Goal: Transaction & Acquisition: Purchase product/service

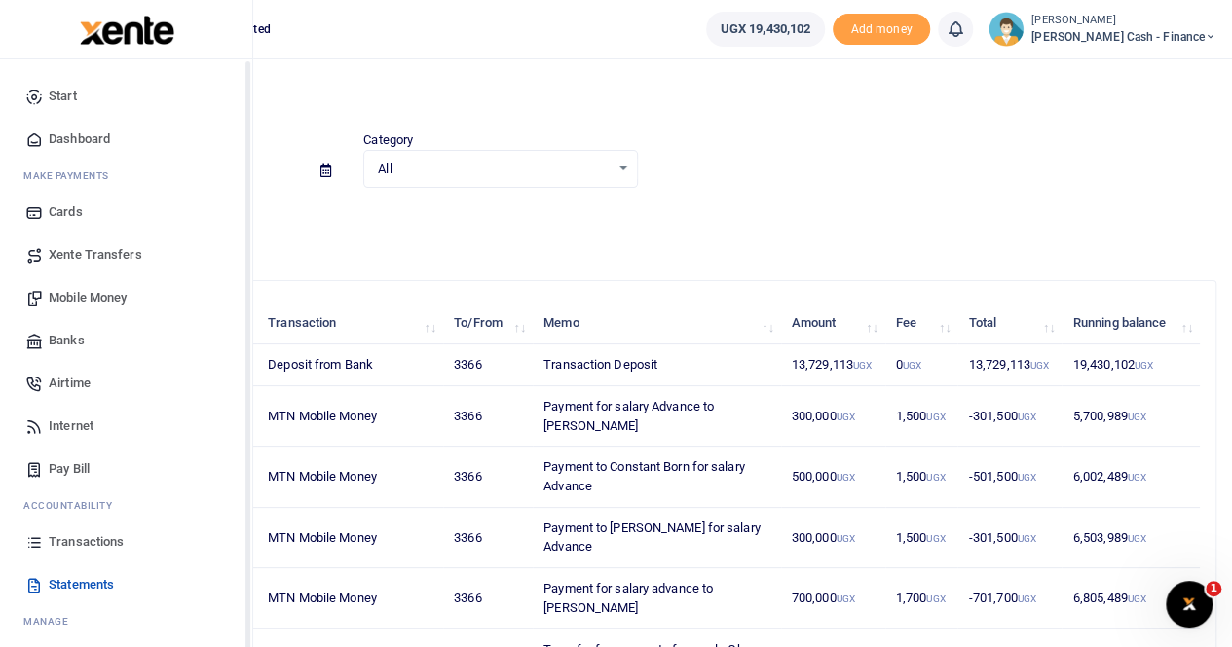
click at [101, 296] on span "Mobile Money" at bounding box center [88, 297] width 78 height 19
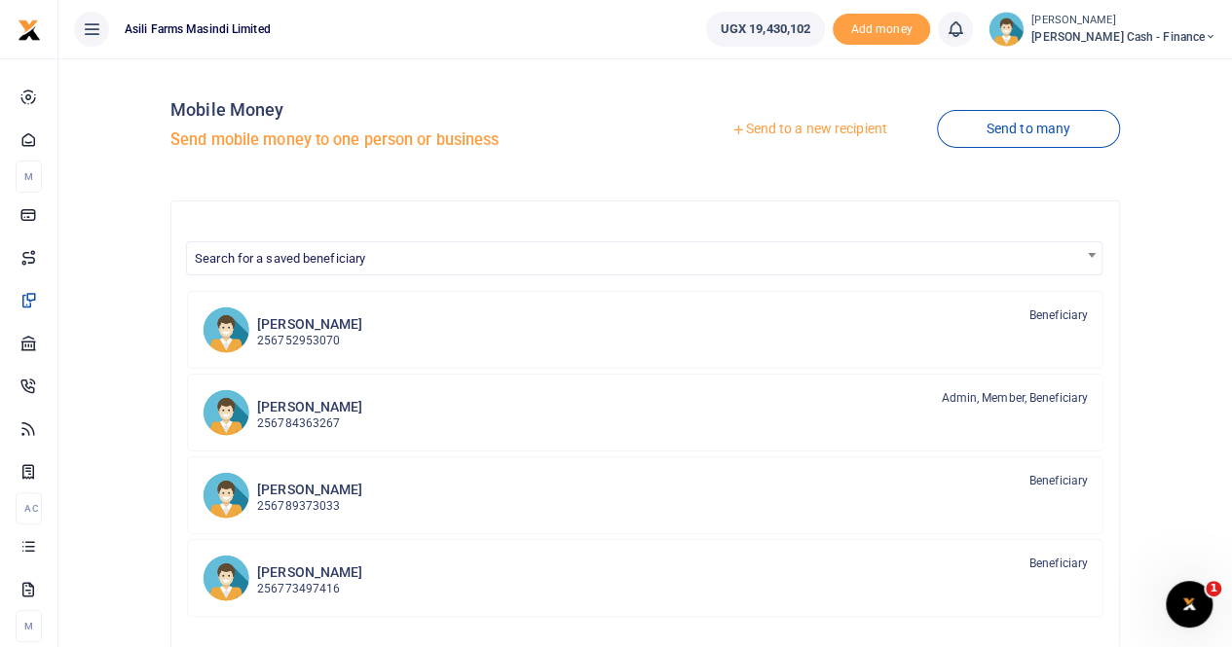
click at [776, 126] on link "Send to a new recipient" at bounding box center [809, 129] width 254 height 35
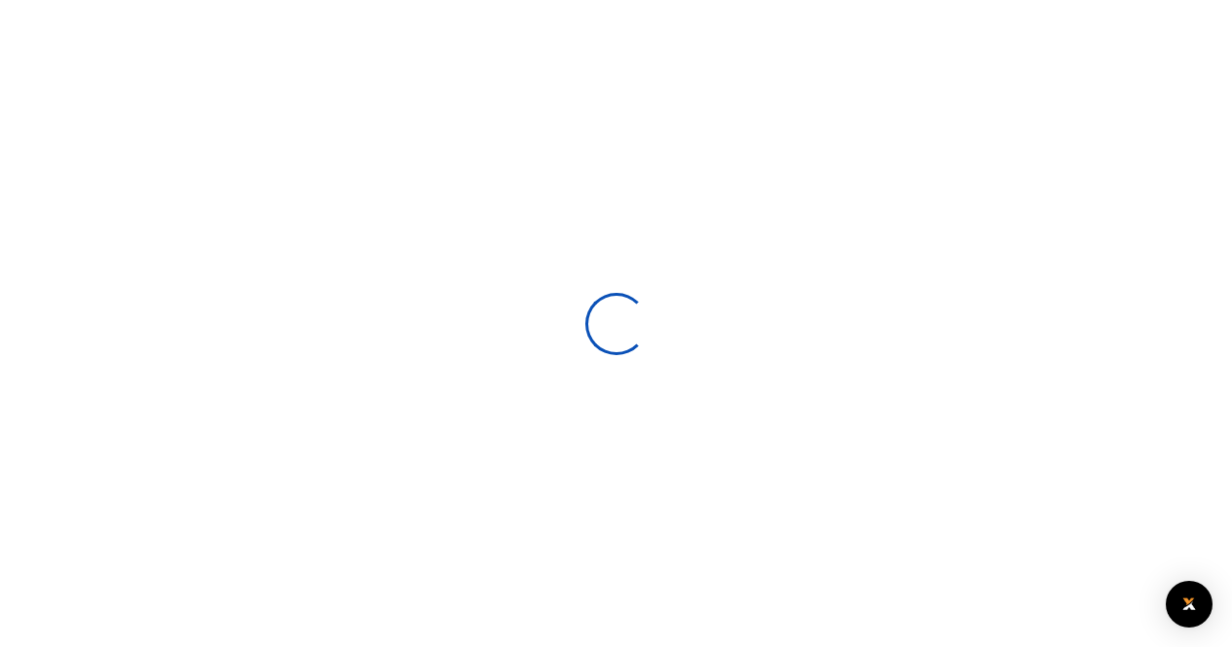
select select
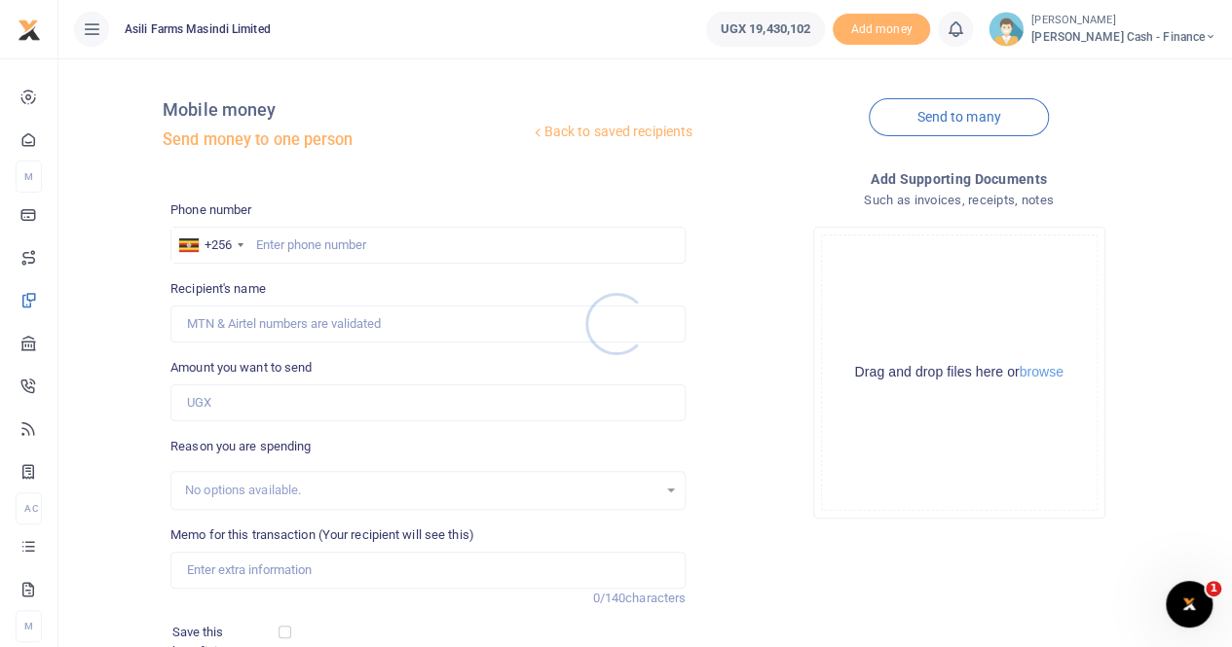
click at [320, 249] on div at bounding box center [616, 323] width 1232 height 647
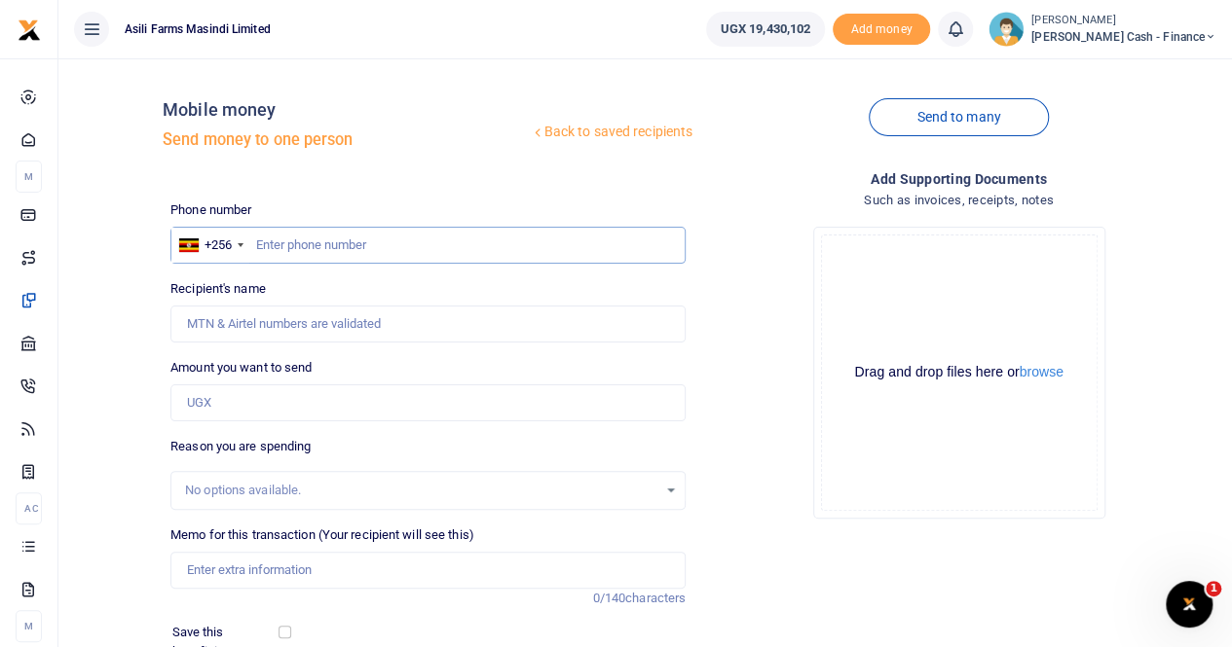
click at [302, 239] on input "text" at bounding box center [427, 245] width 515 height 37
paste input "0777044998"
type input "0777044998"
type input "Brickmas Johnbaptist Nsabimana"
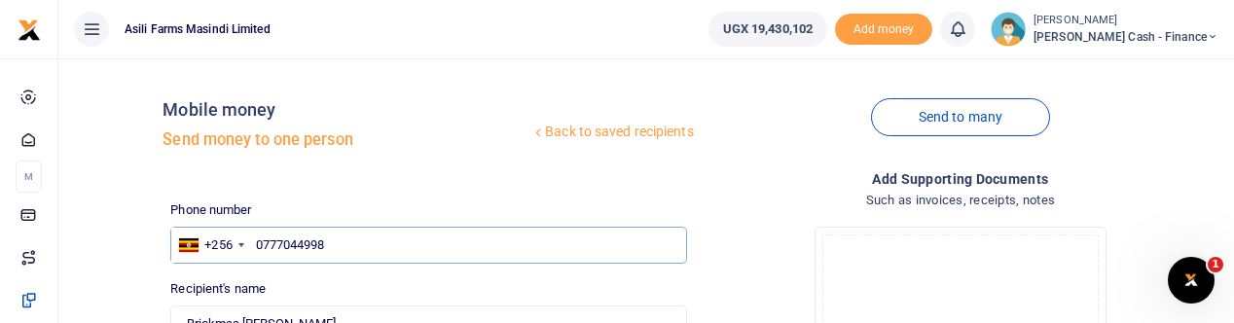
type input "0777044998"
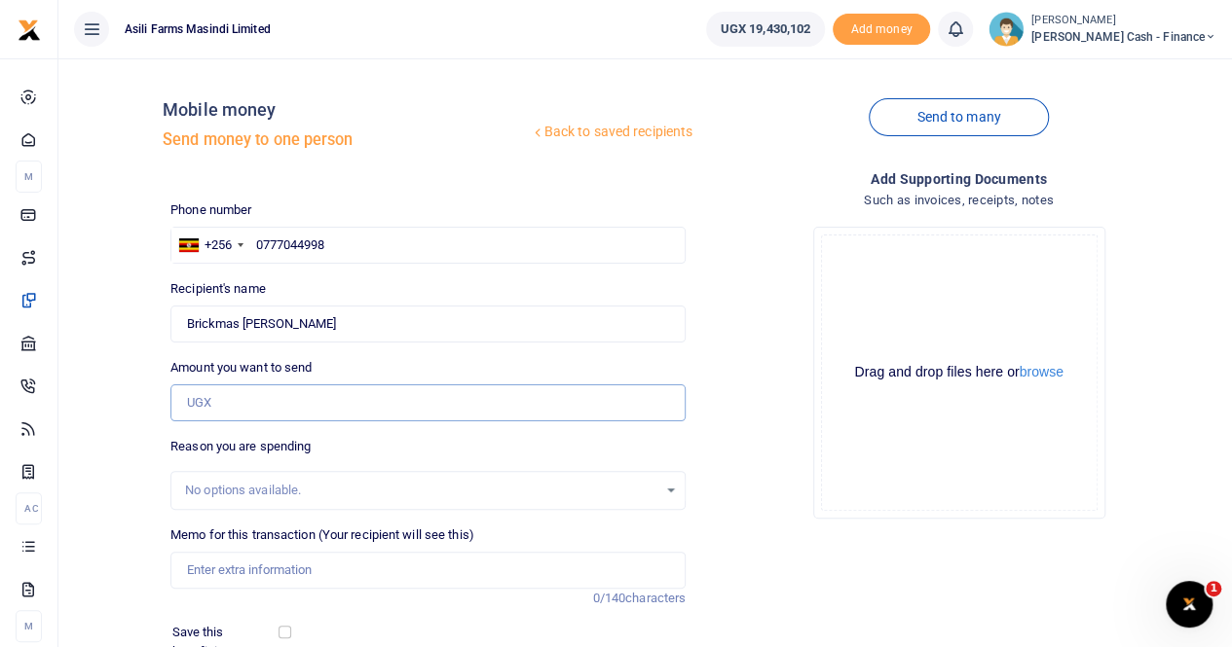
click at [201, 404] on input "Amount you want to send" at bounding box center [427, 403] width 515 height 37
paste input "6 10,701"
type input "NaN"
drag, startPoint x: 272, startPoint y: 400, endPoint x: 129, endPoint y: 427, distance: 145.7
click at [129, 427] on div "Back to saved recipients Mobile money Send money to one person Send to many Pho…" at bounding box center [645, 435] width 1158 height 722
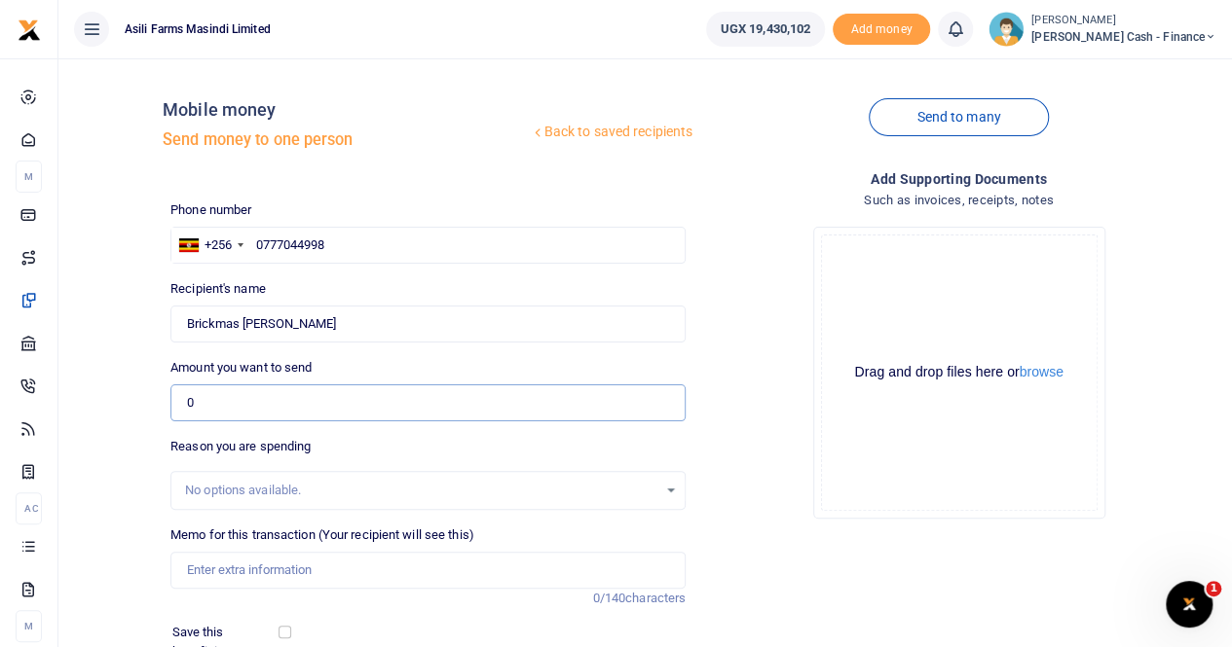
paste input "6 10,701"
type input "NaN"
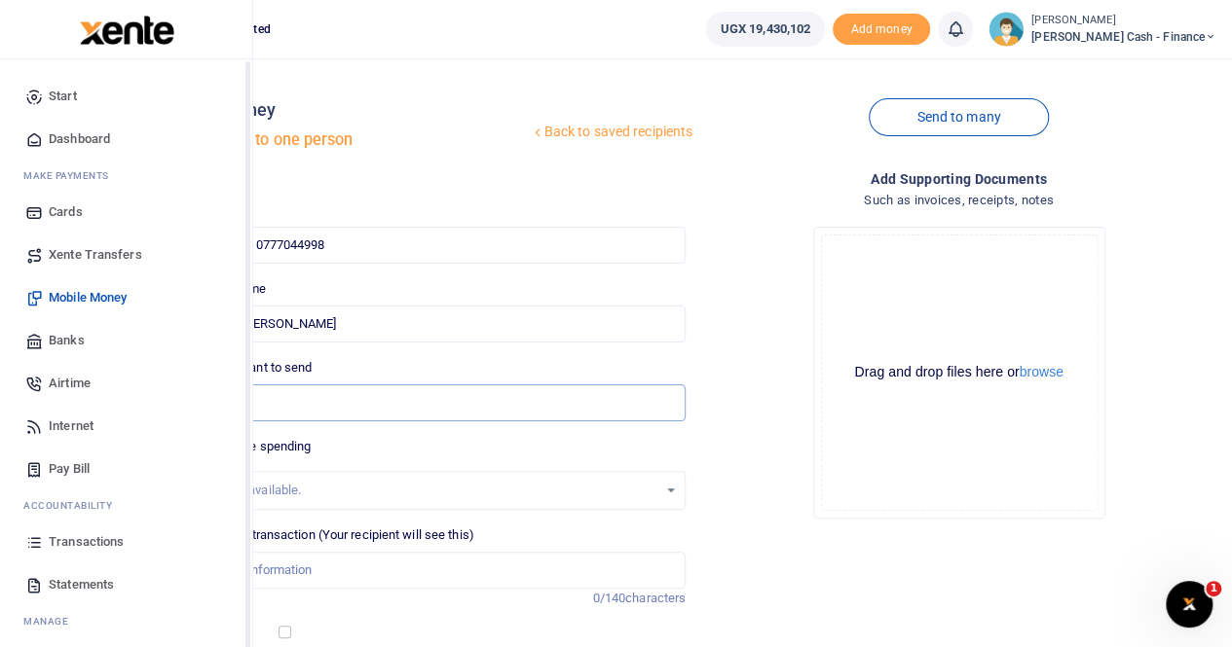
drag, startPoint x: 253, startPoint y: 413, endPoint x: 44, endPoint y: 418, distance: 209.4
click at [44, 418] on body "Start Dashboard M ake Payments Cards Xente Transfers Mobile Money Banks Airtime…" at bounding box center [616, 431] width 1232 height 863
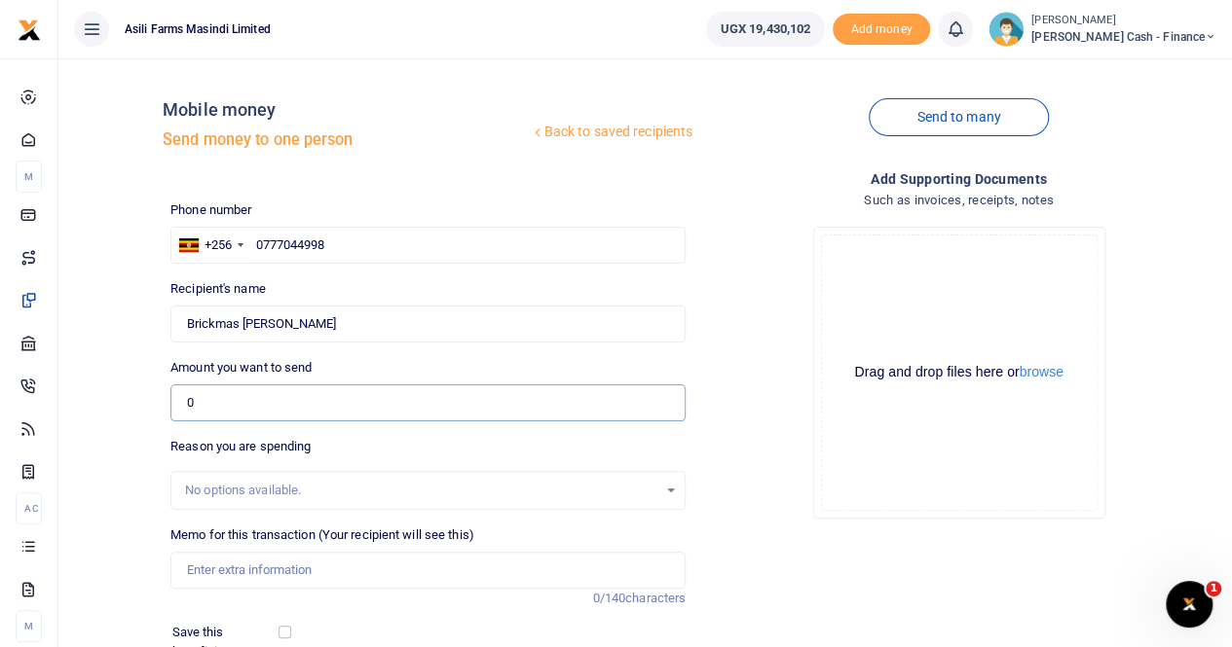
paste input "6 10,701"
type input "N"
type input "0"
click at [214, 408] on input "0" at bounding box center [427, 403] width 515 height 37
type input "0"
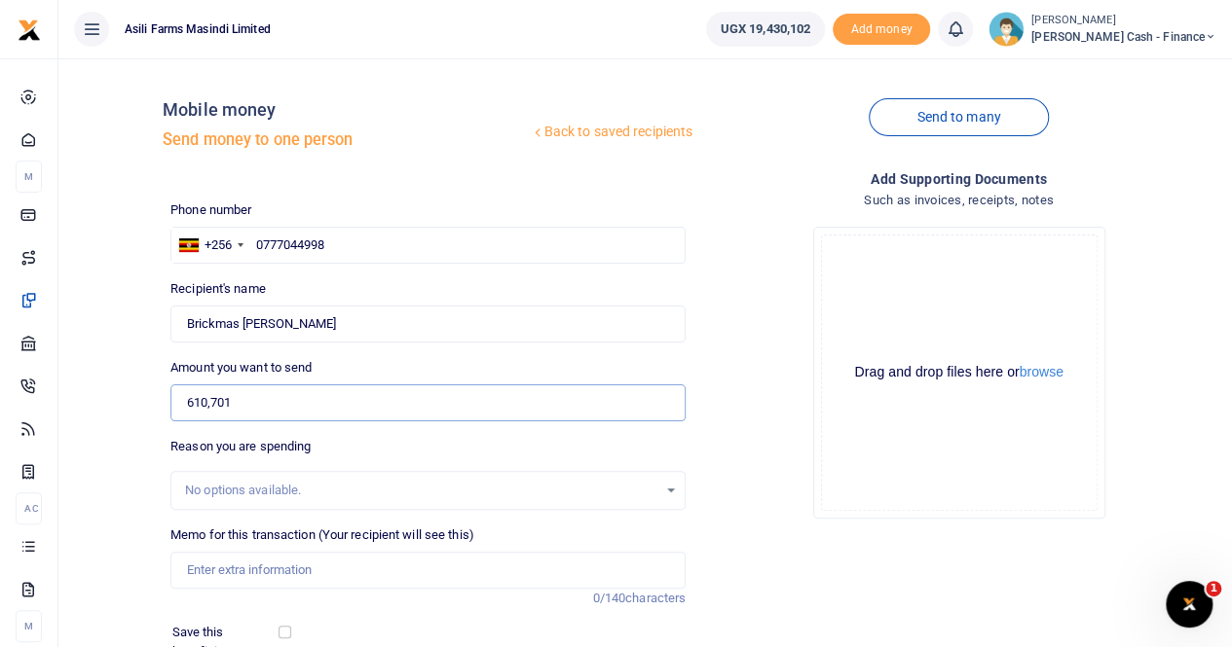
type input "610,701"
click at [236, 576] on input "Memo for this transaction (Your recipient will see this)" at bounding box center [427, 570] width 515 height 37
paste input "Crop Scouts Bonus"
type input "Payment for BN Crop Scouts Bonus to"
drag, startPoint x: 400, startPoint y: 327, endPoint x: 161, endPoint y: 330, distance: 239.5
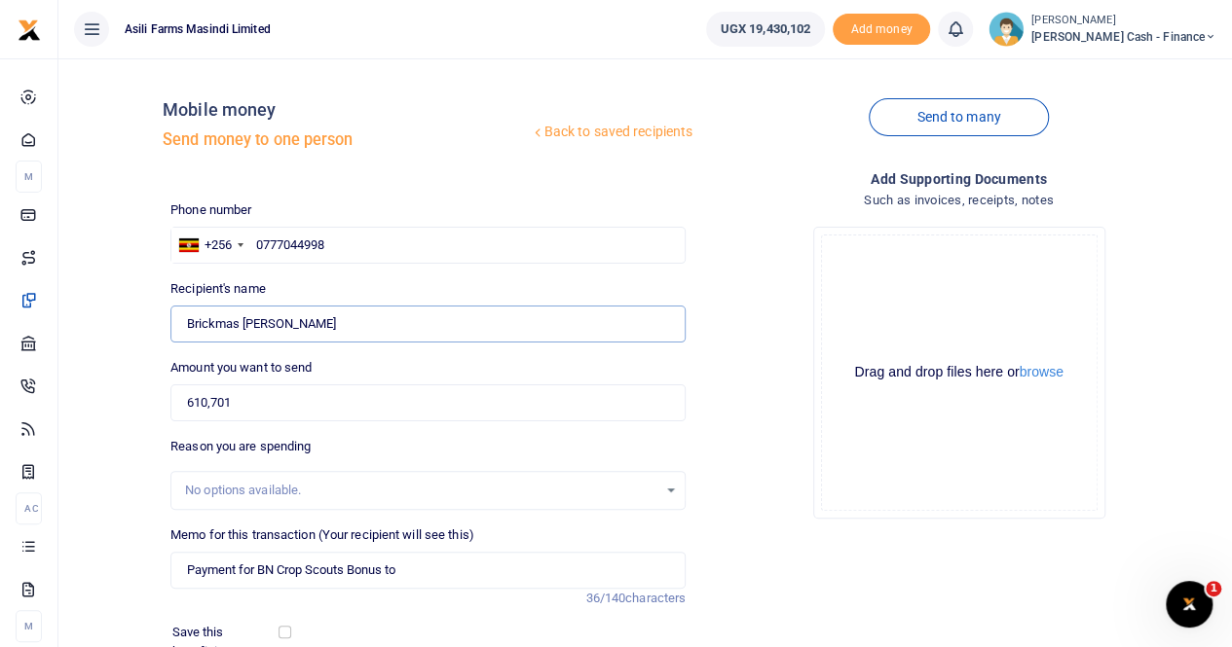
click at [161, 330] on div "Back to saved recipients Mobile money Send money to one person Send to many Pho…" at bounding box center [645, 435] width 1158 height 722
paste input "Crop Scouts Bonus"
type input "Crop Scouts Bonus"
drag, startPoint x: 291, startPoint y: 329, endPoint x: 166, endPoint y: 337, distance: 125.8
click at [166, 337] on div "Recipient's name Found Name is required." at bounding box center [428, 310] width 531 height 63
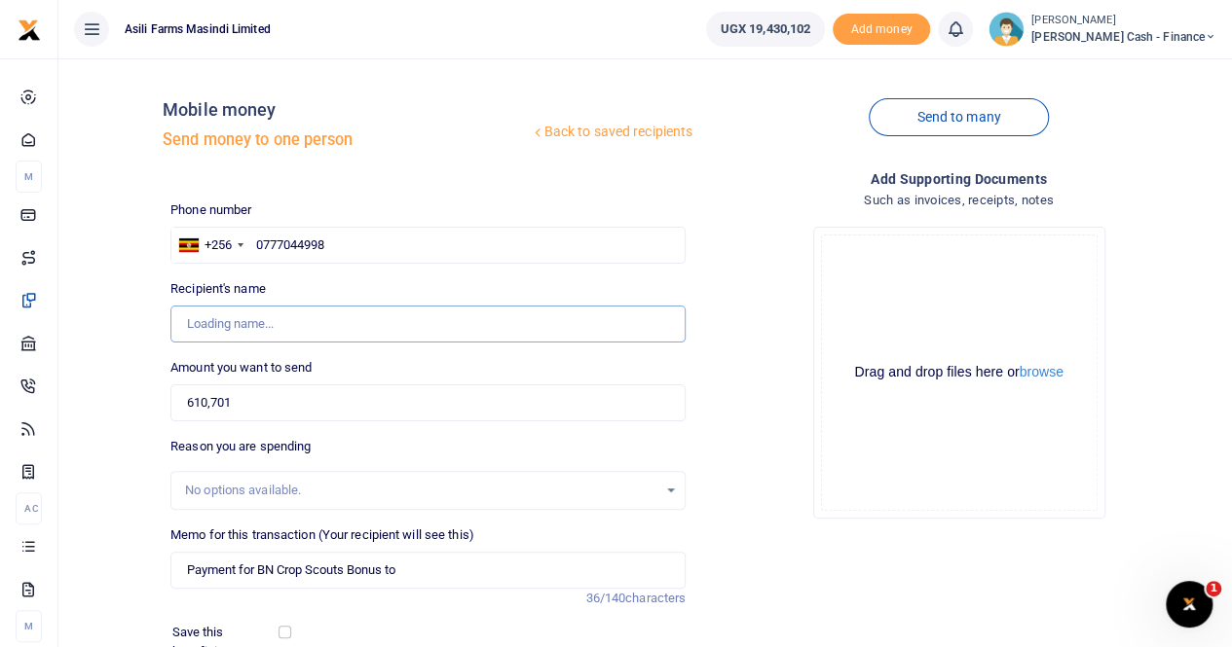
click at [343, 321] on input "Found" at bounding box center [427, 324] width 515 height 37
click at [403, 235] on input "0777044998" at bounding box center [427, 245] width 515 height 37
click at [255, 246] on input "0777044998" at bounding box center [427, 245] width 515 height 37
click at [350, 242] on input "0777044998" at bounding box center [427, 245] width 515 height 37
click at [288, 328] on input "Found" at bounding box center [427, 324] width 515 height 37
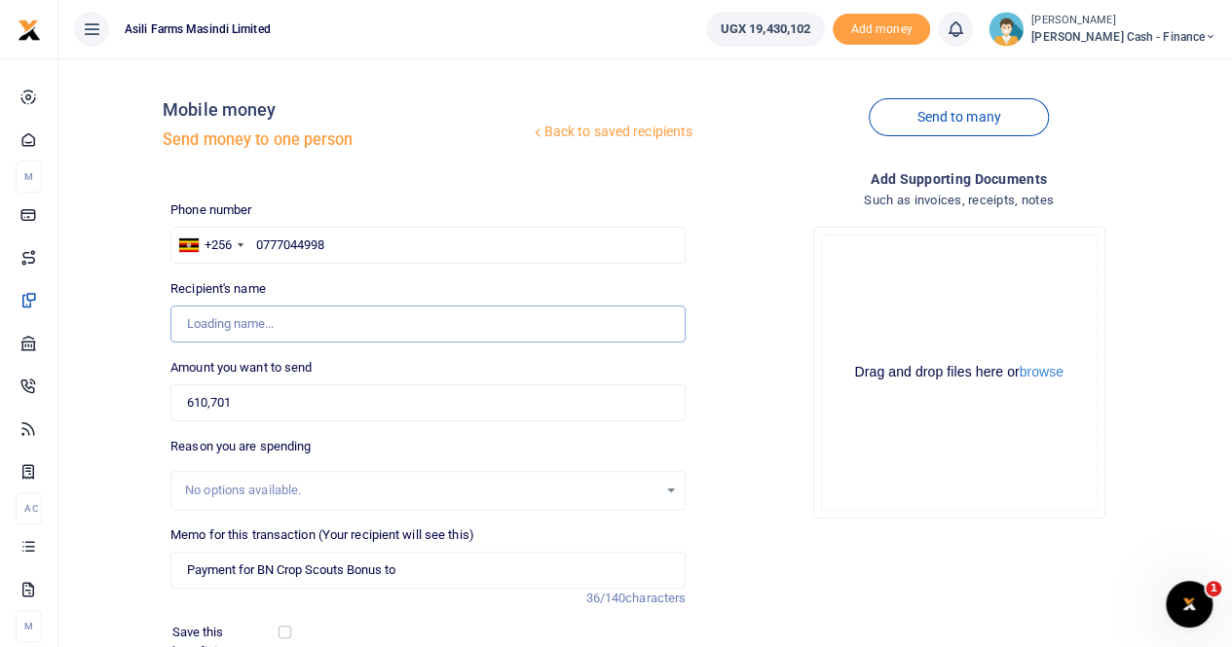
click at [341, 322] on input "Found" at bounding box center [427, 324] width 515 height 37
click at [362, 326] on input "Found" at bounding box center [427, 324] width 515 height 37
drag, startPoint x: 363, startPoint y: 241, endPoint x: 253, endPoint y: 248, distance: 110.2
click at [253, 248] on input "0777044998" at bounding box center [427, 245] width 515 height 37
click at [399, 244] on input "0777044998" at bounding box center [427, 245] width 515 height 37
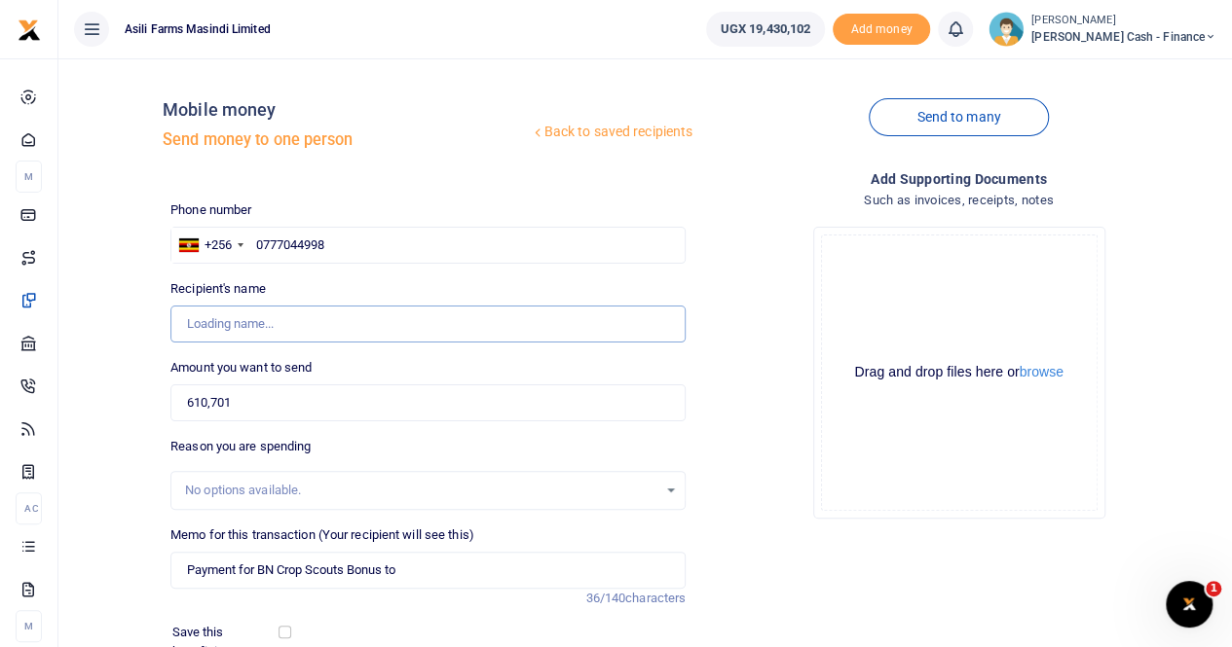
click at [288, 322] on input "Found" at bounding box center [427, 324] width 515 height 37
click at [362, 239] on input "0777044998" at bounding box center [427, 245] width 515 height 37
drag, startPoint x: 362, startPoint y: 239, endPoint x: 265, endPoint y: 246, distance: 97.7
click at [265, 246] on input "0777044998" at bounding box center [427, 245] width 515 height 37
click at [388, 240] on input "0777044998" at bounding box center [427, 245] width 515 height 37
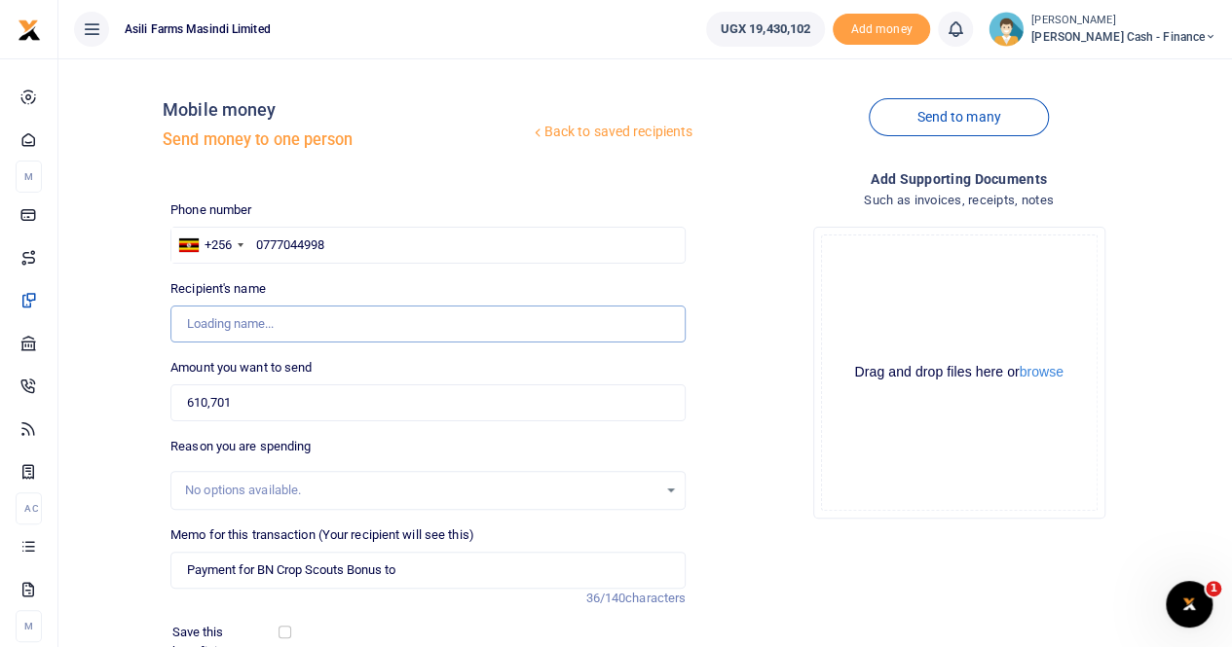
click at [286, 322] on input "Found" at bounding box center [427, 324] width 515 height 37
click at [310, 323] on input "Found" at bounding box center [427, 324] width 515 height 37
drag, startPoint x: 366, startPoint y: 237, endPoint x: 284, endPoint y: 214, distance: 84.8
click at [253, 247] on input "0777044998" at bounding box center [427, 245] width 515 height 37
click at [261, 240] on input "text" at bounding box center [427, 245] width 515 height 37
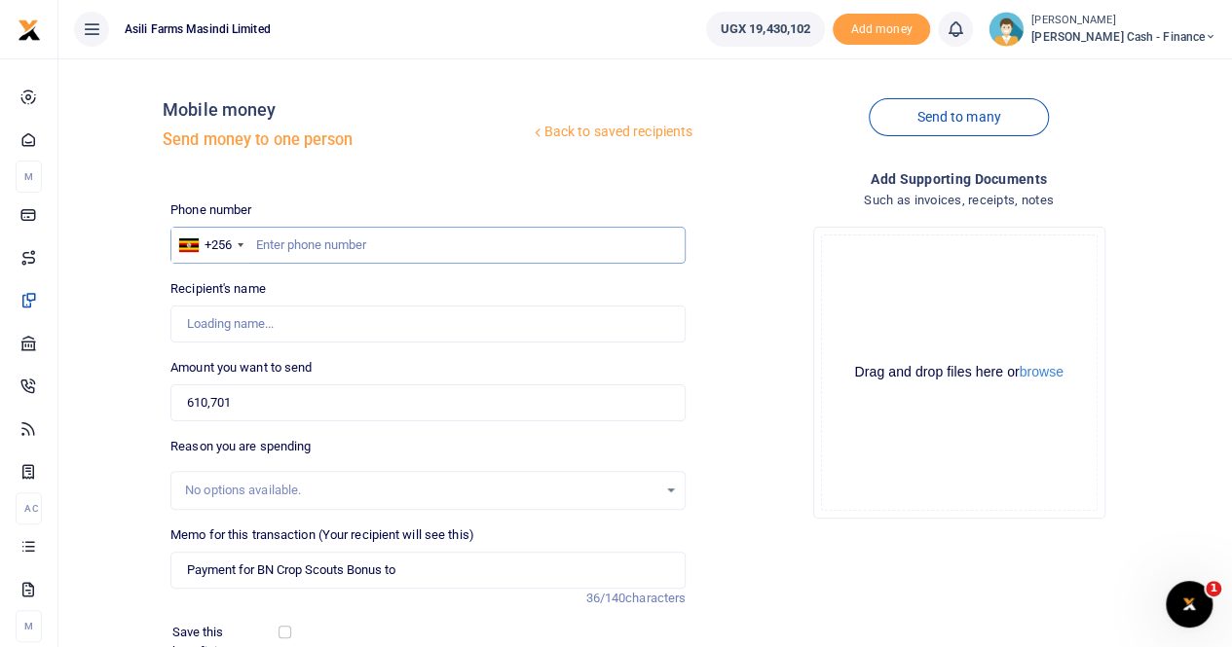
paste input "0777044998"
type input "0777044998"
type input "Brickmas Johnbaptist Nsabimana"
click at [252, 323] on input "Found" at bounding box center [427, 324] width 515 height 37
click at [473, 326] on input "Found" at bounding box center [427, 324] width 515 height 37
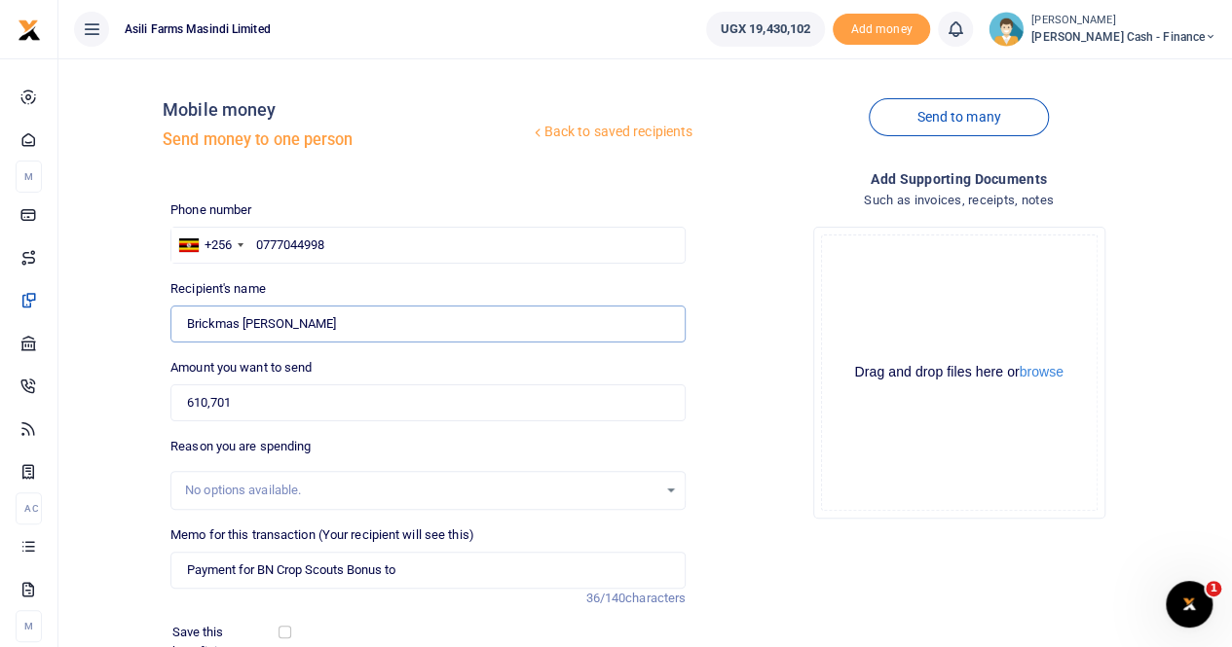
drag, startPoint x: 382, startPoint y: 327, endPoint x: 148, endPoint y: 333, distance: 233.7
click at [148, 333] on div "Back to saved recipients Mobile money Send money to one person Send to many Pho…" at bounding box center [645, 435] width 1158 height 722
click at [455, 571] on input "Payment for BN Crop Scouts Bonus to" at bounding box center [427, 570] width 515 height 37
paste input "Brickmas Johnbaptist Nsabimana"
click at [1041, 376] on button "browse" at bounding box center [1041, 372] width 44 height 15
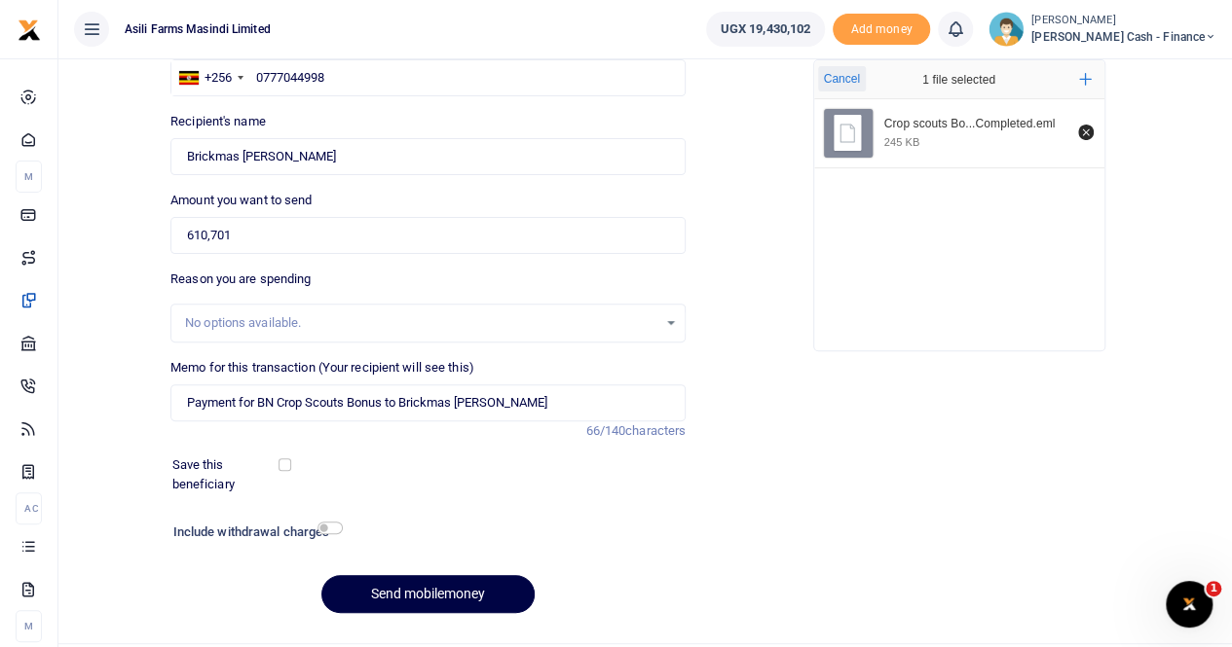
scroll to position [195, 0]
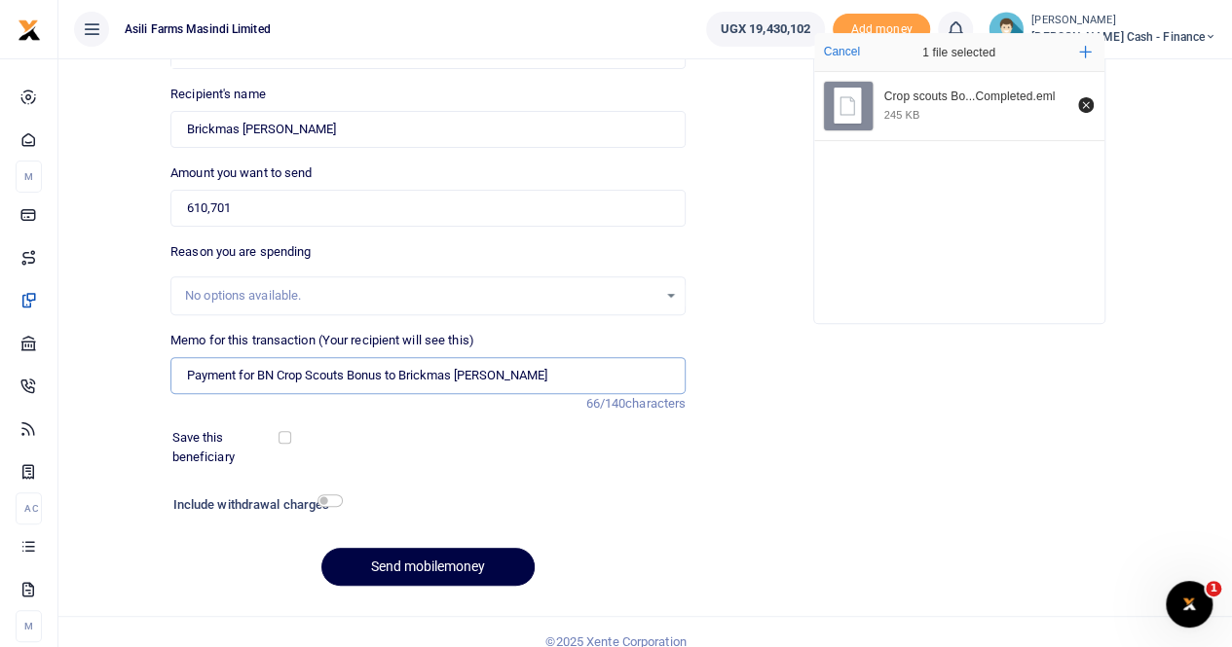
click at [387, 372] on input "Payment for BN Crop Scouts Bonus to Brickmas Johnbaptist Nsabimana" at bounding box center [427, 375] width 515 height 37
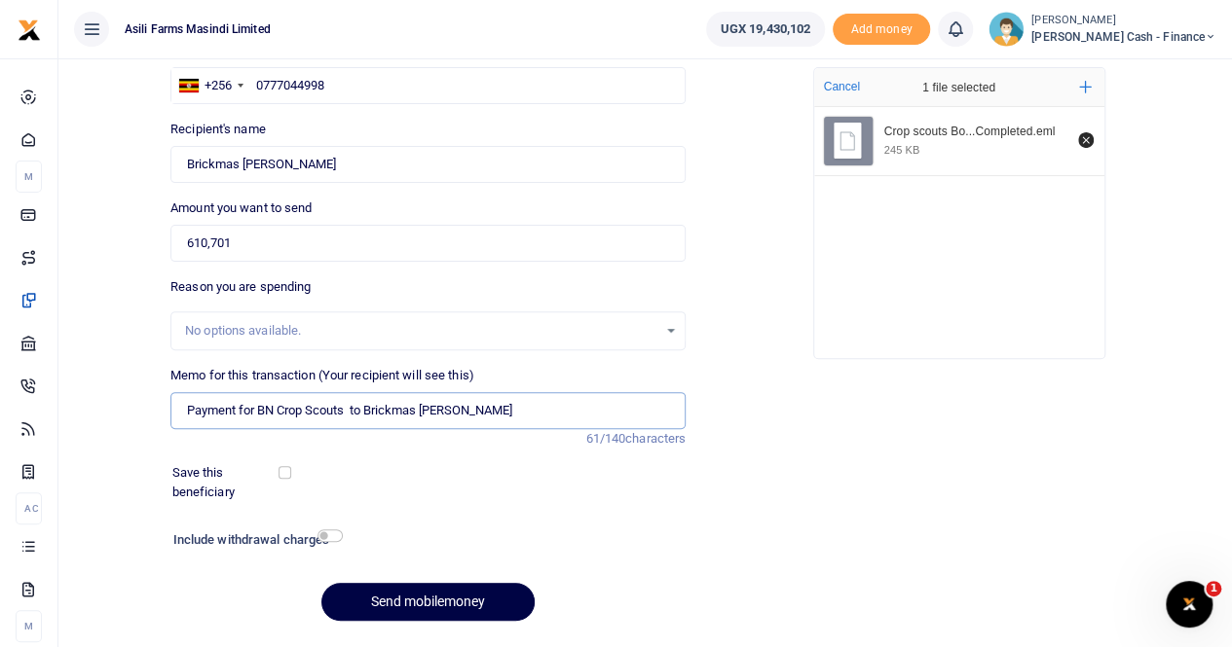
scroll to position [212, 0]
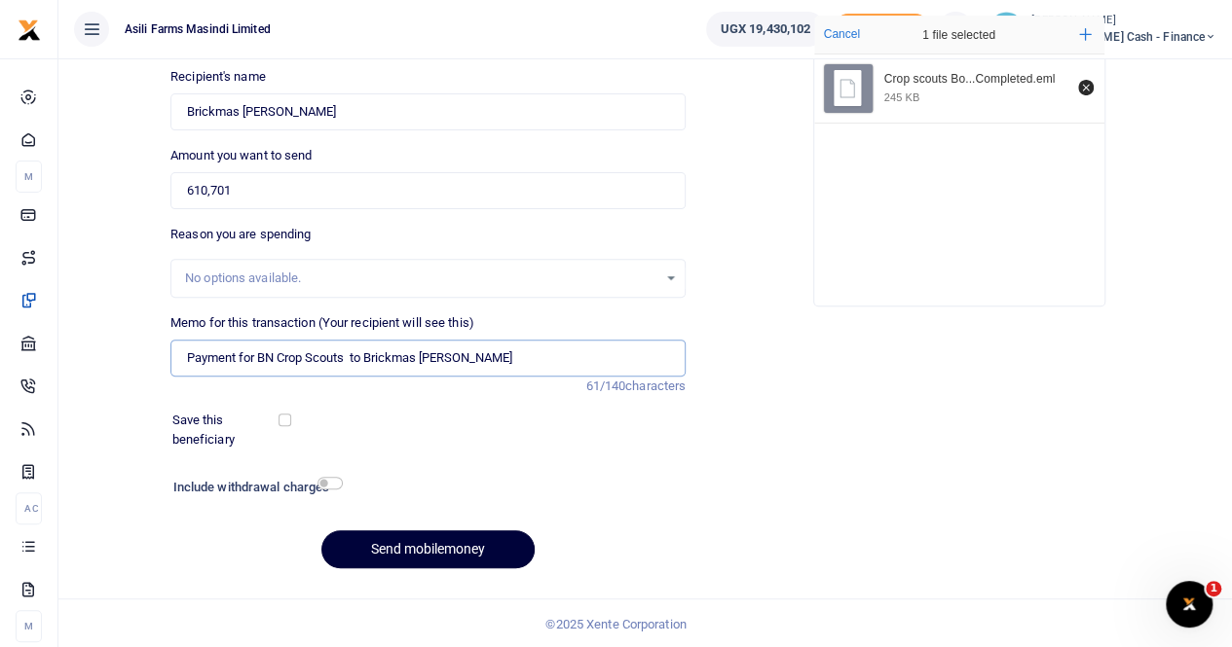
type input "Payment for BN Crop Scouts to Brickmas Johnbaptist Nsabimana"
click at [406, 545] on button "Send mobilemoney" at bounding box center [427, 550] width 213 height 38
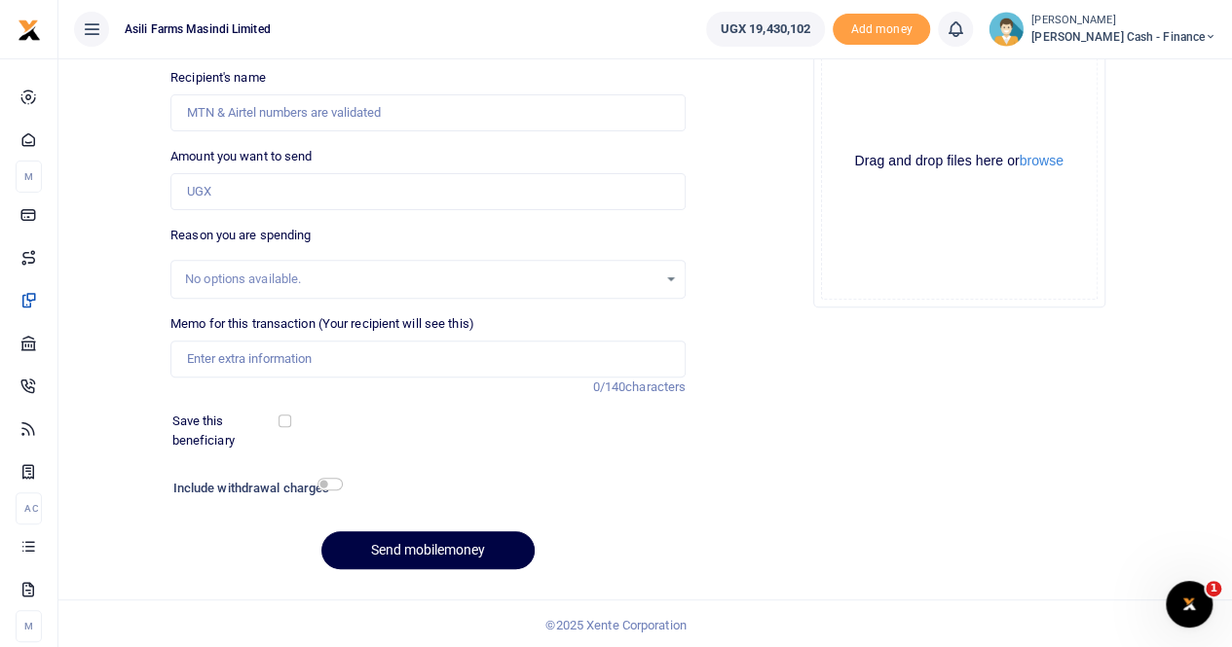
click at [235, 92] on div "Recipient's name Name is required." at bounding box center [427, 99] width 515 height 63
click at [230, 112] on input "Recipient's name" at bounding box center [427, 112] width 515 height 37
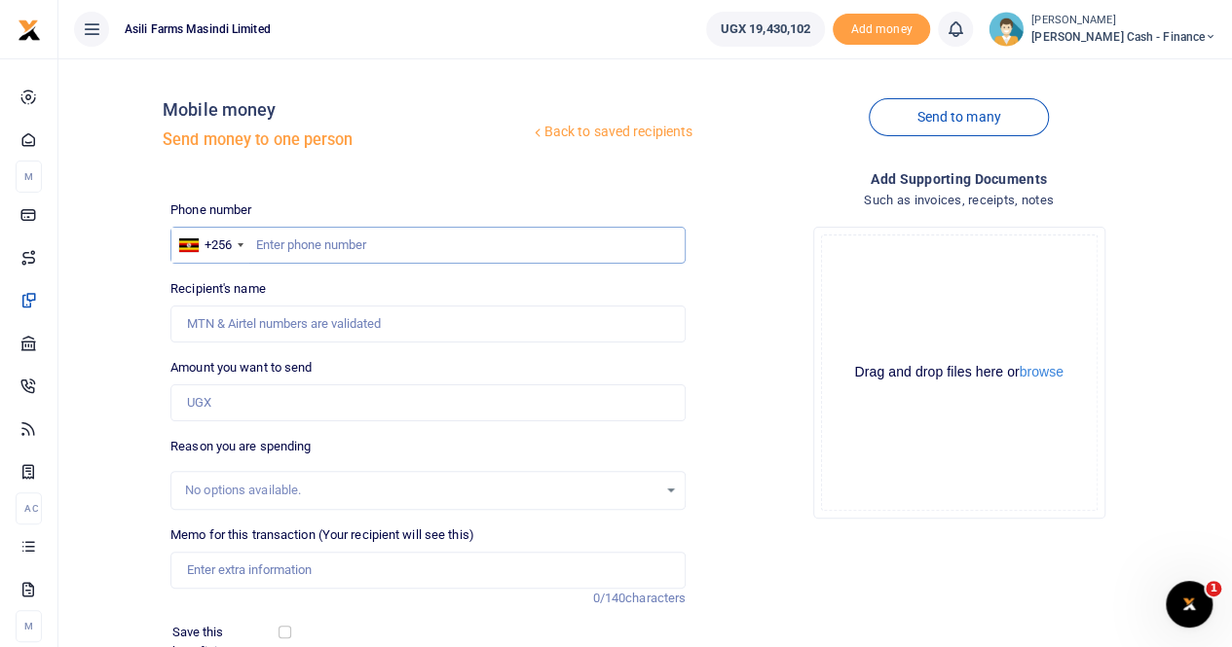
click at [257, 244] on input "text" at bounding box center [427, 245] width 515 height 37
paste input "0789172725"
type input "0789172725"
click at [296, 321] on input "Recipient's name" at bounding box center [427, 324] width 515 height 37
type input "Samuel Afayo"
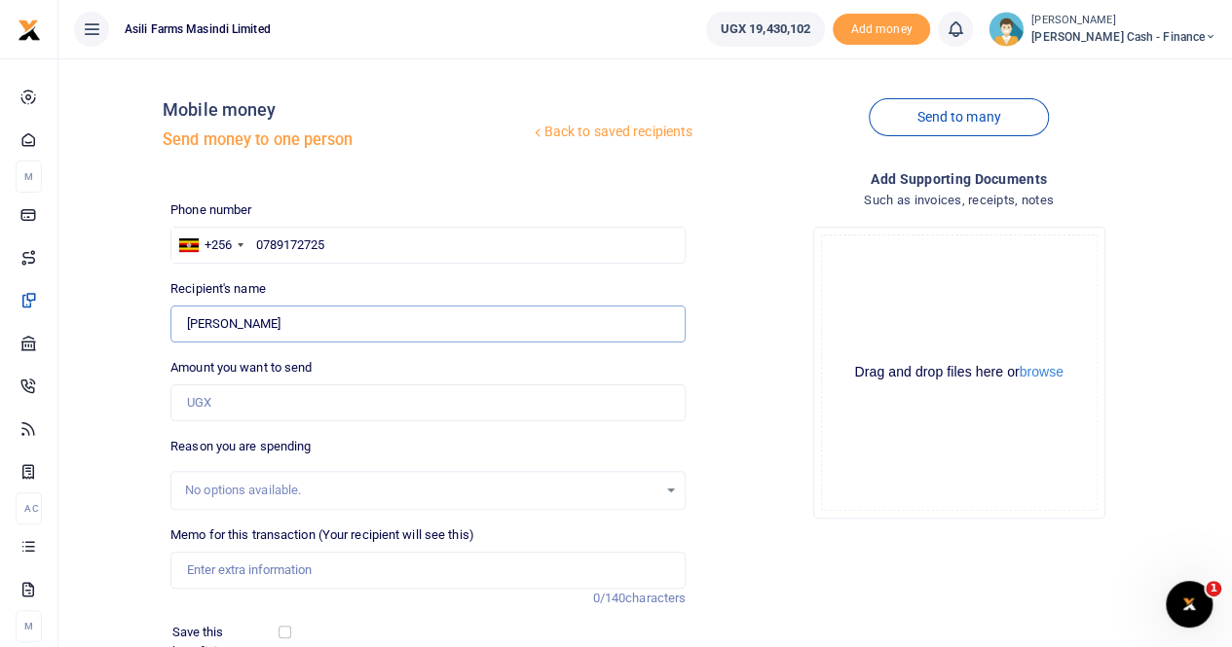
click at [370, 329] on input "Found" at bounding box center [427, 324] width 515 height 37
click at [296, 409] on input "Amount you want to send" at bounding box center [427, 403] width 515 height 37
click at [234, 398] on input "Amount you want to send" at bounding box center [427, 403] width 515 height 37
paste input "6 10,701"
type input "NaN"
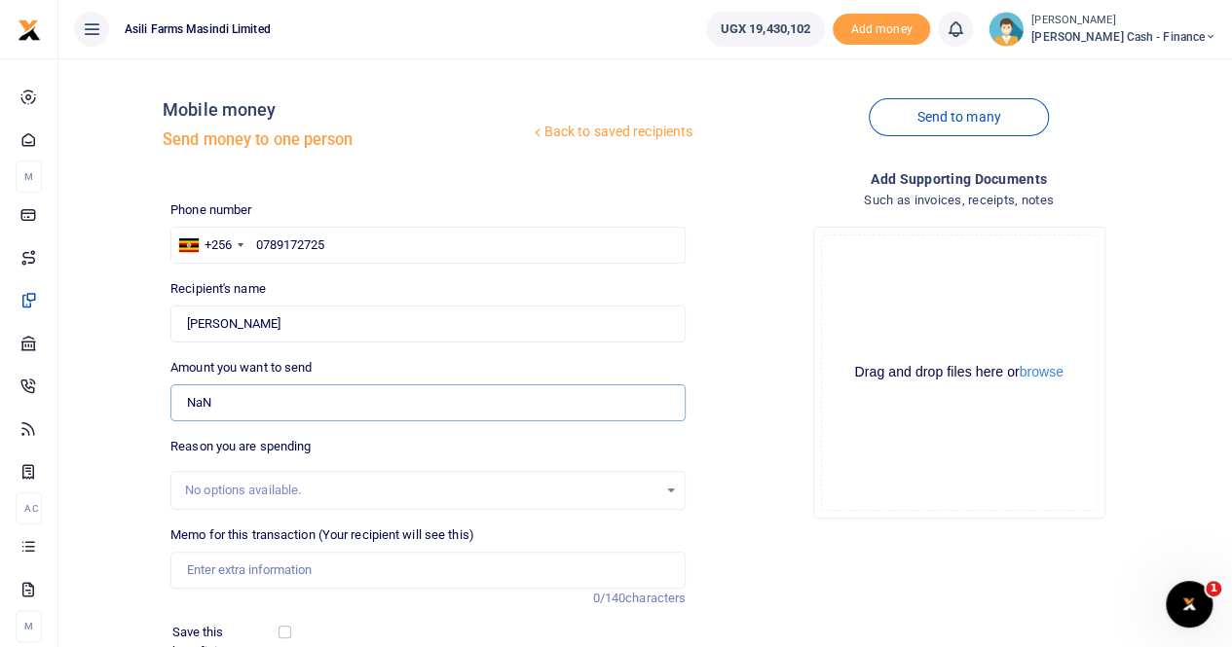
drag, startPoint x: 227, startPoint y: 400, endPoint x: 113, endPoint y: 385, distance: 115.0
click at [113, 385] on div "Back to saved recipients Mobile money Send money to one person Send to many Pho…" at bounding box center [645, 435] width 1158 height 722
paste input "6 10,701"
type input "NaN"
drag, startPoint x: 236, startPoint y: 403, endPoint x: 162, endPoint y: 405, distance: 74.0
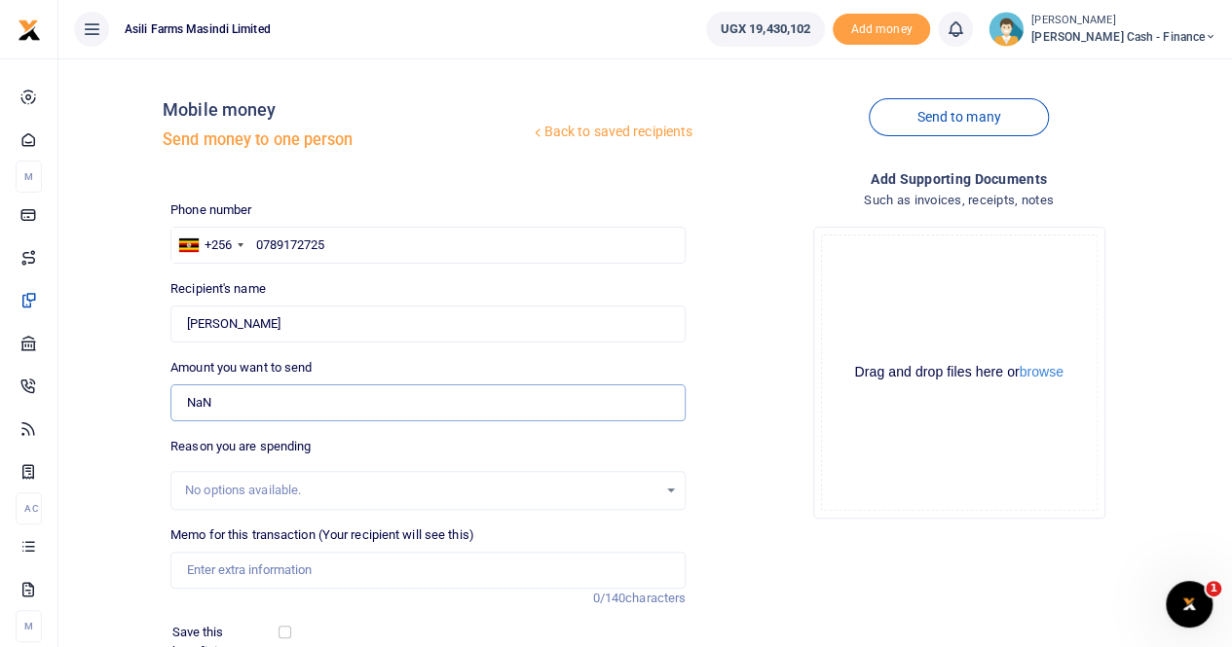
click at [162, 405] on div "Back to saved recipients Mobile money Send money to one person Send to many Pho…" at bounding box center [645, 435] width 1158 height 722
paste input "6 10,701"
type input "NaN"
drag, startPoint x: 221, startPoint y: 412, endPoint x: 173, endPoint y: 410, distance: 47.7
click at [173, 410] on input "NaN" at bounding box center [427, 403] width 515 height 37
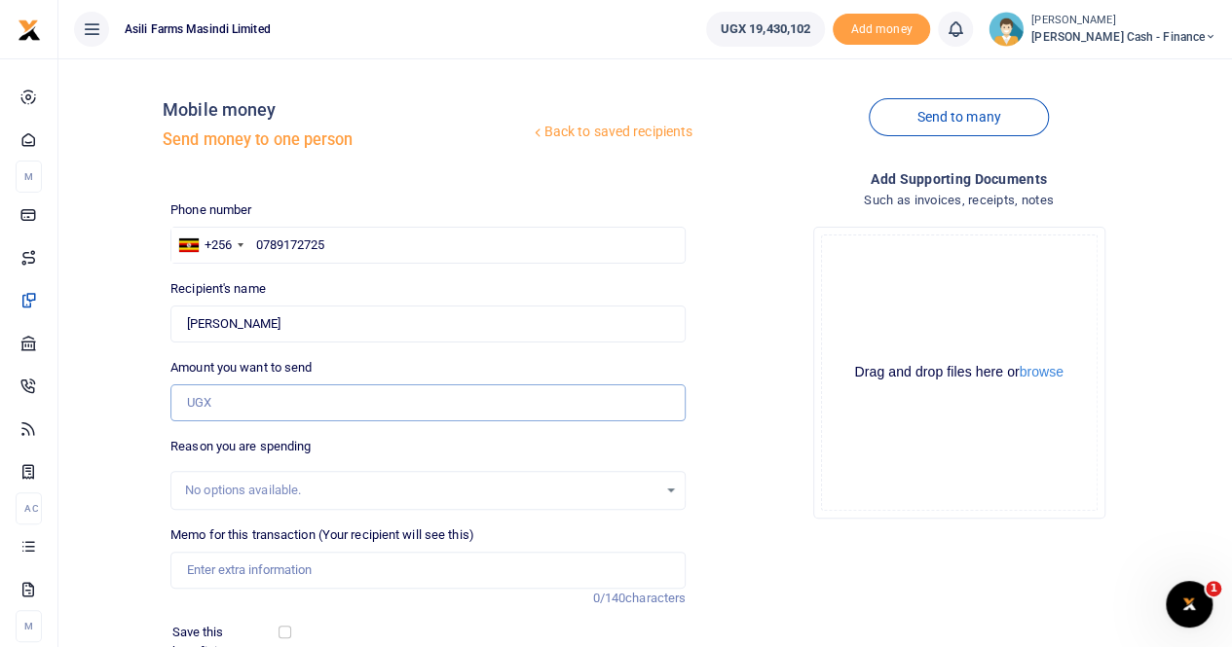
type input "0"
paste input "6 10,701"
type input "NaN"
drag, startPoint x: 263, startPoint y: 400, endPoint x: 137, endPoint y: 411, distance: 126.0
click at [137, 411] on div "Back to saved recipients Mobile money Send money to one person Send to many Pho…" at bounding box center [645, 435] width 1158 height 722
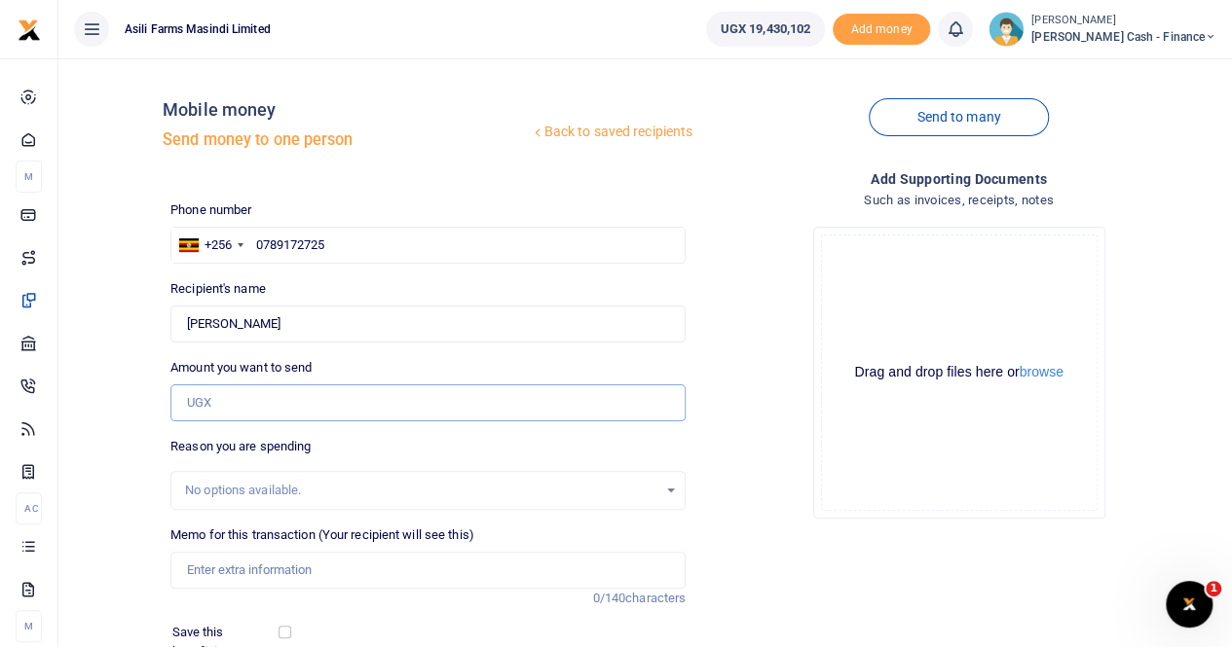
type input "0"
paste input "6 10,701"
type input "NaN"
drag, startPoint x: 279, startPoint y: 406, endPoint x: 127, endPoint y: 407, distance: 152.9
click at [127, 407] on div "Back to saved recipients Mobile money Send money to one person Send to many Pho…" at bounding box center [645, 435] width 1158 height 722
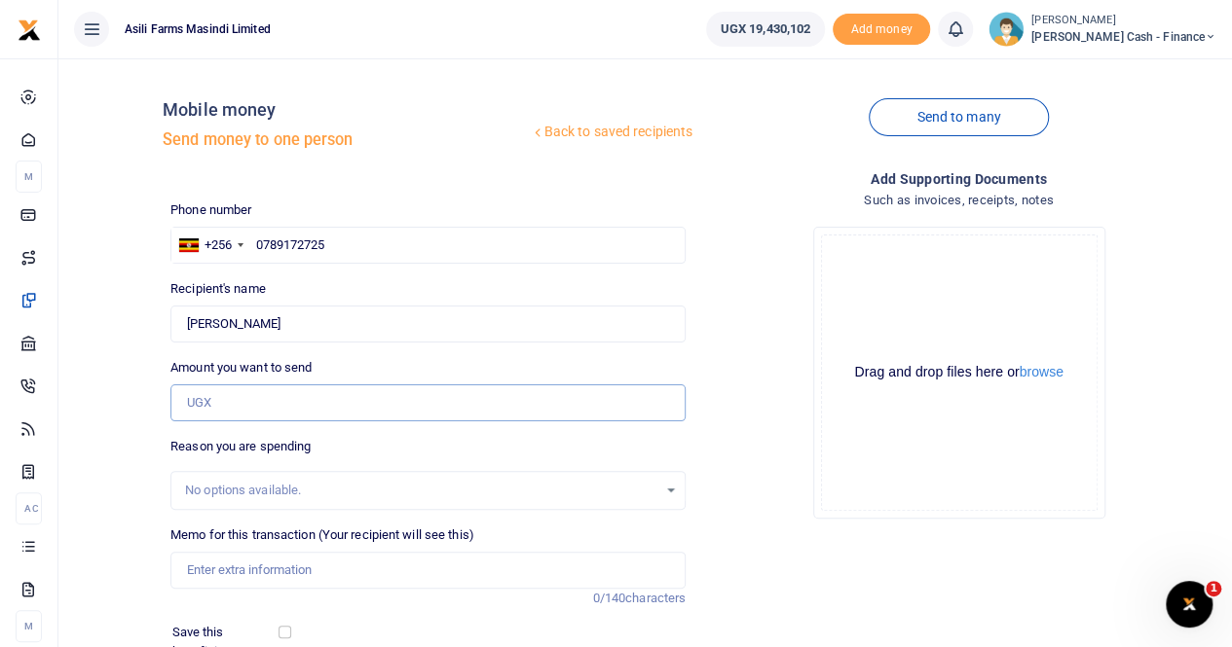
type input "0"
click at [261, 402] on input "0" at bounding box center [427, 403] width 515 height 37
type input "0"
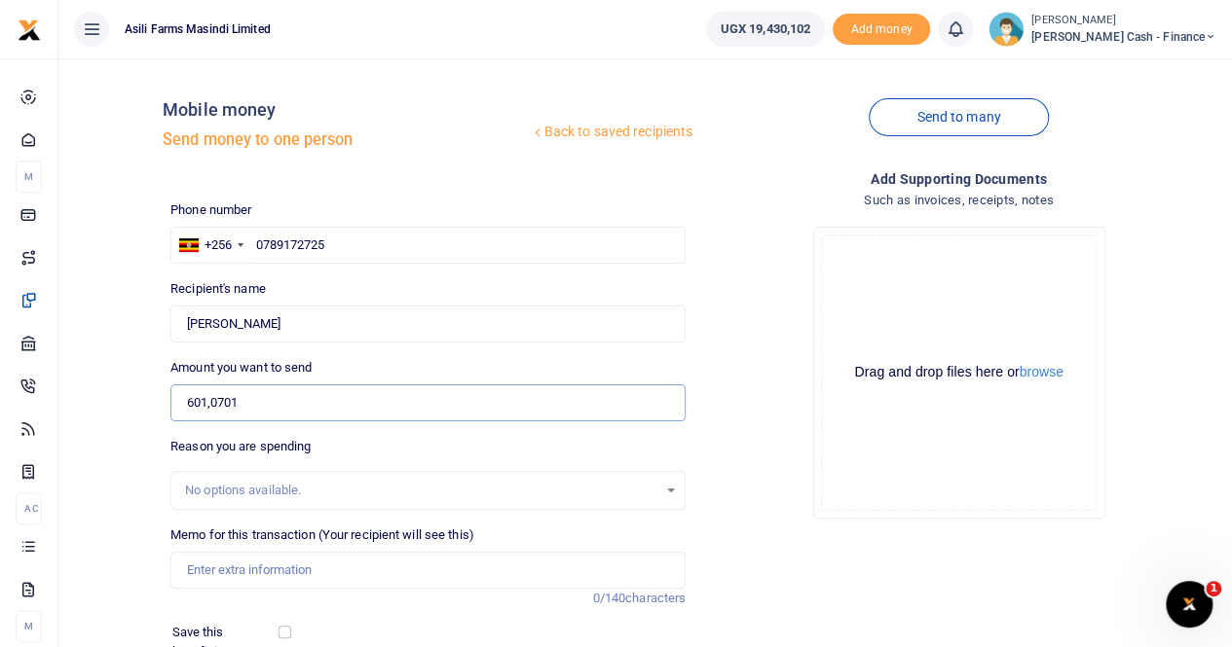
type input "6,010,701"
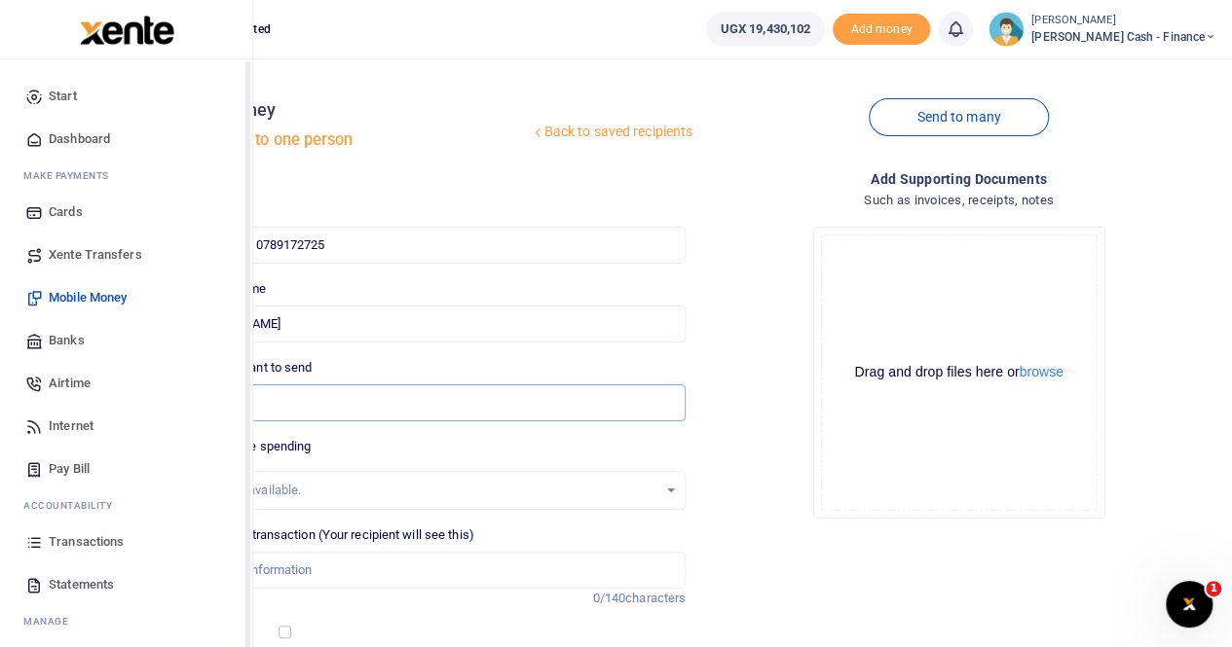
drag, startPoint x: 269, startPoint y: 407, endPoint x: 30, endPoint y: 552, distance: 279.2
click at [29, 557] on body "Start Dashboard M ake Payments Cards Xente Transfers Mobile Money Banks Airtime…" at bounding box center [616, 431] width 1232 height 863
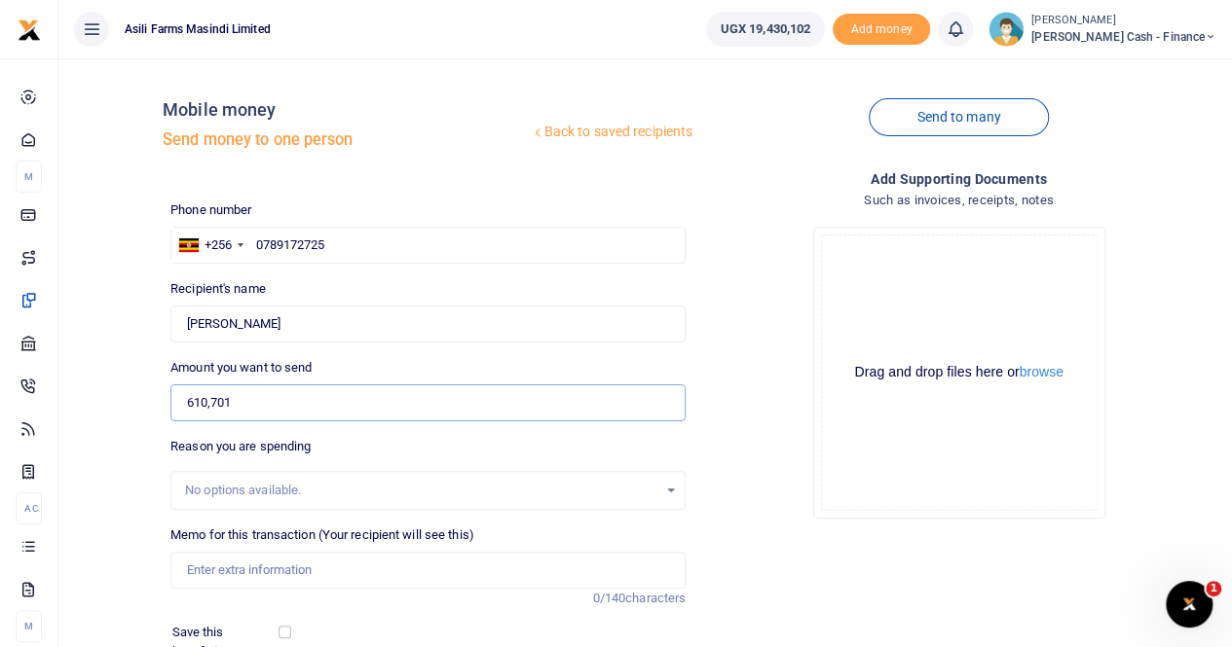
type input "610,701"
click at [263, 578] on input "Memo for this transaction (Your recipient will see this)" at bounding box center [427, 570] width 515 height 37
paste input "Crop Scouts"
drag, startPoint x: 290, startPoint y: 323, endPoint x: 129, endPoint y: 334, distance: 162.0
click at [129, 334] on div "Back to saved recipients Mobile money Send money to one person Send to many Pho…" at bounding box center [645, 435] width 1158 height 722
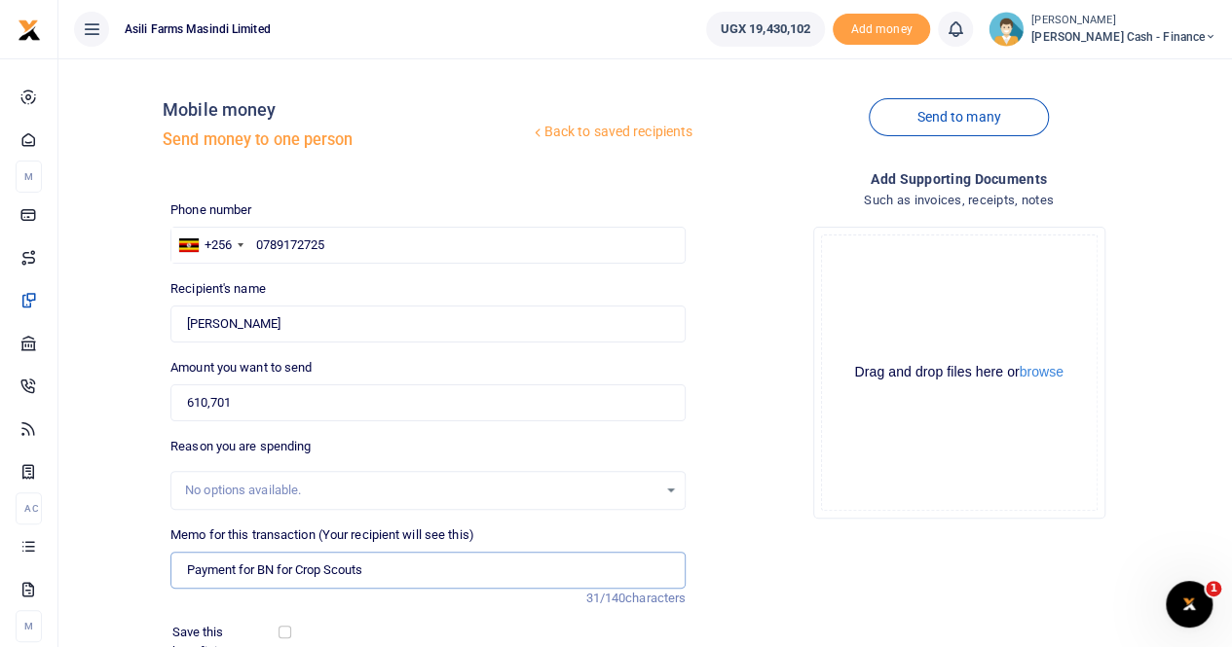
click at [376, 569] on input "Payment for BN for Crop Scouts" at bounding box center [427, 570] width 515 height 37
paste input "[PERSON_NAME]"
type input "Payment for BN for Crop Scouts [PERSON_NAME]"
click at [1053, 375] on button "browse" at bounding box center [1041, 372] width 44 height 15
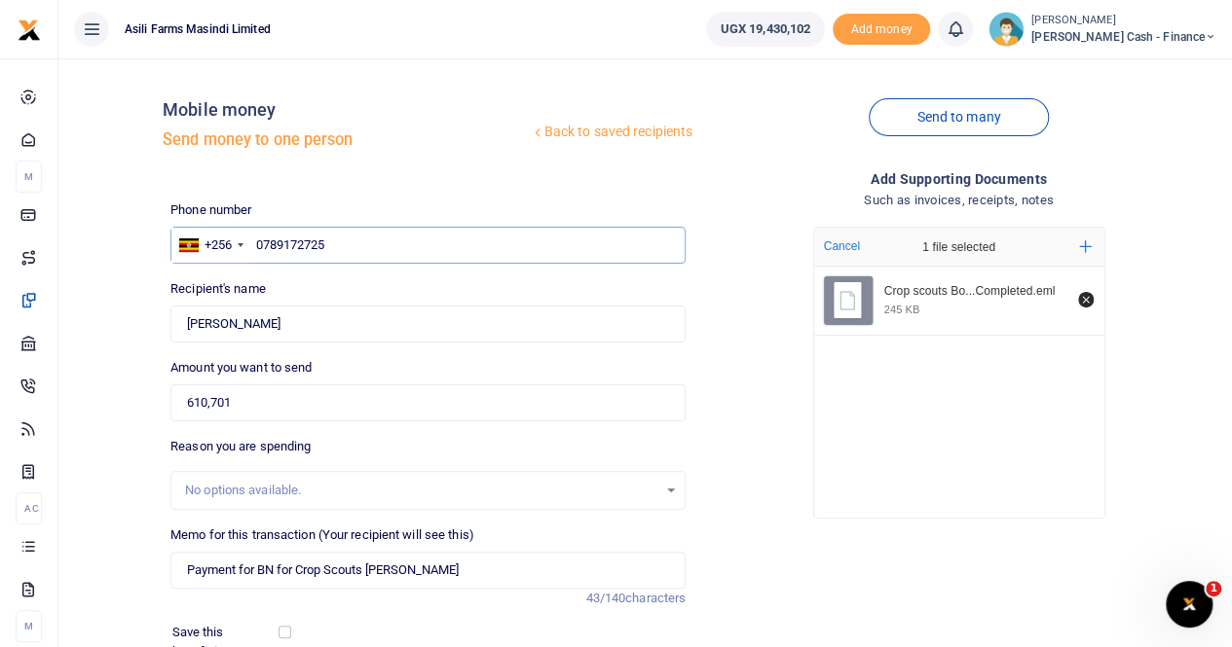
click at [338, 240] on input "0789172725" at bounding box center [427, 245] width 515 height 37
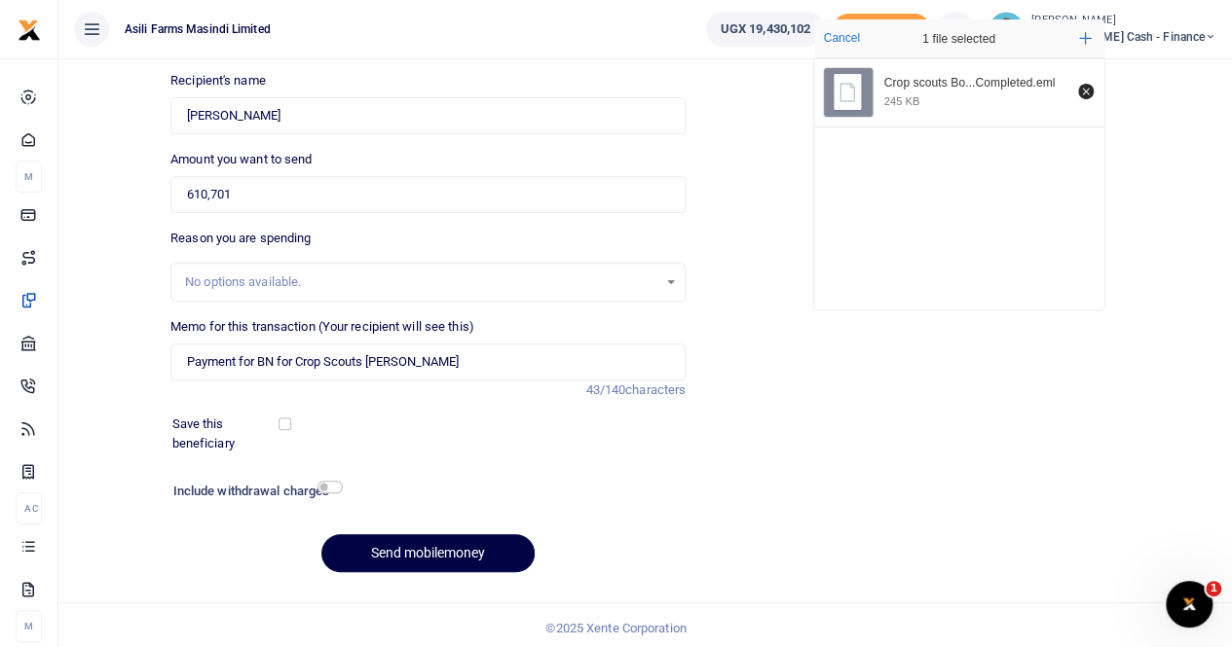
scroll to position [212, 0]
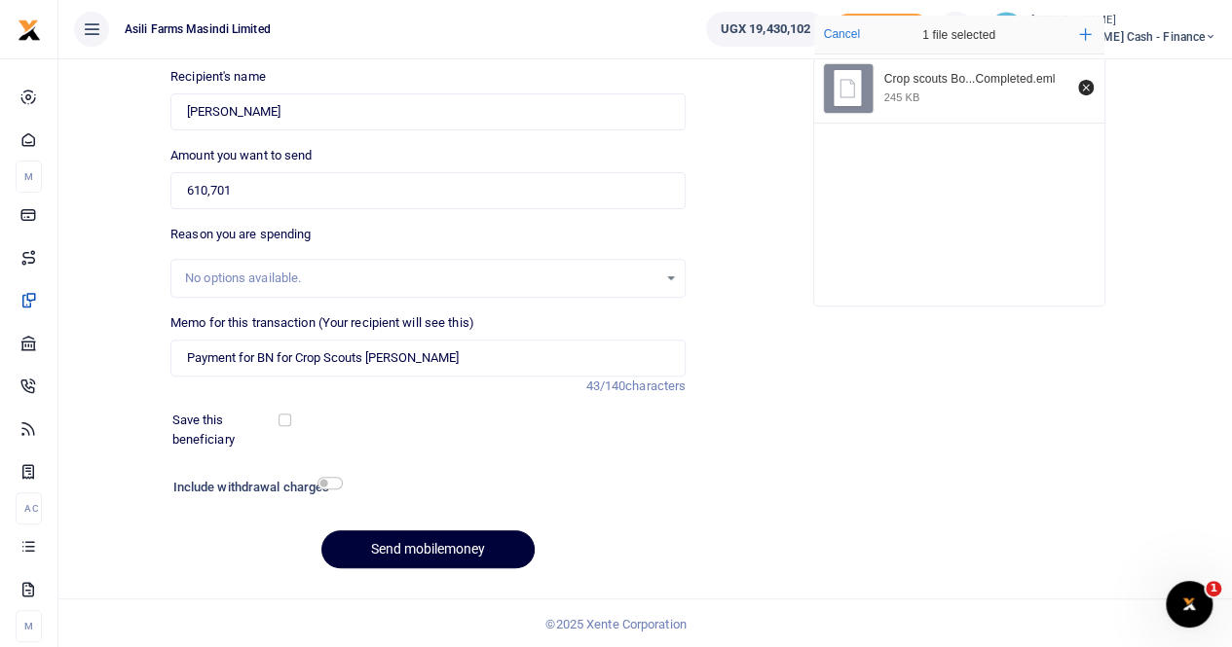
click at [401, 553] on button "Send mobilemoney" at bounding box center [427, 550] width 213 height 38
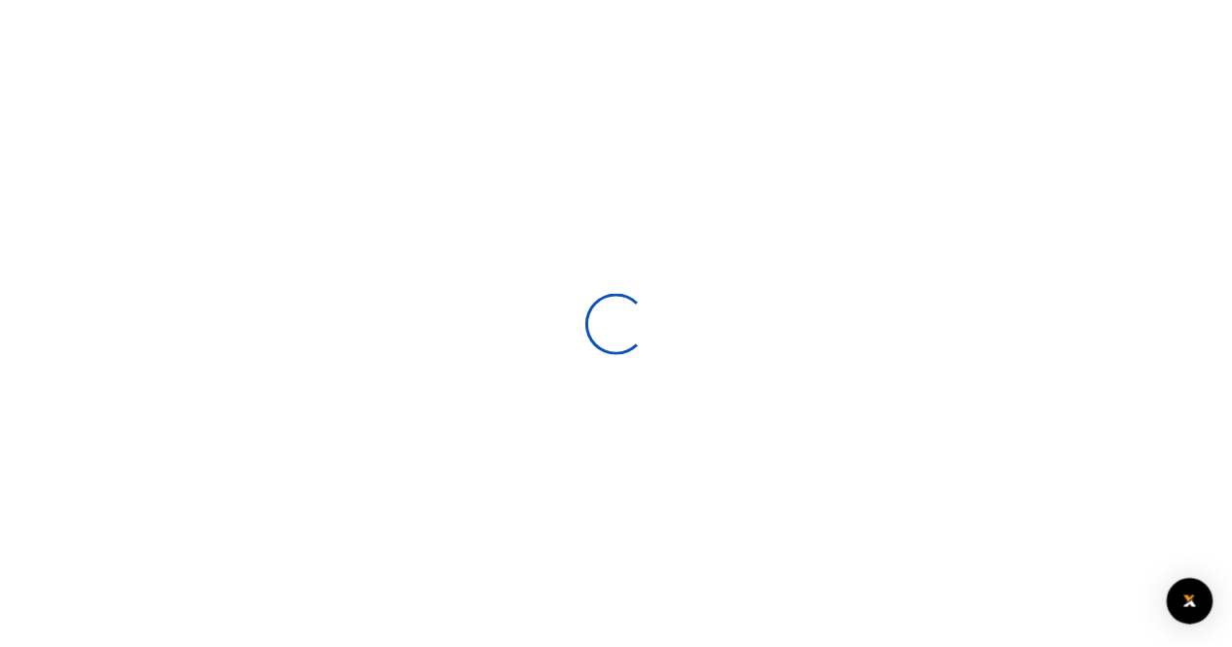
scroll to position [211, 0]
select select
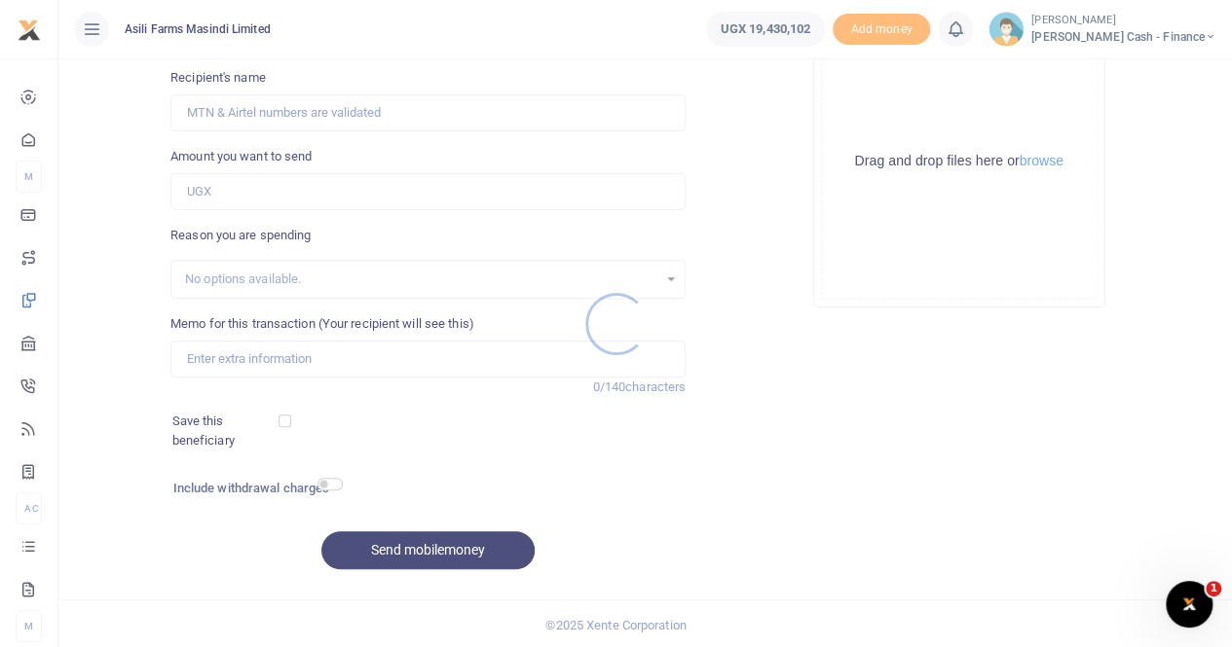
scroll to position [0, 0]
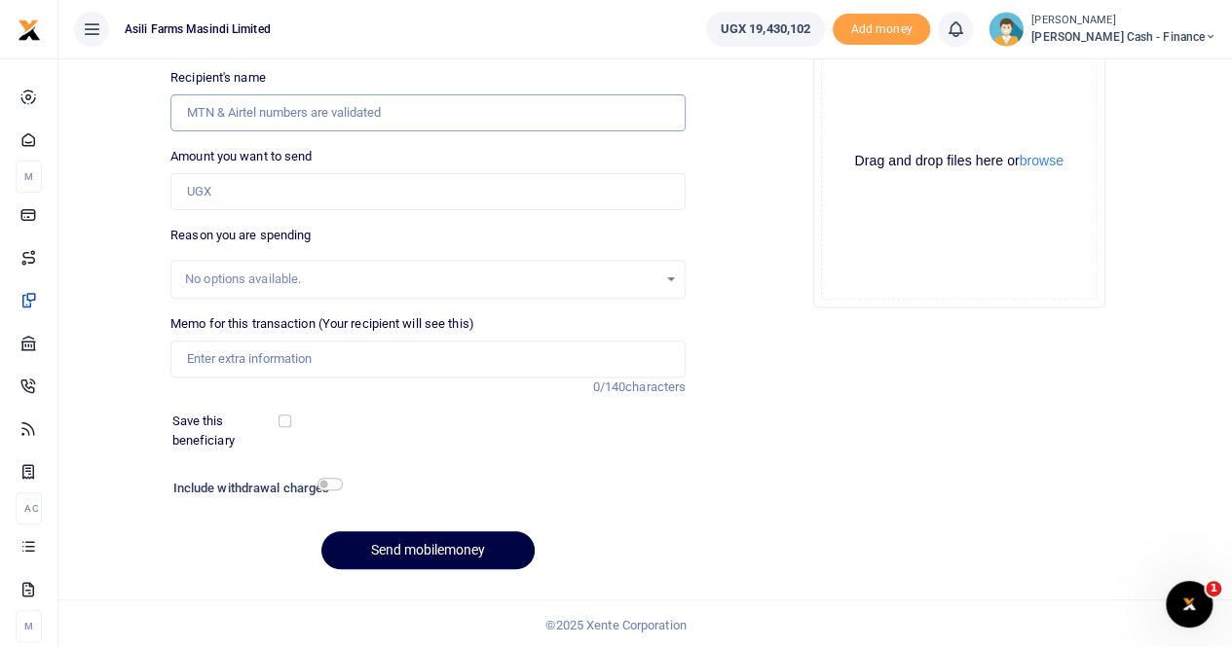
click at [239, 116] on input "Recipient's name" at bounding box center [427, 112] width 515 height 37
paste input "0785776635"
type input "0785776635"
click at [234, 196] on input "Amount you want to send" at bounding box center [427, 191] width 515 height 37
drag, startPoint x: 305, startPoint y: 116, endPoint x: 173, endPoint y: 116, distance: 131.4
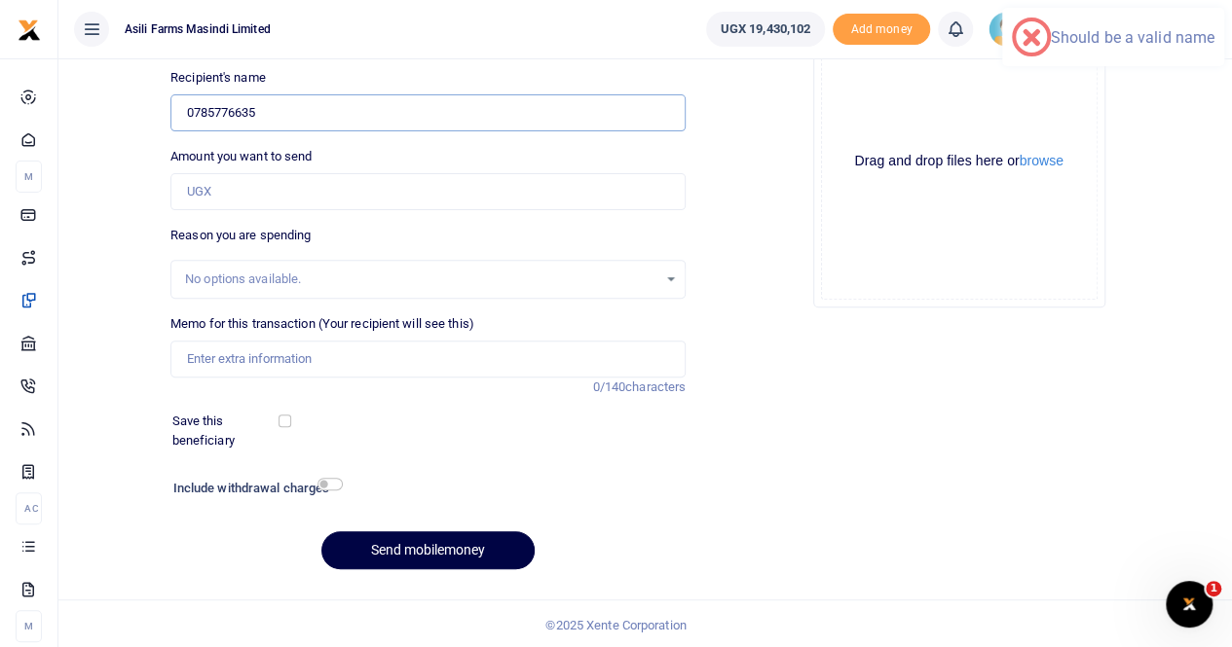
click at [173, 116] on input "0785776635" at bounding box center [427, 112] width 515 height 37
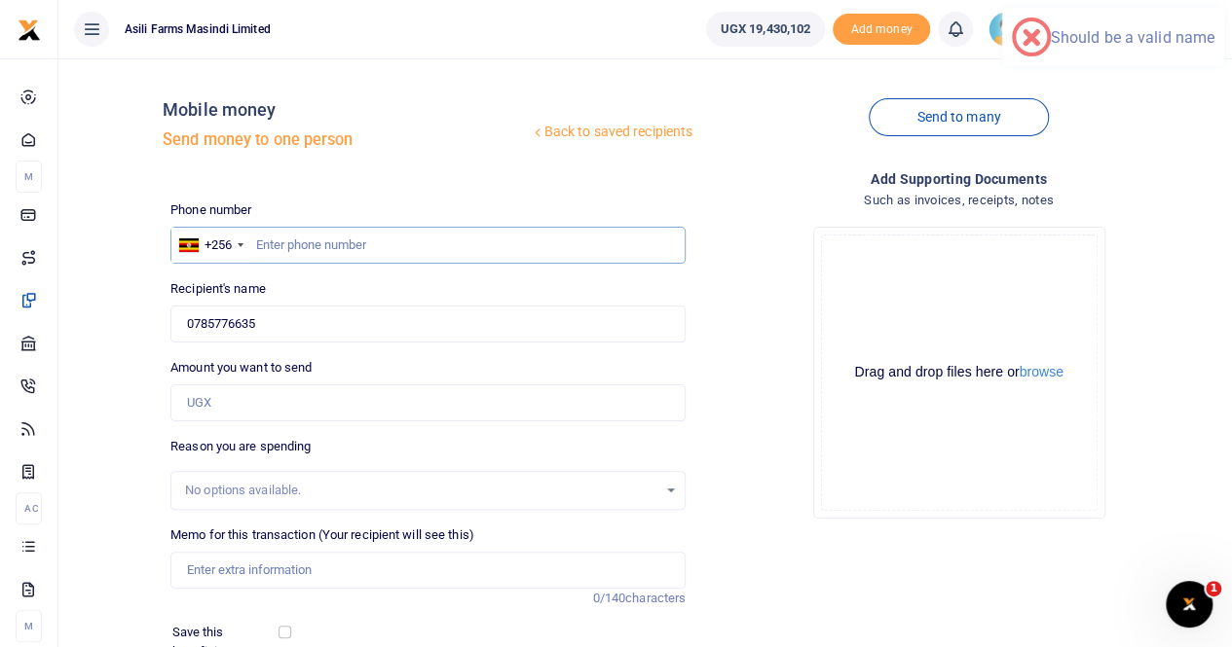
click at [281, 236] on input "text" at bounding box center [427, 245] width 515 height 37
paste input "0785776635"
type input "0785776635"
drag, startPoint x: 294, startPoint y: 313, endPoint x: 183, endPoint y: 325, distance: 111.7
click at [183, 325] on input "0785776635" at bounding box center [427, 324] width 515 height 37
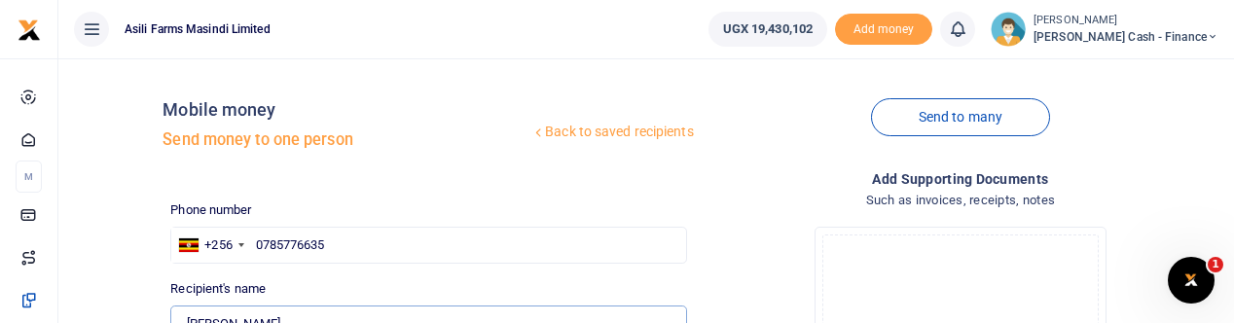
type input "John Erech"
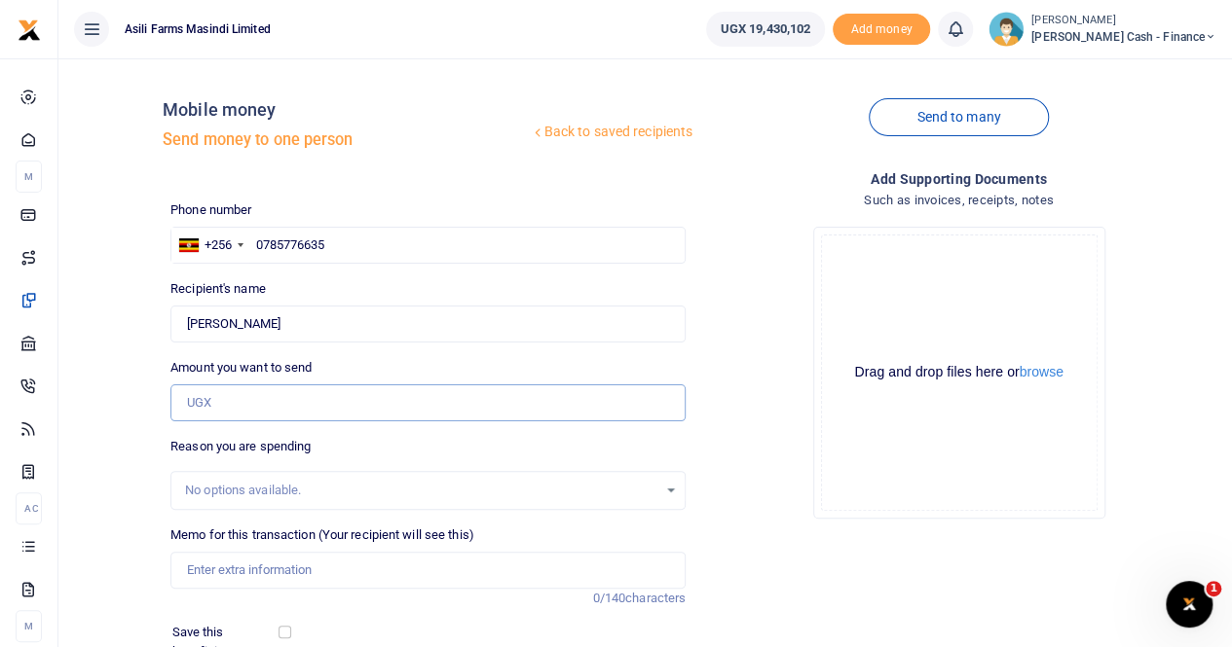
click at [239, 402] on input "Amount you want to send" at bounding box center [427, 403] width 515 height 37
type input "610,701"
click at [236, 573] on input "Memo for this transaction (Your recipient will see this)" at bounding box center [427, 570] width 515 height 37
type input "Payment for BN crop scout"
drag, startPoint x: 266, startPoint y: 322, endPoint x: 134, endPoint y: 328, distance: 131.6
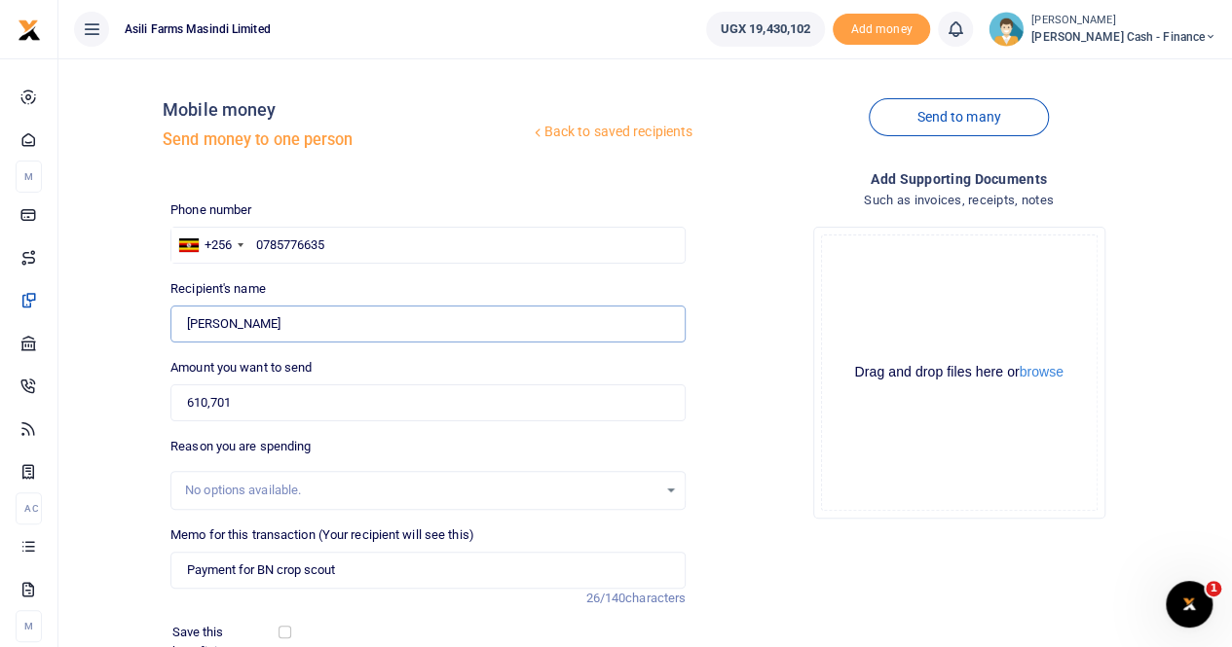
click at [134, 328] on div "Back to saved recipients Mobile money Send money to one person Send to many Pho…" at bounding box center [645, 435] width 1158 height 722
paste input "0785776635"
type input "0785776635"
drag, startPoint x: 288, startPoint y: 311, endPoint x: 75, endPoint y: 334, distance: 214.5
click at [75, 334] on div "Back to saved recipients Mobile money Send money to one person Send to many Pho…" at bounding box center [645, 435] width 1158 height 722
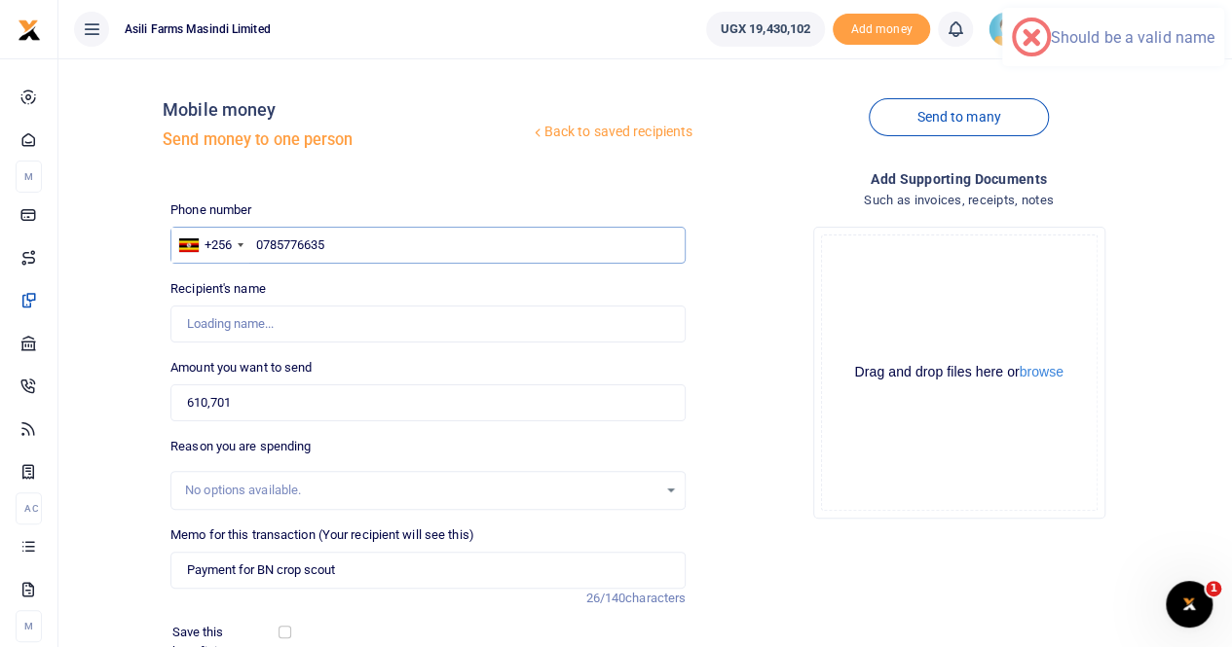
click at [358, 237] on input "0785776635" at bounding box center [427, 245] width 515 height 37
click at [424, 240] on input "0785776635" at bounding box center [427, 245] width 515 height 37
click at [251, 246] on input "0785776635" at bounding box center [427, 245] width 515 height 37
click at [411, 246] on input "0785776635" at bounding box center [427, 245] width 515 height 37
click at [266, 489] on div "No options available." at bounding box center [421, 490] width 472 height 19
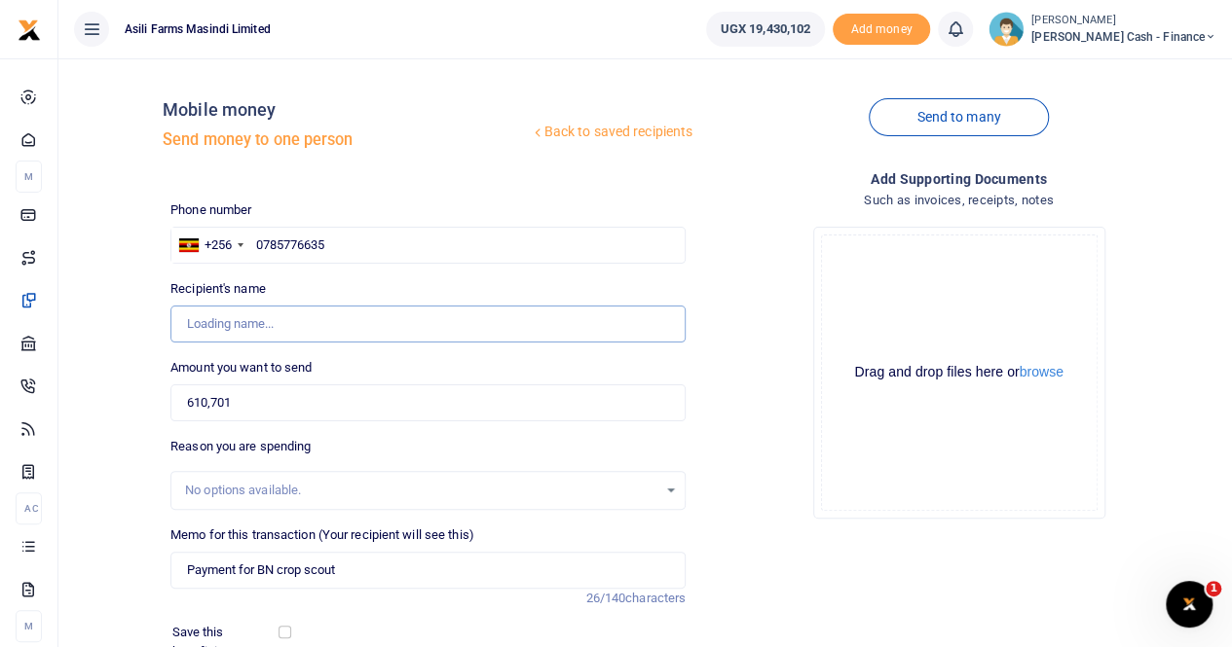
click at [294, 322] on input "Found" at bounding box center [427, 324] width 515 height 37
drag, startPoint x: 360, startPoint y: 246, endPoint x: 249, endPoint y: 250, distance: 111.1
click at [249, 250] on div "+256 Uganda +256 0785776635" at bounding box center [427, 245] width 515 height 37
click at [269, 248] on input "text" at bounding box center [427, 245] width 515 height 37
paste input "0785776635"
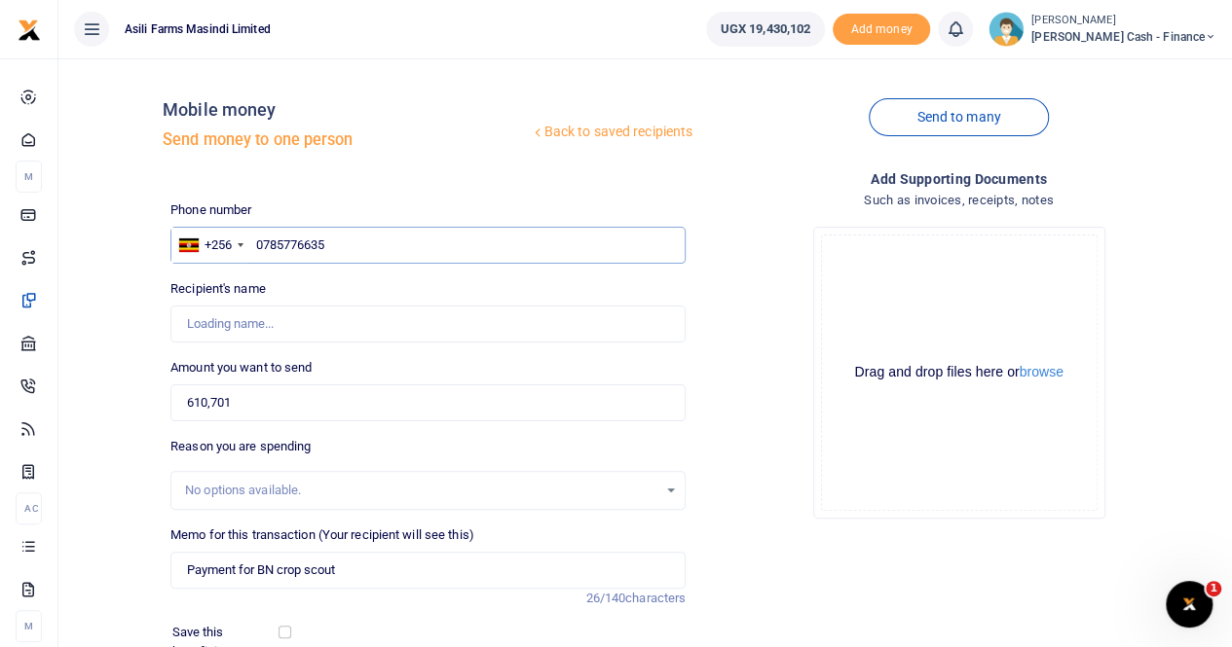
type input "0785776635"
click at [269, 333] on input "Found" at bounding box center [427, 324] width 515 height 37
type input "[PERSON_NAME]"
drag, startPoint x: 261, startPoint y: 324, endPoint x: 183, endPoint y: 326, distance: 77.9
click at [183, 326] on input "Found" at bounding box center [427, 324] width 515 height 37
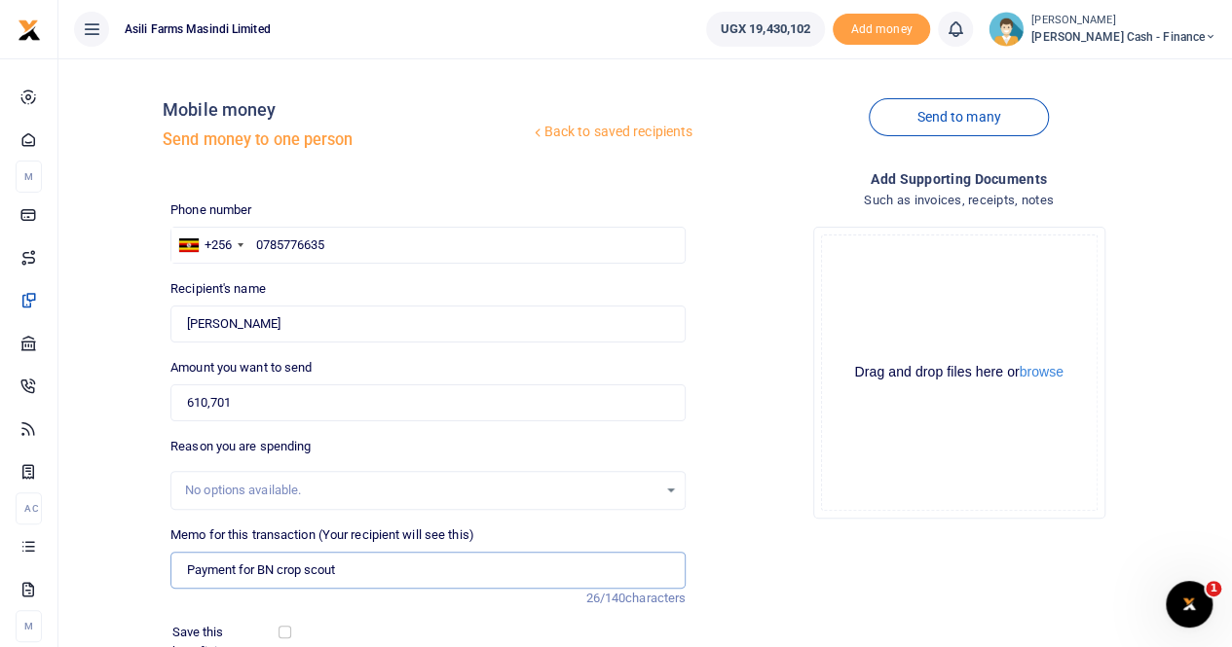
click at [346, 573] on input "Payment for BN crop scout" at bounding box center [427, 570] width 515 height 37
paste input "[PERSON_NAME]"
drag, startPoint x: 422, startPoint y: 576, endPoint x: 159, endPoint y: 567, distance: 263.0
click at [159, 567] on div "Back to saved recipients Mobile money Send money to one person Send to many Pho…" at bounding box center [645, 435] width 1158 height 722
type input "Payment for BN crop scout [PERSON_NAME]"
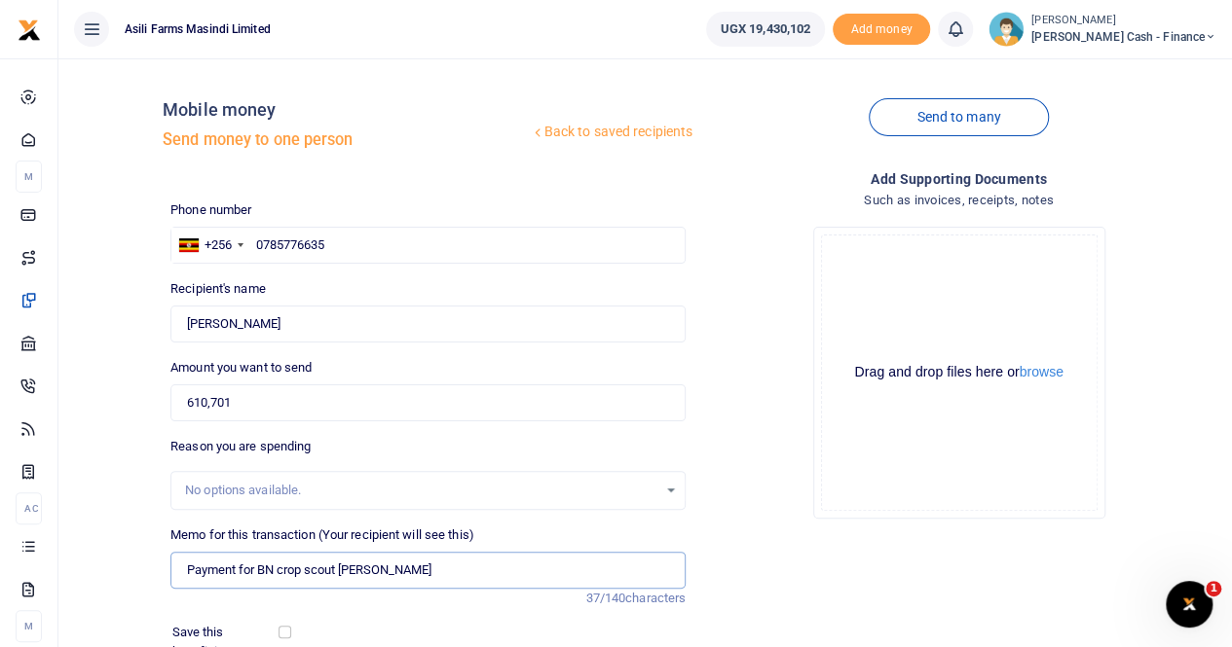
click at [460, 579] on input "Payment for BN crop scout [PERSON_NAME]" at bounding box center [427, 570] width 515 height 37
click at [1049, 371] on button "browse" at bounding box center [1041, 372] width 44 height 15
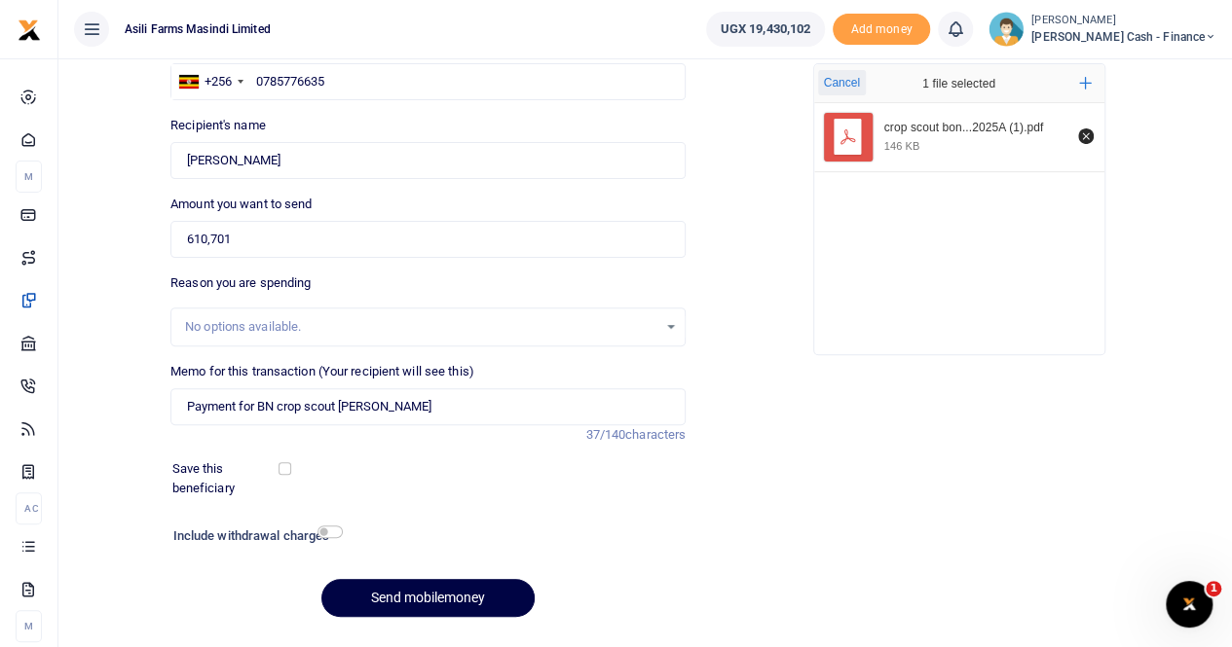
scroll to position [195, 0]
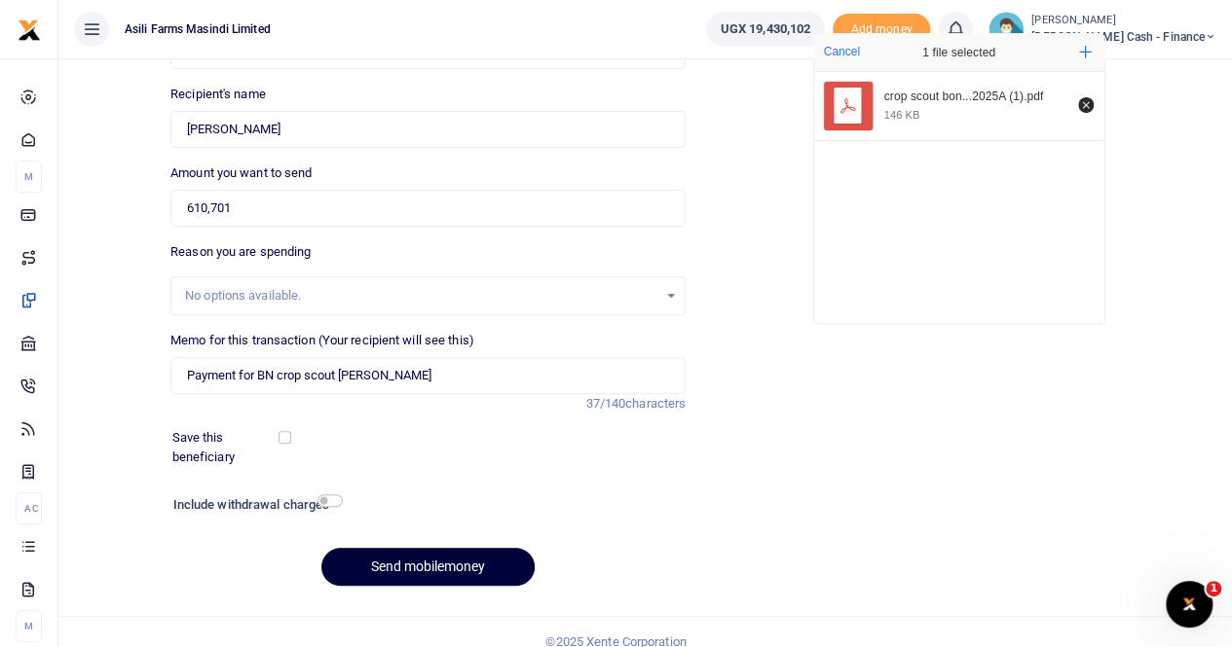
click at [411, 560] on button "Send mobilemoney" at bounding box center [427, 567] width 213 height 38
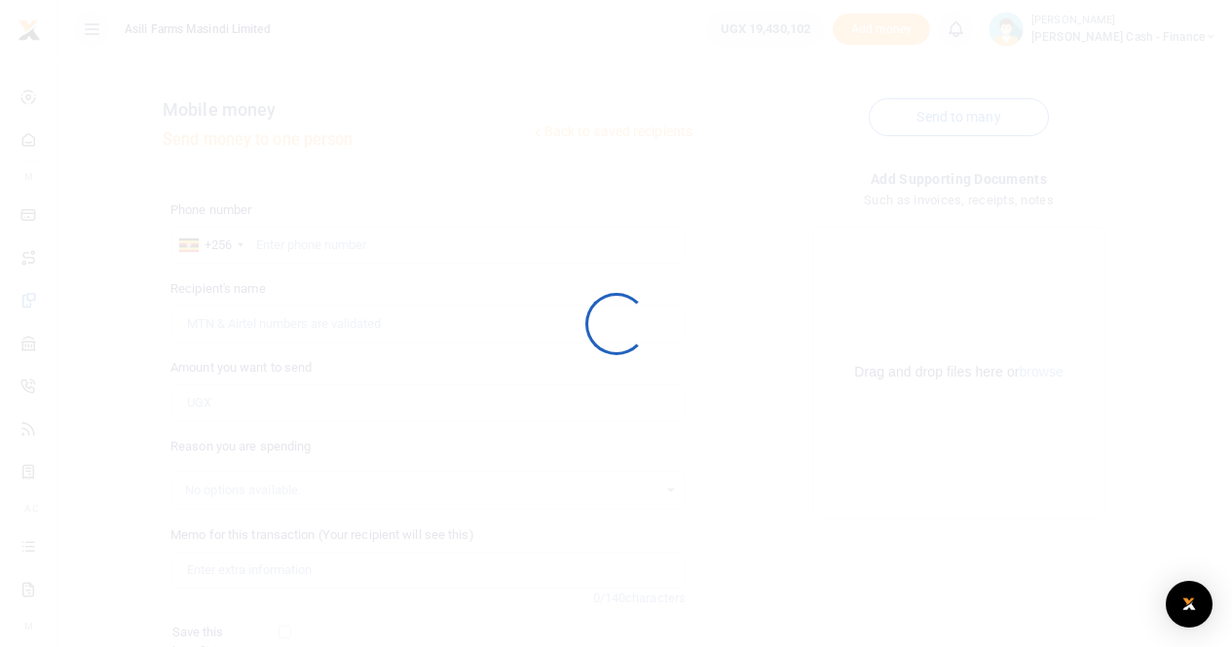
scroll to position [195, 0]
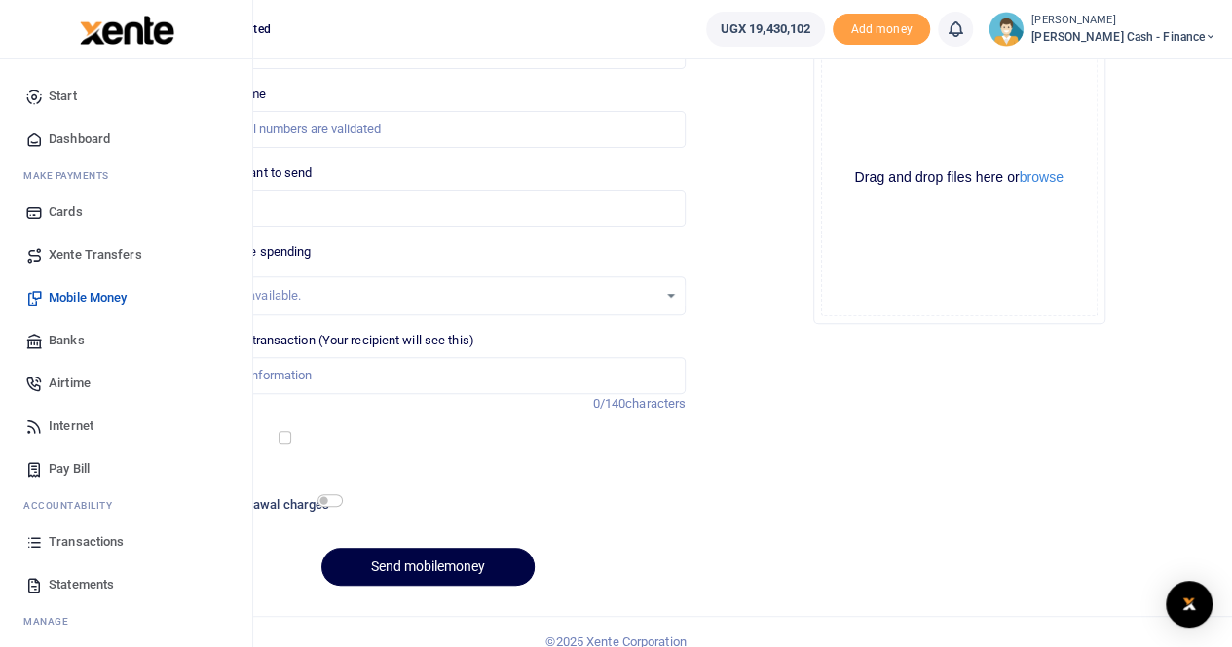
click at [68, 538] on span "Transactions" at bounding box center [86, 542] width 75 height 19
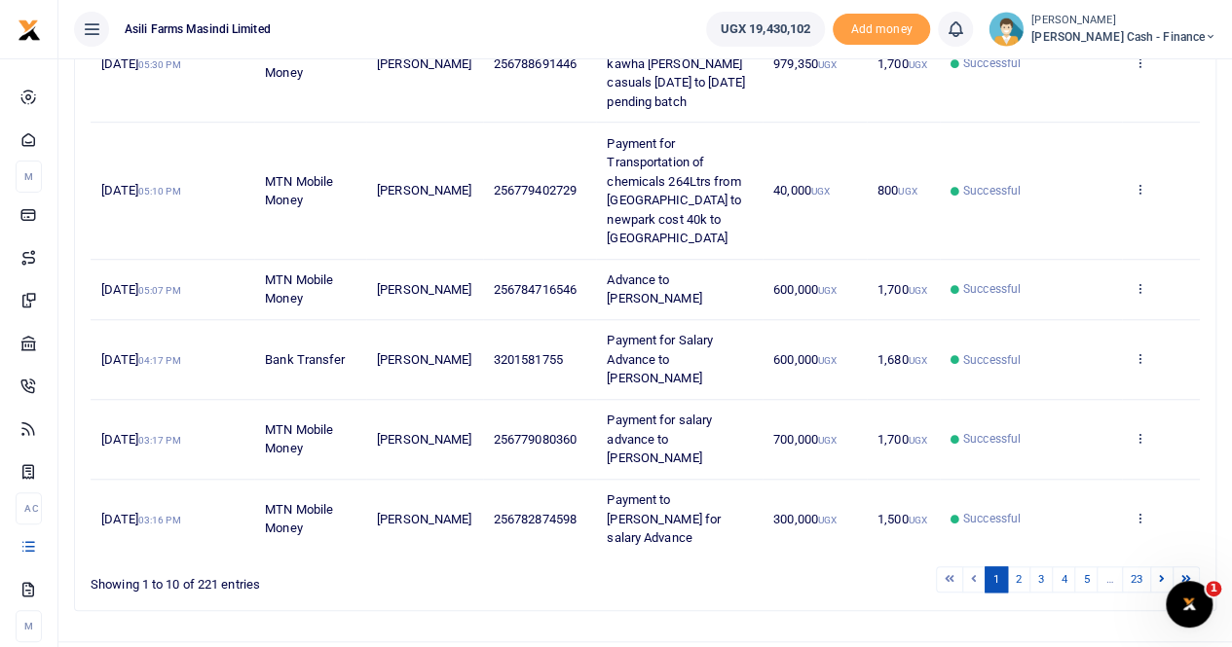
scroll to position [641, 0]
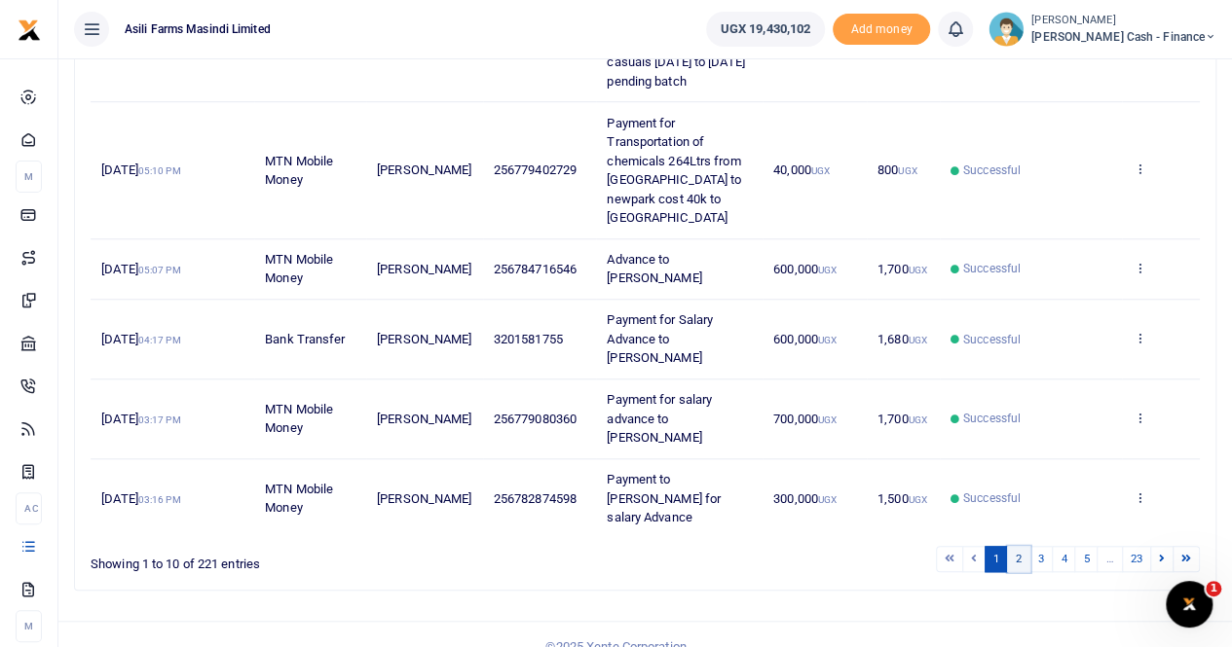
click at [1020, 546] on link "2" at bounding box center [1018, 559] width 23 height 26
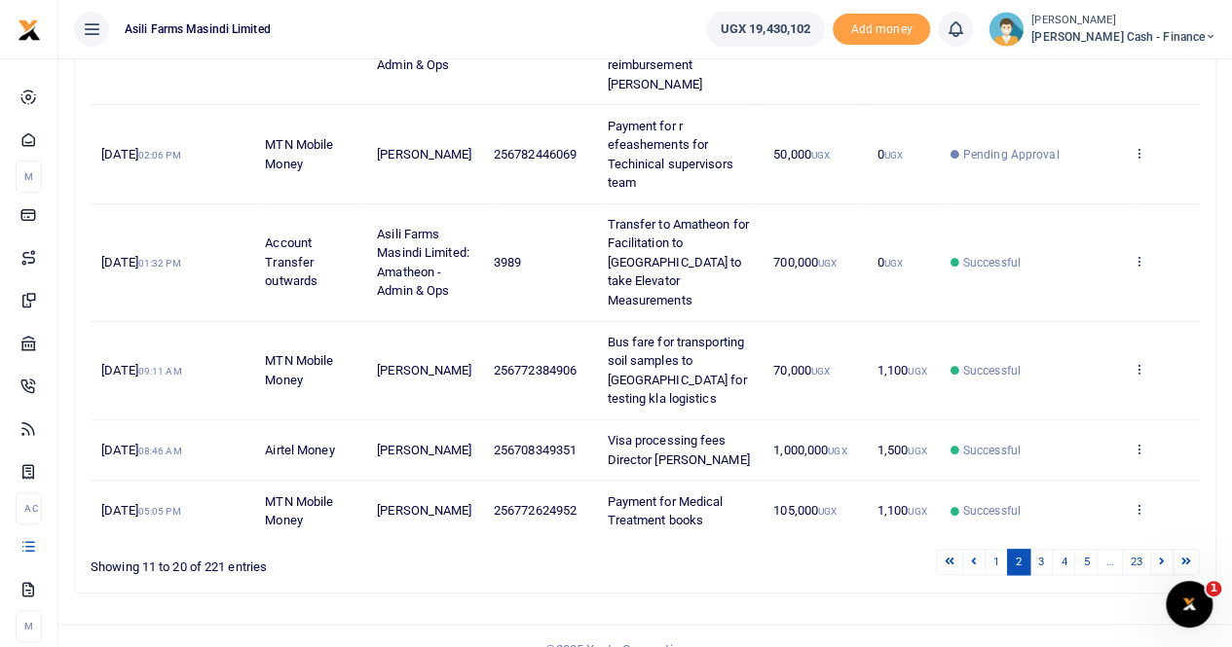
scroll to position [679, 0]
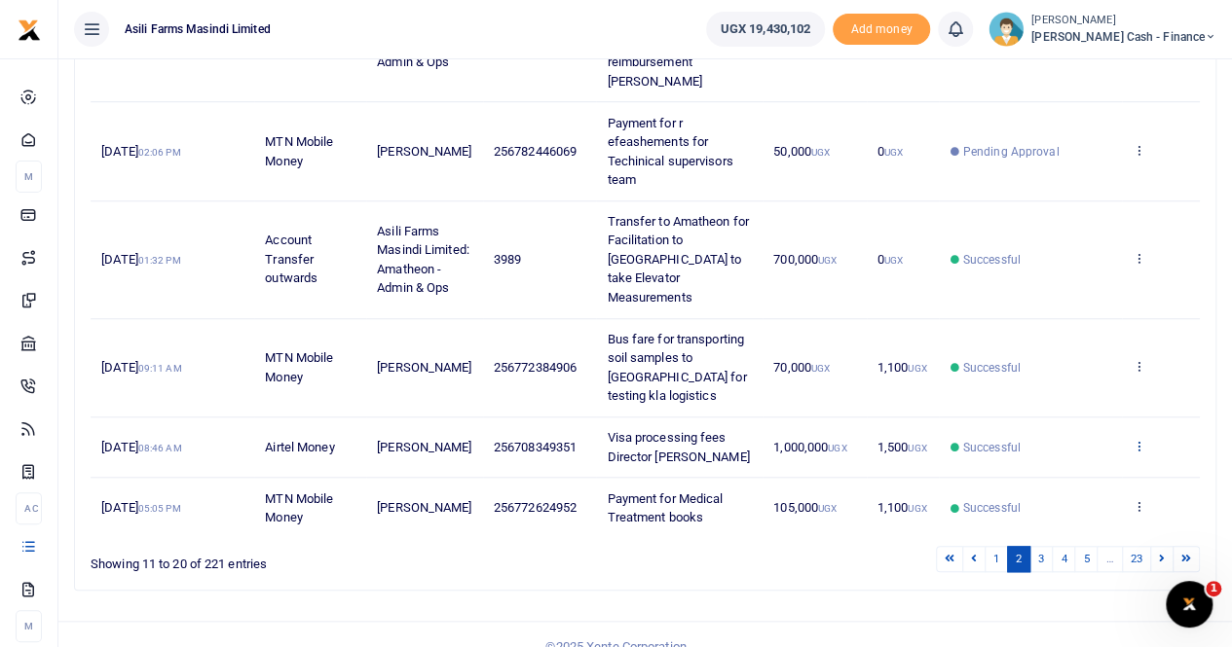
click at [1141, 439] on icon at bounding box center [1138, 446] width 13 height 14
click at [1071, 452] on link "View details" at bounding box center [1068, 457] width 154 height 27
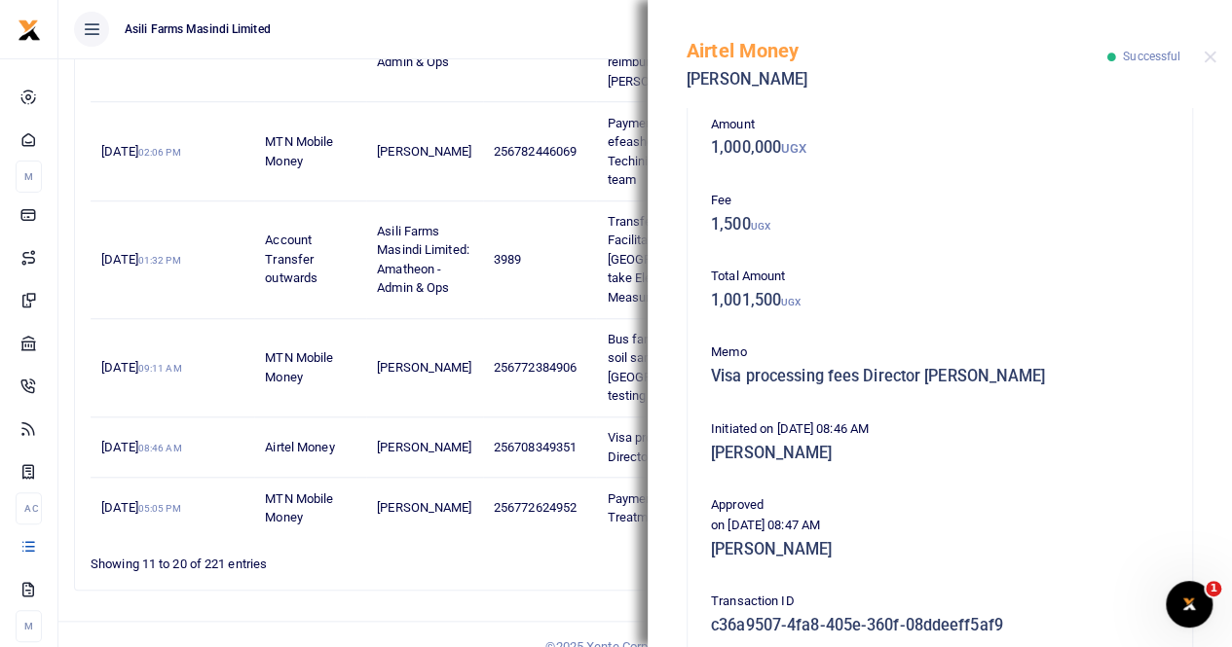
scroll to position [469, 0]
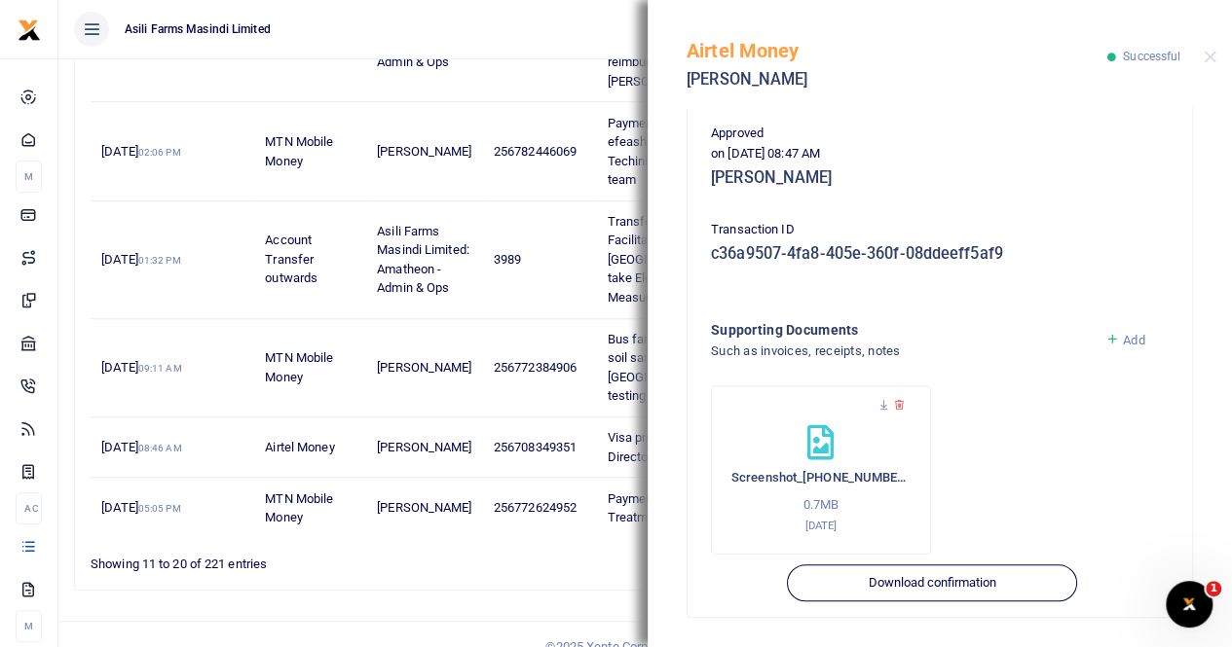
click at [1124, 338] on span "Add" at bounding box center [1133, 340] width 21 height 15
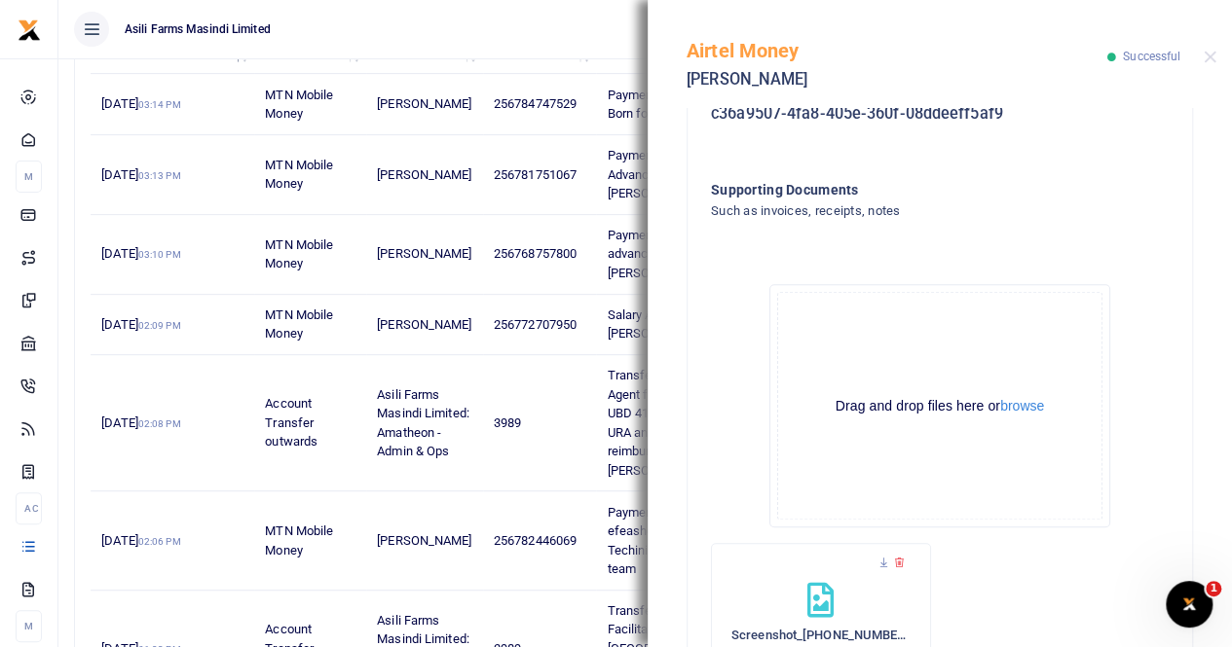
scroll to position [767, 0]
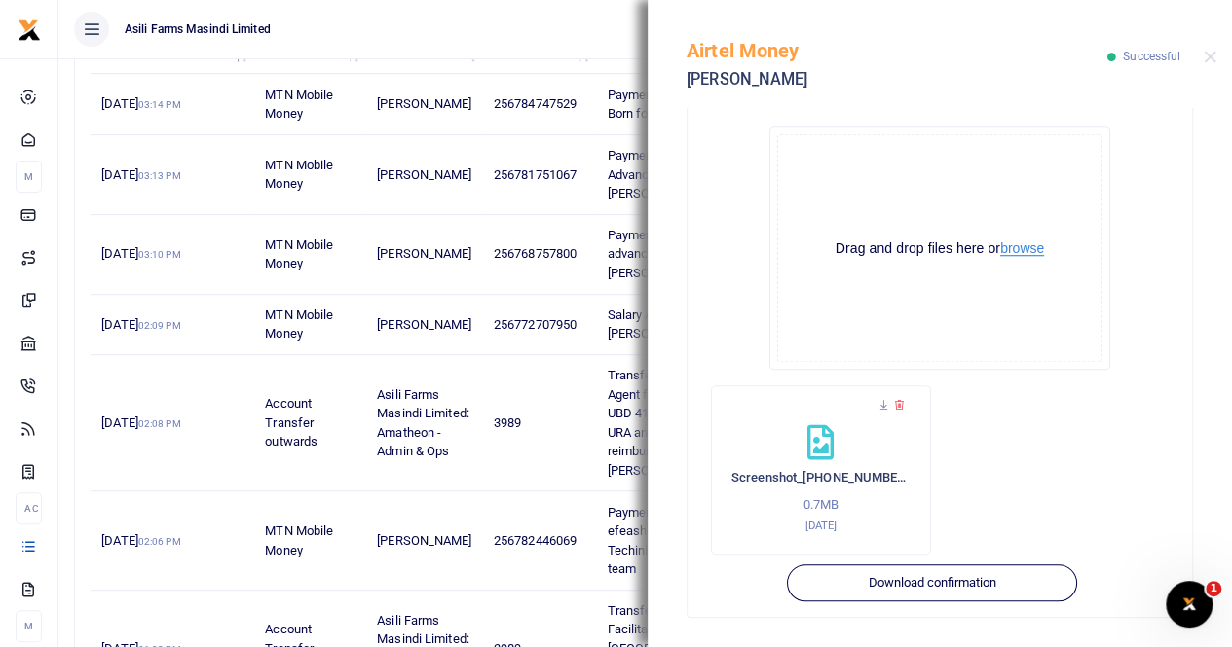
click at [1013, 248] on button "browse" at bounding box center [1022, 248] width 44 height 15
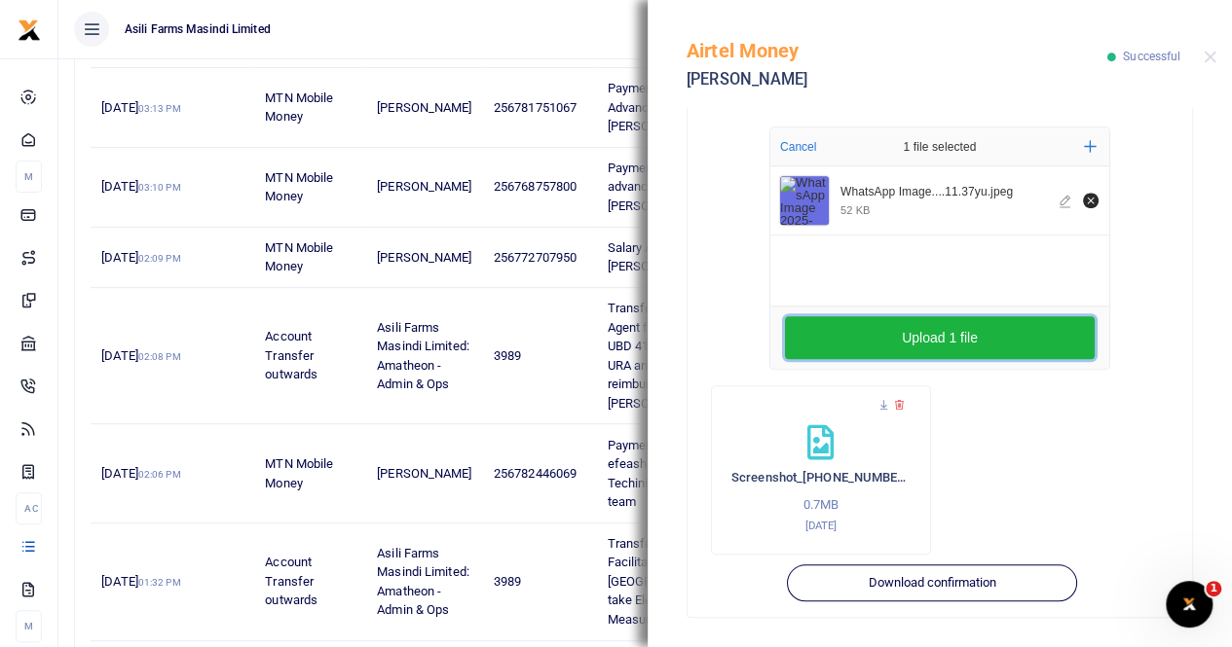
scroll to position [387, 0]
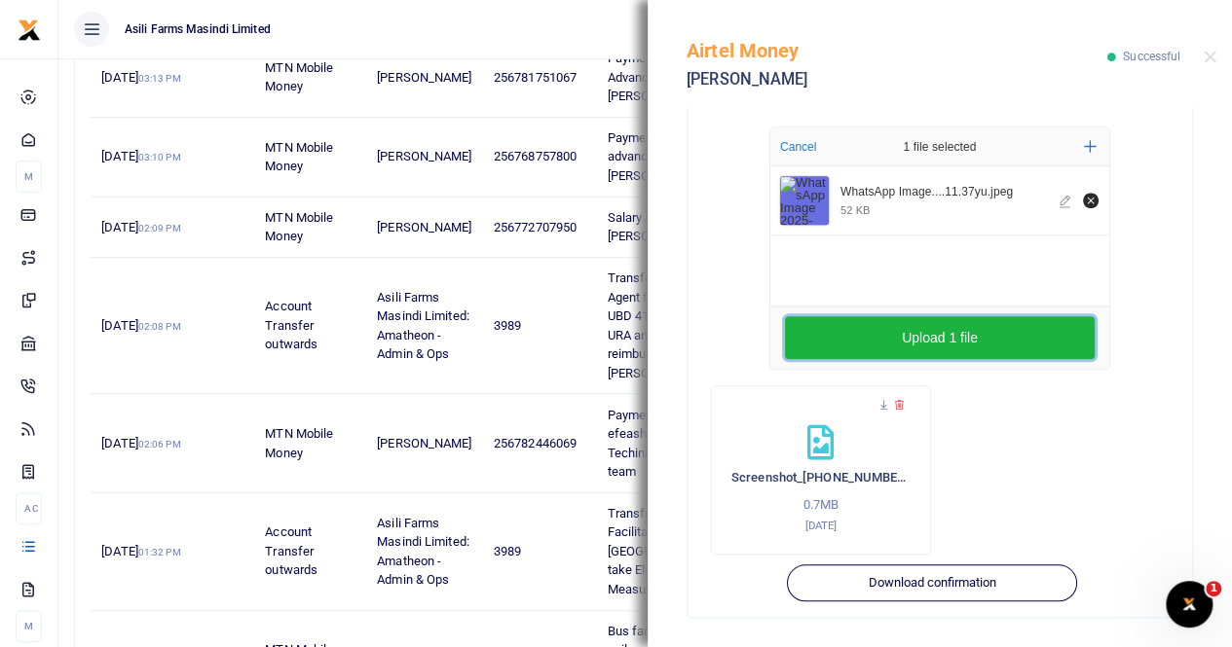
click at [997, 342] on button "Upload 1 file" at bounding box center [940, 337] width 310 height 43
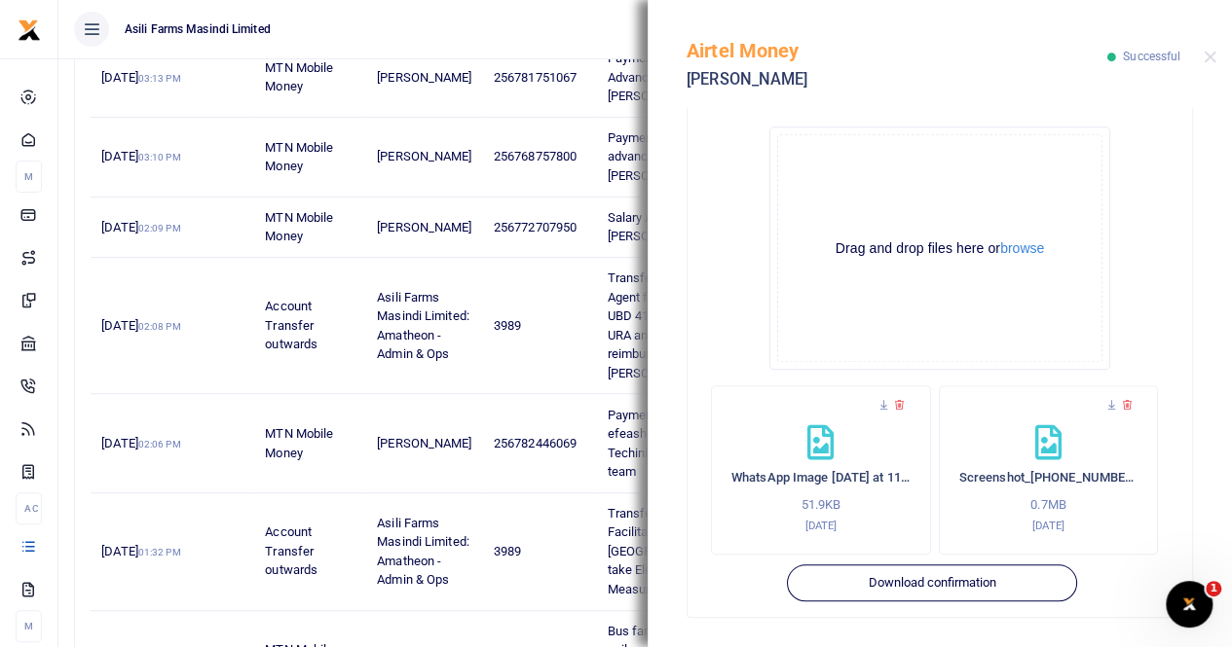
click at [1201, 54] on div "Airtel Money Prinz Benjamin Matthias Successful" at bounding box center [939, 54] width 584 height 108
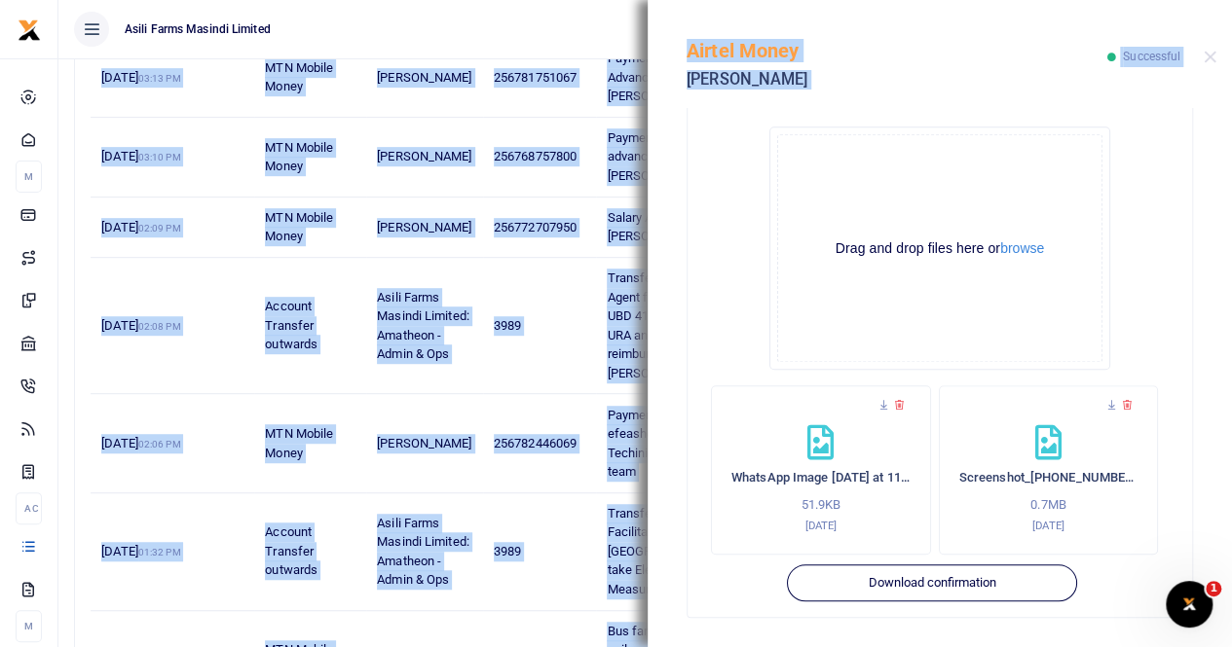
click at [1232, 30] on html "Start Dashboard M ake Payments Cards Xente Transfers Mobile Money Banks Airtime" at bounding box center [616, 288] width 1232 height 1351
click at [1207, 55] on button "Close" at bounding box center [1209, 57] width 13 height 13
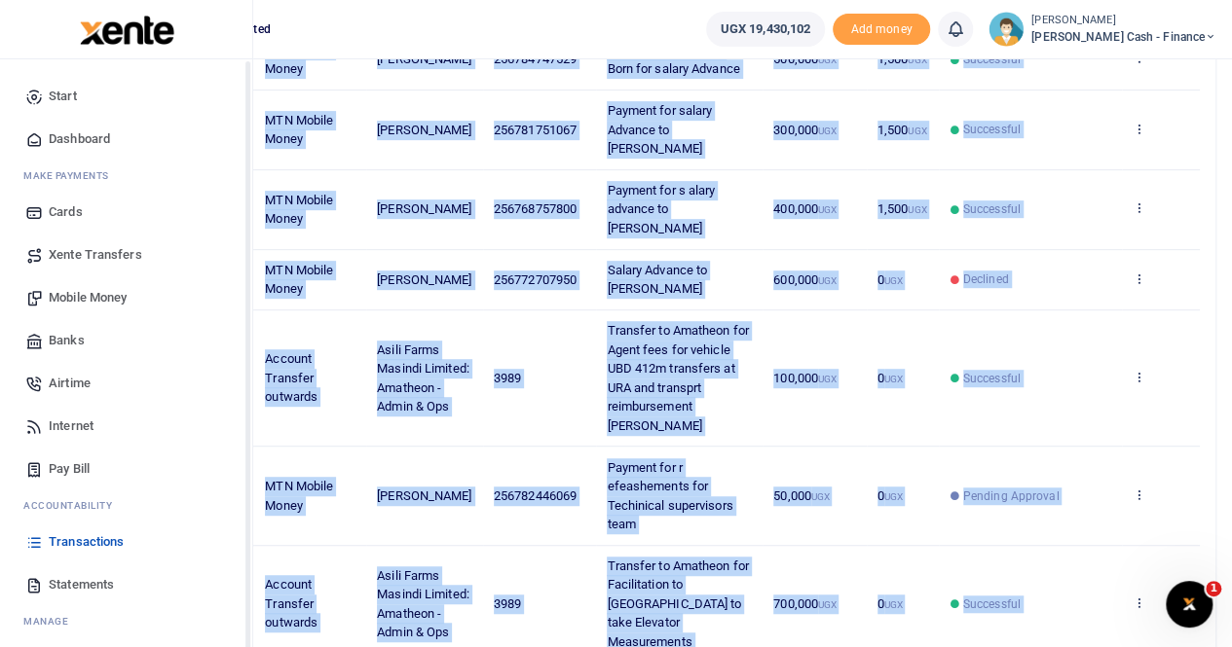
scroll to position [289, 0]
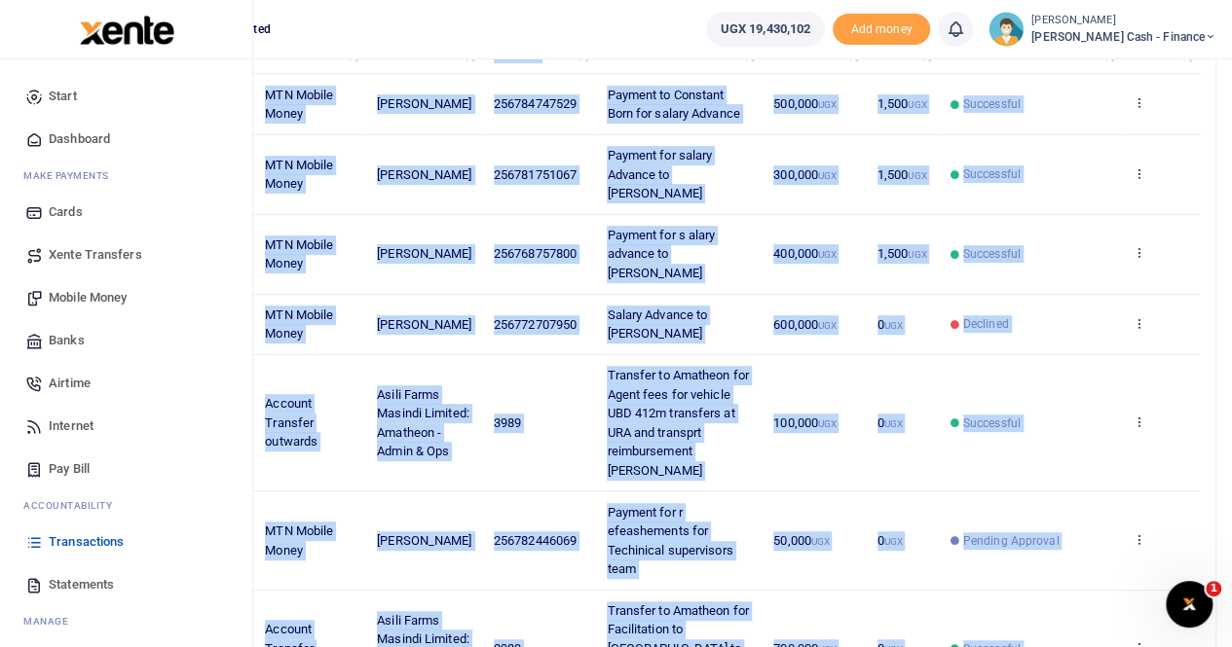
click at [91, 301] on span "Mobile Money" at bounding box center [88, 297] width 78 height 19
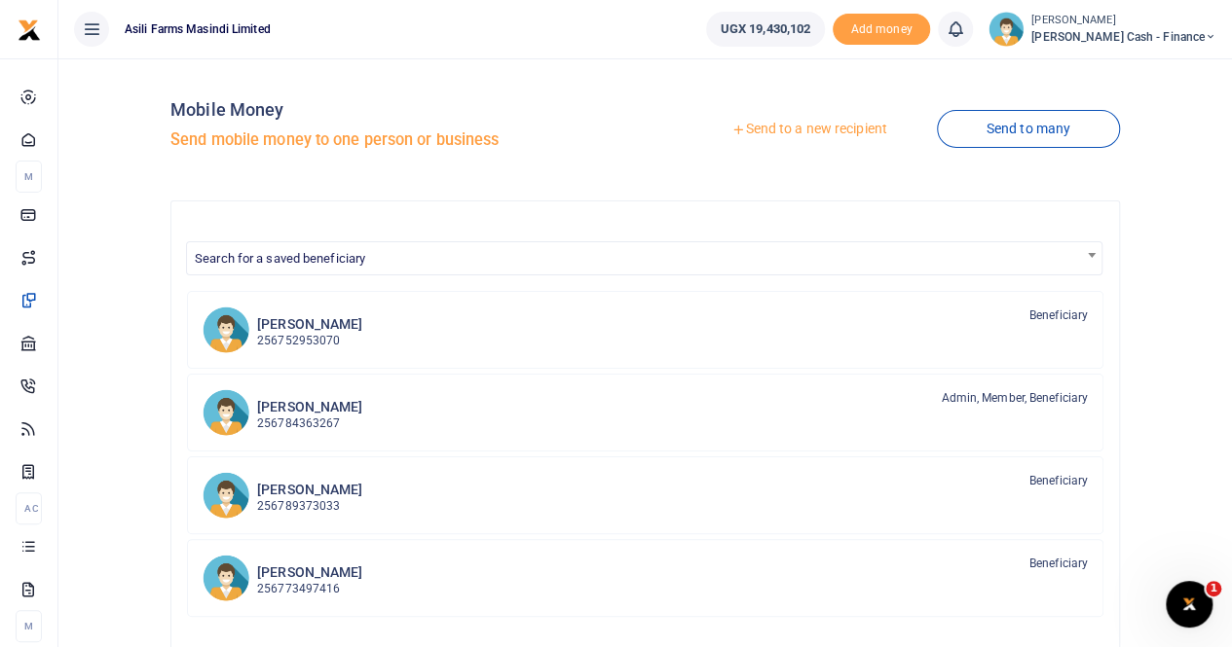
click at [792, 134] on link "Send to a new recipient" at bounding box center [809, 129] width 254 height 35
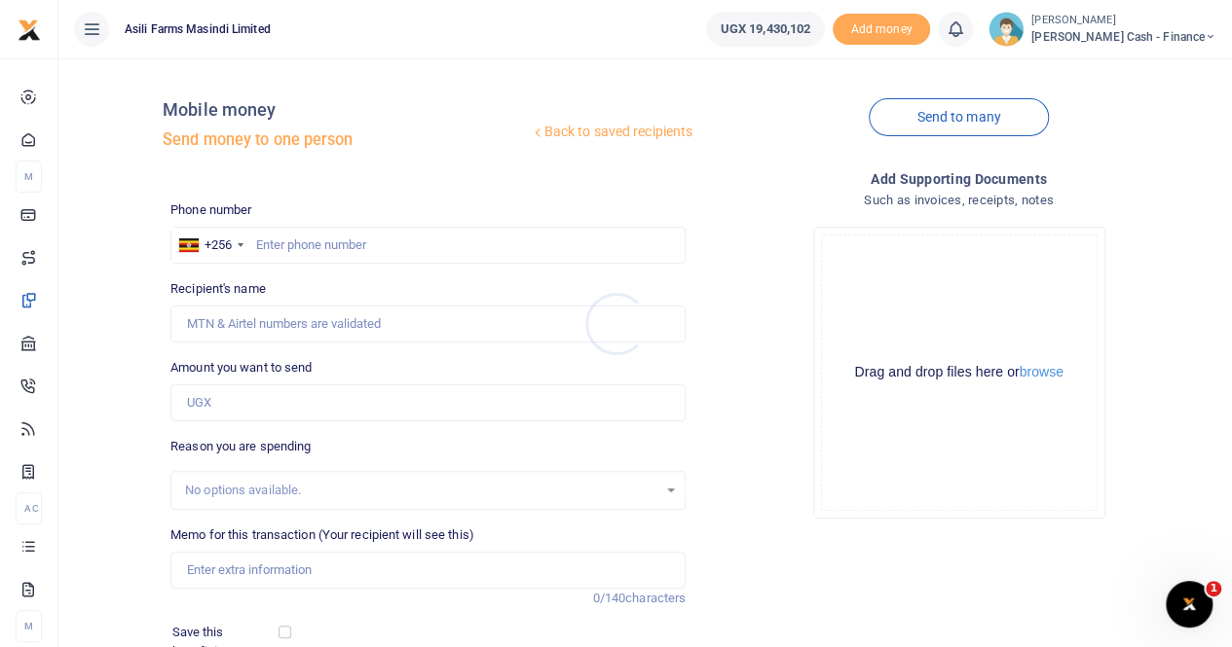
click at [275, 239] on div at bounding box center [616, 323] width 1232 height 647
click at [273, 245] on input "text" at bounding box center [427, 245] width 515 height 37
paste input "0779468092"
type input "0779468092"
type input "[PERSON_NAME]"
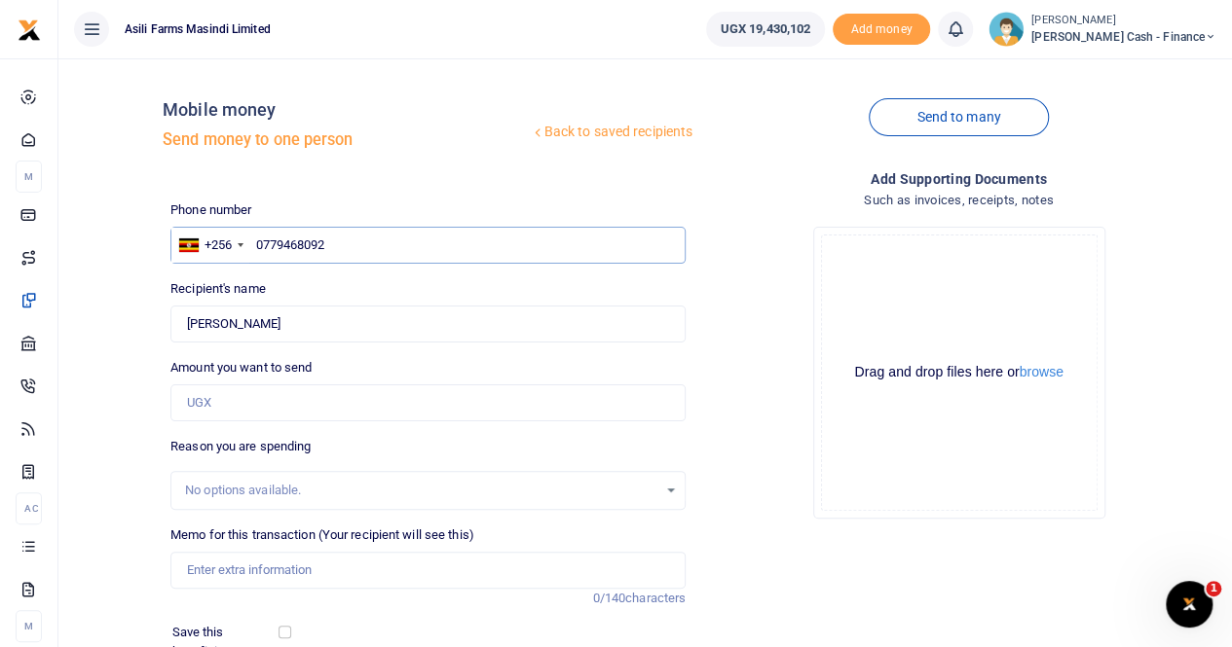
type input "0779468092"
drag, startPoint x: 358, startPoint y: 243, endPoint x: 234, endPoint y: 250, distance: 124.8
click at [234, 250] on div "+256 [GEOGRAPHIC_DATA] [PHONE_NUMBER]" at bounding box center [427, 245] width 515 height 37
drag, startPoint x: 275, startPoint y: 321, endPoint x: 162, endPoint y: 328, distance: 113.1
click at [162, 328] on div "Back to saved recipients Mobile money Send money to one person Send to many Pho…" at bounding box center [645, 435] width 1158 height 722
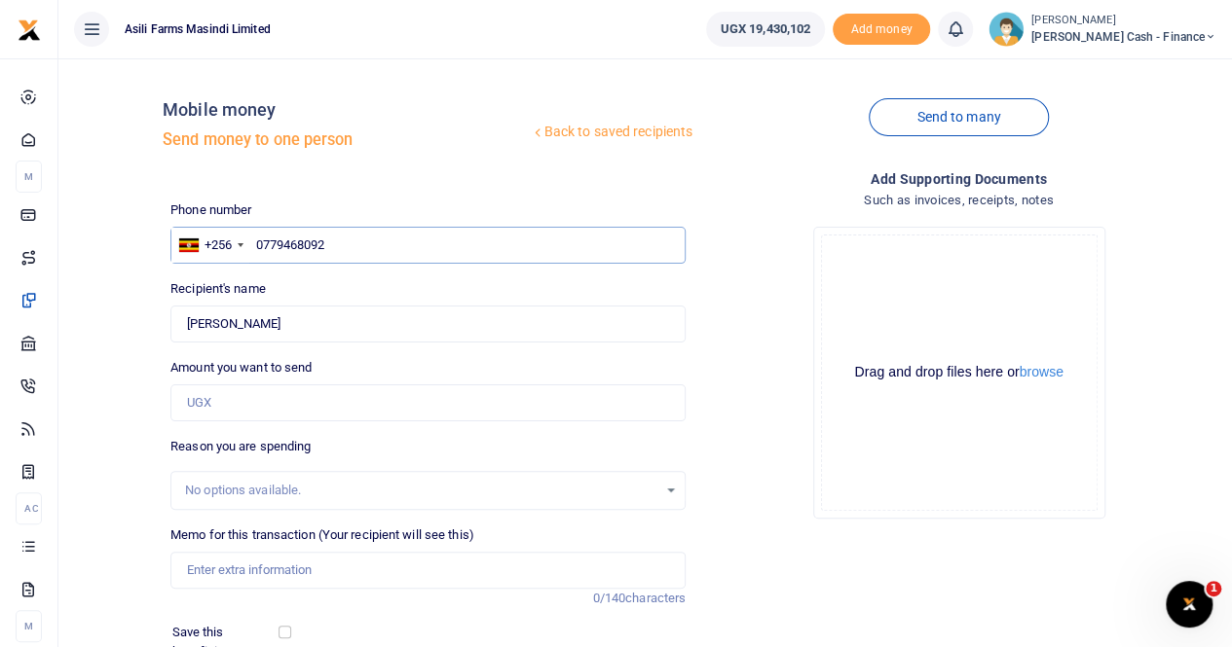
click at [364, 235] on input "0779468092" at bounding box center [427, 245] width 515 height 37
drag, startPoint x: 386, startPoint y: 243, endPoint x: 245, endPoint y: 248, distance: 140.3
click at [245, 248] on div "+256 [GEOGRAPHIC_DATA] [PHONE_NUMBER]" at bounding box center [427, 245] width 515 height 37
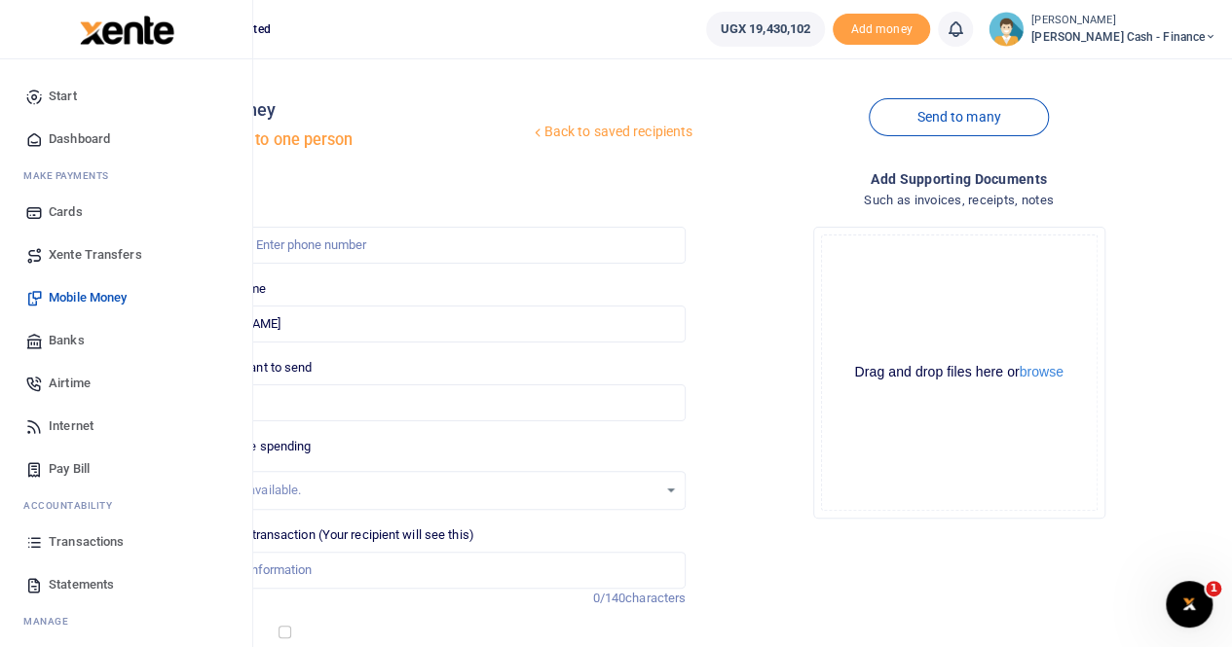
click at [88, 534] on span "Transactions" at bounding box center [86, 542] width 75 height 19
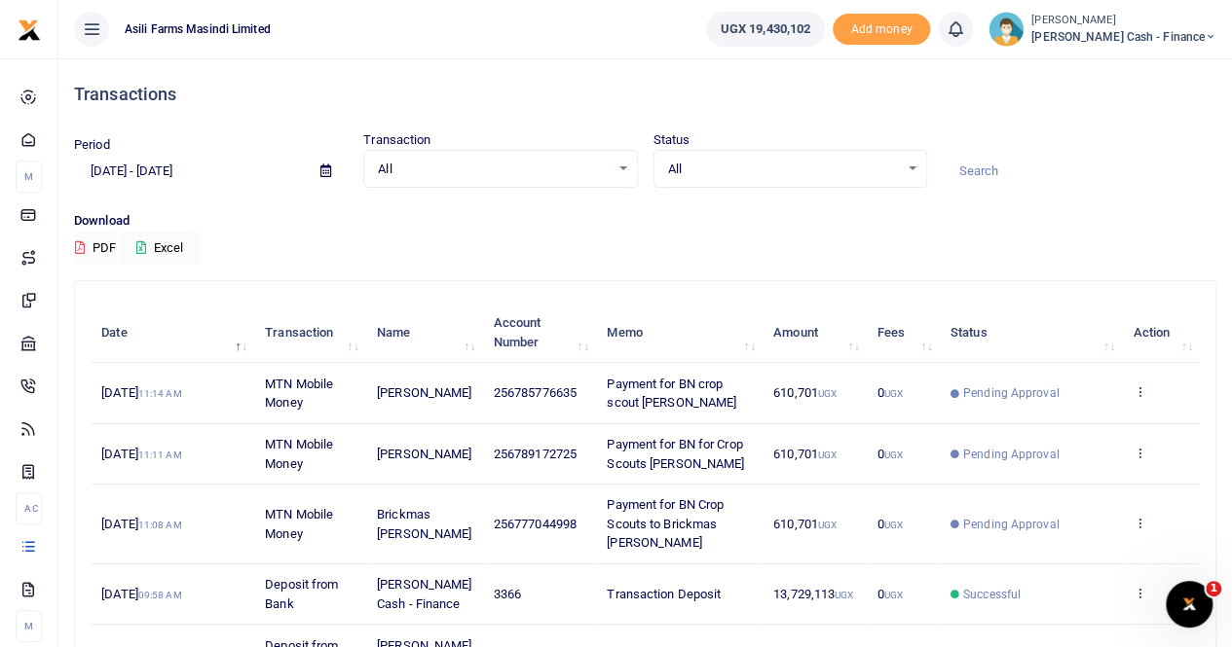
click at [325, 166] on icon at bounding box center [325, 171] width 11 height 13
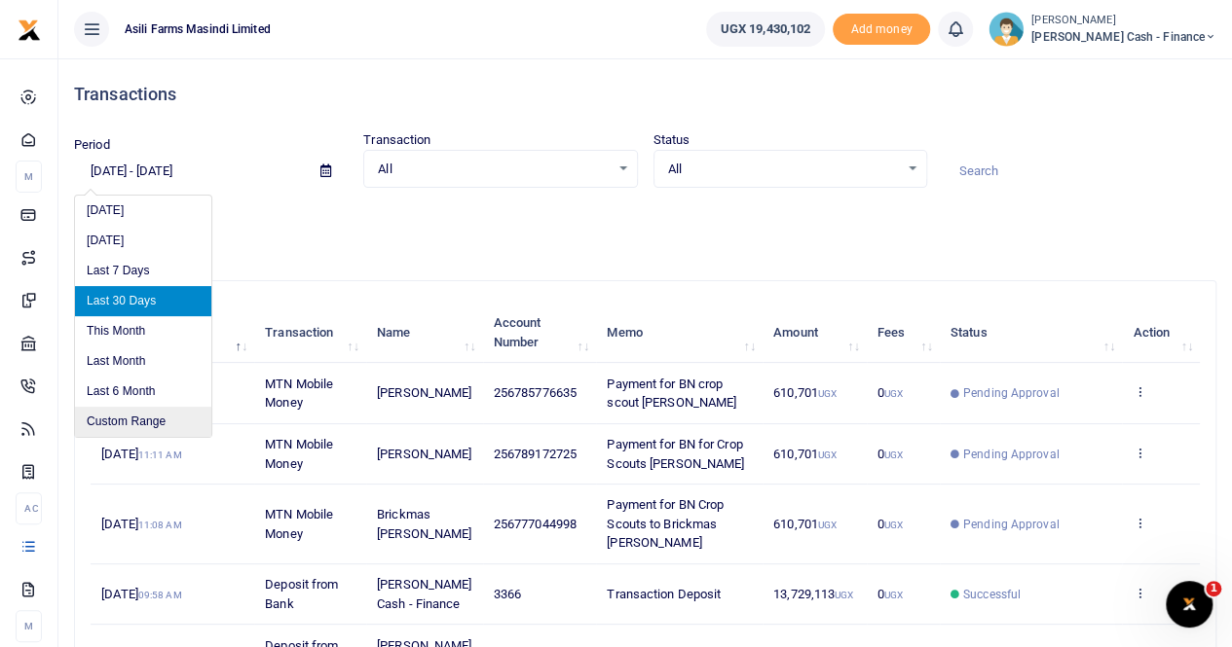
click at [151, 417] on li "Custom Range" at bounding box center [143, 422] width 136 height 30
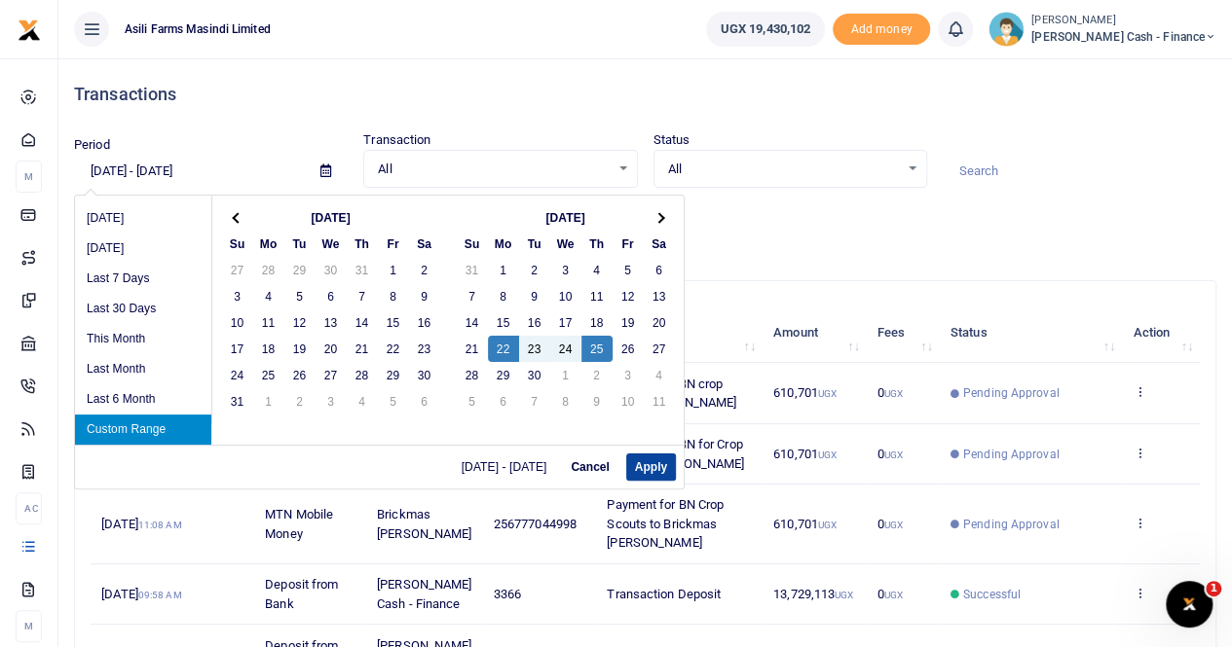
click at [644, 463] on button "Apply" at bounding box center [651, 467] width 50 height 27
type input "[DATE] - [DATE]"
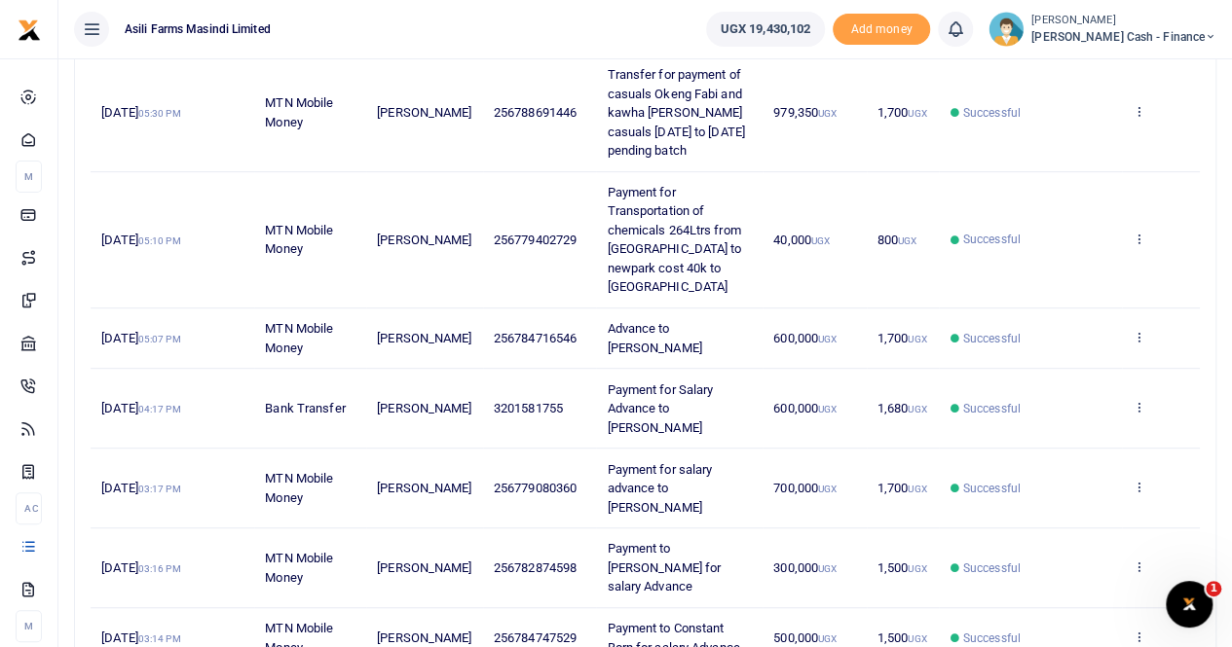
scroll to position [660, 0]
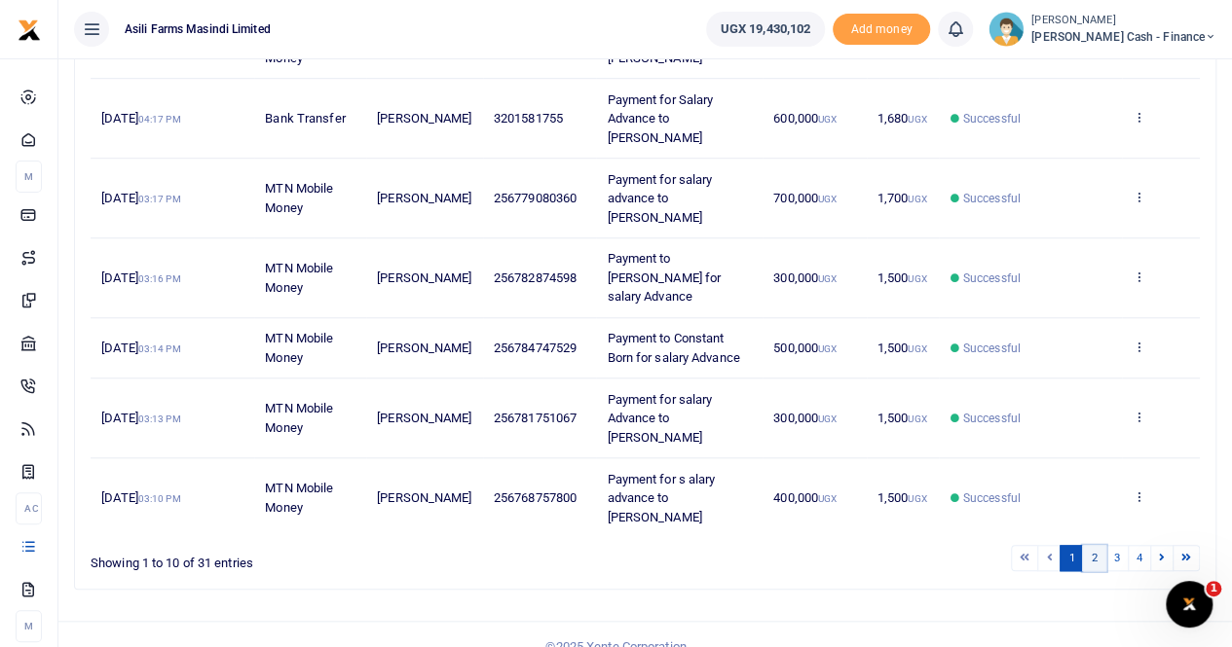
click at [1094, 545] on link "2" at bounding box center [1093, 558] width 23 height 26
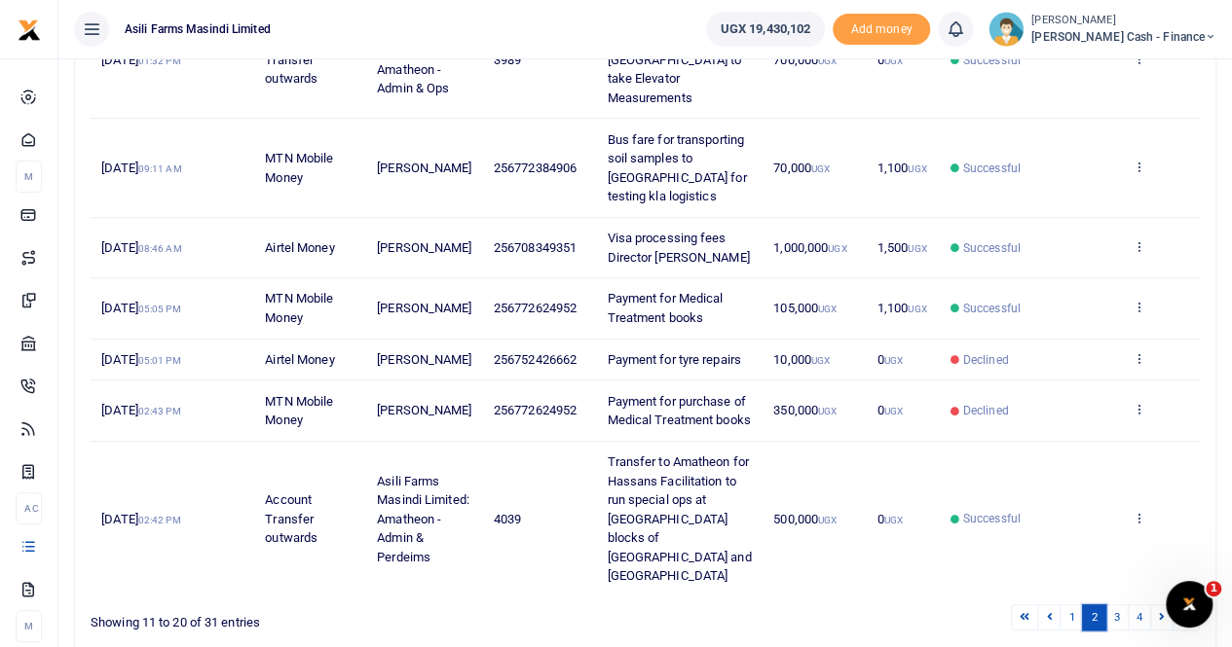
scroll to position [717, 0]
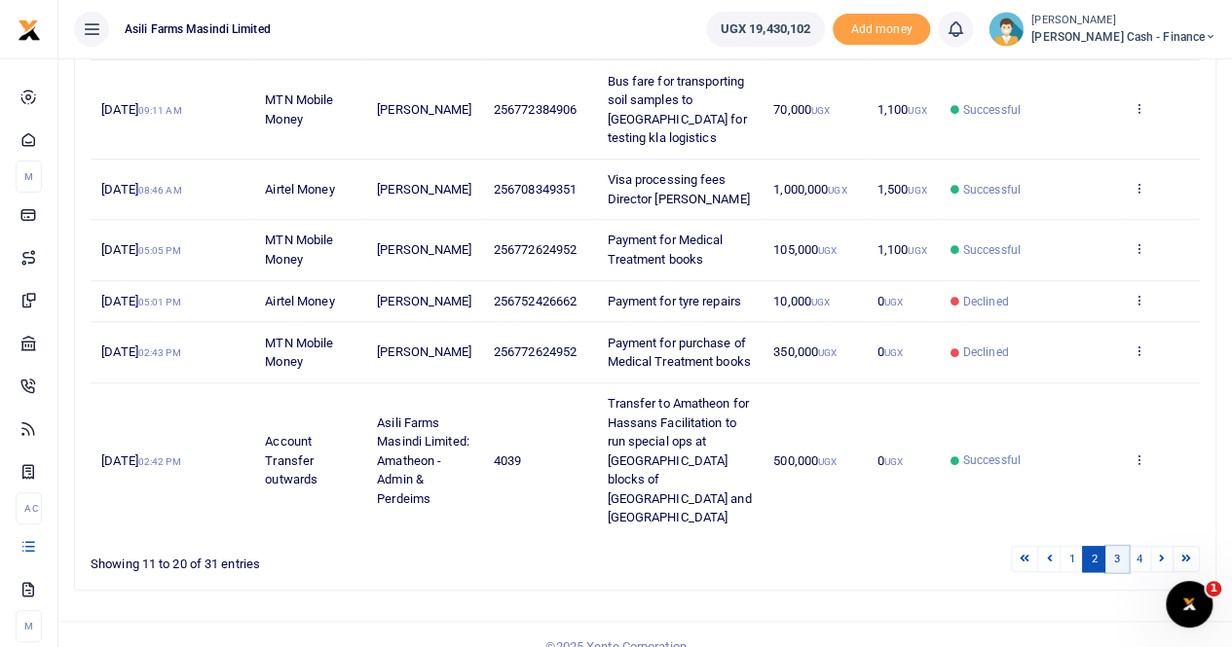
click at [1115, 546] on link "3" at bounding box center [1116, 559] width 23 height 26
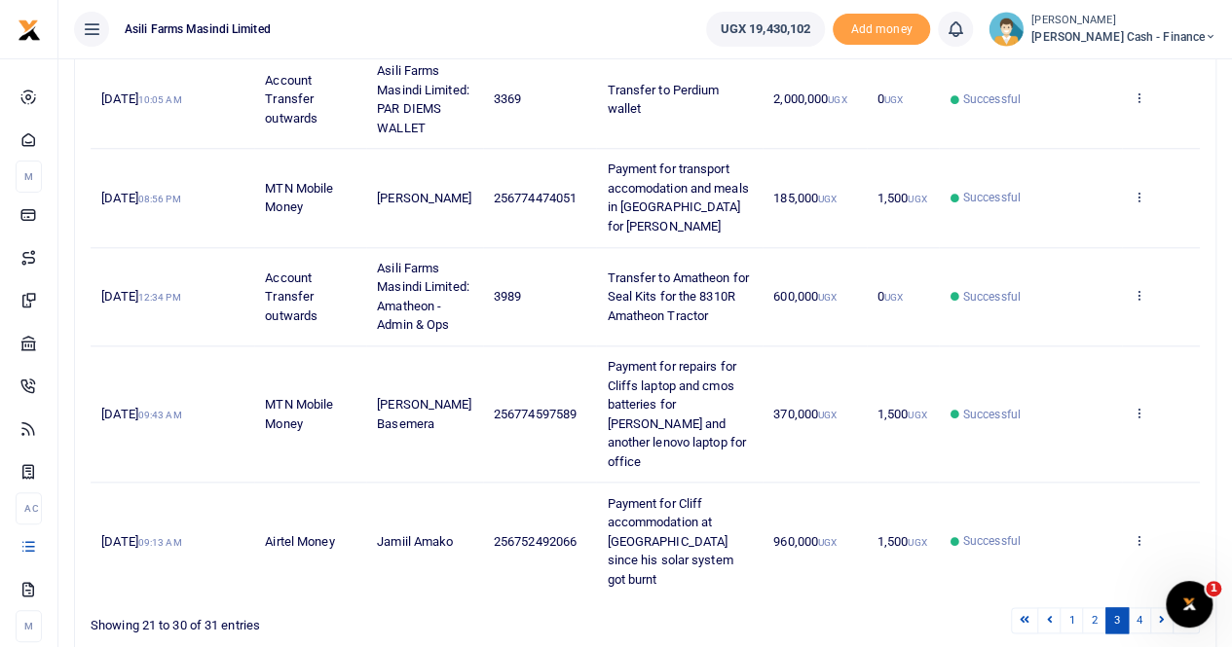
scroll to position [964, 0]
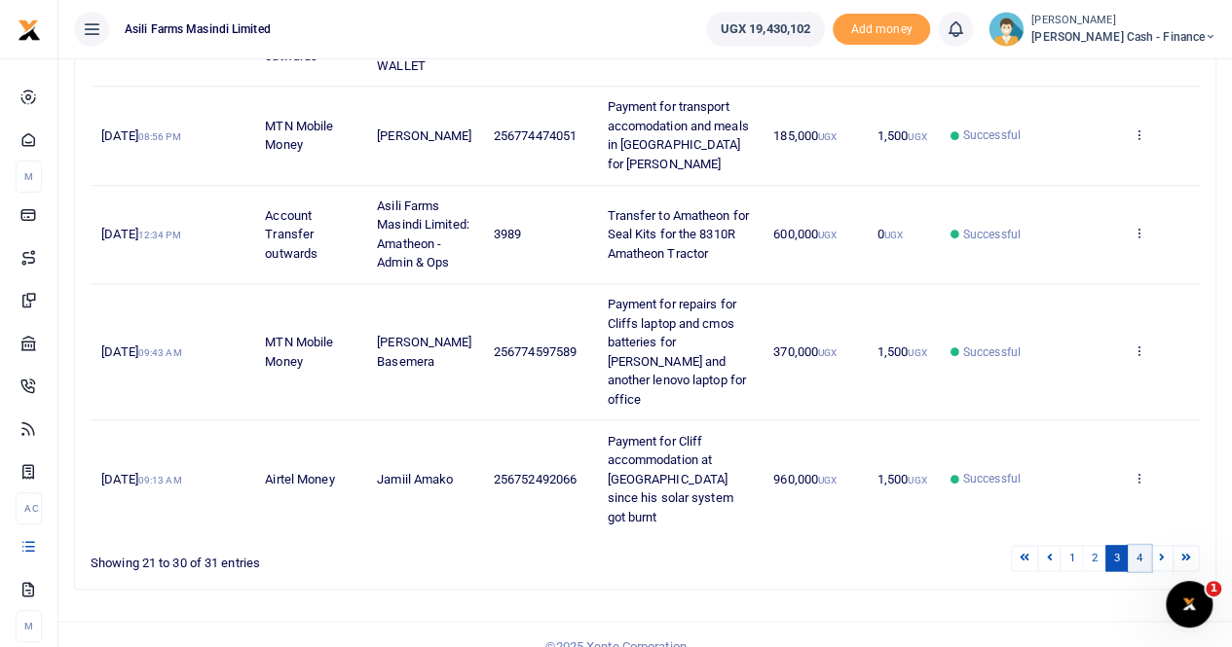
click at [1135, 545] on link "4" at bounding box center [1138, 558] width 23 height 26
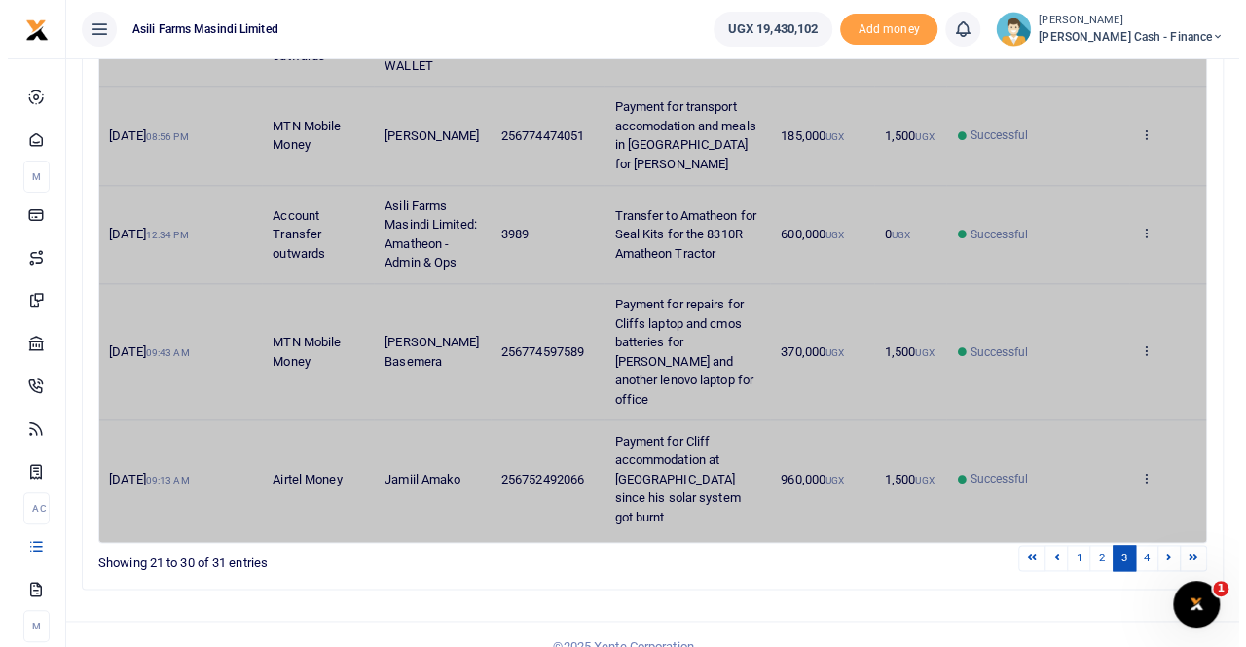
scroll to position [0, 0]
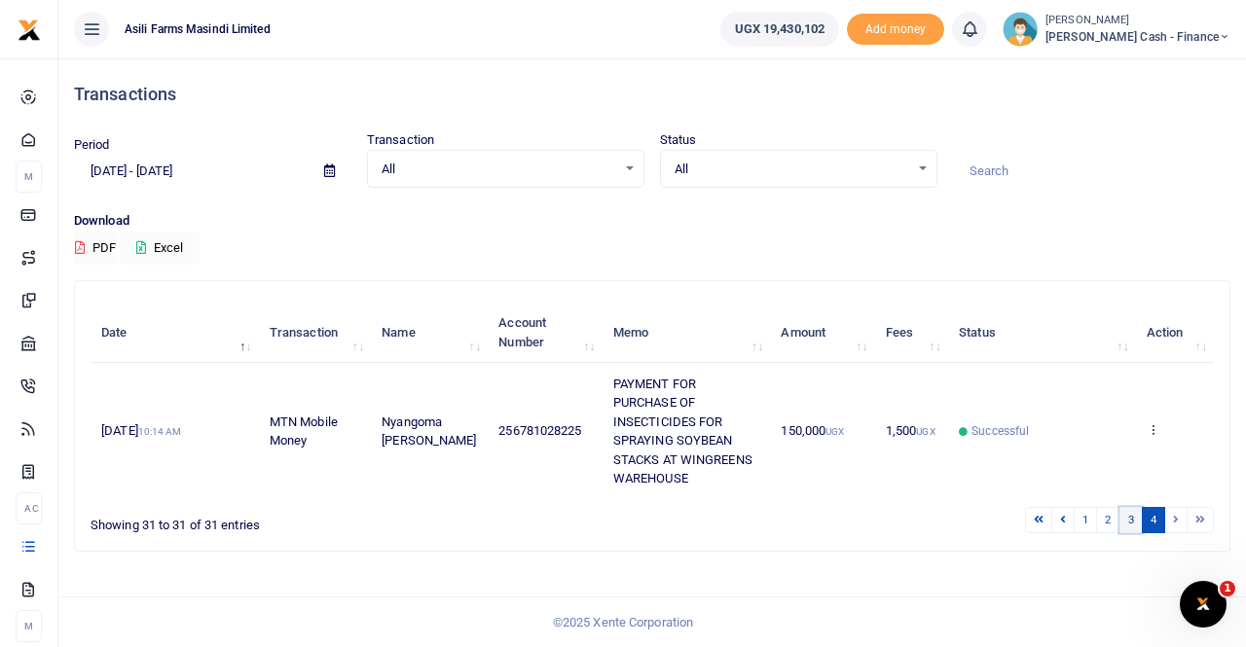
click at [1137, 521] on link "3" at bounding box center [1131, 520] width 23 height 26
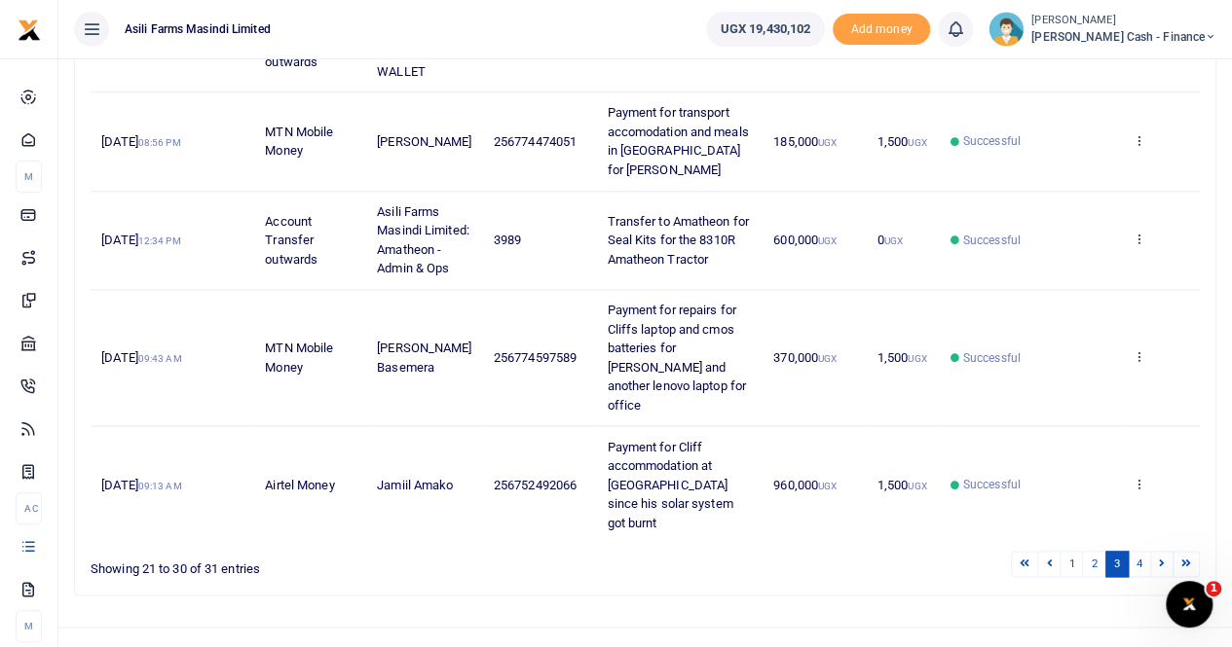
scroll to position [964, 0]
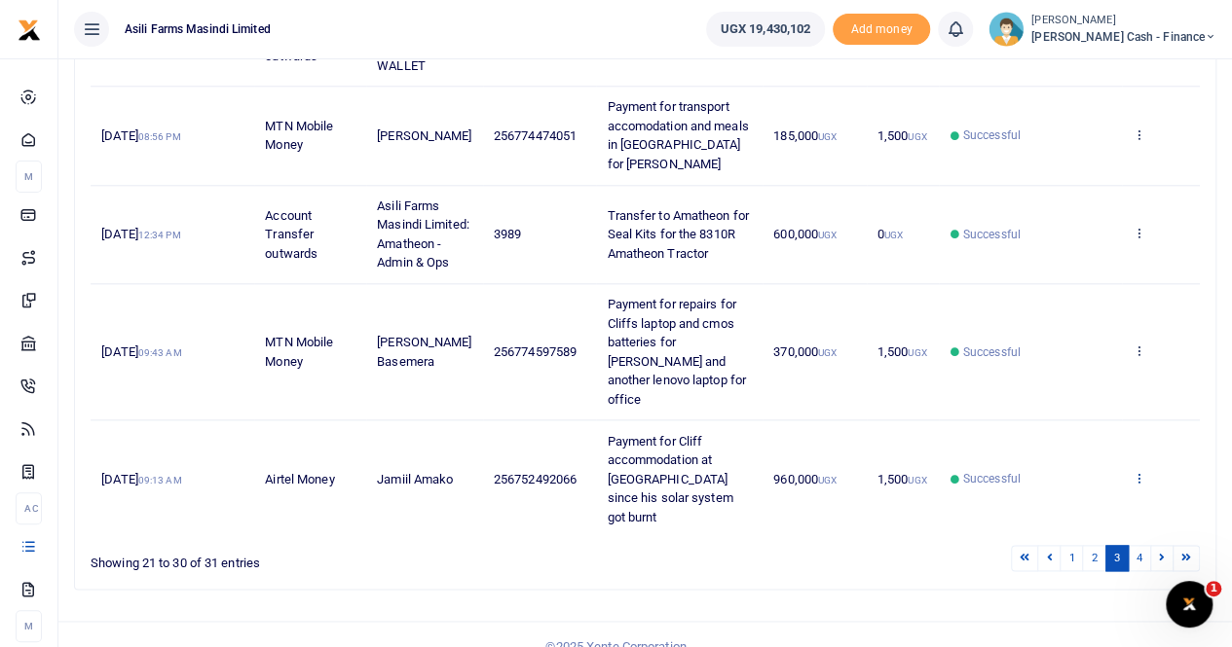
click at [1139, 471] on icon at bounding box center [1138, 478] width 13 height 14
click at [1067, 399] on link "View details" at bounding box center [1068, 412] width 154 height 27
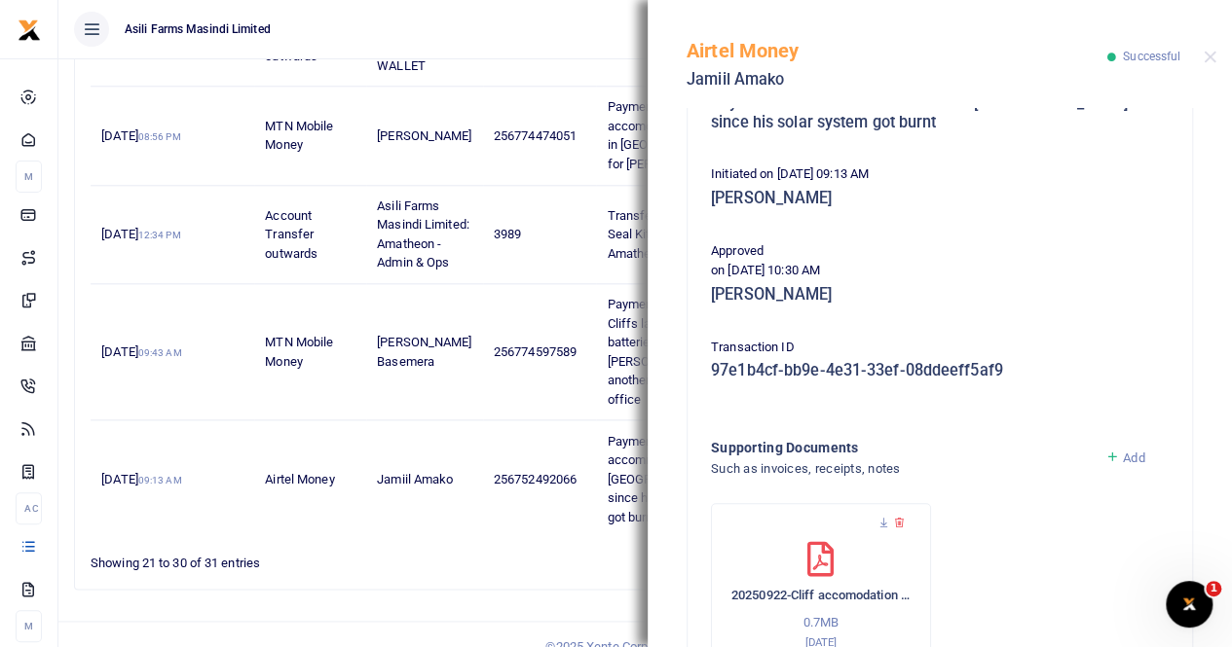
scroll to position [488, 0]
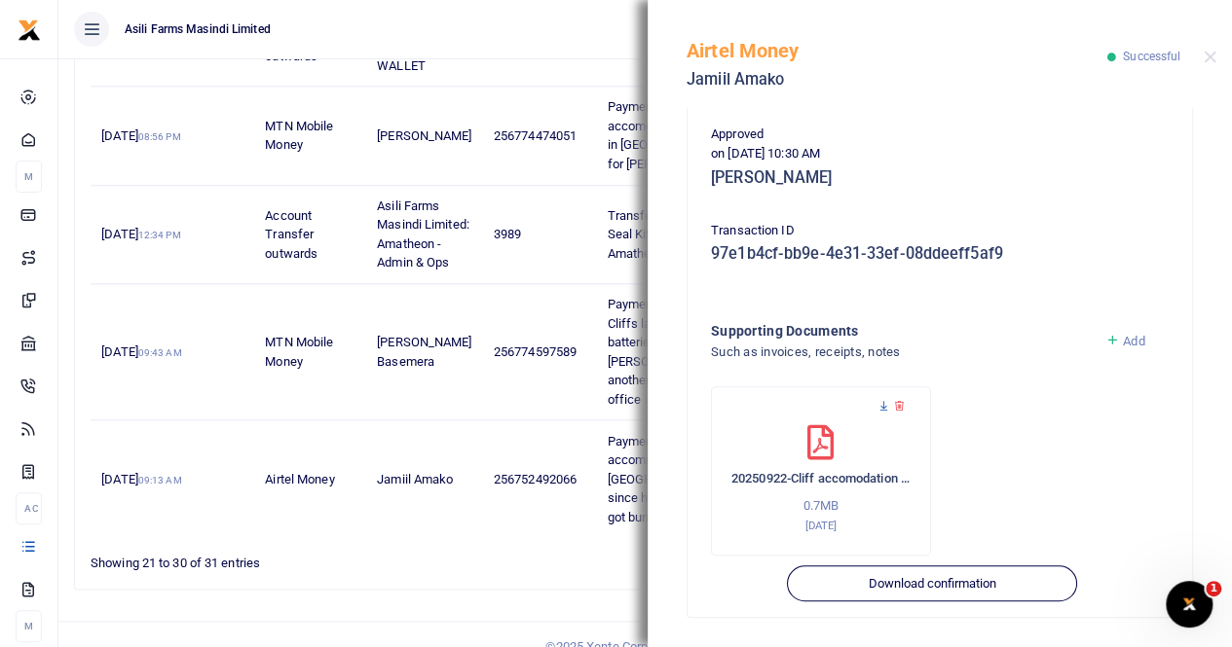
click at [879, 406] on icon at bounding box center [883, 406] width 13 height 13
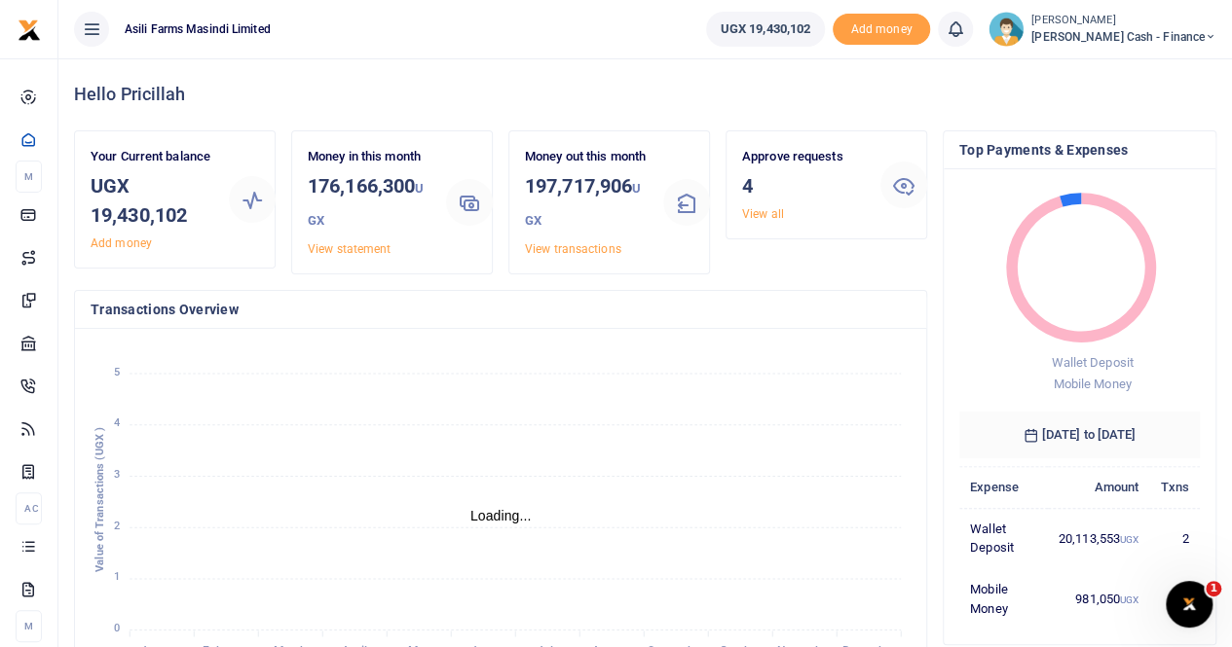
scroll to position [16, 16]
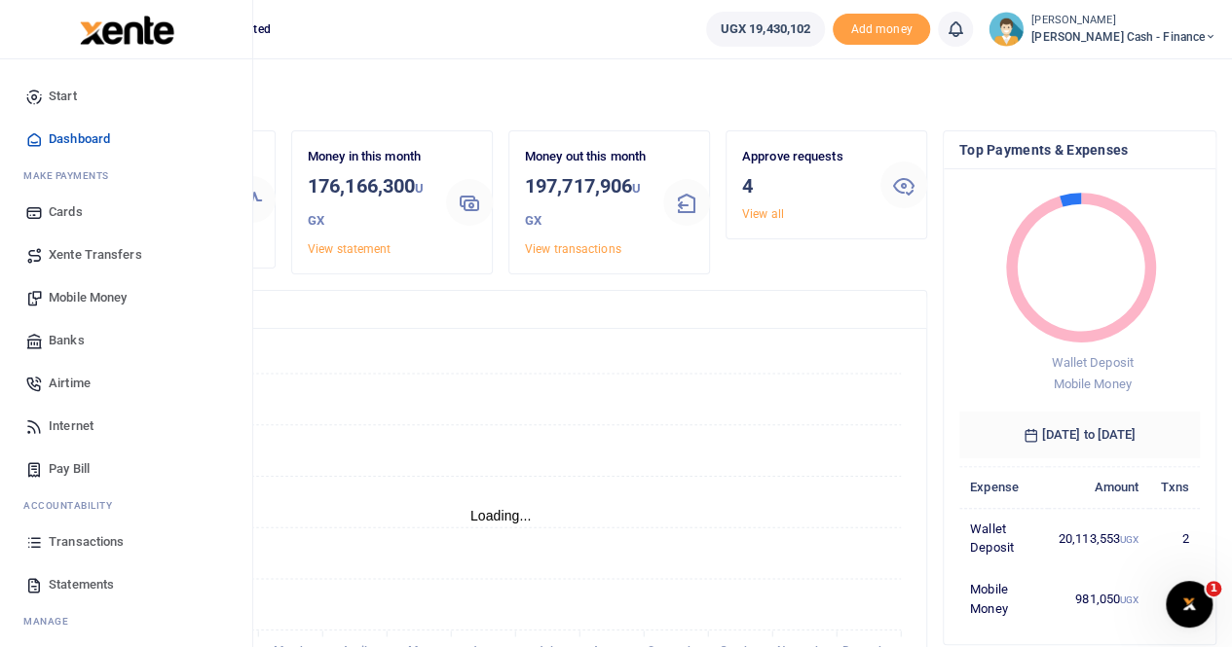
click at [102, 299] on span "Mobile Money" at bounding box center [88, 297] width 78 height 19
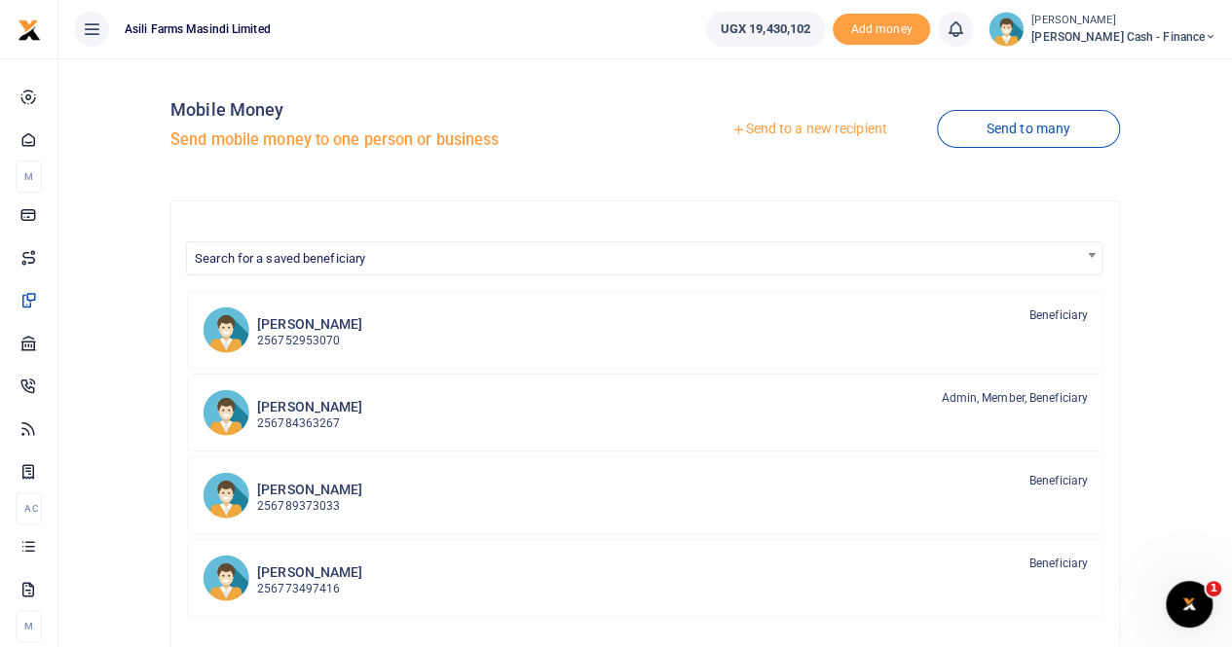
click at [779, 124] on link "Send to a new recipient" at bounding box center [809, 129] width 254 height 35
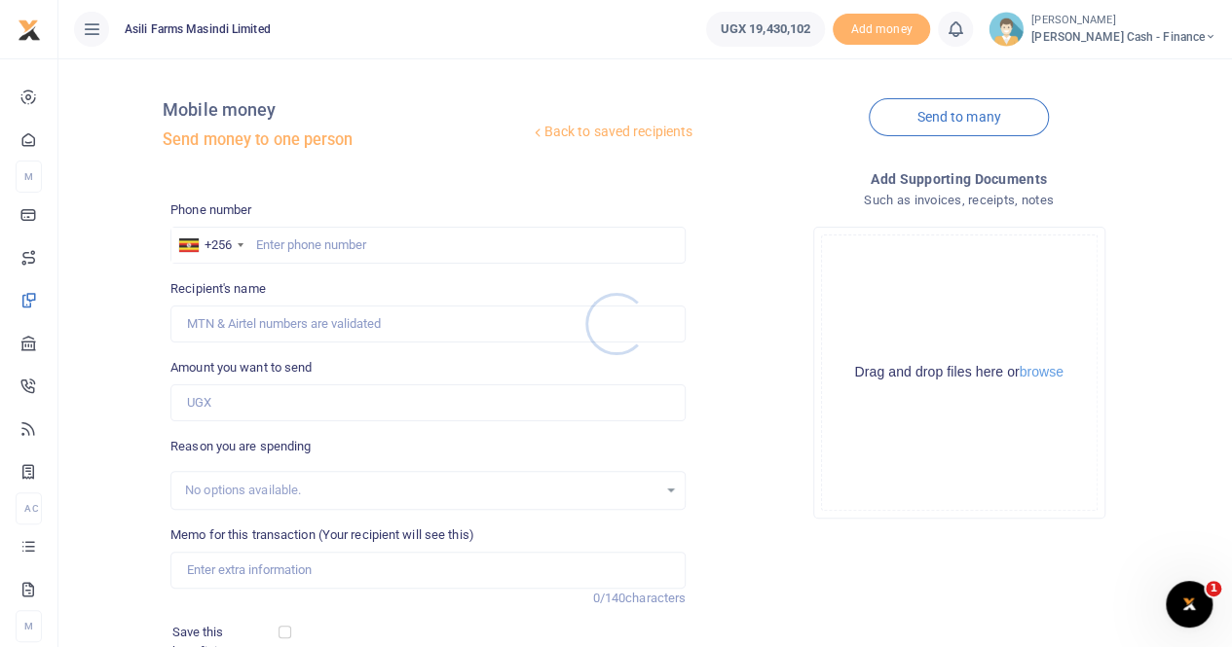
click at [296, 243] on div at bounding box center [616, 323] width 1232 height 647
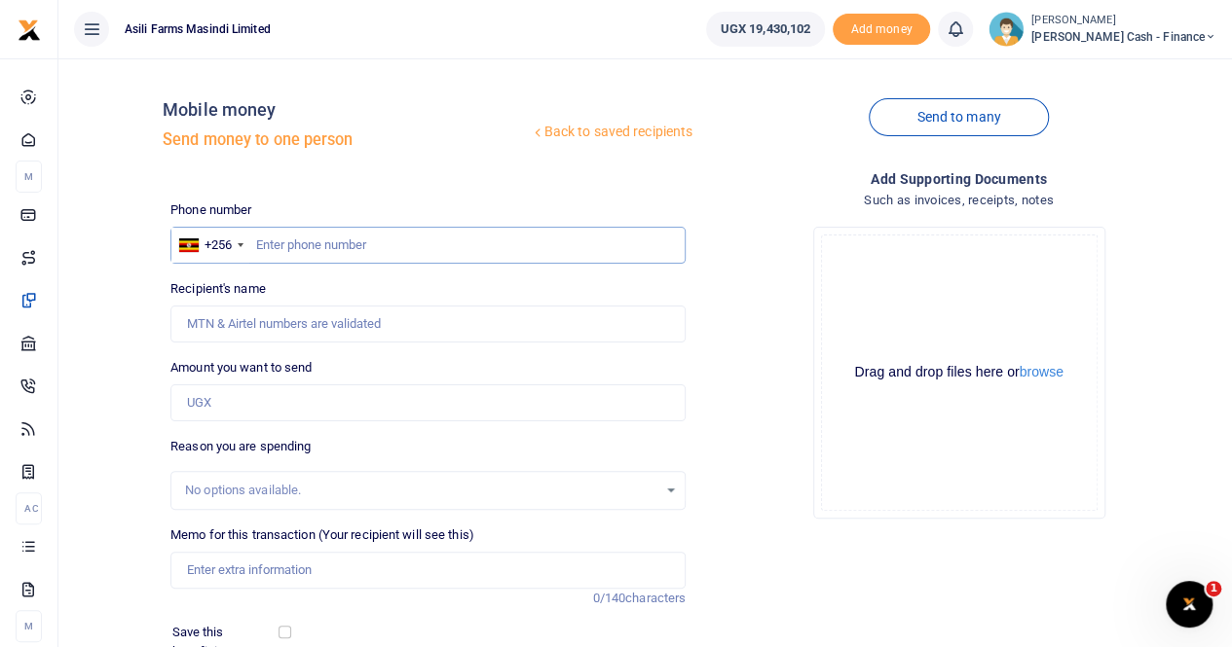
click at [299, 240] on input "text" at bounding box center [427, 245] width 515 height 37
paste input "0779498092"
type input "0779498092"
type input "Christine Ipalei"
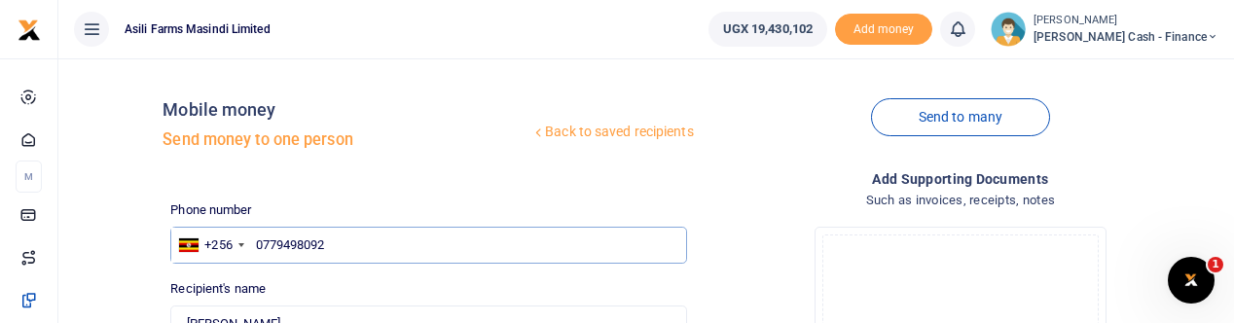
type input "0779498092"
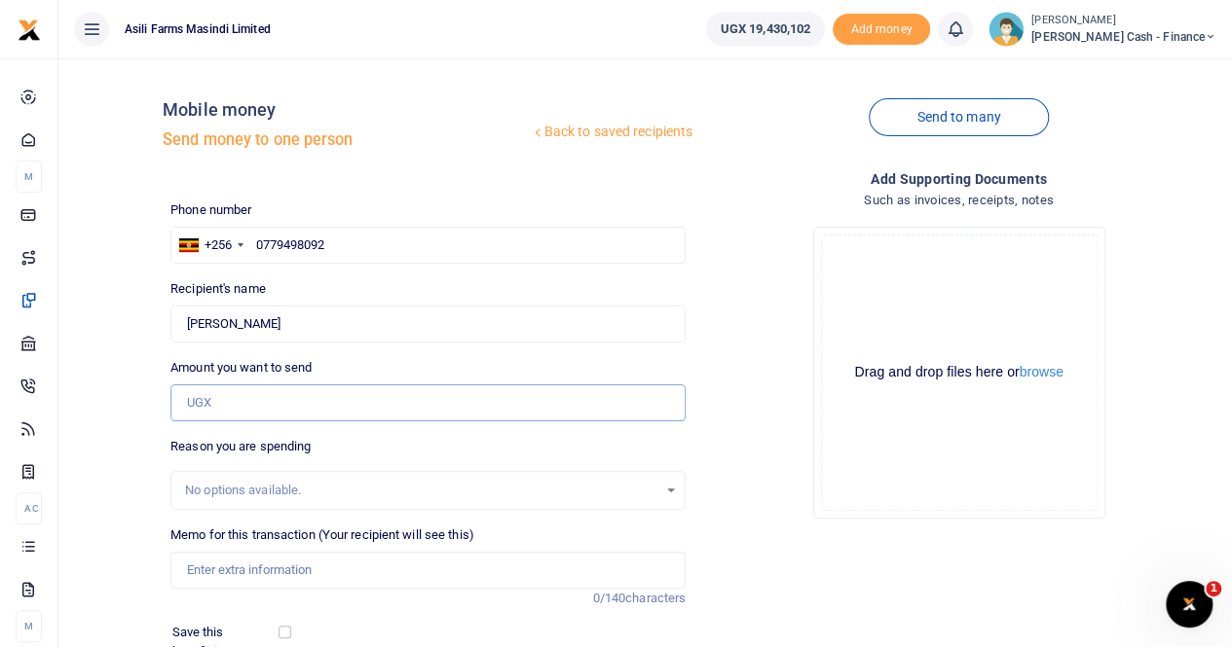
click at [243, 409] on input "Amount you want to send" at bounding box center [427, 403] width 515 height 37
paste input "300,000"
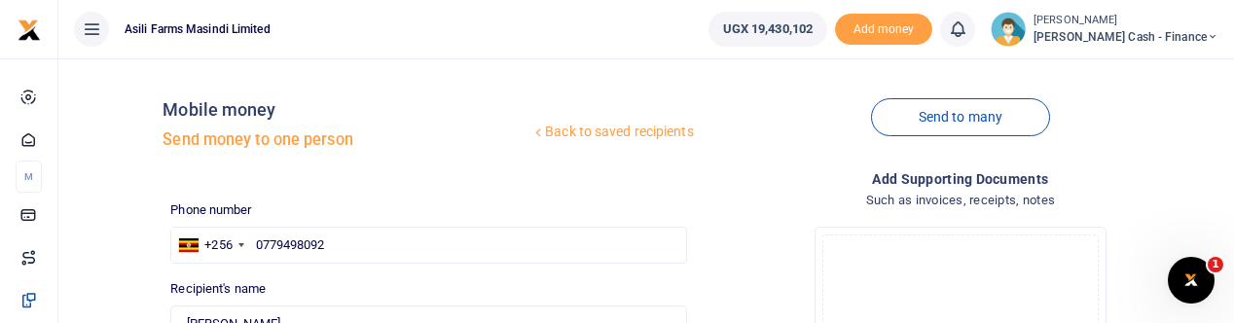
type input "300,000"
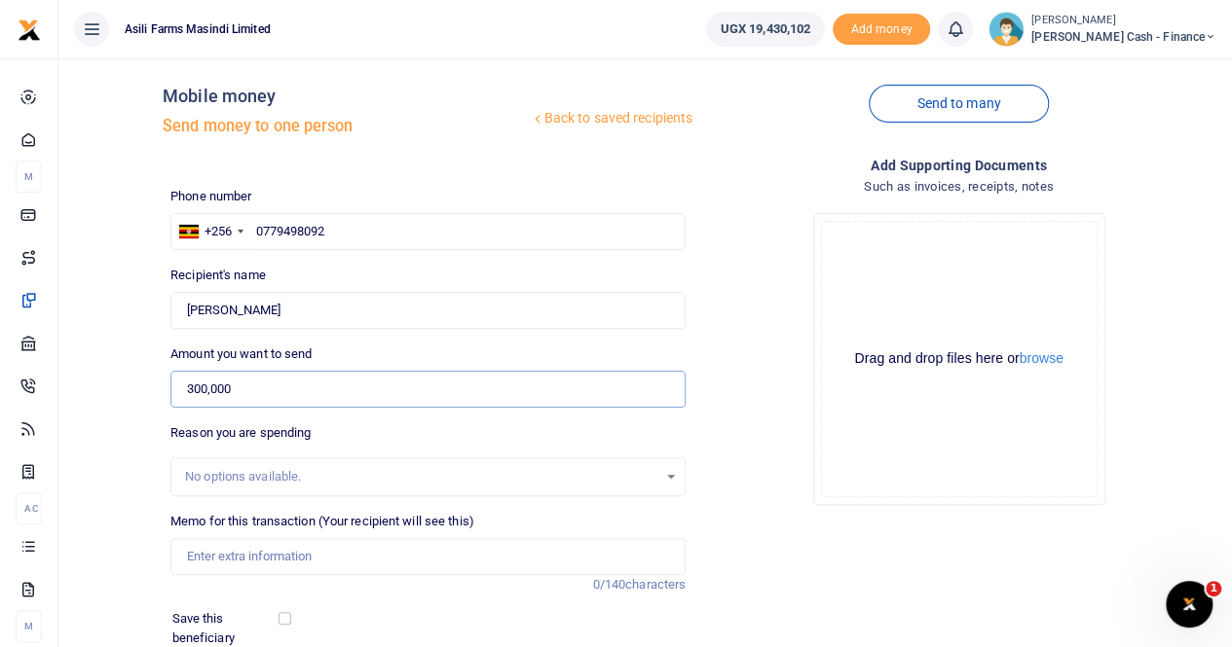
scroll to position [195, 0]
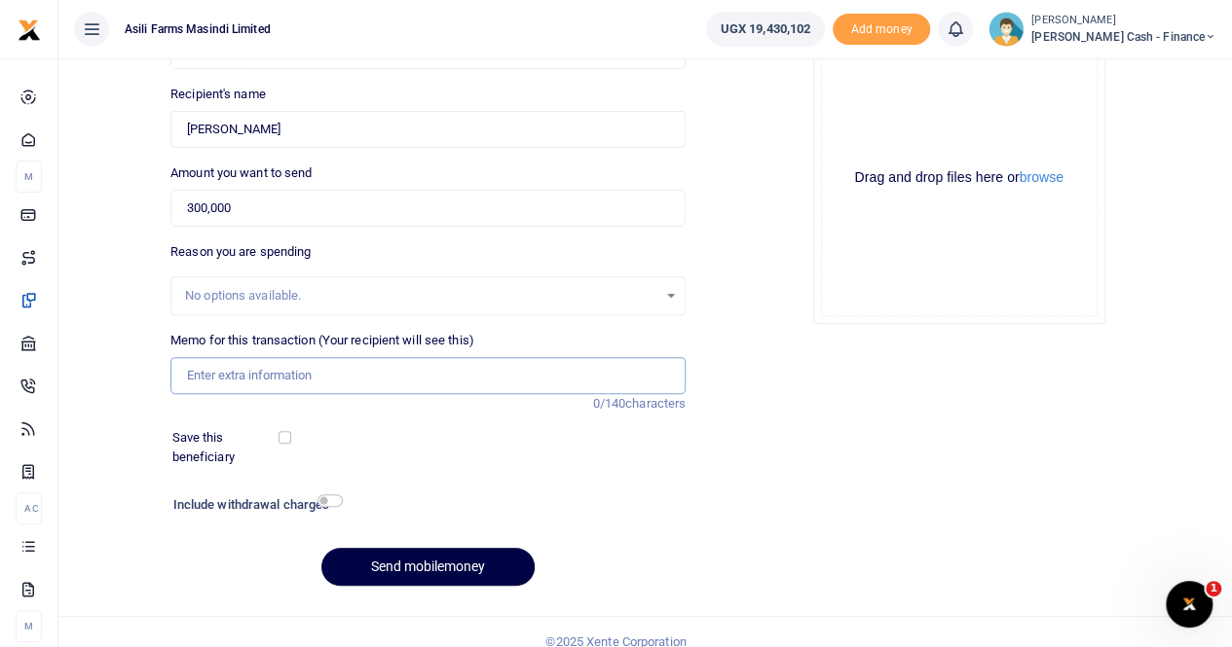
click at [235, 372] on input "Memo for this transaction (Your recipient will see this)" at bounding box center [427, 375] width 515 height 37
paste input "Simiyu Boniface"
click at [187, 377] on input "Simiyu Boniface" at bounding box center [427, 375] width 515 height 37
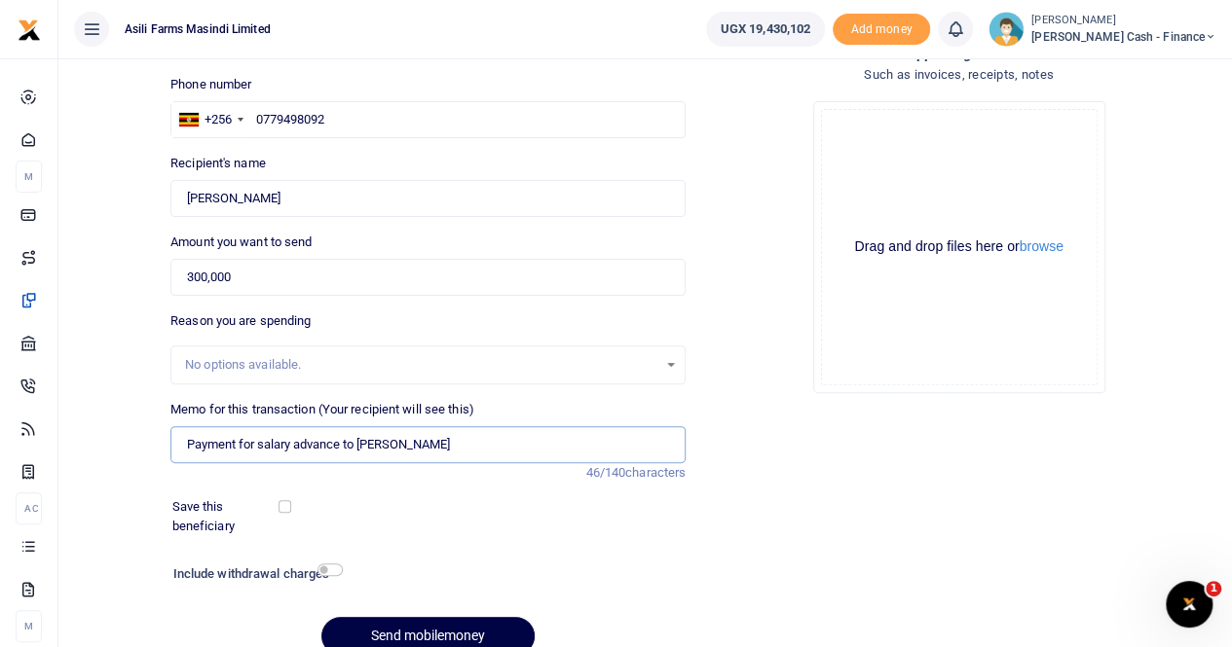
scroll to position [97, 0]
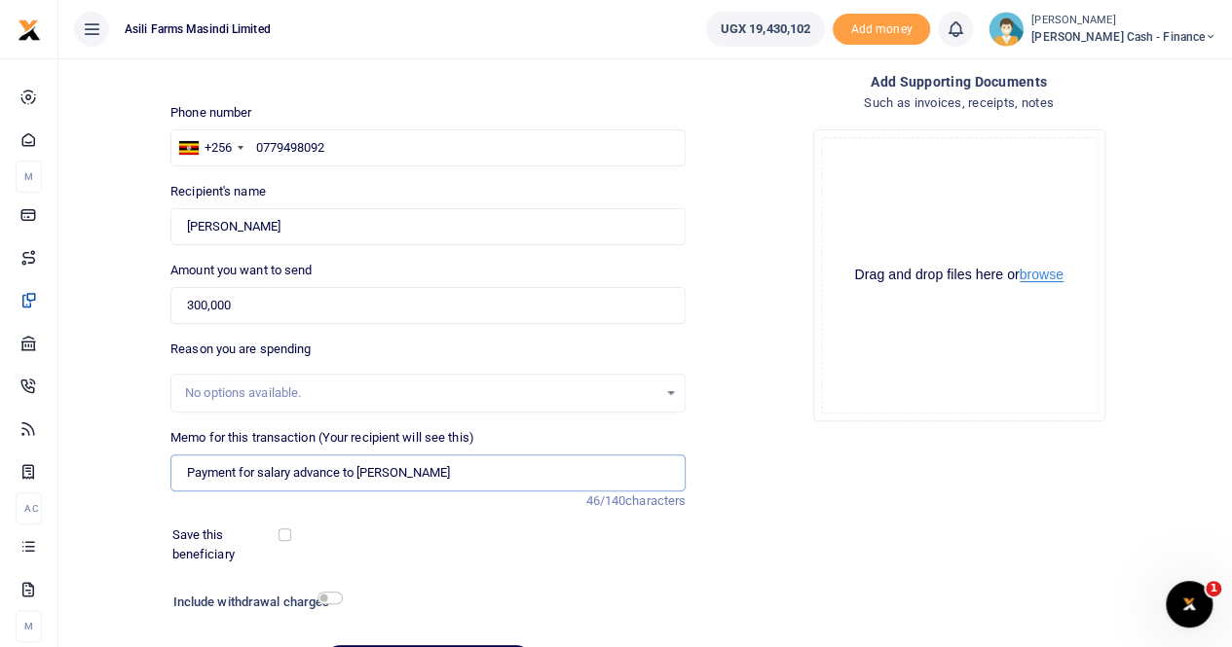
type input "Payment for salary advance to Simiyu Boniface"
click at [1049, 279] on button "browse" at bounding box center [1041, 275] width 44 height 15
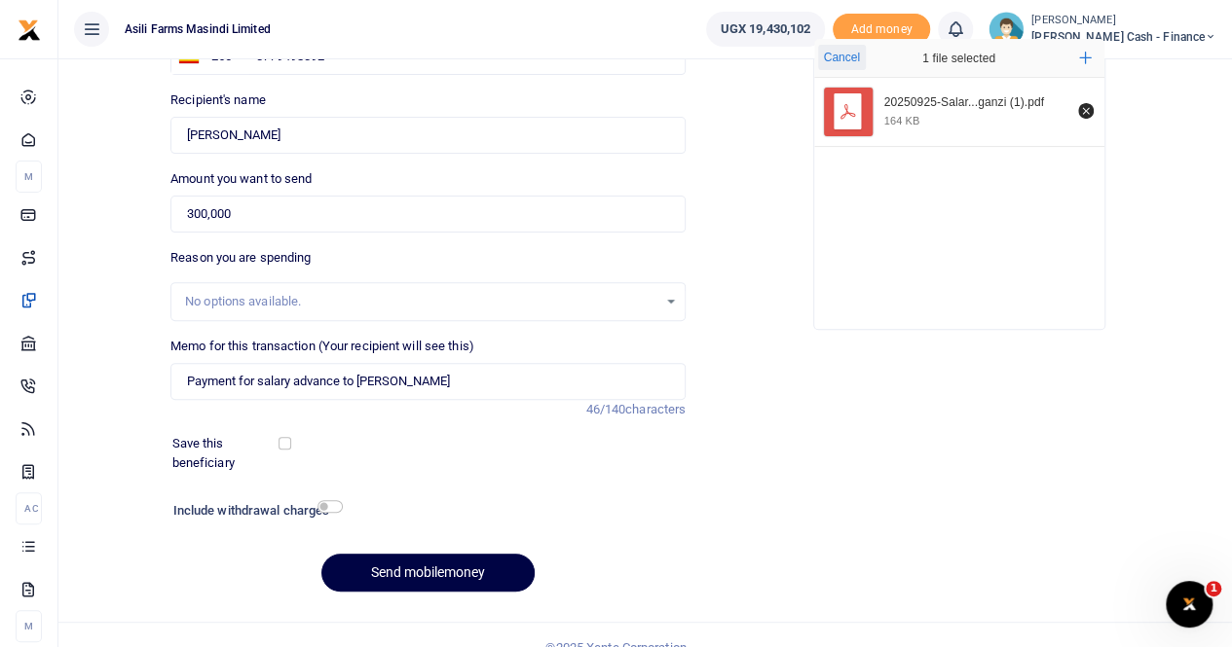
scroll to position [212, 0]
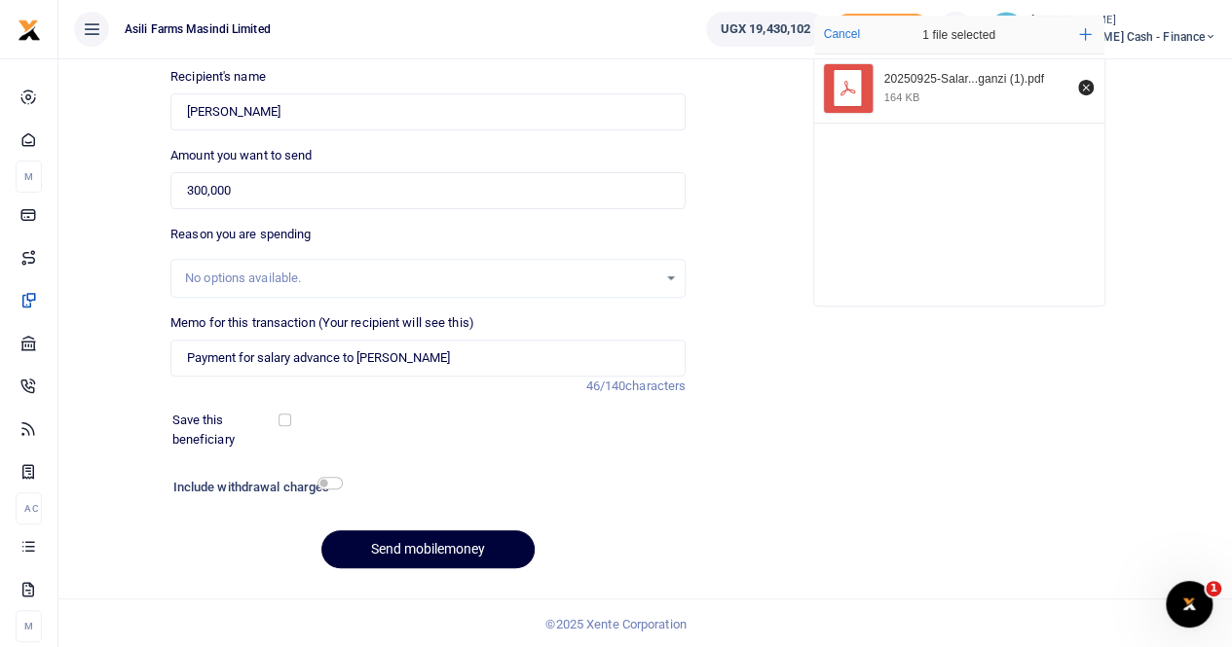
click at [439, 555] on button "Send mobilemoney" at bounding box center [427, 550] width 213 height 38
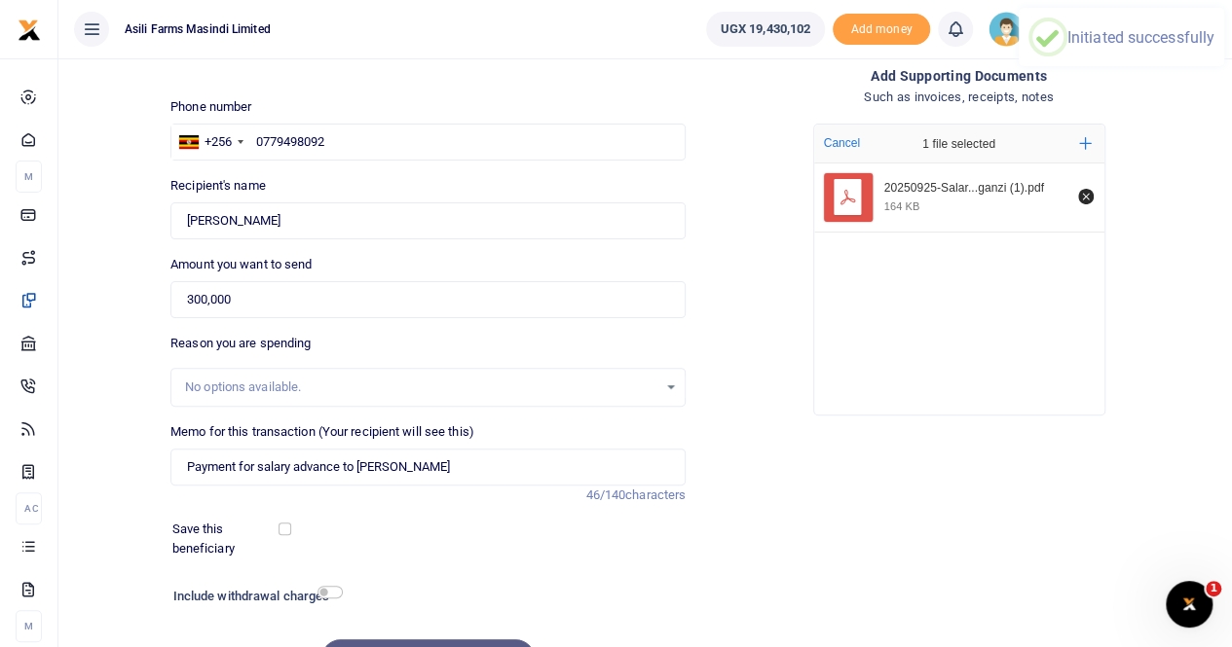
scroll to position [0, 0]
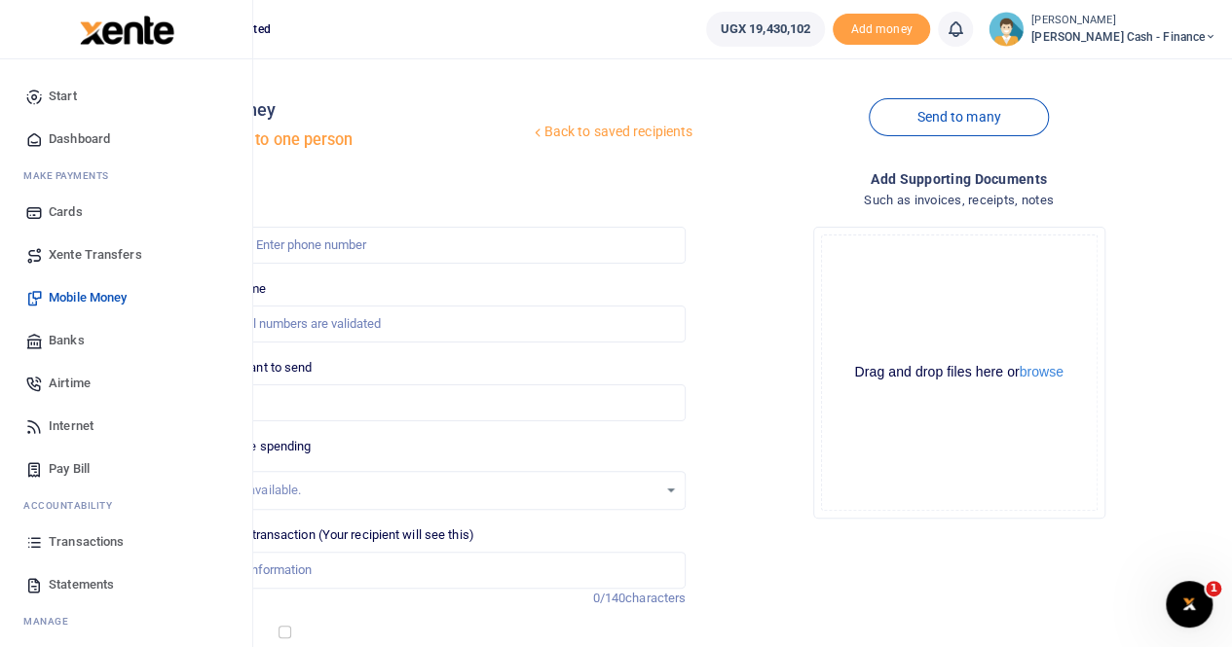
click at [76, 535] on span "Transactions" at bounding box center [86, 542] width 75 height 19
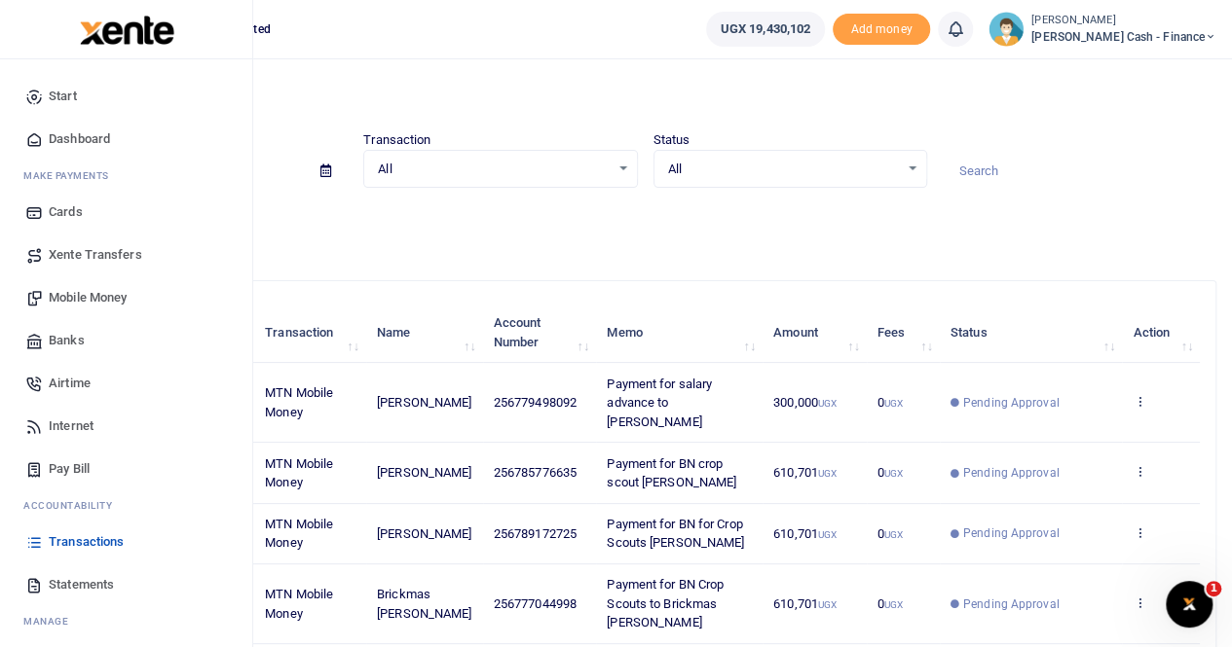
click at [90, 291] on span "Mobile Money" at bounding box center [88, 297] width 78 height 19
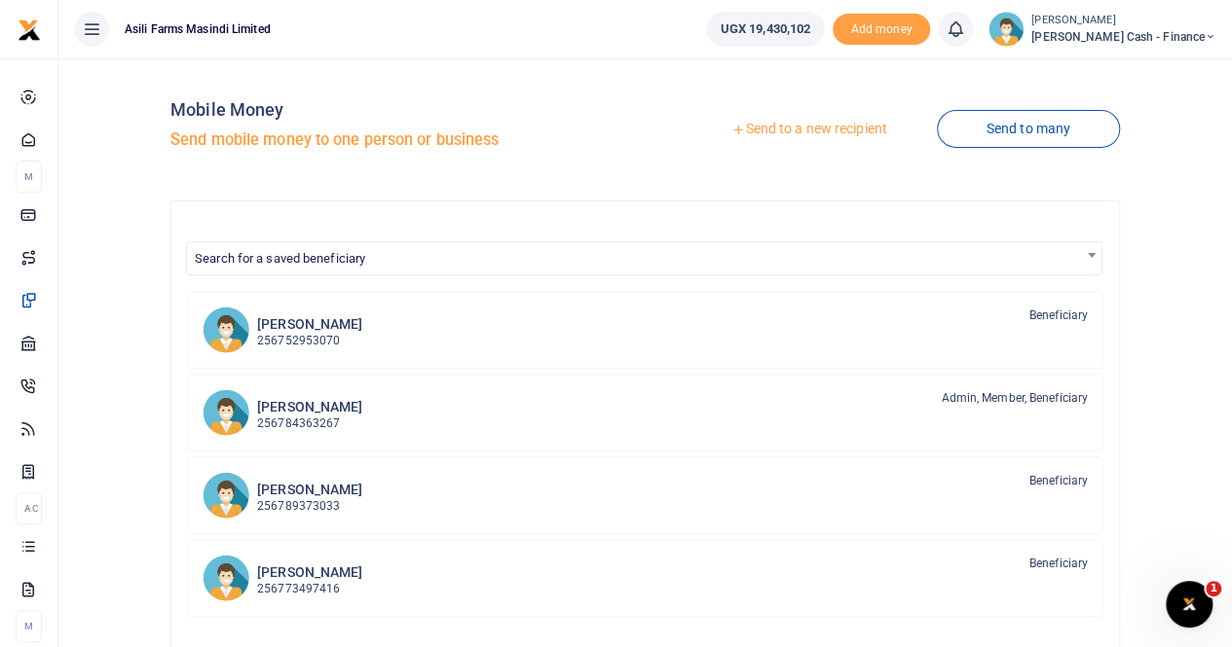
click at [802, 128] on link "Send to a new recipient" at bounding box center [809, 129] width 254 height 35
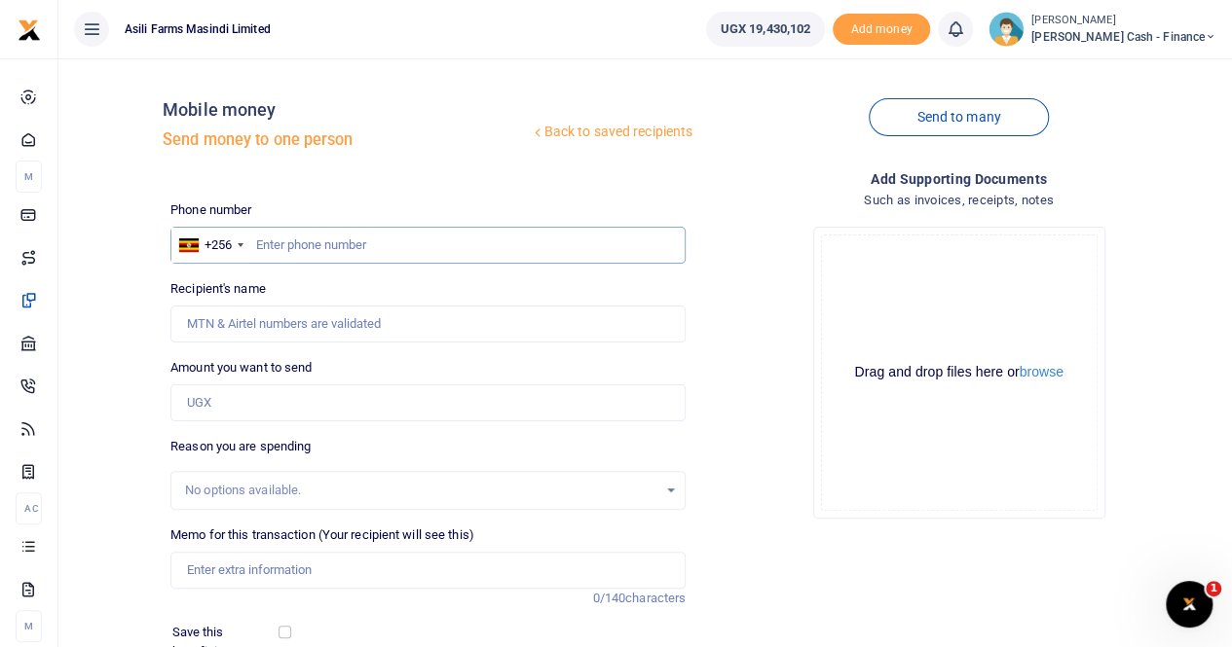
click at [262, 241] on input "text" at bounding box center [427, 245] width 515 height 37
paste input "0773342601"
type input "0773342601"
type input "Brian Mugume"
type input "0773342601"
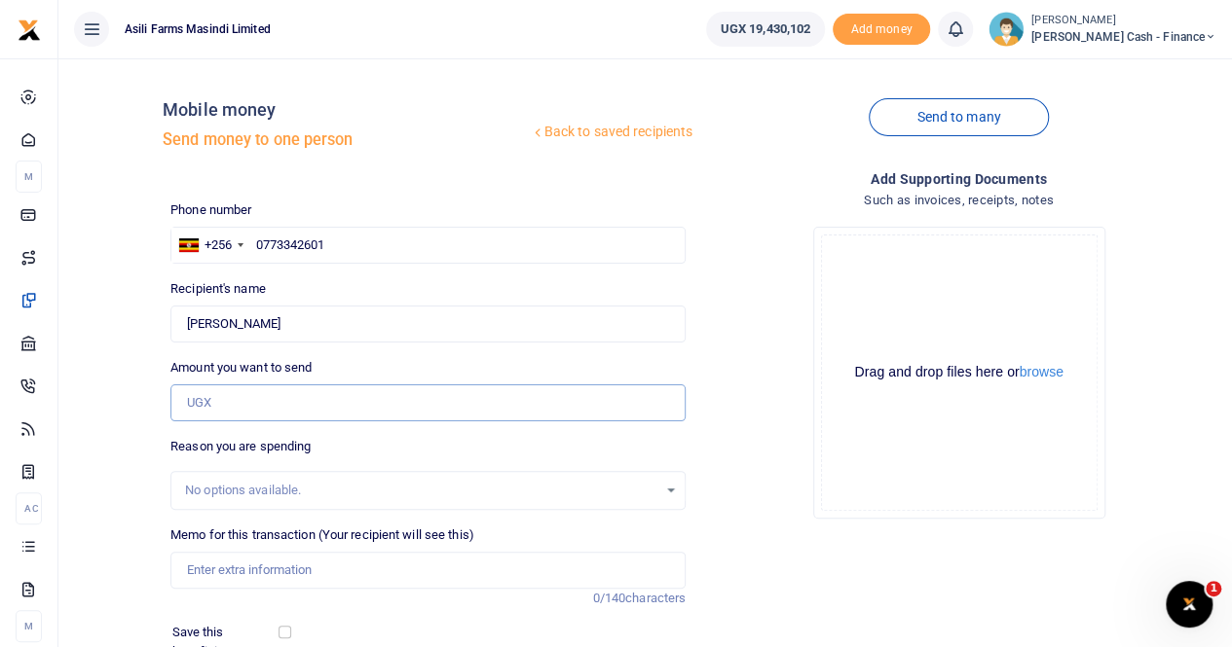
click at [242, 400] on input "Amount you want to send" at bounding box center [427, 403] width 515 height 37
type input "610,701"
click at [275, 573] on input "Memo for this transaction (Your recipient will see this)" at bounding box center [427, 570] width 515 height 37
click at [255, 571] on input "Memo for this transaction (Your recipient will see this)" at bounding box center [427, 570] width 515 height 37
click at [254, 571] on input "Memo for this transaction (Your recipient will see this)" at bounding box center [427, 570] width 515 height 37
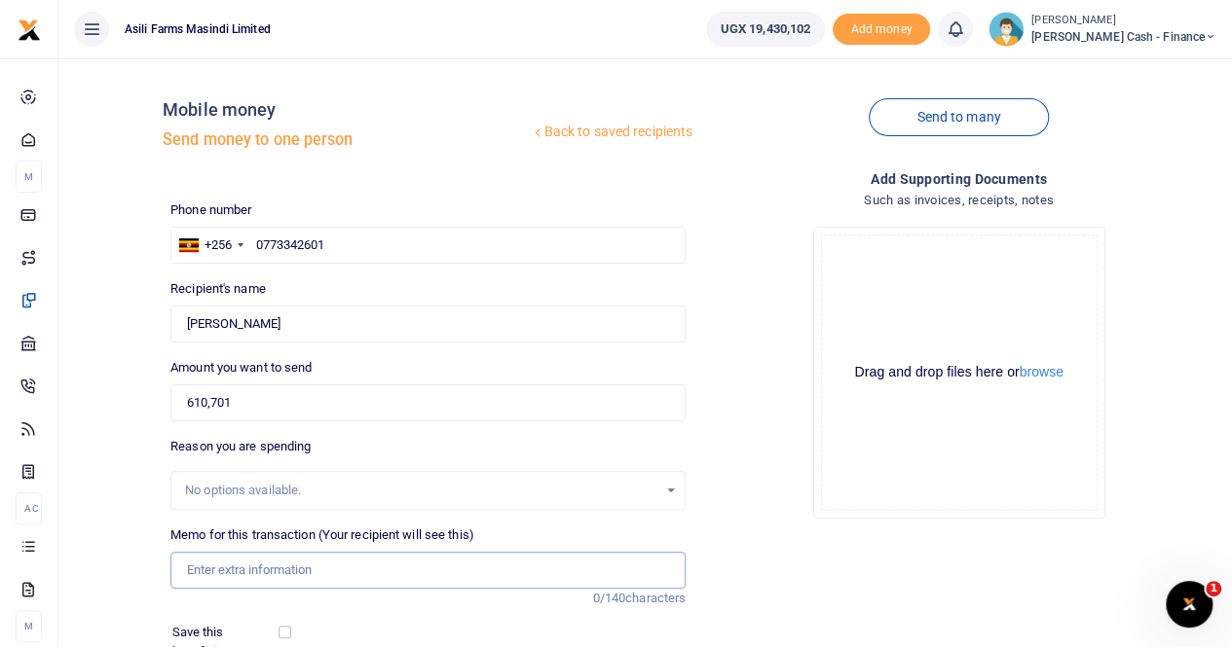
click at [242, 571] on input "Memo for this transaction (Your recipient will see this)" at bounding box center [427, 570] width 515 height 37
click at [220, 568] on input "Memo for this transaction (Your recipient will see this)" at bounding box center [427, 570] width 515 height 37
click at [250, 582] on input "Memo for this transaction (Your recipient will see this)" at bounding box center [427, 570] width 515 height 37
click at [412, 282] on div "Recipient's name Found Name is required." at bounding box center [427, 310] width 515 height 63
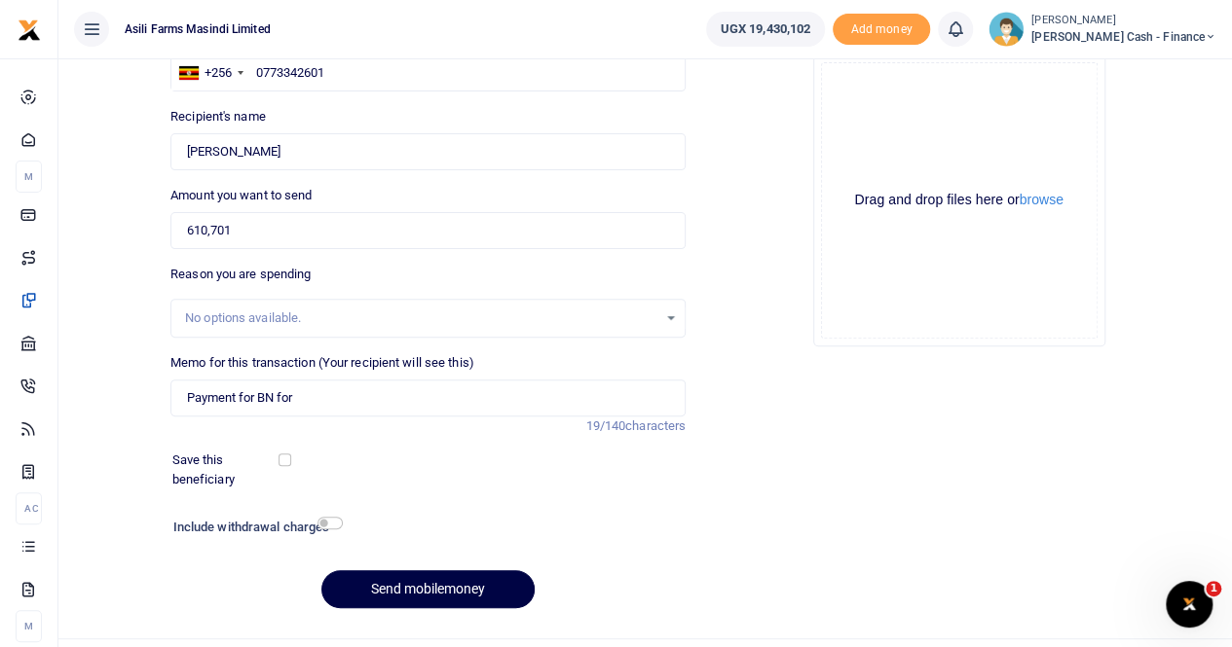
scroll to position [195, 0]
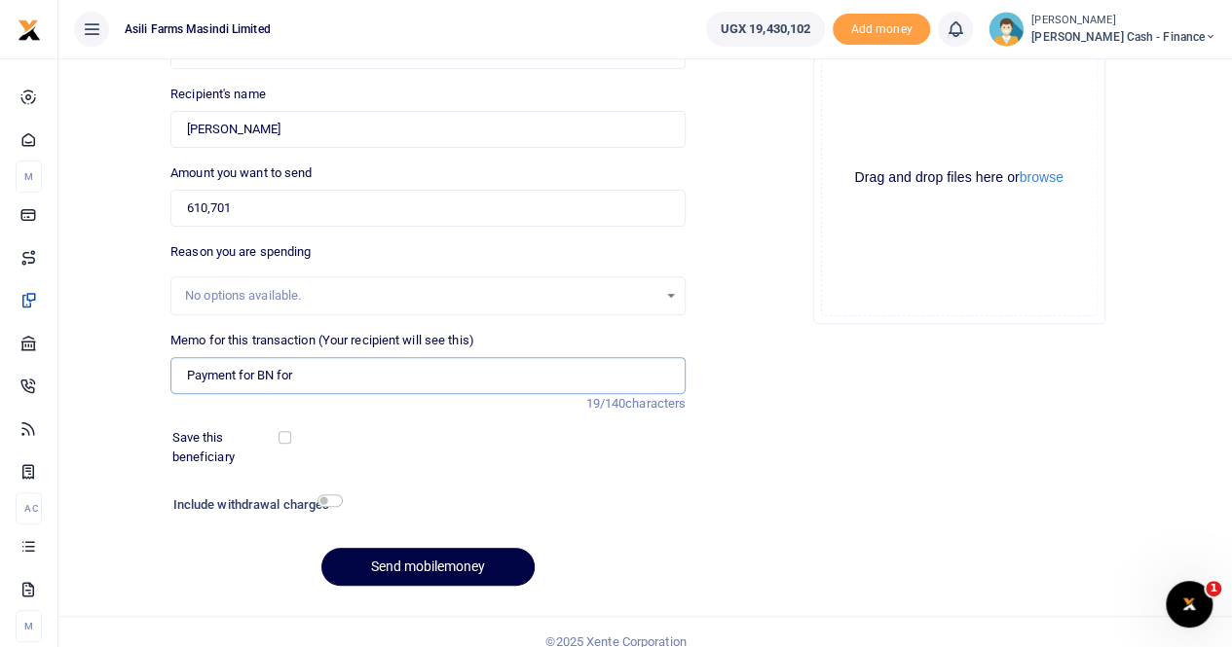
click at [332, 381] on input "Payment for BN for" at bounding box center [427, 375] width 515 height 37
paste input "Crop Monitoring for both planting and Harvesting seasons"
drag, startPoint x: 346, startPoint y: 118, endPoint x: 175, endPoint y: 124, distance: 170.5
click at [175, 124] on input "Found" at bounding box center [427, 129] width 515 height 37
click at [644, 377] on input "Payment for BN for Crop Monitoring for both planting and Harvesting seasons to" at bounding box center [427, 375] width 515 height 37
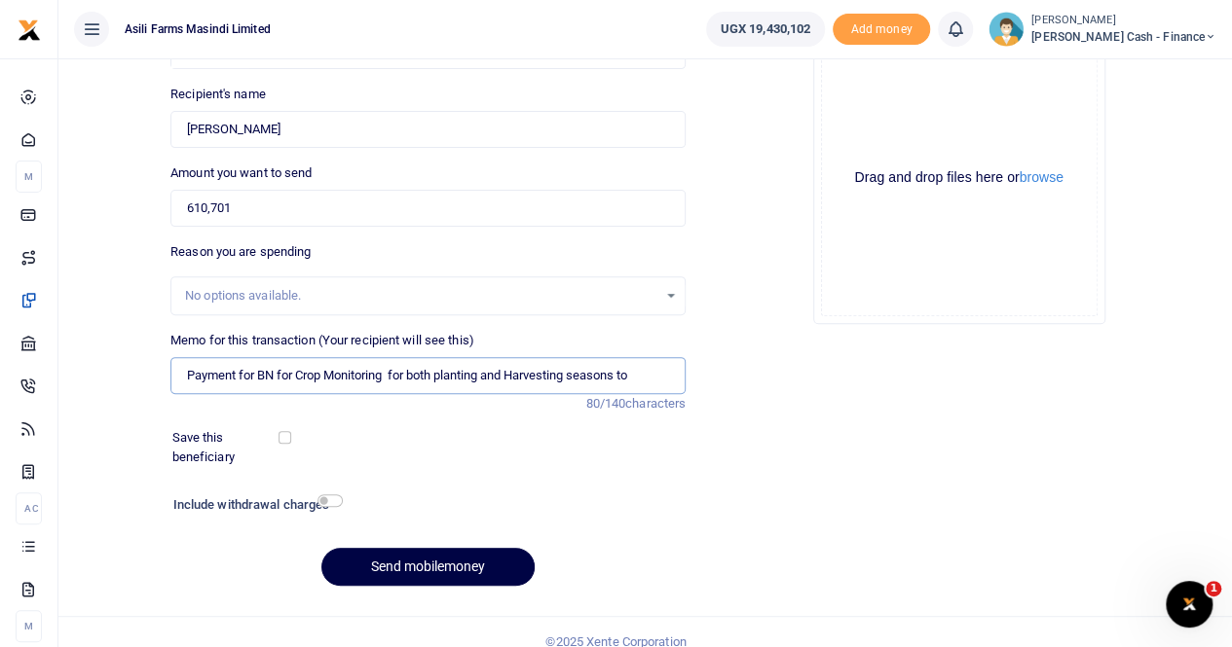
paste input "Brian Mugume"
type input "Payment for BN for Crop Monitoring for both planting and Harvesting seasons to …"
click at [1037, 178] on button "browse" at bounding box center [1041, 177] width 44 height 15
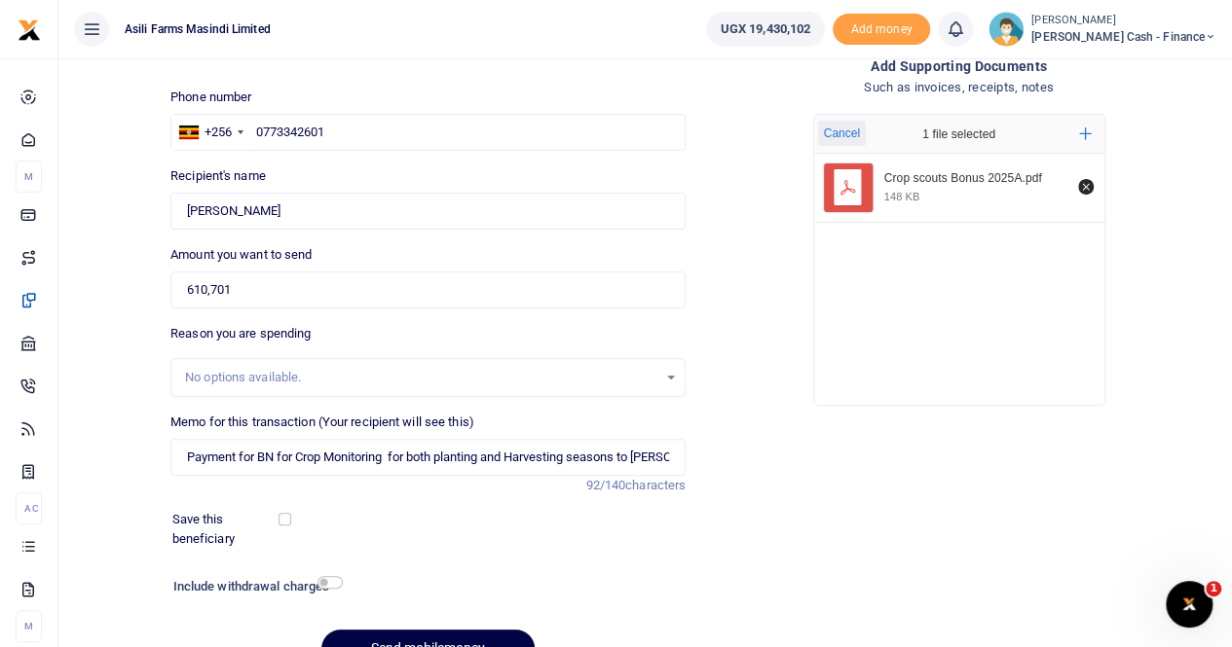
scroll to position [212, 0]
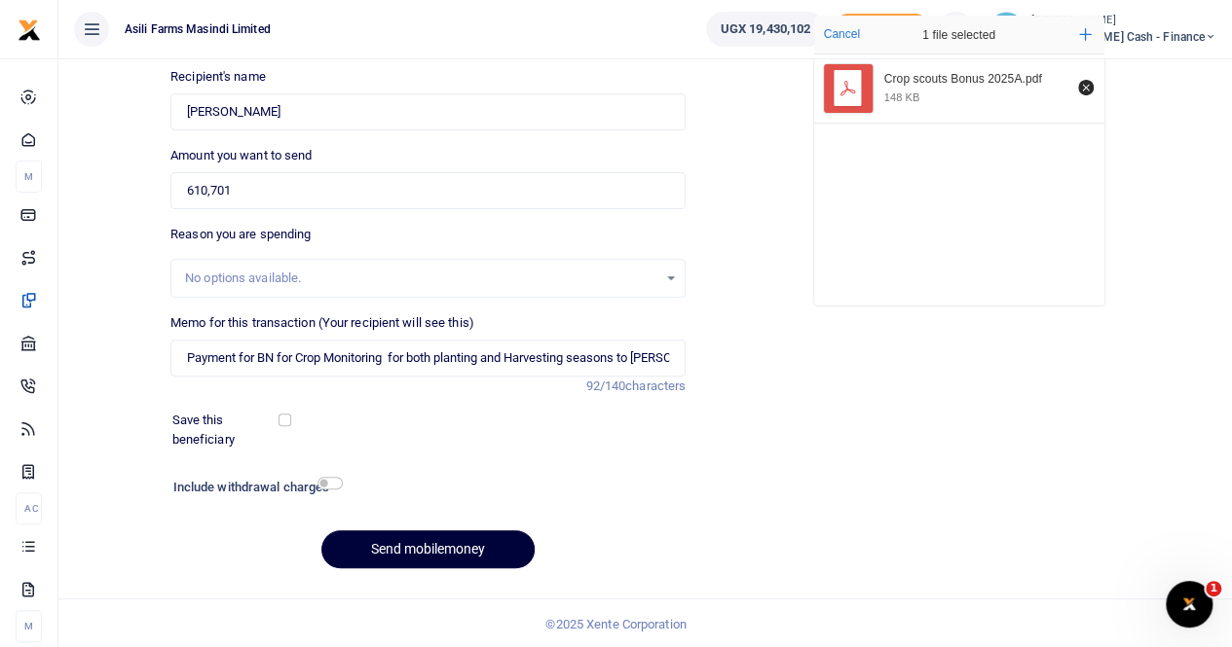
click at [421, 541] on button "Send mobilemoney" at bounding box center [427, 550] width 213 height 38
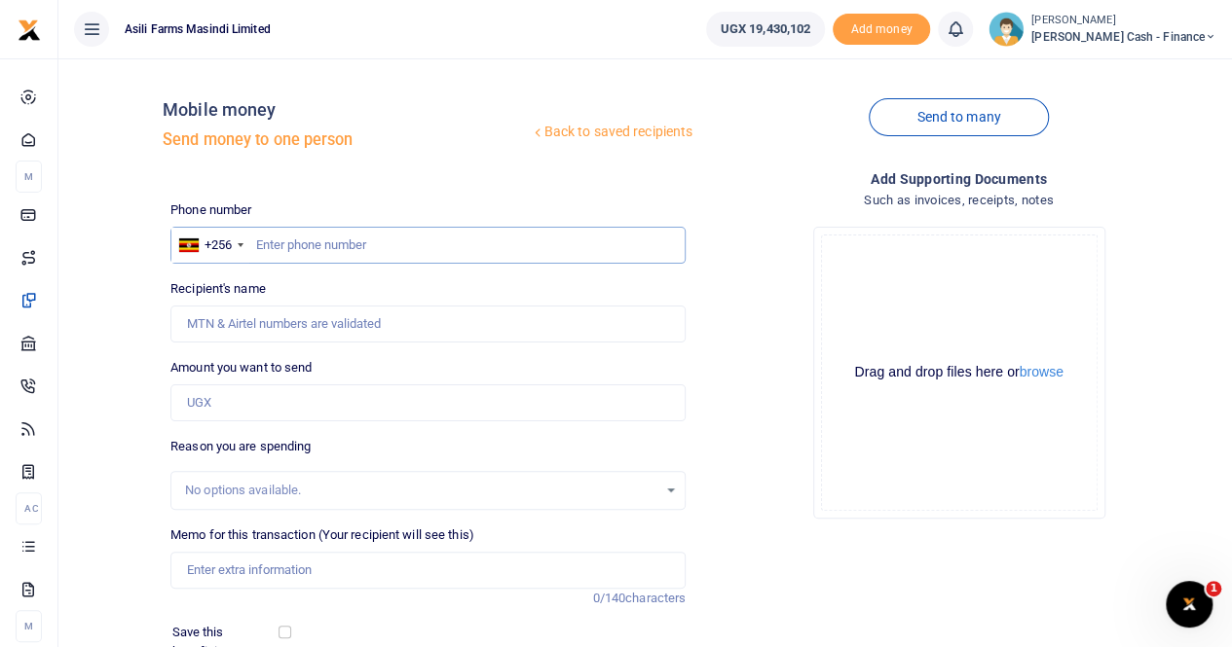
click at [271, 242] on input "text" at bounding box center [427, 245] width 515 height 37
paste input "0789621430"
type input "0789621430"
type input "[PERSON_NAME]"
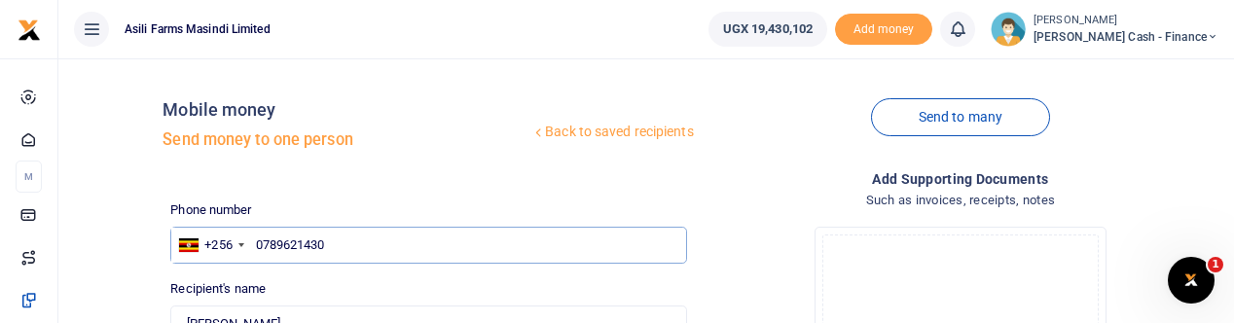
type input "0789621430"
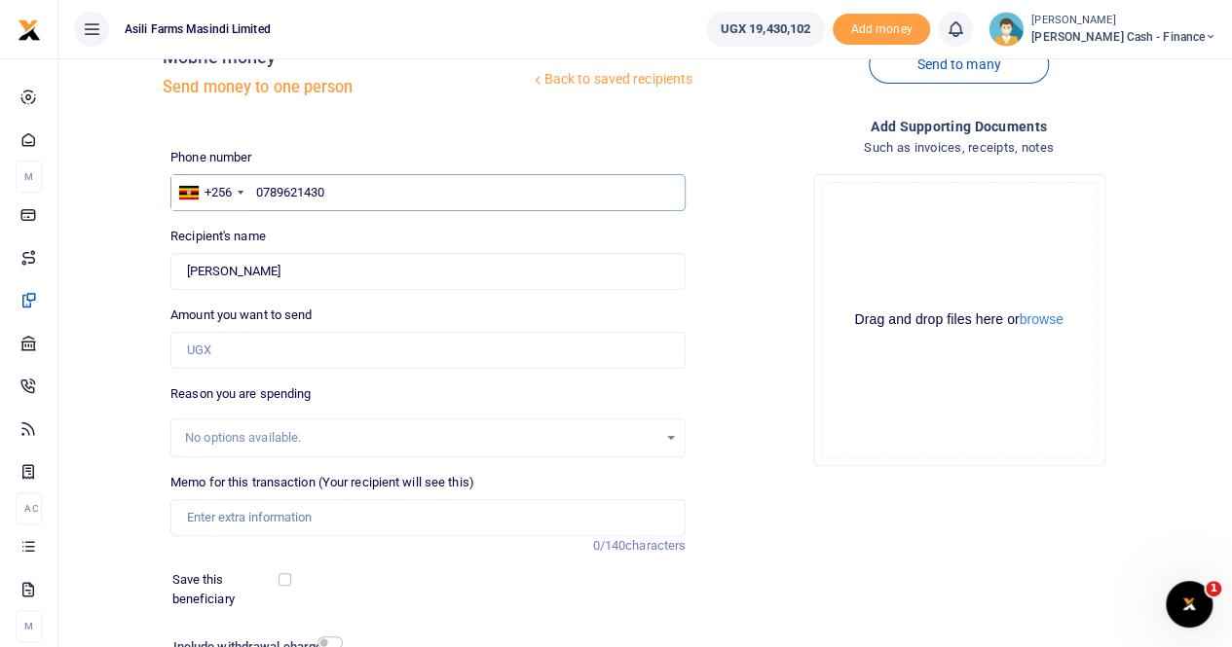
scroll to position [97, 0]
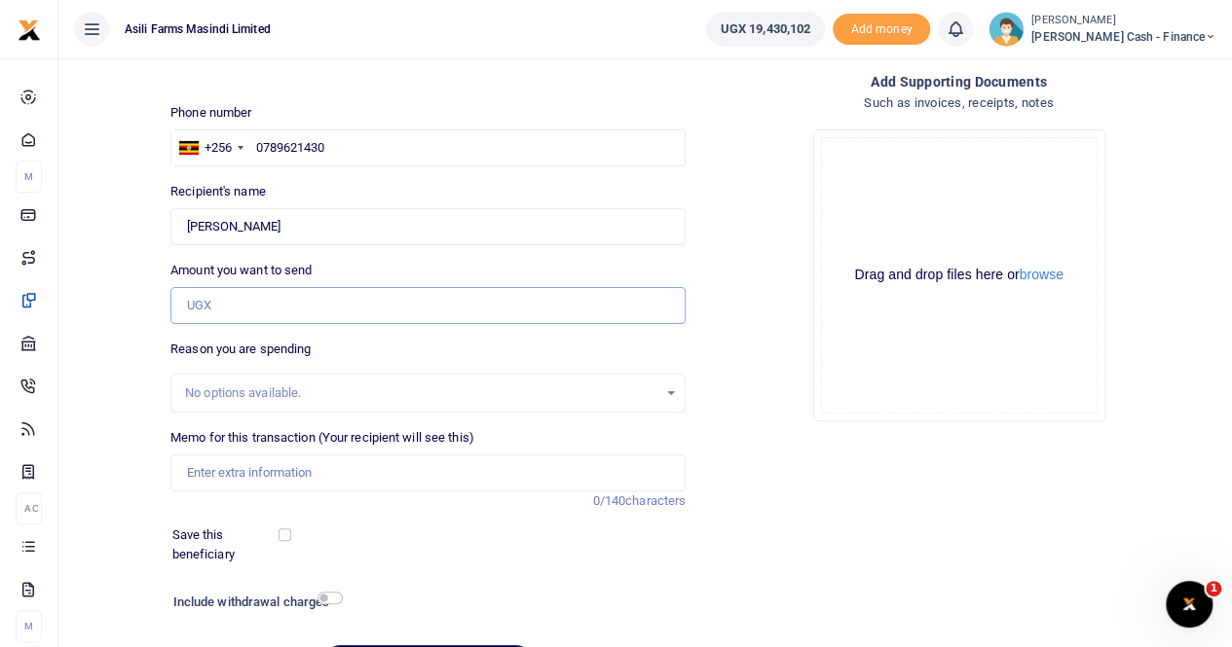
click at [219, 291] on input "Amount you want to send" at bounding box center [427, 305] width 515 height 37
type input "610,701"
click at [240, 475] on input "Memo for this transaction (Your recipient will see this)" at bounding box center [427, 473] width 515 height 37
drag, startPoint x: 280, startPoint y: 225, endPoint x: 140, endPoint y: 229, distance: 140.2
click at [140, 229] on div "Back to saved recipients Mobile money Send money to one person Send to many Pho…" at bounding box center [645, 338] width 1158 height 722
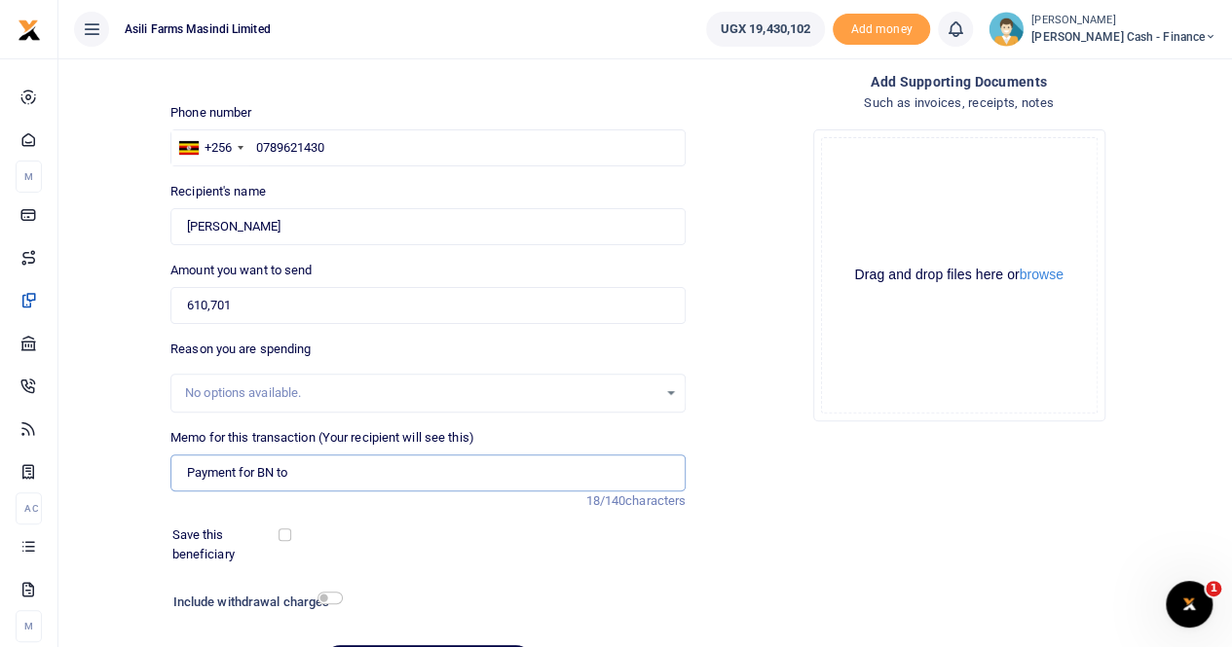
click at [314, 468] on input "Payment for BN to" at bounding box center [427, 473] width 515 height 37
paste input "Gloria Angom"
paste input "Crop Monitoring for both planting and Harvesting seasons"
type input "Payment for BN to Gloria Angom for Crop Monitoring for both planting and Harves…"
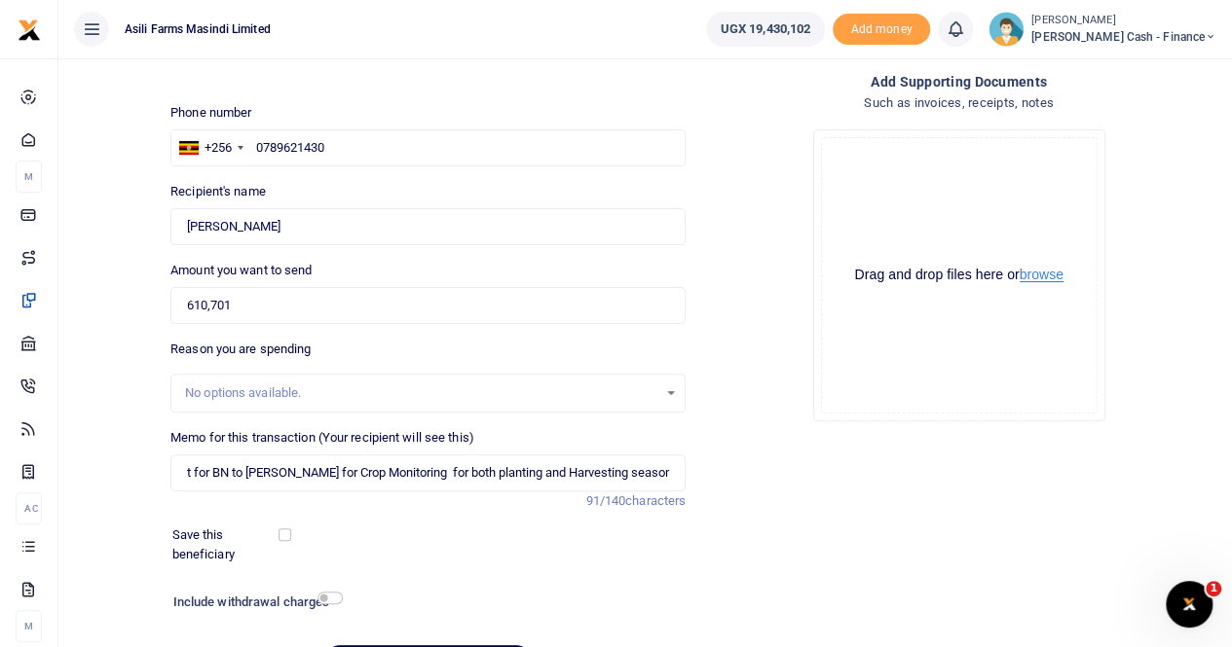
scroll to position [0, 0]
click at [1050, 278] on button "browse" at bounding box center [1041, 275] width 44 height 15
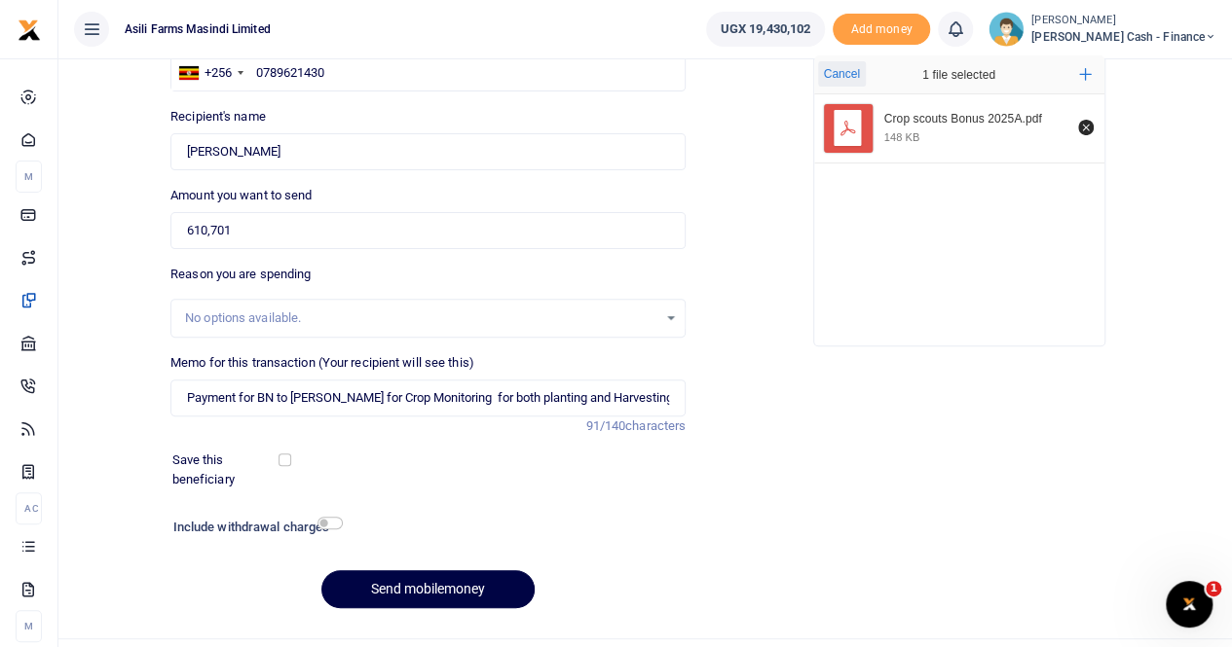
scroll to position [212, 0]
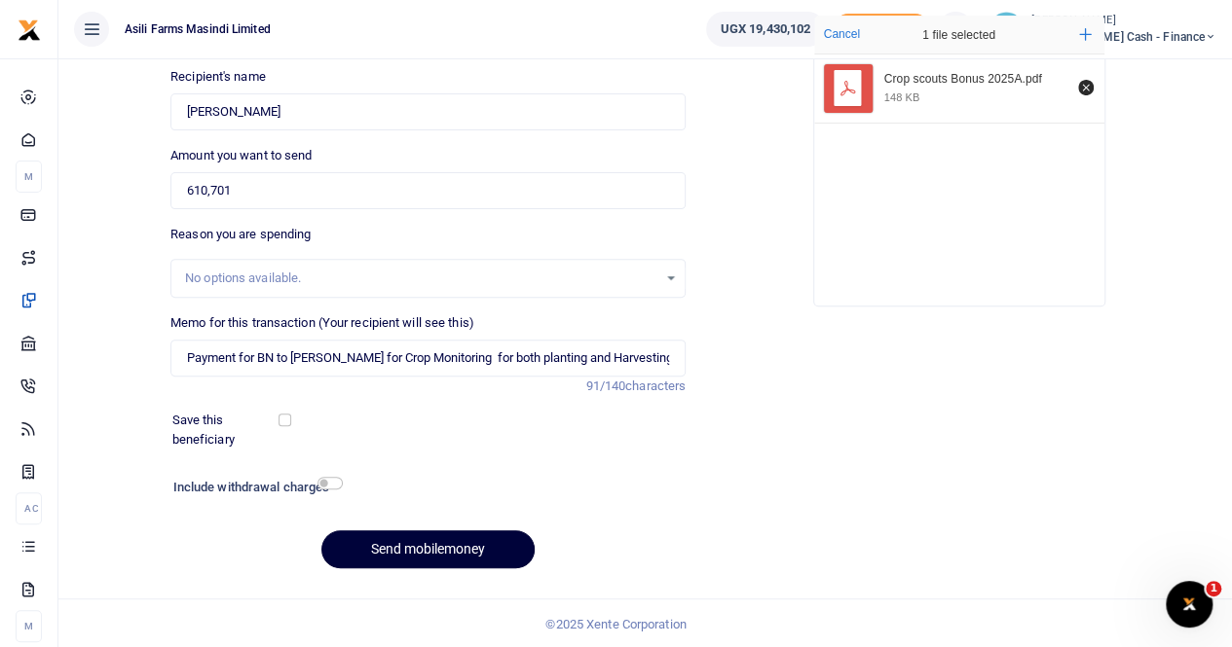
click at [438, 541] on button "Send mobilemoney" at bounding box center [427, 550] width 213 height 38
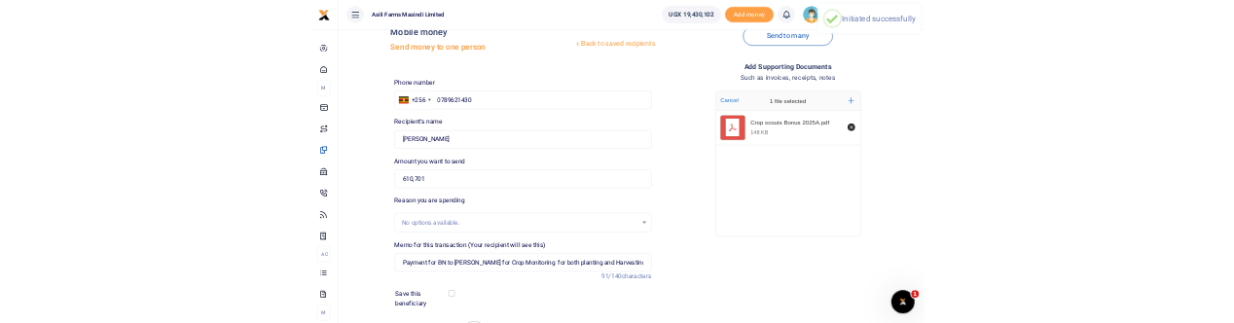
scroll to position [0, 0]
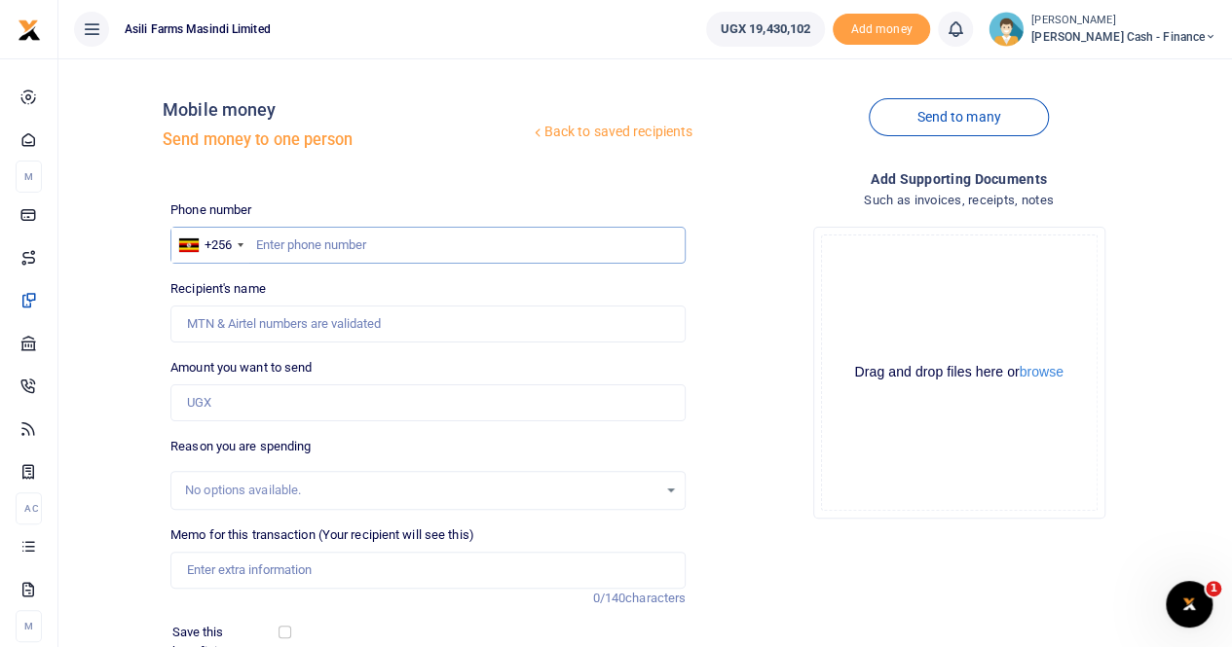
click at [267, 255] on input "text" at bounding box center [427, 245] width 515 height 37
paste input "0777751407"
type input "0777751407"
click at [247, 322] on input "Recipient's name" at bounding box center [427, 324] width 515 height 37
type input "[PERSON_NAME]"
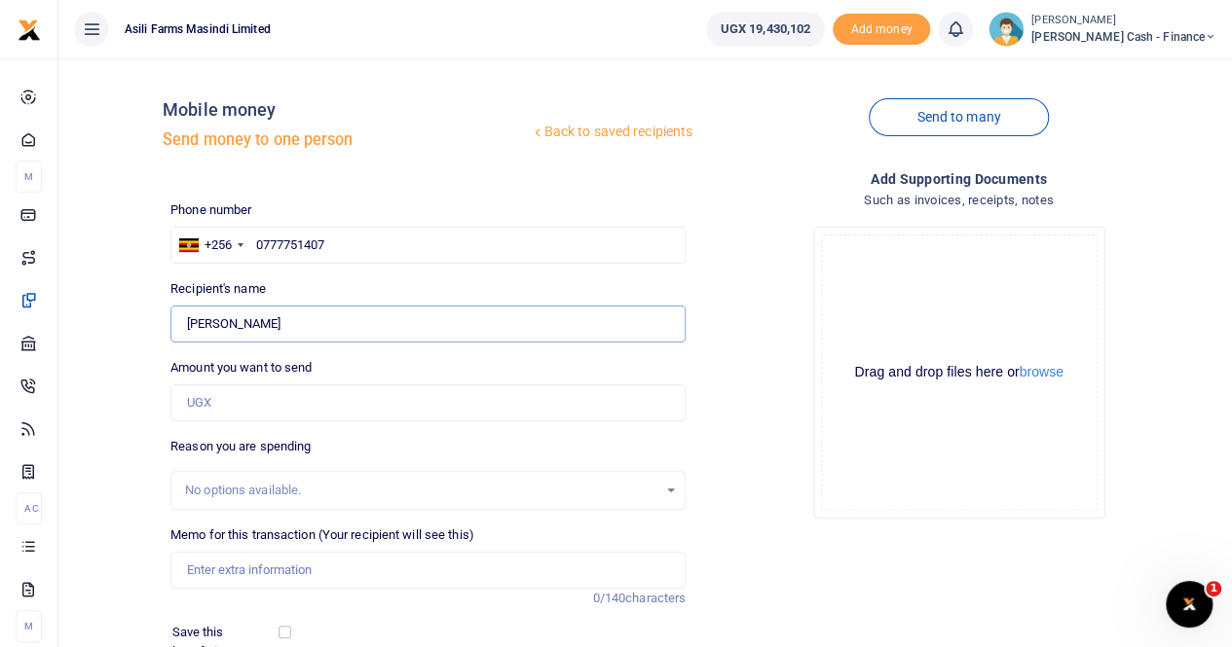
click at [358, 322] on input "Found" at bounding box center [427, 324] width 515 height 37
click at [222, 322] on input "Amount you want to send" at bounding box center [427, 403] width 515 height 37
type input "610,701"
click at [240, 322] on input "Memo for this transaction (Your recipient will see this)" at bounding box center [427, 570] width 515 height 37
drag, startPoint x: 288, startPoint y: 323, endPoint x: 130, endPoint y: 331, distance: 157.9
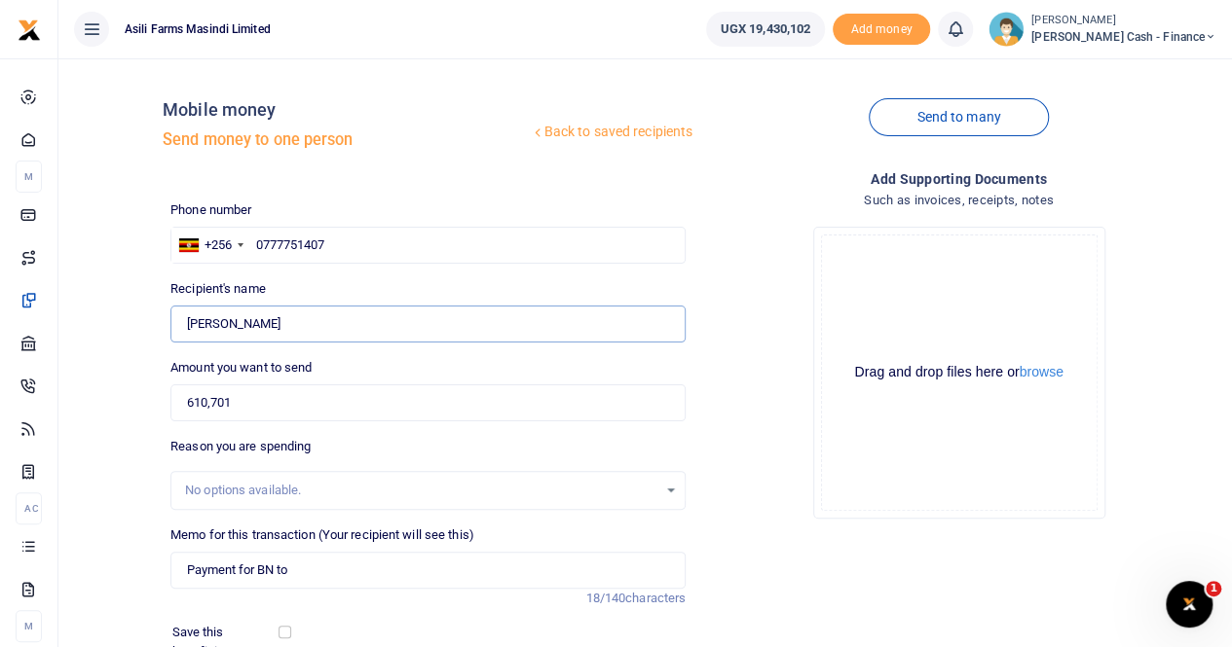
click at [130, 322] on div "Back to saved recipients Mobile money Send money to one person Send to many Pho…" at bounding box center [645, 435] width 1158 height 722
click at [313, 322] on input "Payment for BN to" at bounding box center [427, 570] width 515 height 37
paste input "[PERSON_NAME]"
paste input "Crop Monitoring for both planting and Harvesting season"
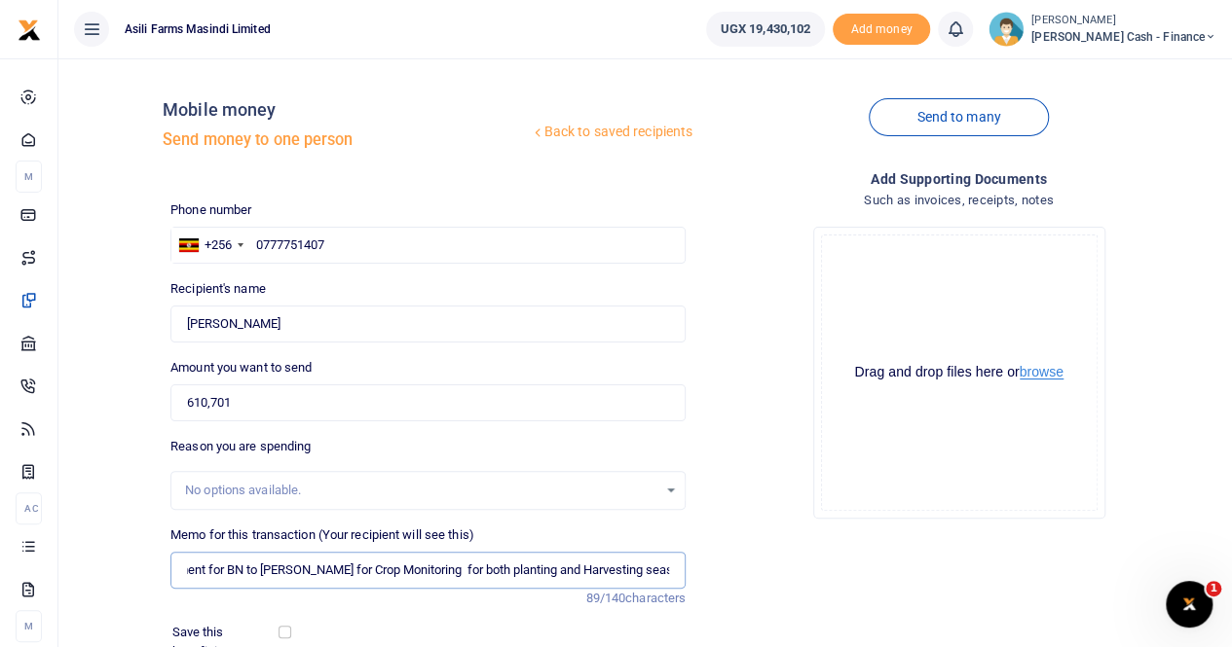
type input "Payment for BN to [PERSON_NAME] for Crop Monitoring for both planting and Harve…"
click at [1048, 322] on button "browse" at bounding box center [1041, 372] width 44 height 15
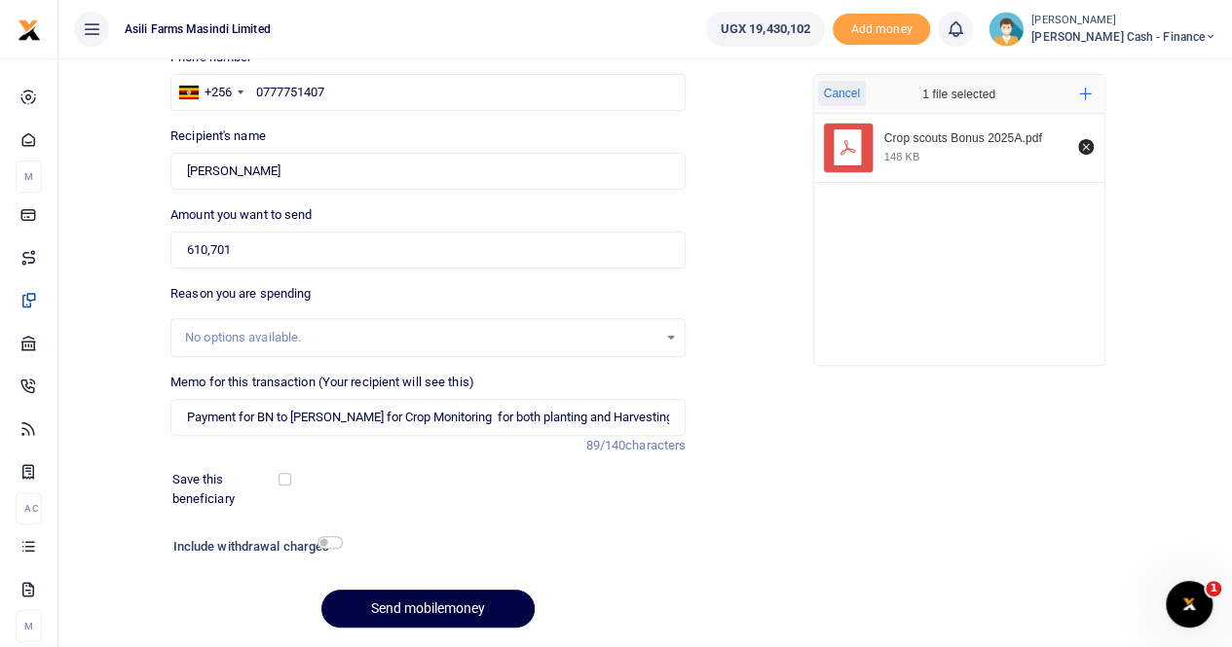
scroll to position [212, 0]
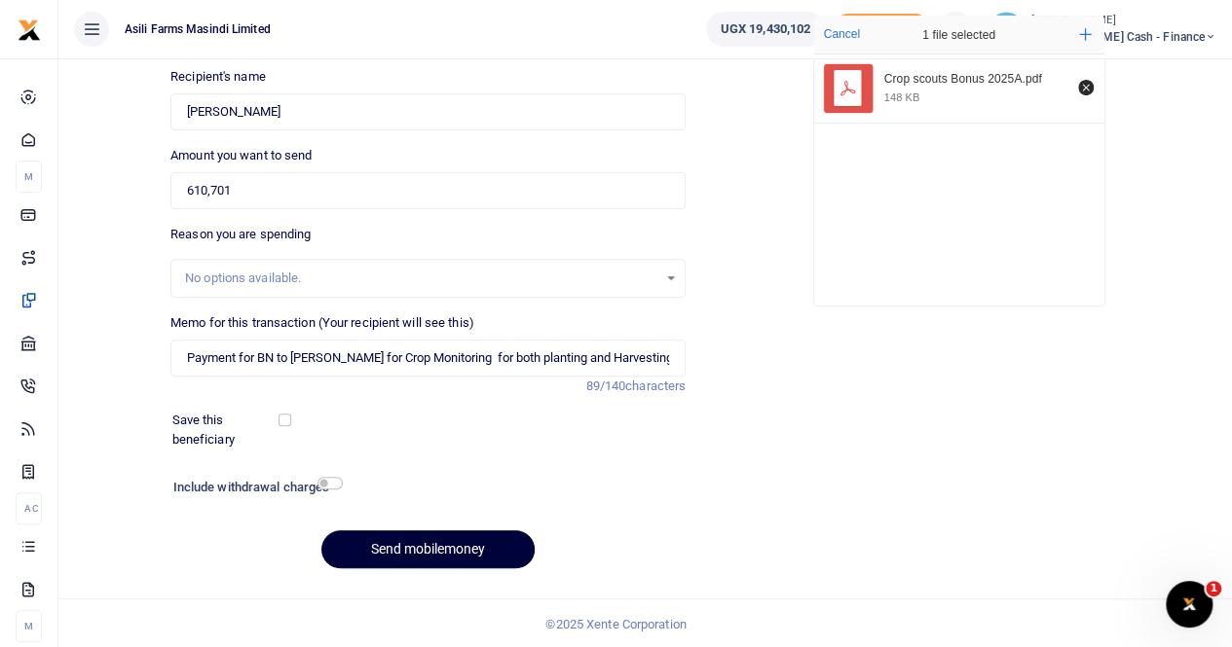
click at [422, 322] on button "Send mobilemoney" at bounding box center [427, 550] width 213 height 38
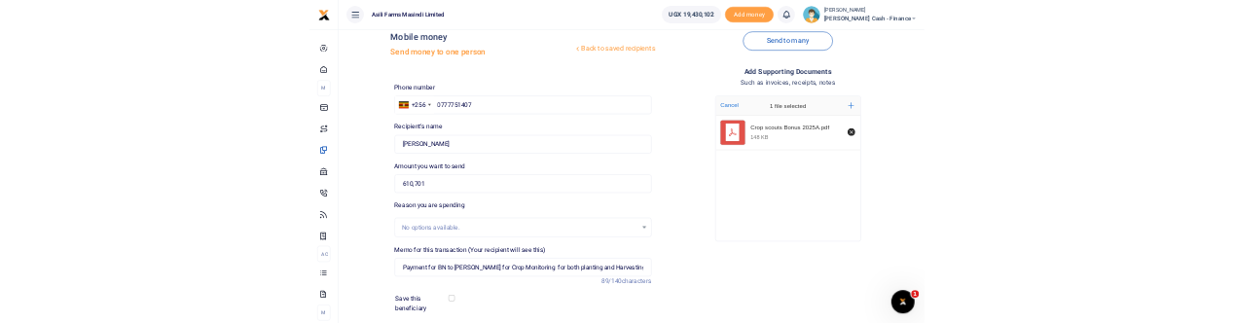
scroll to position [0, 0]
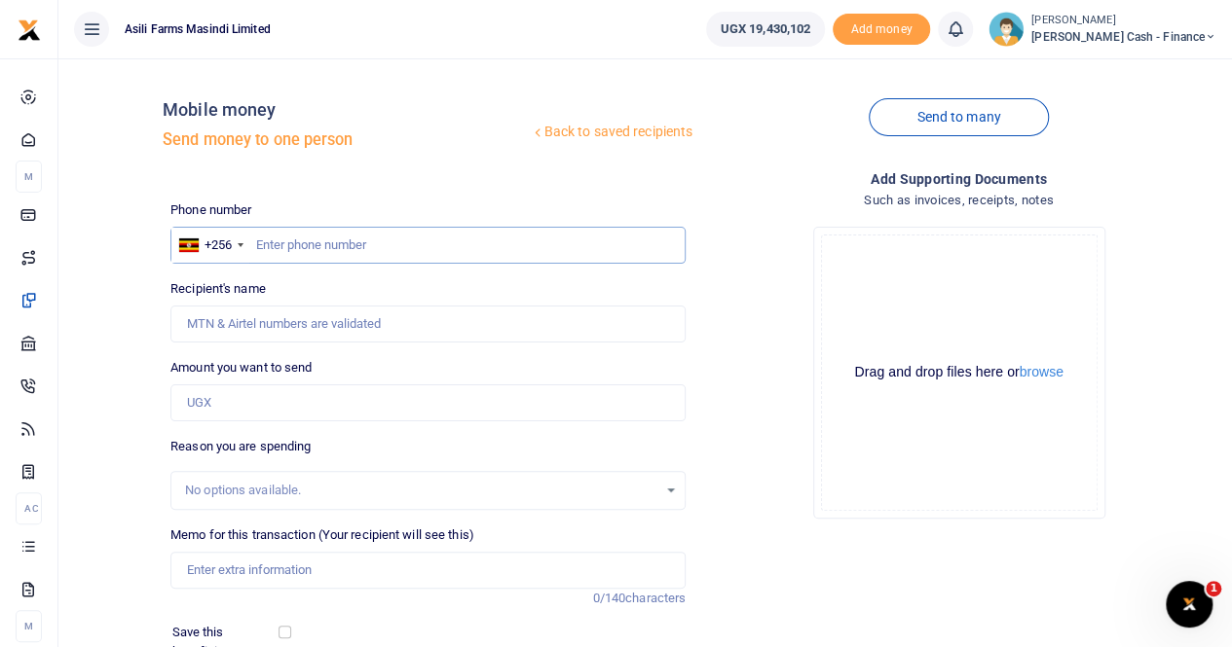
click at [272, 241] on input "text" at bounding box center [427, 245] width 515 height 37
paste input "0761436265"
type input "0761436265"
type input "Hillary Azamuke"
type input "0761436265"
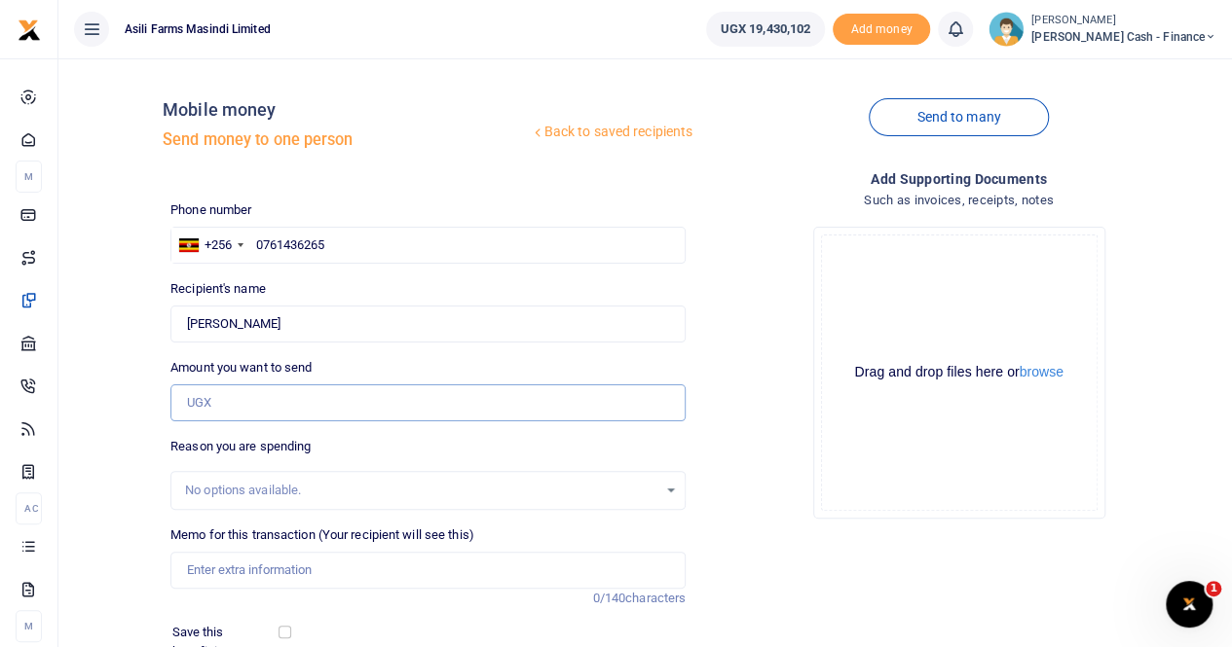
click at [230, 322] on input "Amount you want to send" at bounding box center [427, 403] width 515 height 37
type input "610,701"
click at [310, 322] on input "Memo for this transaction (Your recipient will see this)" at bounding box center [427, 570] width 515 height 37
drag, startPoint x: 307, startPoint y: 318, endPoint x: 141, endPoint y: 329, distance: 165.9
click at [141, 322] on div "Back to saved recipients Mobile money Send money to one person Send to many Pho…" at bounding box center [645, 435] width 1158 height 722
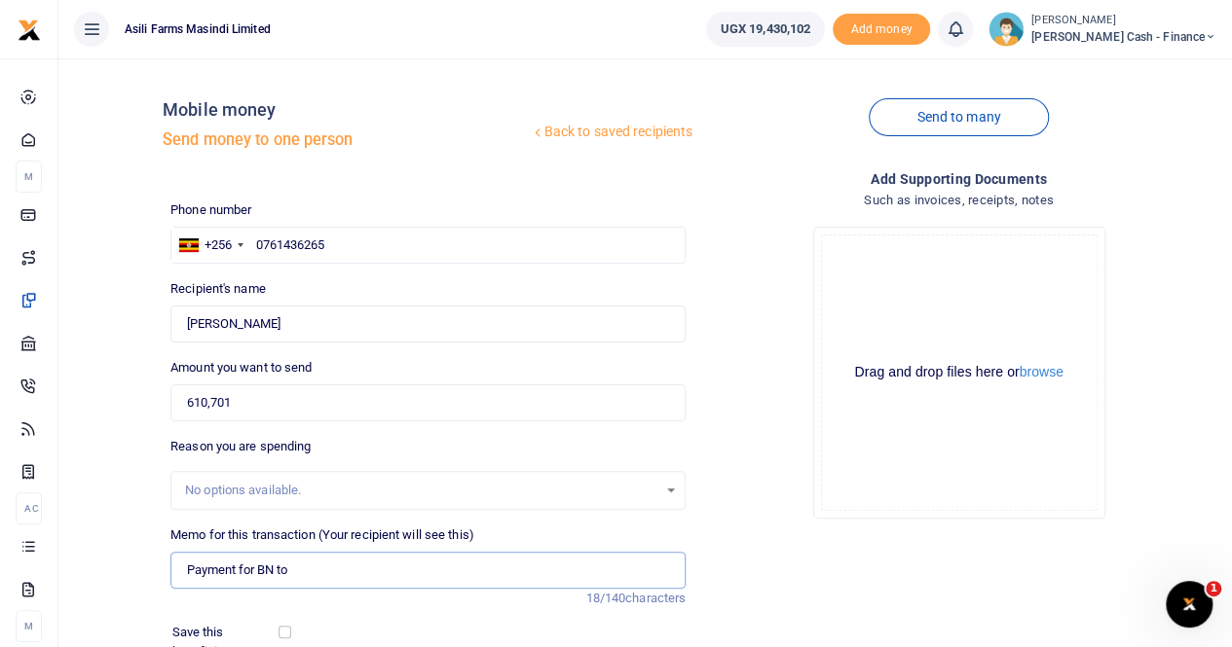
click at [313, 322] on input "Payment for BN to" at bounding box center [427, 570] width 515 height 37
paste input "Hillary Azamuke"
click at [432, 322] on input "Payment for BN to Hillary Azamuke for" at bounding box center [427, 570] width 515 height 37
paste input "Crop Monitoring for both planting and Harvesting season"
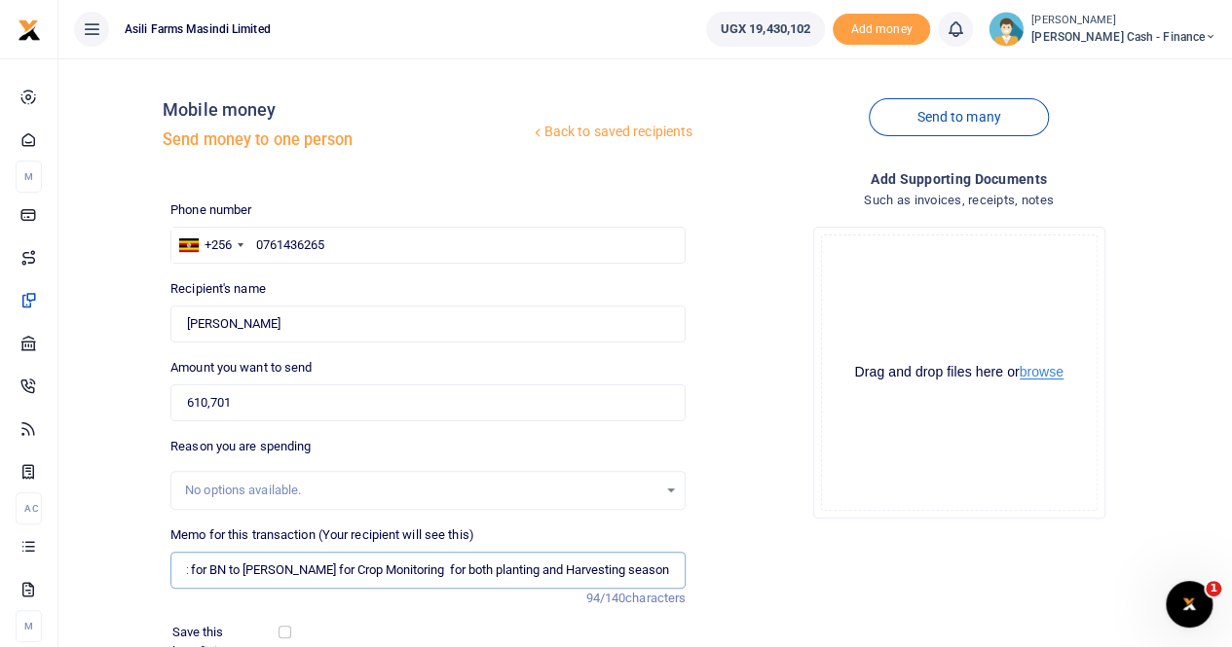
type input "Payment for BN to Hillary Azamuke for Crop Monitoring for both planting and Har…"
click at [1047, 322] on button "browse" at bounding box center [1041, 372] width 44 height 15
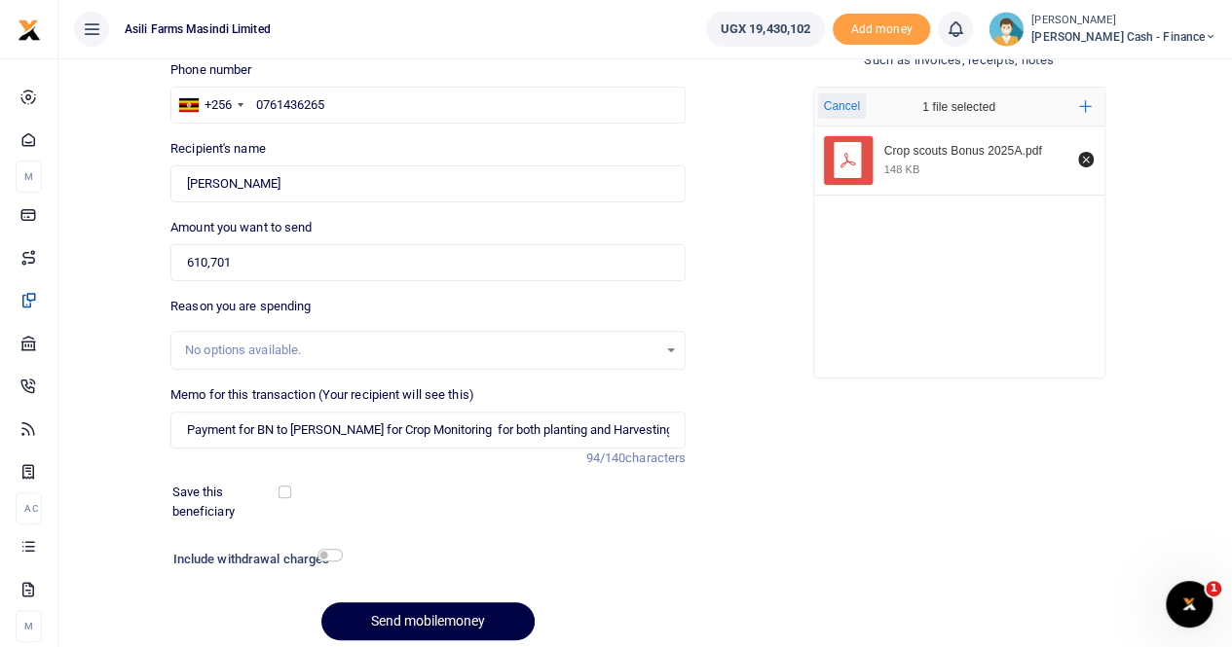
scroll to position [212, 0]
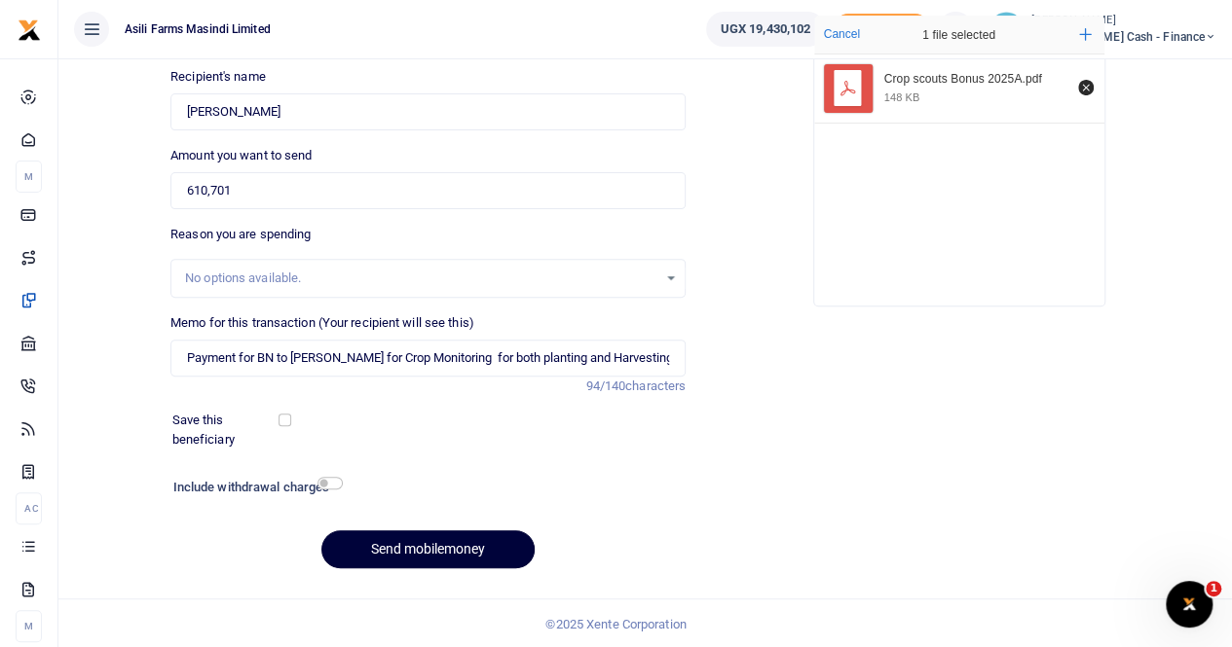
click at [409, 322] on button "Send mobilemoney" at bounding box center [427, 550] width 213 height 38
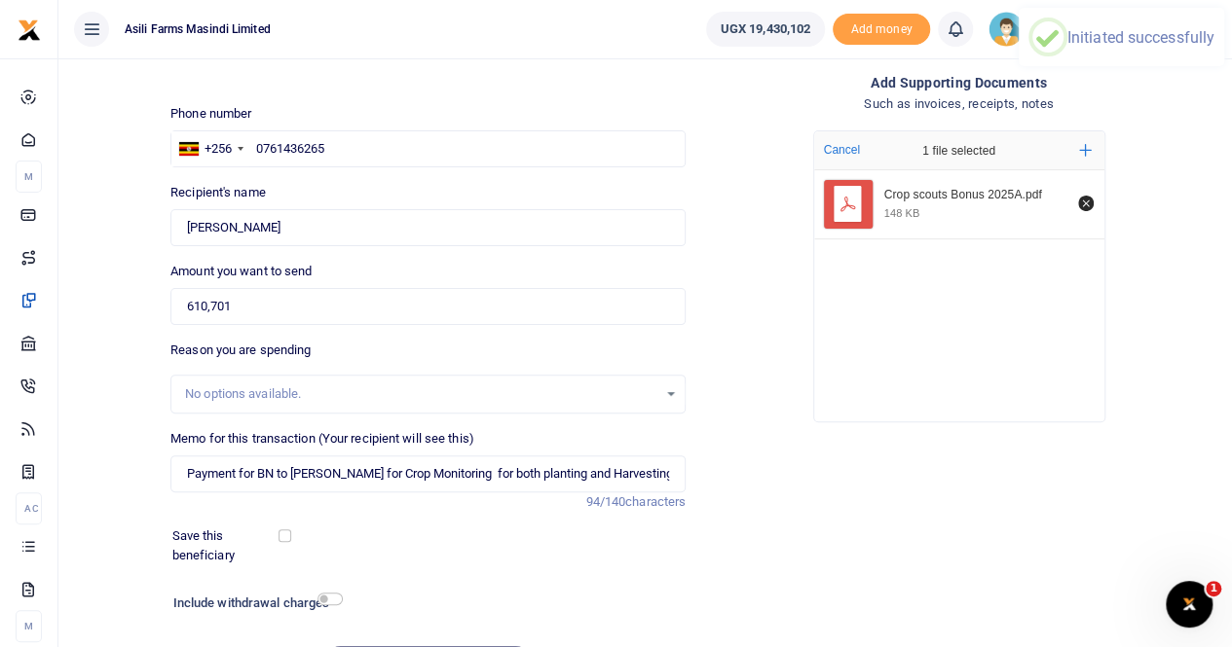
scroll to position [0, 0]
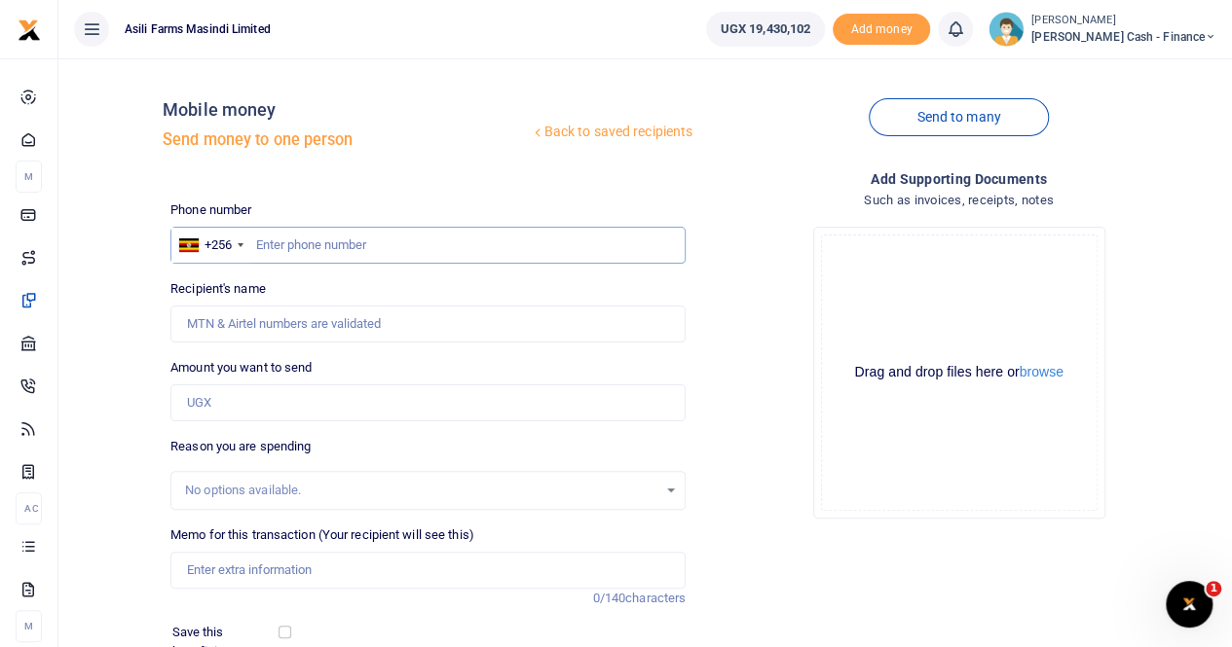
click at [266, 231] on input "text" at bounding box center [427, 245] width 515 height 37
paste input "0775600682"
type input "0775600682"
type input "[PERSON_NAME]"
type input "0775600682"
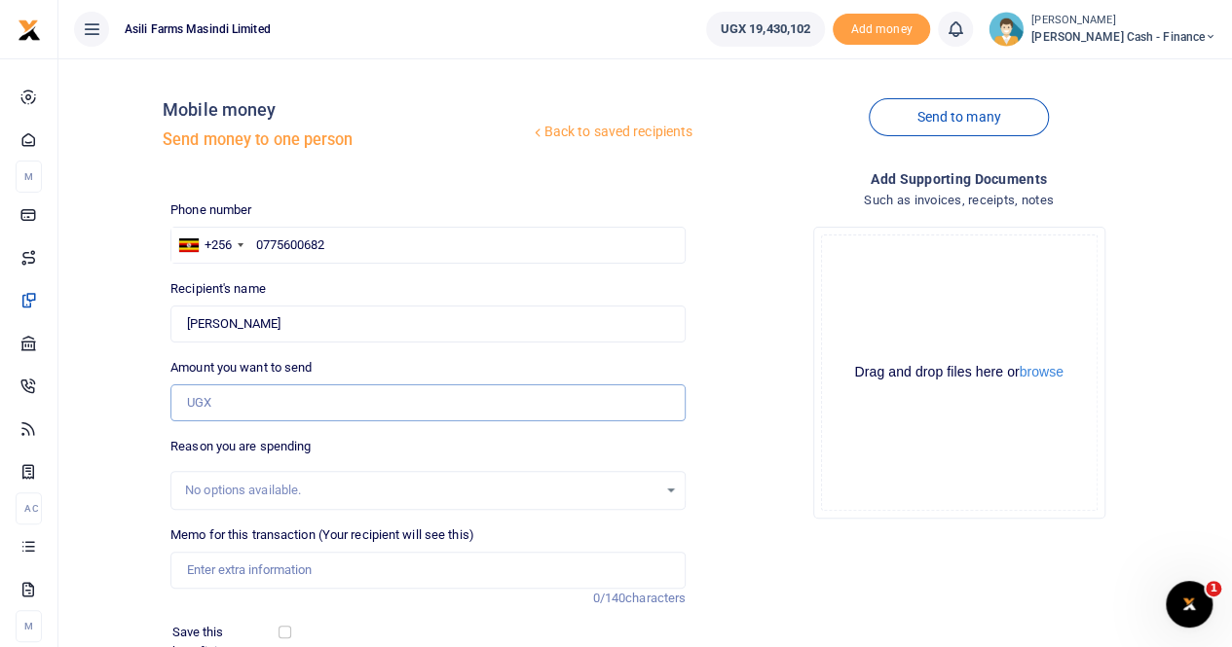
click at [259, 412] on input "Amount you want to send" at bounding box center [427, 403] width 515 height 37
paste input "315,000"
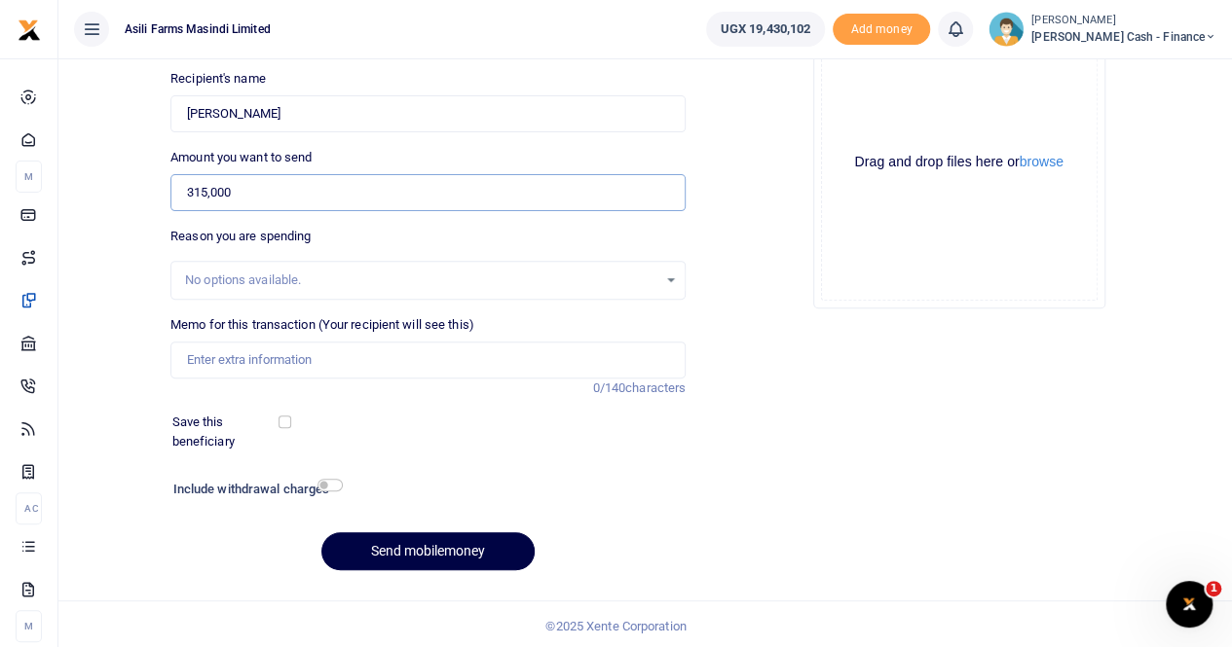
scroll to position [212, 0]
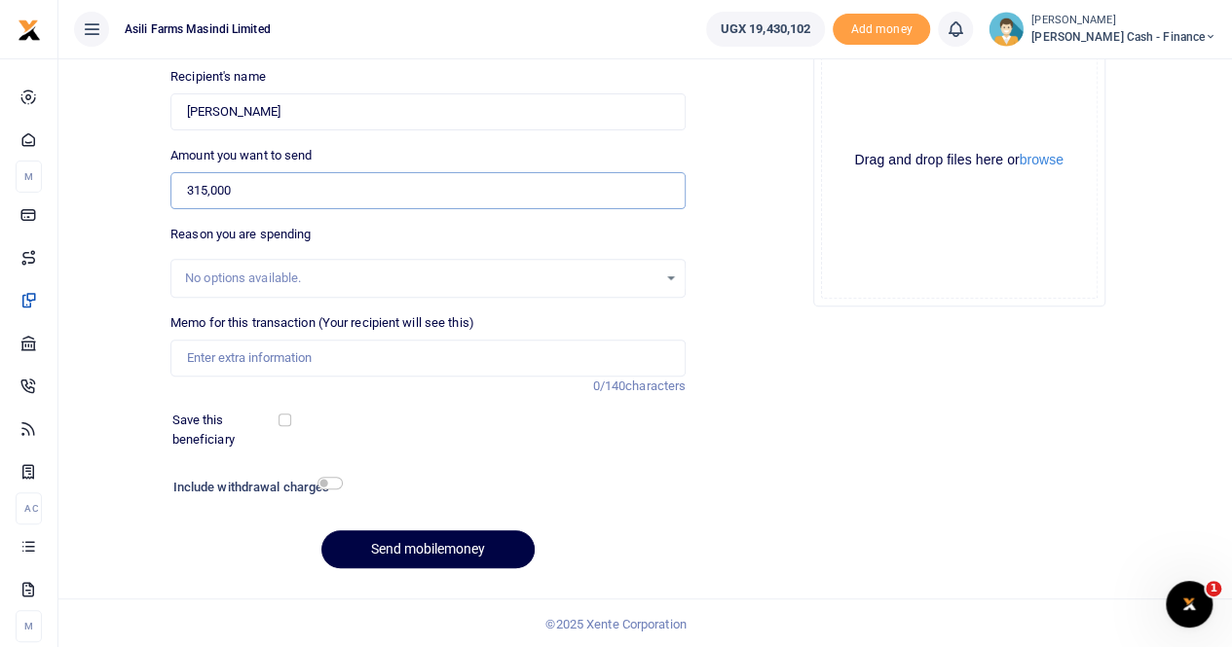
type input "315,000"
click at [249, 361] on input "Memo for this transaction (Your recipient will see this)" at bounding box center [427, 358] width 515 height 37
click at [233, 363] on input "Memo for this transaction (Your recipient will see this)" at bounding box center [427, 358] width 515 height 37
paste input "Finance staff meals while working kampala office week 22-26 Sept 2025"
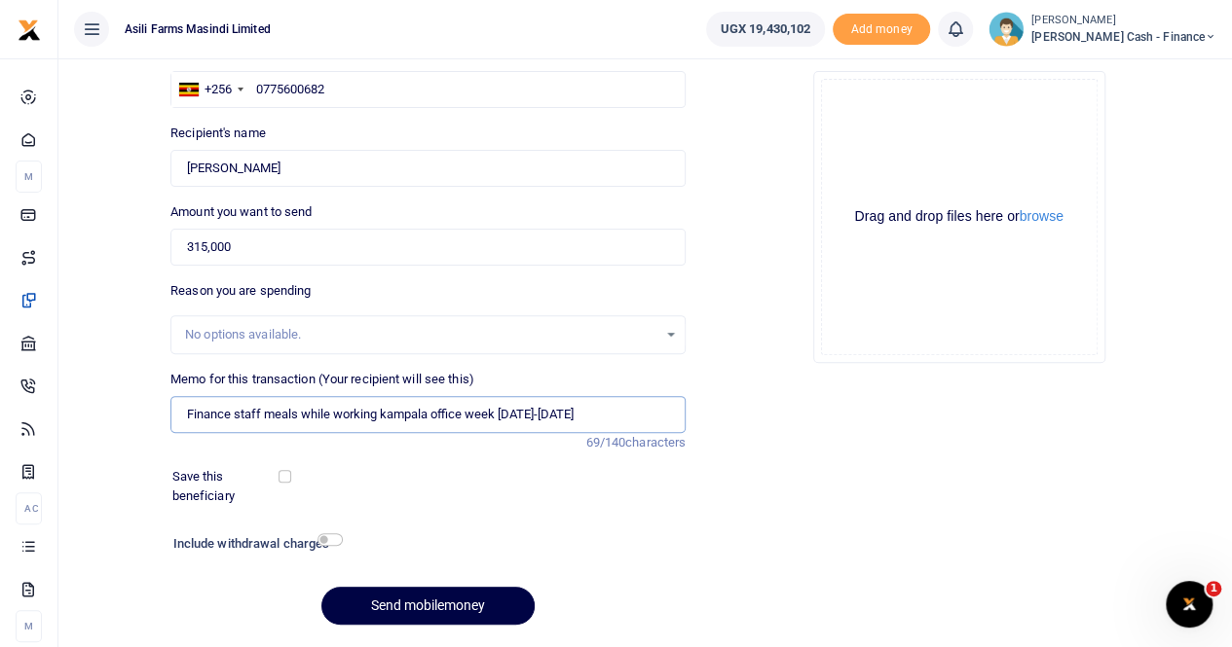
scroll to position [18, 0]
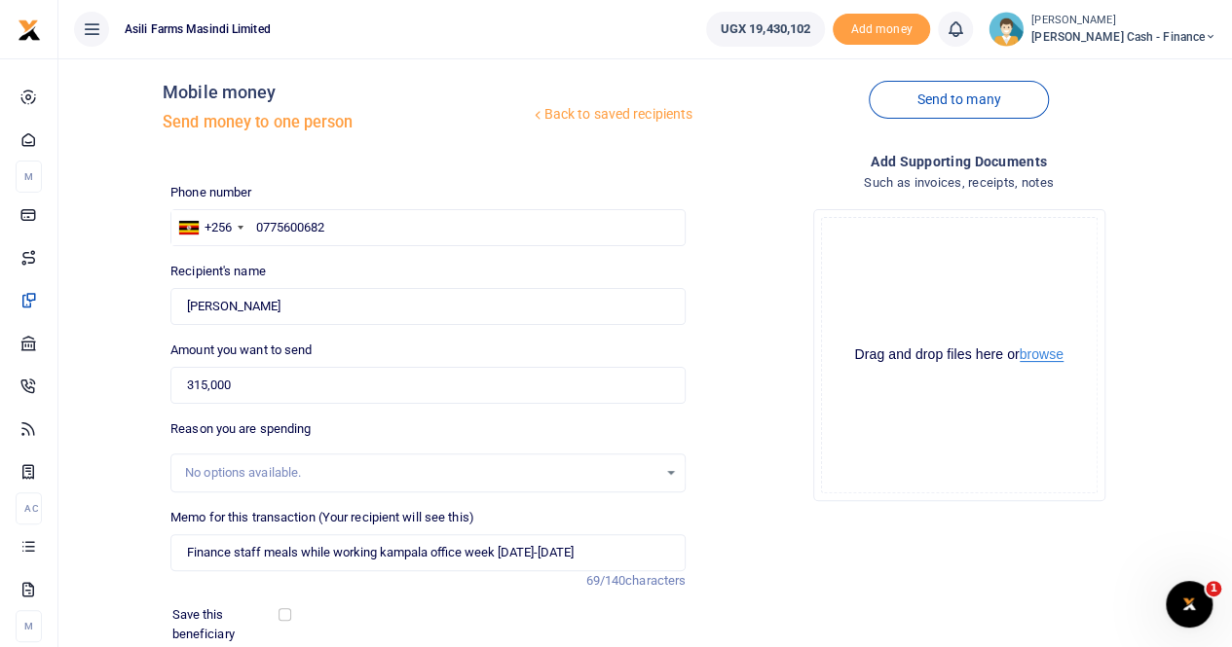
click at [1036, 357] on button "browse" at bounding box center [1041, 355] width 44 height 15
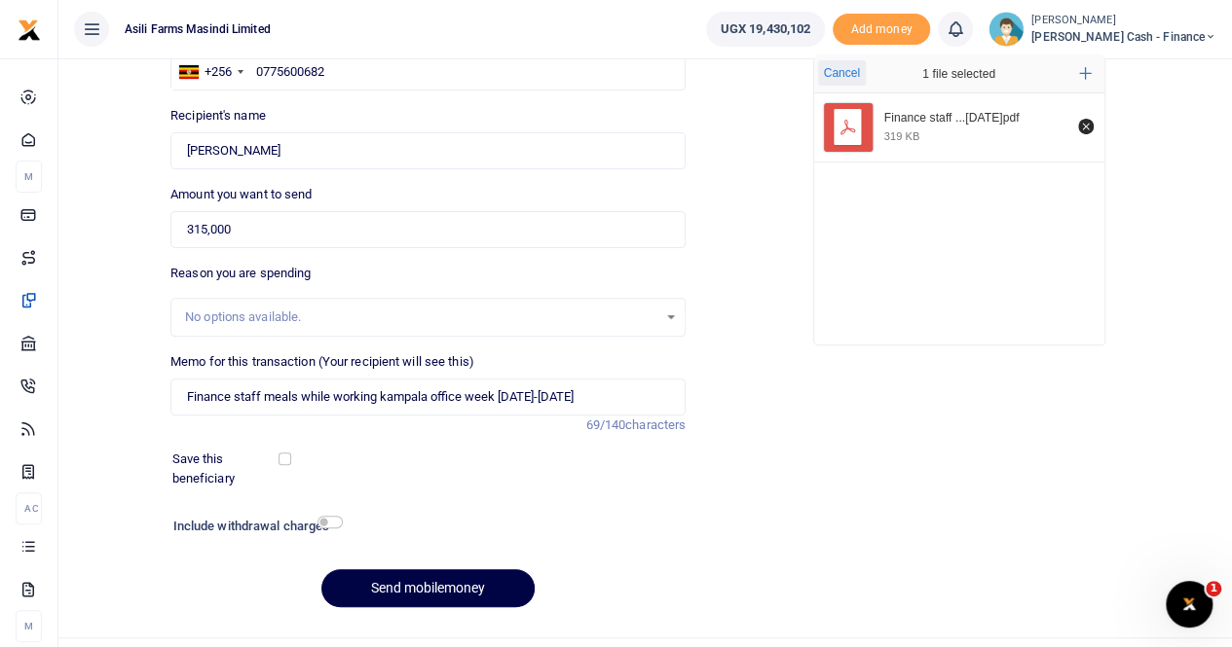
scroll to position [212, 0]
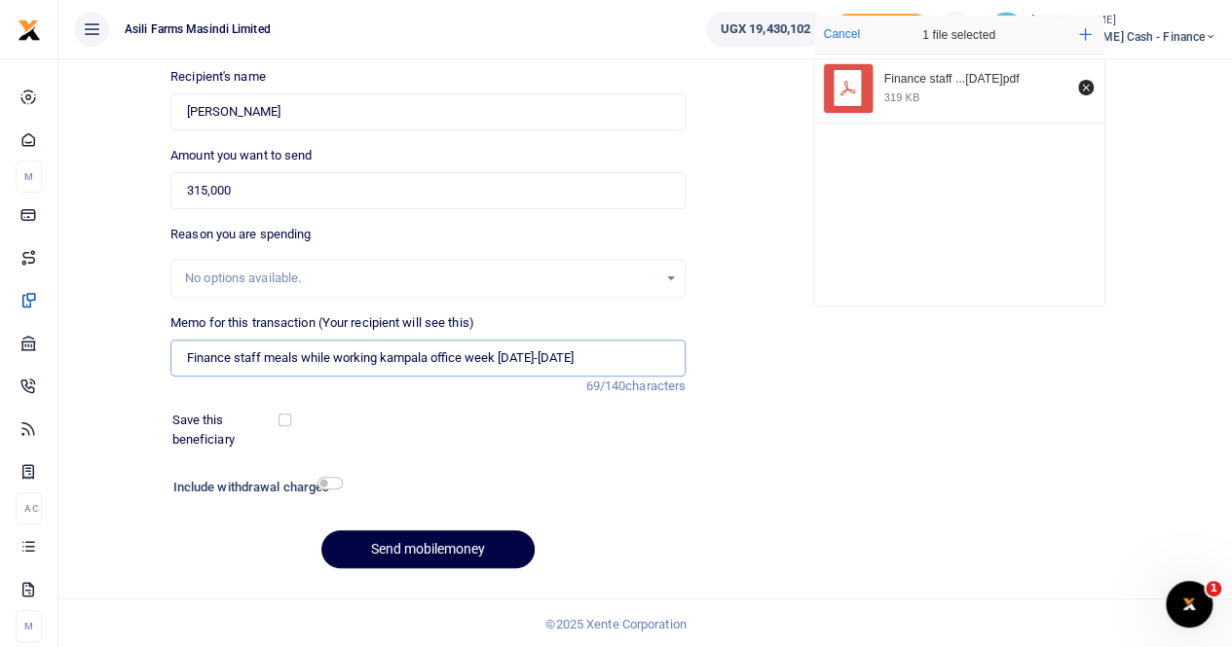
click at [524, 355] on input "Finance staff meals while working kampala office week 22-26 Sept 2025" at bounding box center [427, 358] width 515 height 37
click at [516, 357] on input "Finance staff meals while working kampala office week 22-26 Sept 2025" at bounding box center [427, 358] width 515 height 37
click at [530, 354] on input "Finance staff meals while working kampala office week 22-26 Sept 2025" at bounding box center [427, 358] width 515 height 37
drag, startPoint x: 498, startPoint y: 354, endPoint x: 525, endPoint y: 354, distance: 26.3
click at [525, 354] on input "Finance staff meals while working kampala office week 22-26 Sept 2025" at bounding box center [427, 358] width 515 height 37
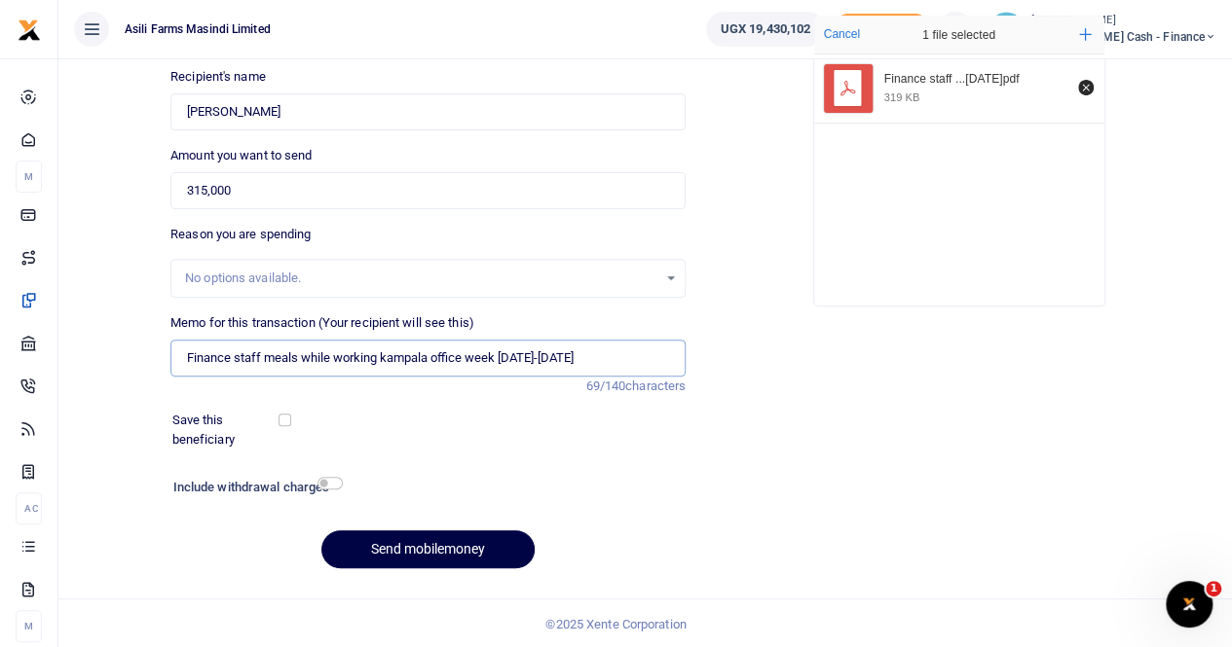
click at [534, 356] on input "Finance staff meals while working kampala office week 22-26 Sept 2025" at bounding box center [427, 358] width 515 height 37
type input "Finance staff meals while working kampala office week 22 to 25 Sept 2025"
click at [409, 543] on button "Send mobilemoney" at bounding box center [427, 550] width 213 height 38
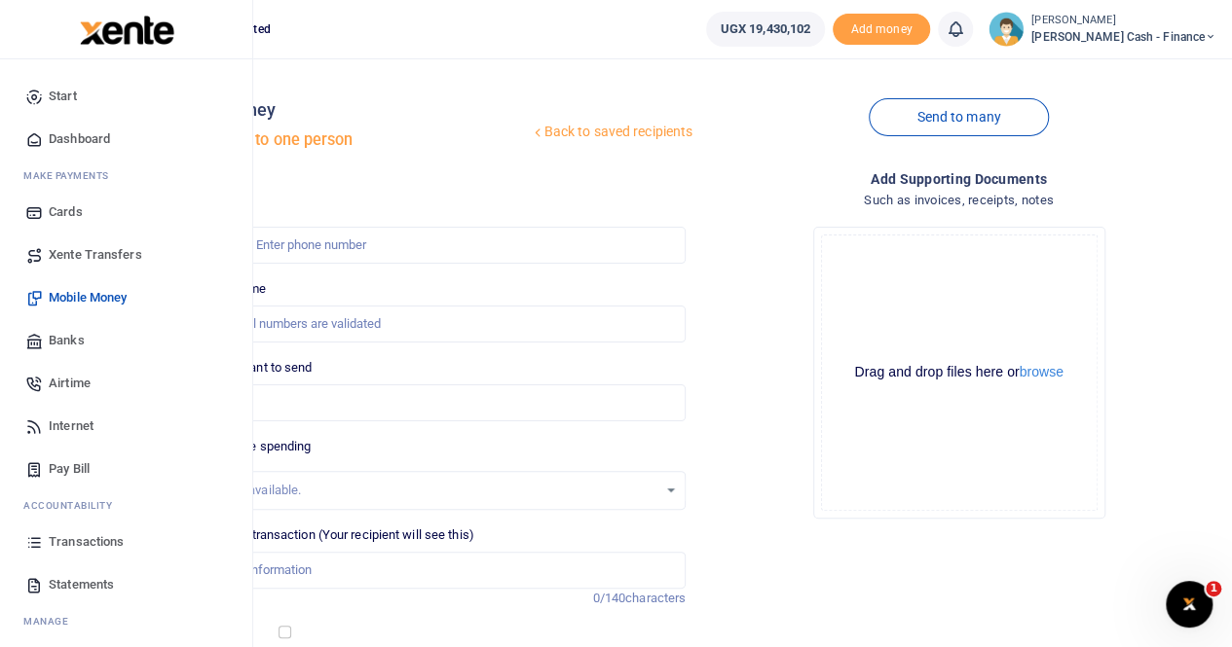
click at [86, 537] on span "Transactions" at bounding box center [86, 542] width 75 height 19
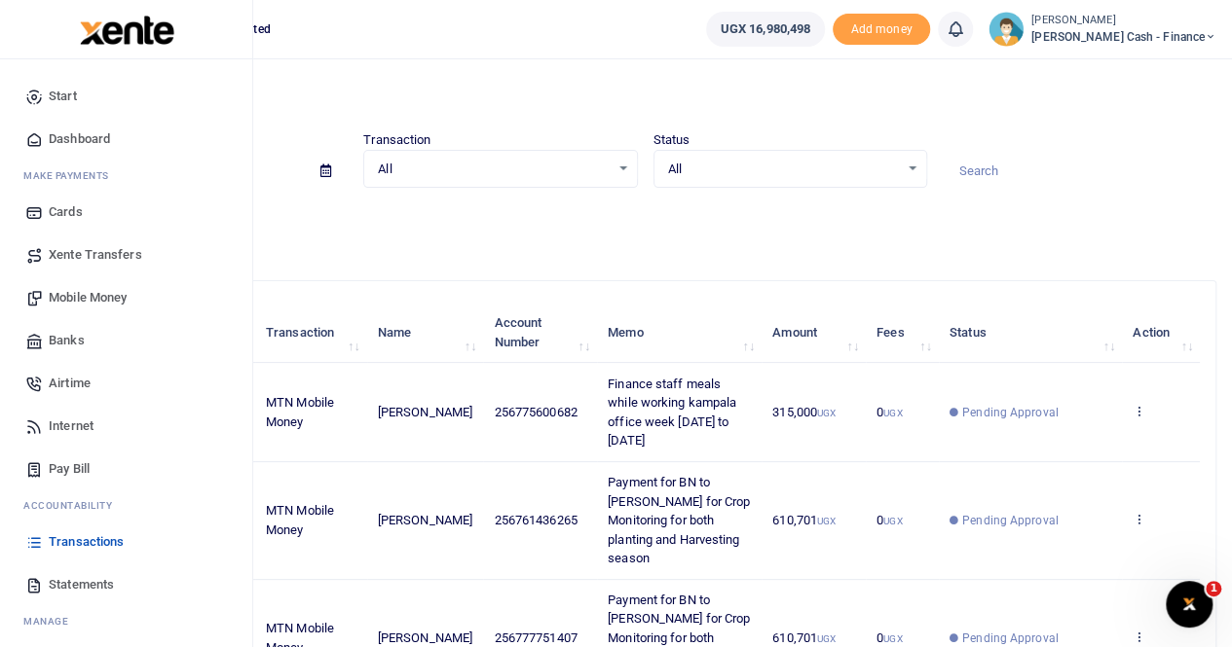
click at [99, 301] on span "Mobile Money" at bounding box center [88, 297] width 78 height 19
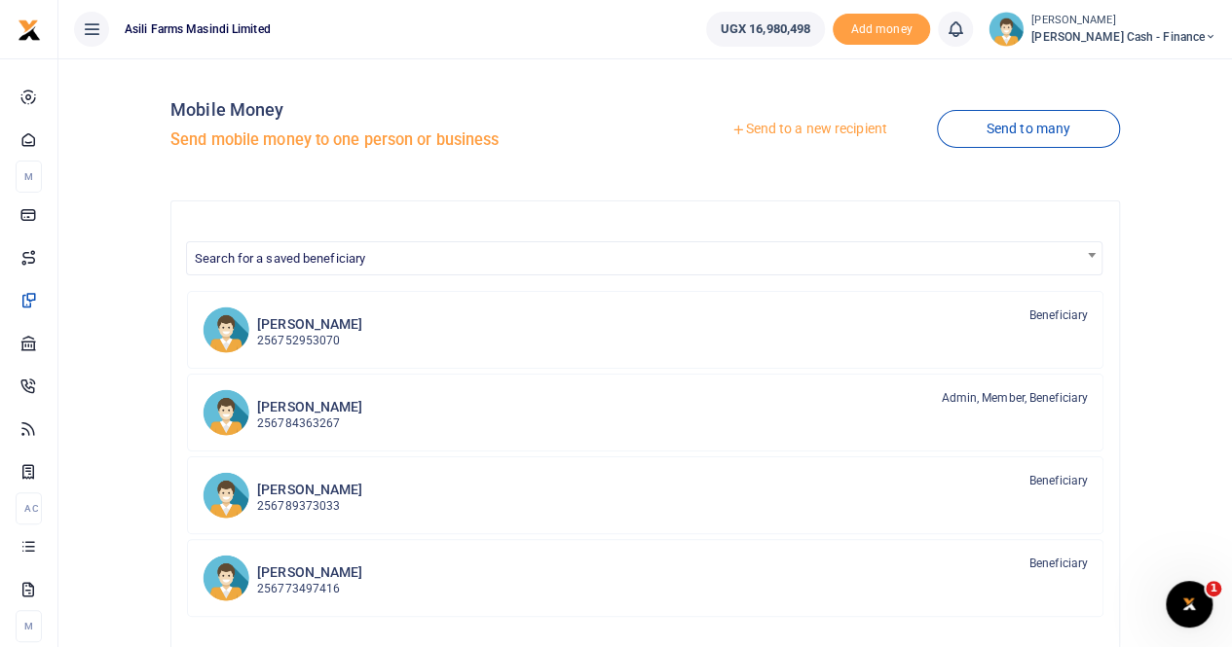
click at [799, 133] on link "Send to a new recipient" at bounding box center [809, 129] width 254 height 35
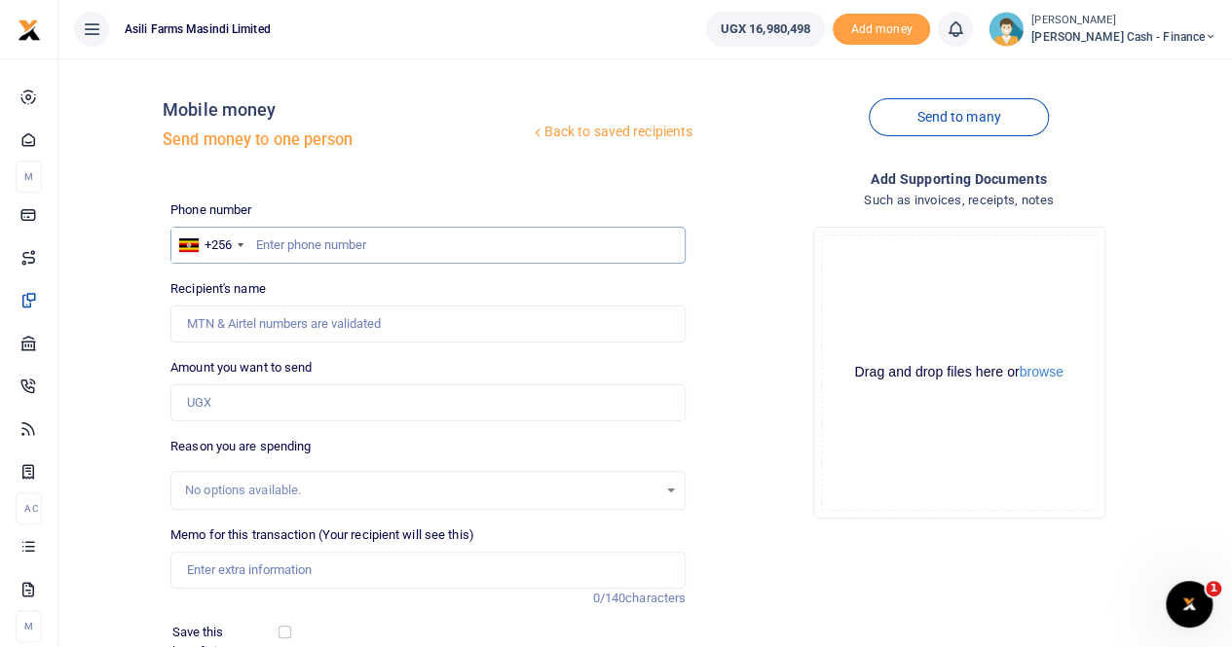
click at [288, 246] on input "text" at bounding box center [427, 245] width 515 height 37
paste input "0777044998"
type input "0777044998"
type input "Brickmas Johnbaptist Nsabimana"
type input "0777044998"
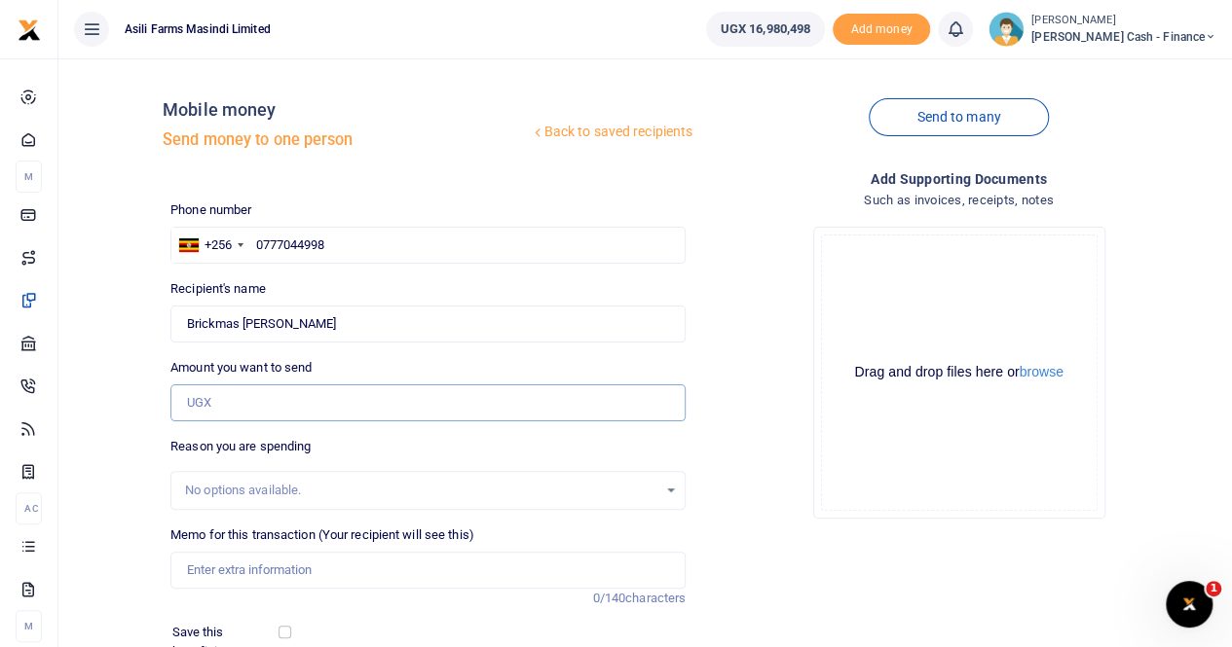
click at [240, 402] on input "Amount you want to send" at bounding box center [427, 403] width 515 height 37
type input "610,701"
click at [255, 564] on input "Memo for this transaction (Your recipient will see this)" at bounding box center [427, 570] width 515 height 37
click at [292, 402] on input "610,701" at bounding box center [427, 403] width 515 height 37
click at [312, 573] on input "Payment for Bn for" at bounding box center [427, 570] width 515 height 37
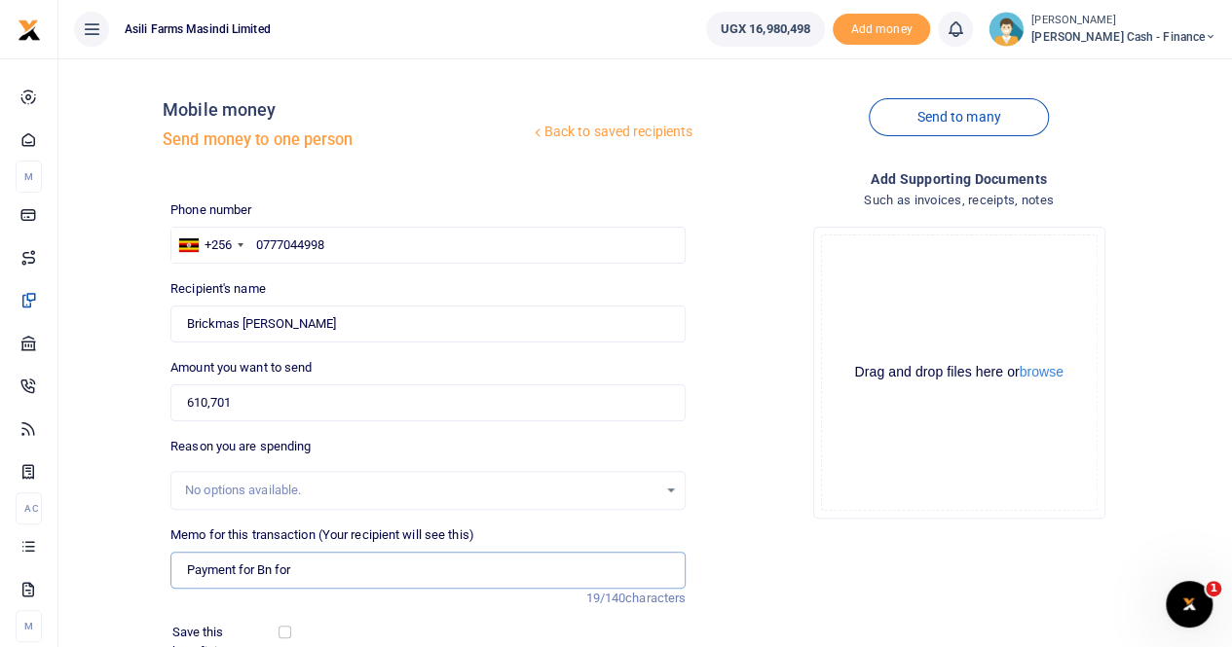
paste input "Crop Monitoring for both planting and Harvesting seasons"
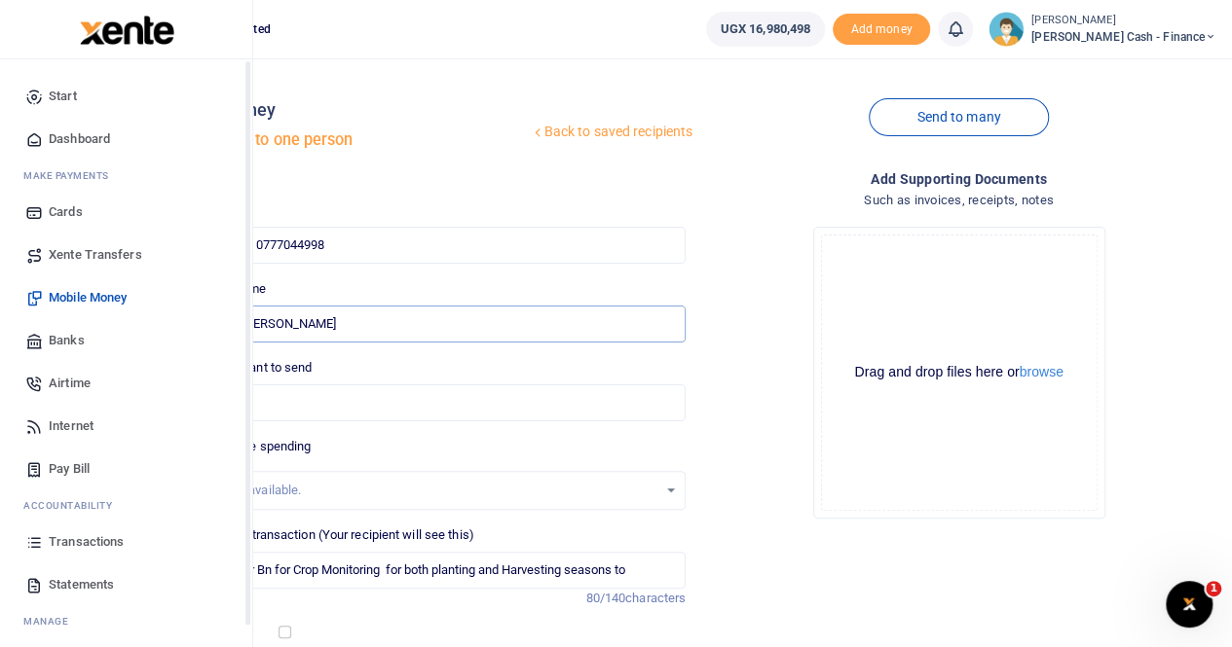
drag, startPoint x: 384, startPoint y: 328, endPoint x: 42, endPoint y: 349, distance: 342.3
click at [42, 349] on body "Start Dashboard M ake Payments Cards Xente Transfers Mobile Money Banks Airtime…" at bounding box center [616, 431] width 1232 height 863
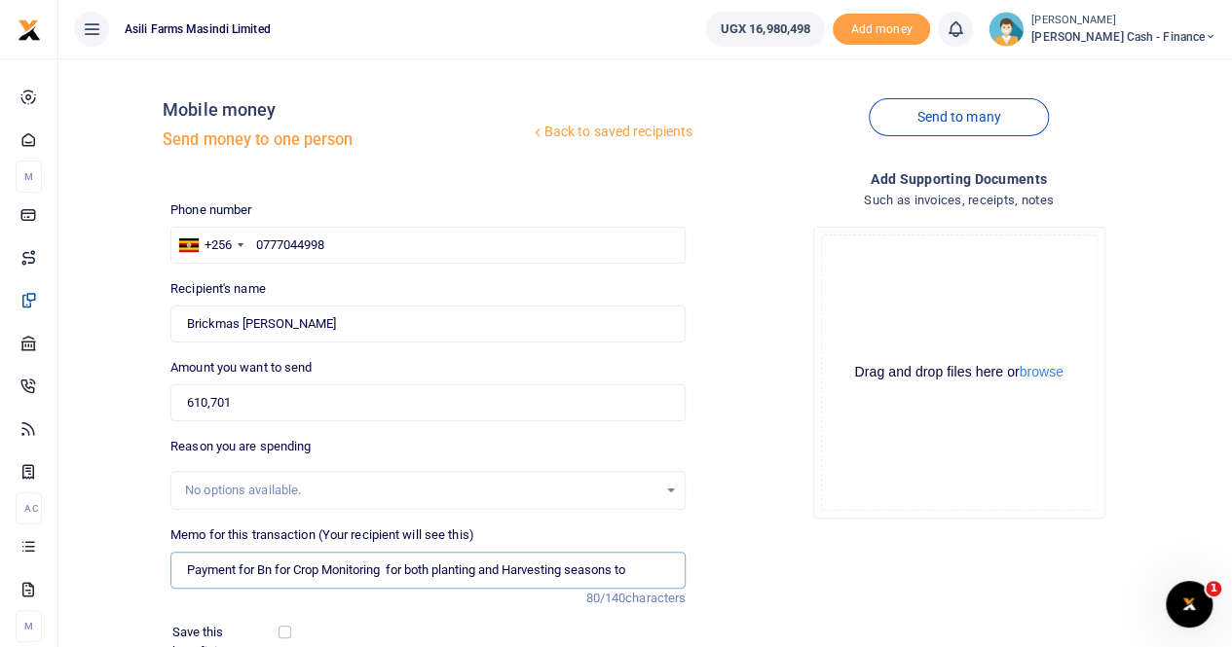
click at [660, 573] on input "Payment for Bn for Crop Monitoring for both planting and Harvesting seasons to" at bounding box center [427, 570] width 515 height 37
paste input "Brickmas [PERSON_NAME]"
type input "Payment for Bn for Crop Monitoring for both planting and Harvesting seasons to …"
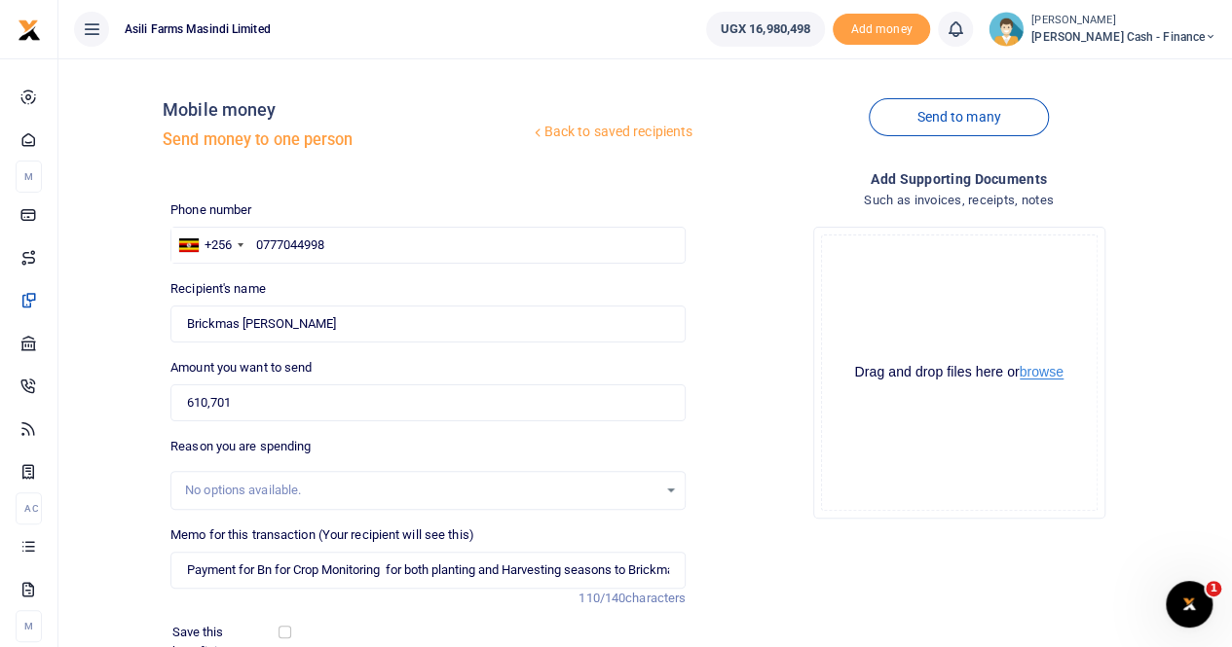
click at [1041, 371] on button "browse" at bounding box center [1041, 372] width 44 height 15
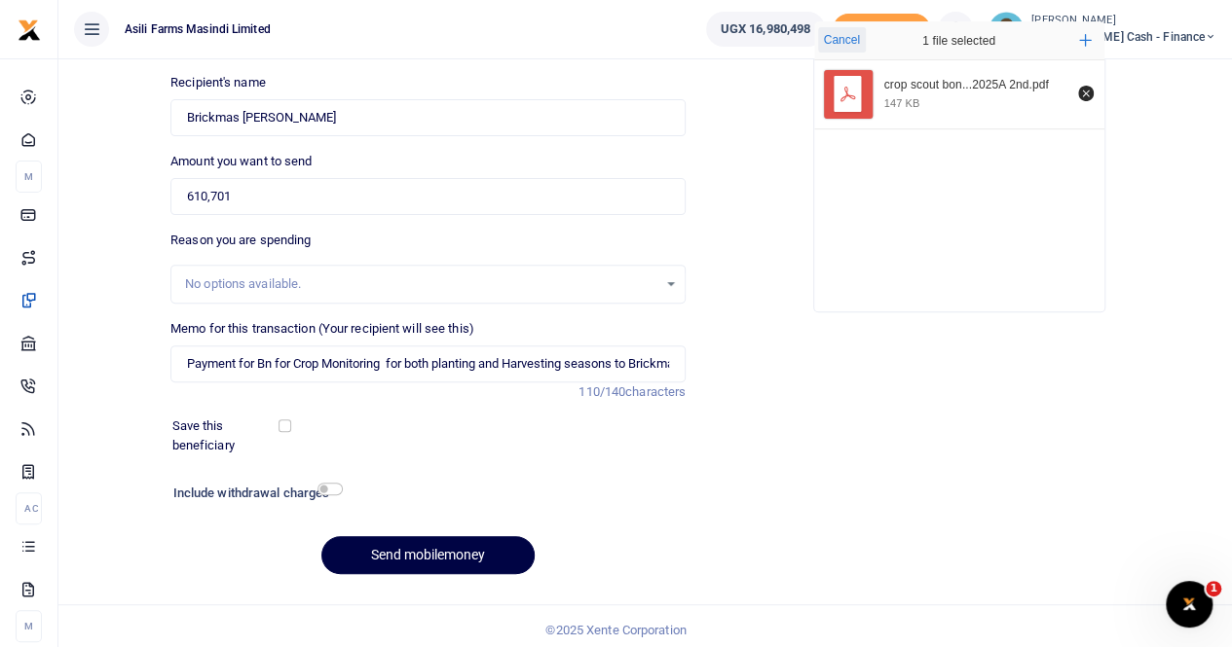
scroll to position [212, 0]
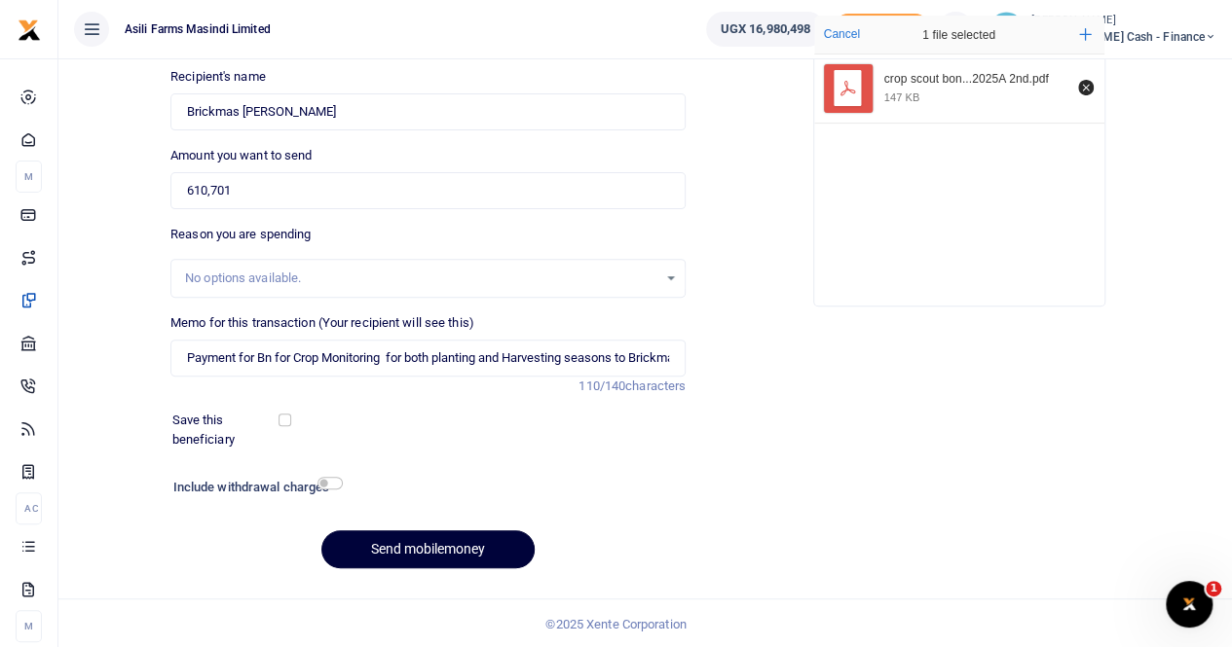
click at [401, 540] on button "Send mobilemoney" at bounding box center [427, 550] width 213 height 38
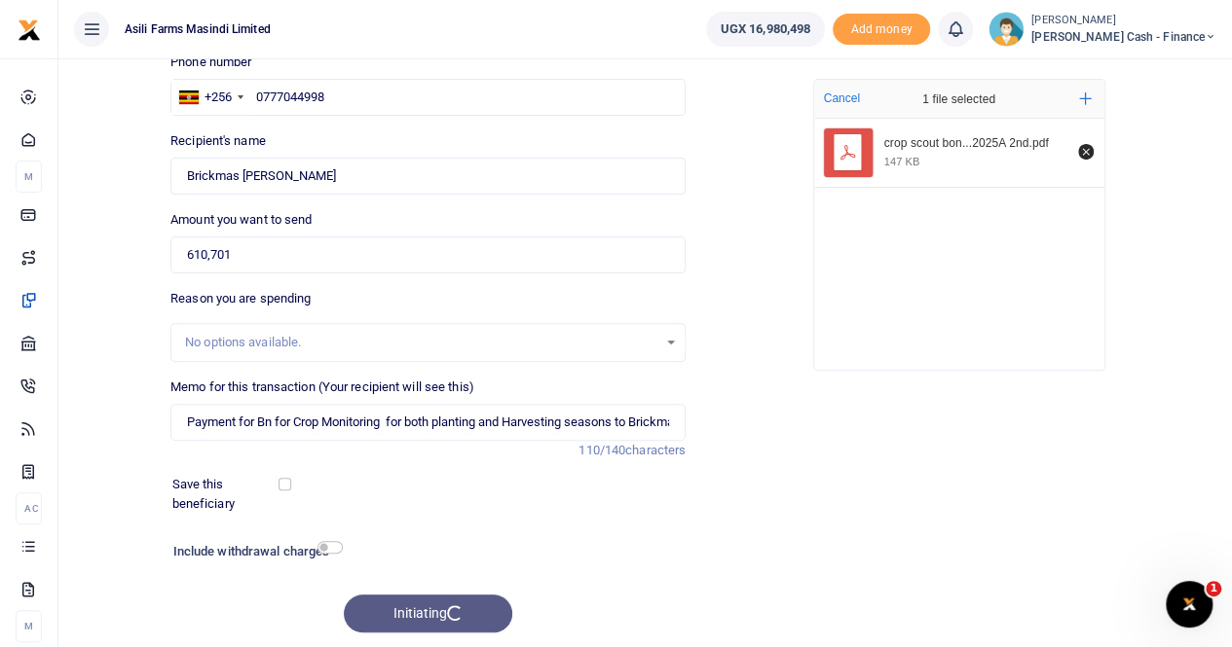
scroll to position [18, 0]
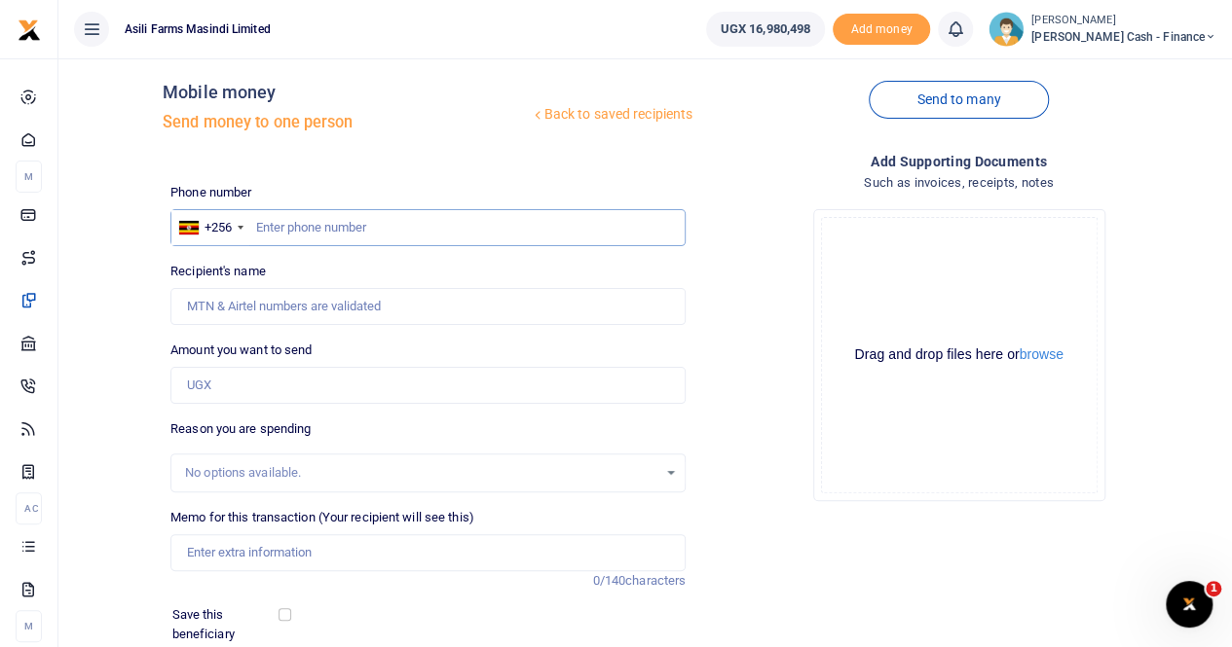
click at [282, 224] on input "text" at bounding box center [427, 227] width 515 height 37
paste input "0789172725"
type input "0789172725"
type input "[PERSON_NAME]"
type input "0789172725"
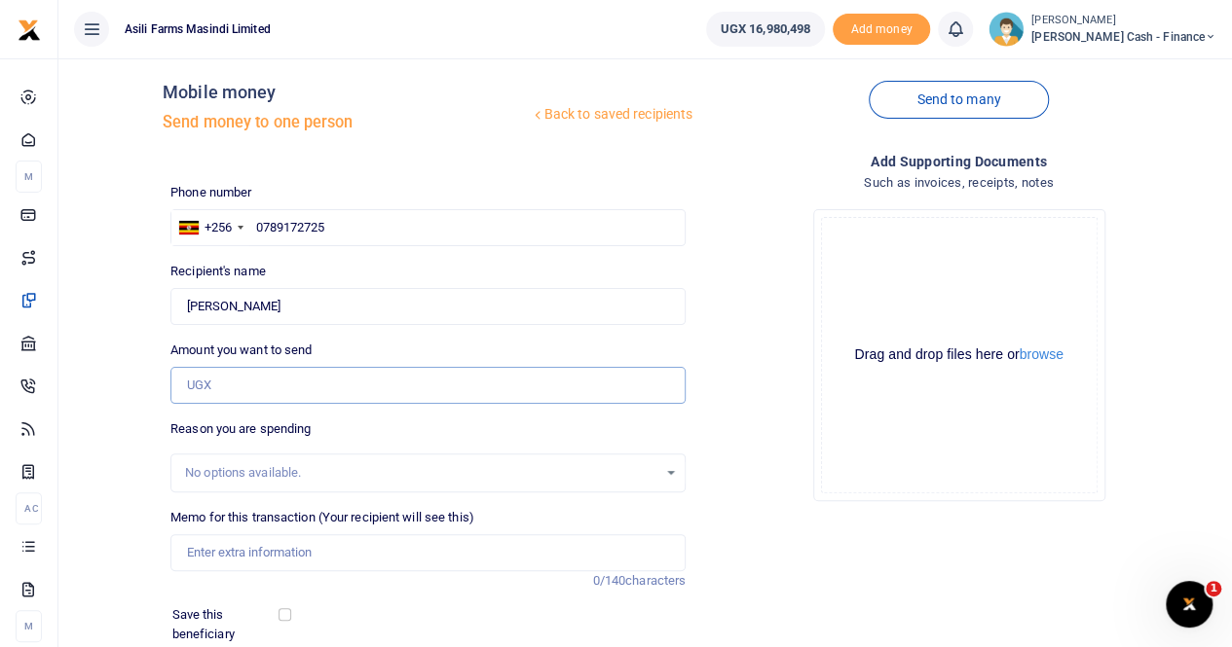
click at [241, 388] on input "Amount you want to send" at bounding box center [427, 385] width 515 height 37
type input "610,701"
click at [238, 558] on input "Memo for this transaction (Your recipient will see this)" at bounding box center [427, 552] width 515 height 37
type input "O"
drag, startPoint x: 280, startPoint y: 303, endPoint x: 159, endPoint y: 312, distance: 122.0
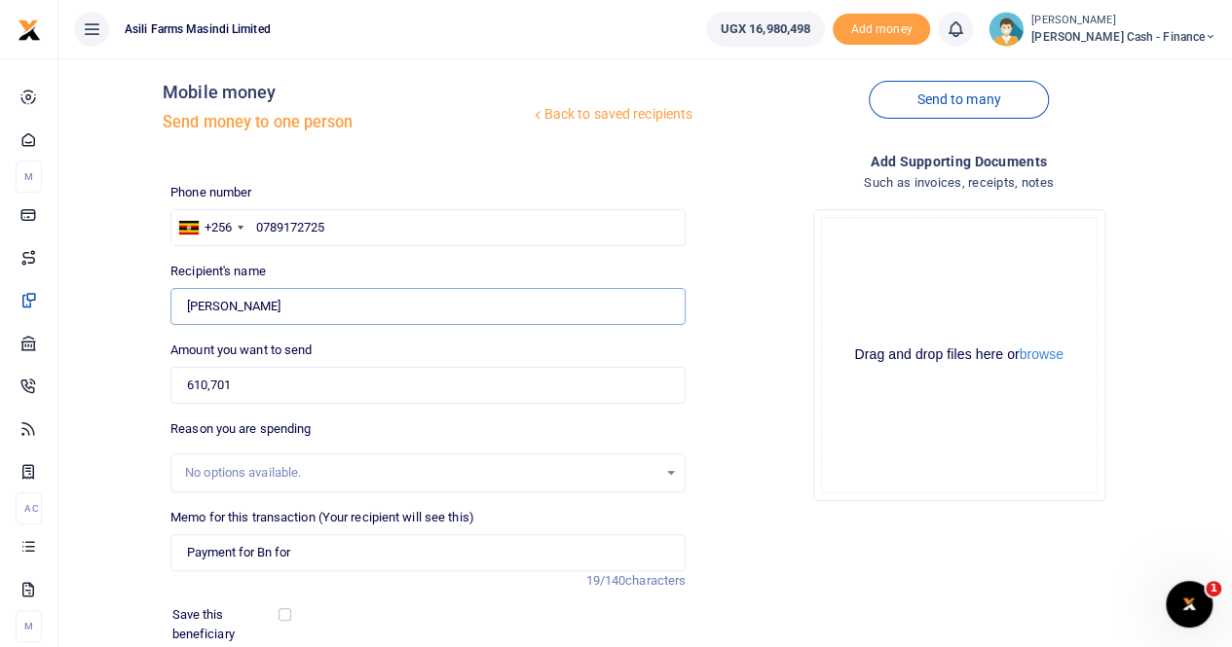
click at [159, 312] on div "Back to saved recipients Mobile money Send money to one person Send to many Pho…" at bounding box center [645, 417] width 1158 height 722
click at [311, 552] on input "Payment for Bn for" at bounding box center [427, 552] width 515 height 37
paste input "Samuel Afayo"
paste input "Crop Monitoring for both planting and Harvesting seasons"
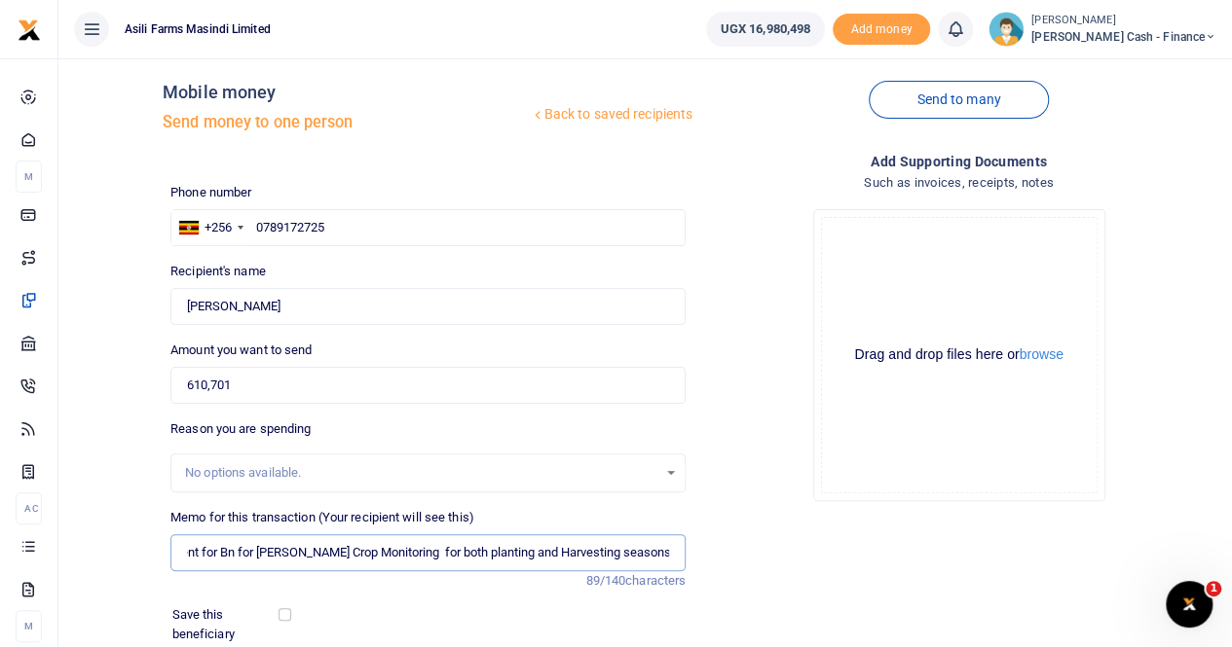
click at [339, 554] on input "Payment for Bn for Samuel Afayo Crop Monitoring for both planting and Harvestin…" at bounding box center [427, 552] width 515 height 37
type input "Payment for Bn for Samuel Afayo for Crop Monitoring for both planting and Harve…"
click at [1044, 350] on button "browse" at bounding box center [1041, 355] width 44 height 15
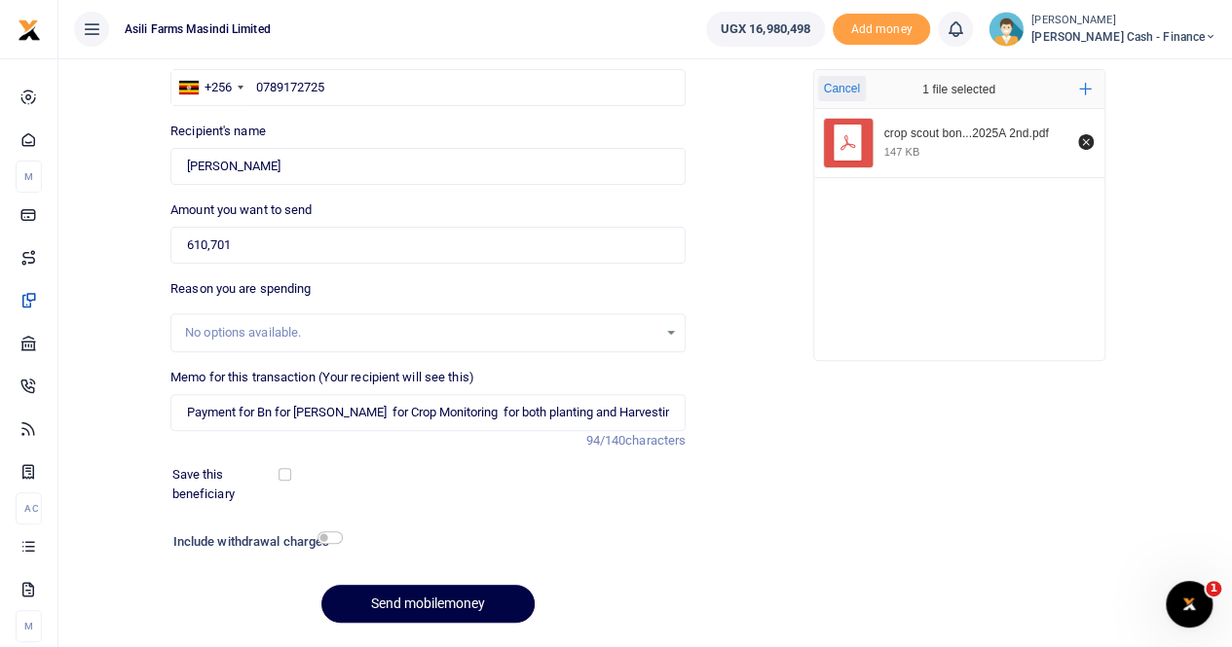
scroll to position [212, 0]
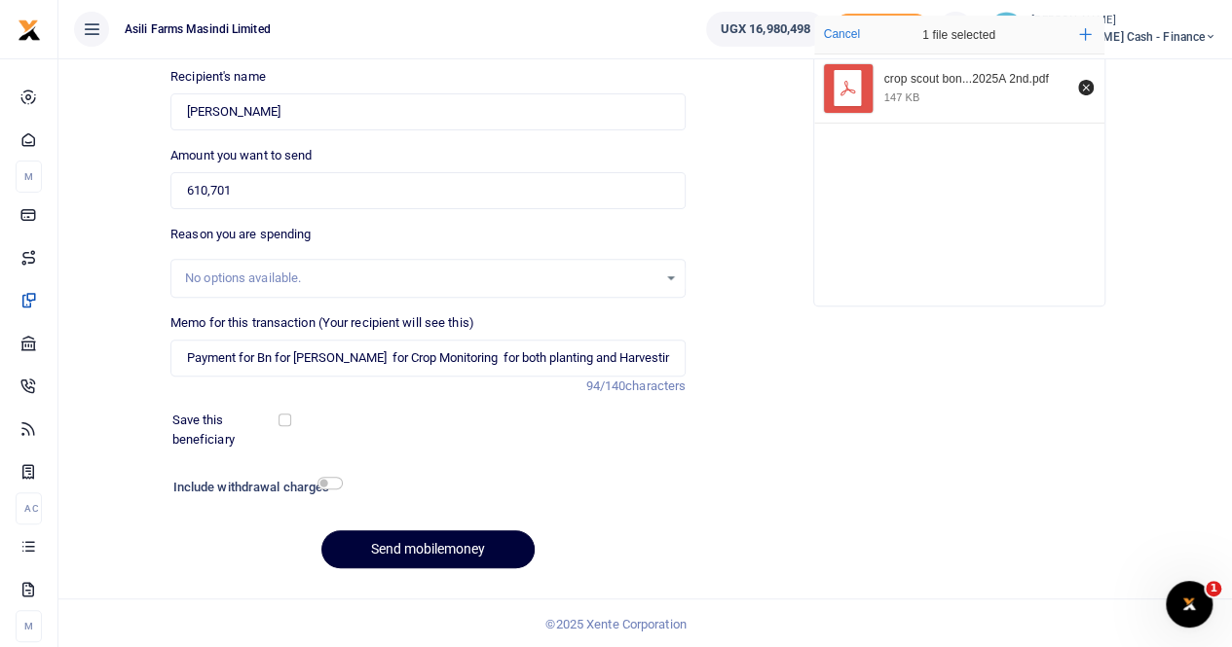
click at [395, 548] on button "Send mobilemoney" at bounding box center [427, 550] width 213 height 38
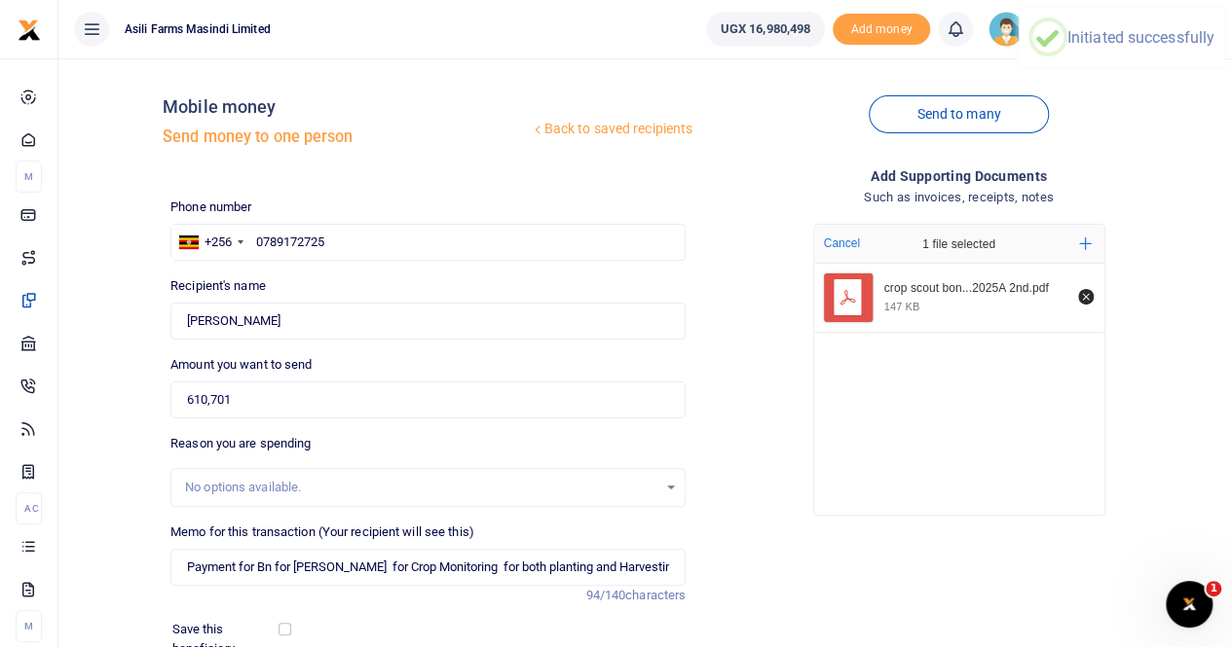
scroll to position [0, 0]
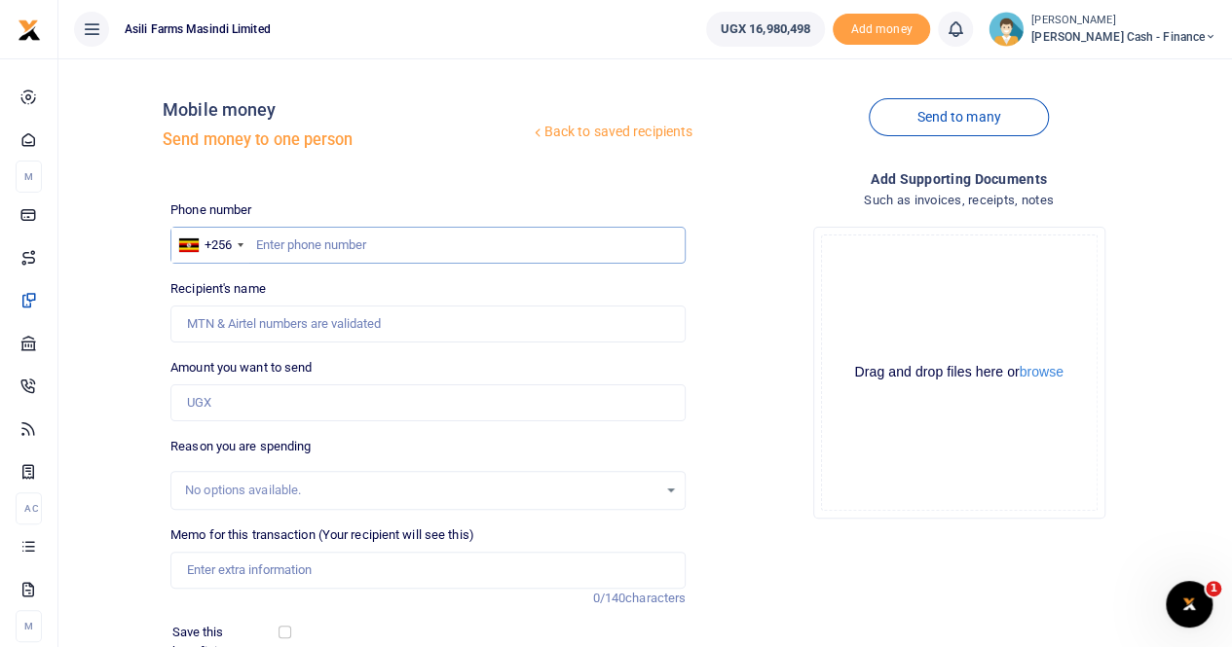
click at [267, 246] on input "text" at bounding box center [427, 245] width 515 height 37
paste input "0785776635"
type input "0785776635"
type input "[PERSON_NAME]"
click at [261, 404] on input "Amount you want to send" at bounding box center [427, 403] width 515 height 37
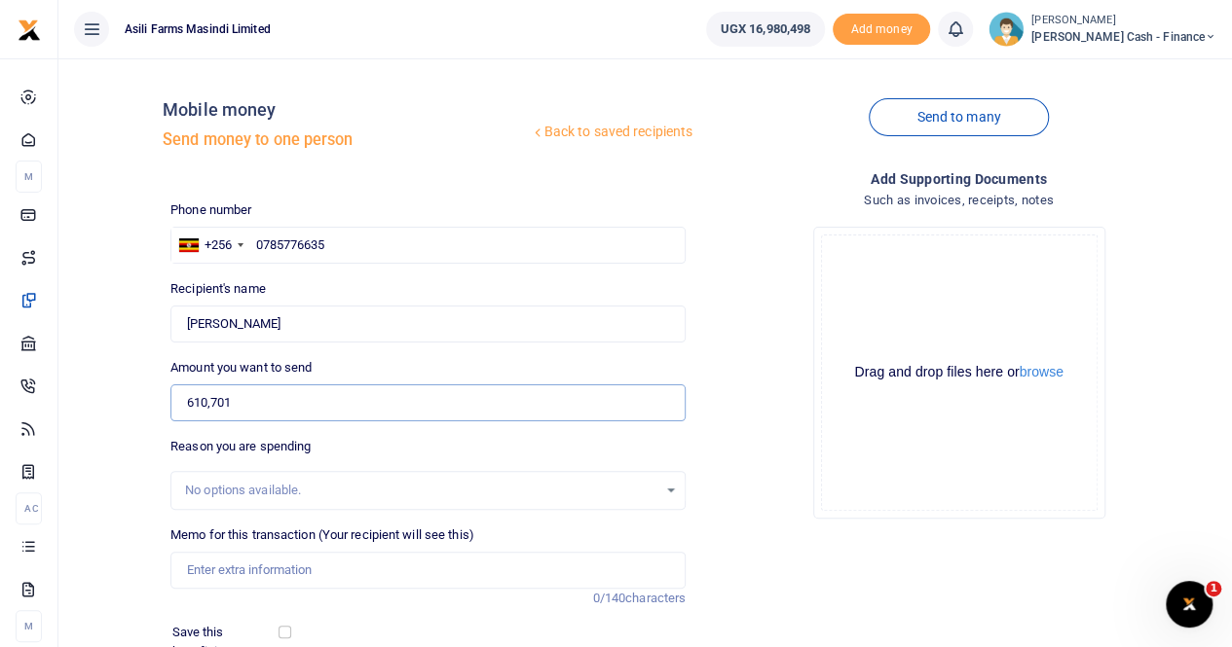
type input "610,701"
click at [255, 580] on input "Memo for this transaction (Your recipient will see this)" at bounding box center [427, 570] width 515 height 37
drag, startPoint x: 302, startPoint y: 332, endPoint x: 127, endPoint y: 330, distance: 175.3
click at [127, 330] on div "Back to saved recipients Mobile money Send money to one person Send to many Pho…" at bounding box center [645, 435] width 1158 height 722
click at [305, 563] on input "Payment for Bn to" at bounding box center [427, 570] width 515 height 37
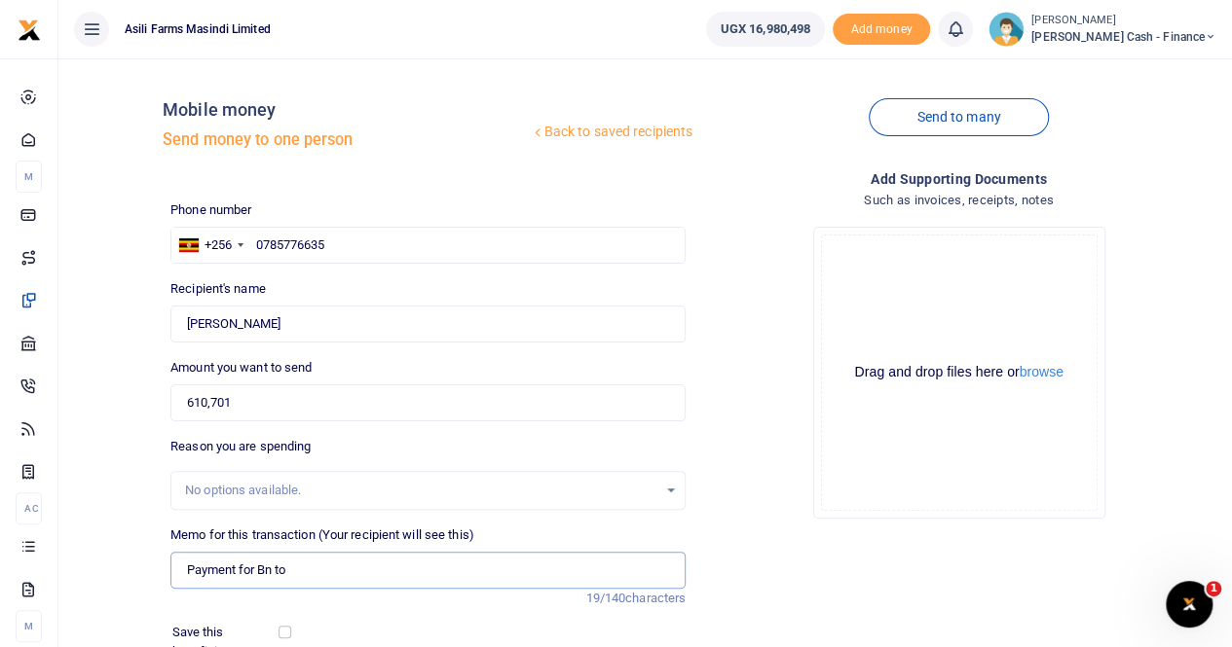
paste input "[PERSON_NAME]"
paste input "Crop Monitoring for both planting and Harvesting seasons"
type input "Payment for Bn to [PERSON_NAME] for Crop Monitoring for both planting and Harve…"
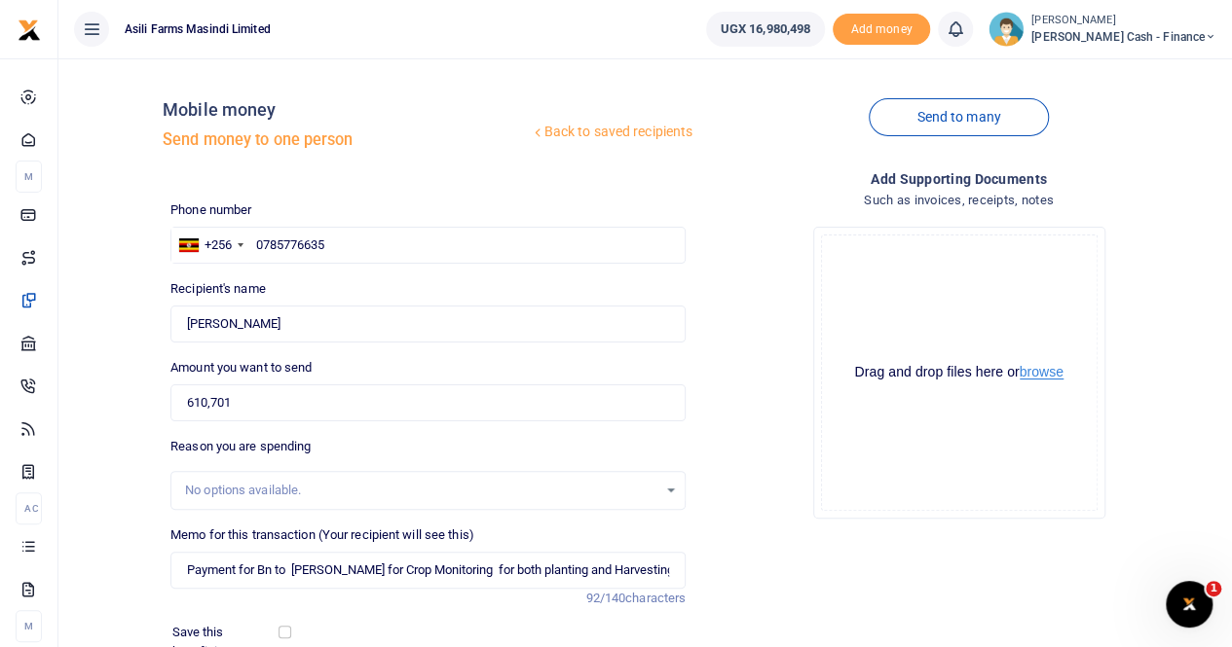
click at [1050, 373] on button "browse" at bounding box center [1041, 372] width 44 height 15
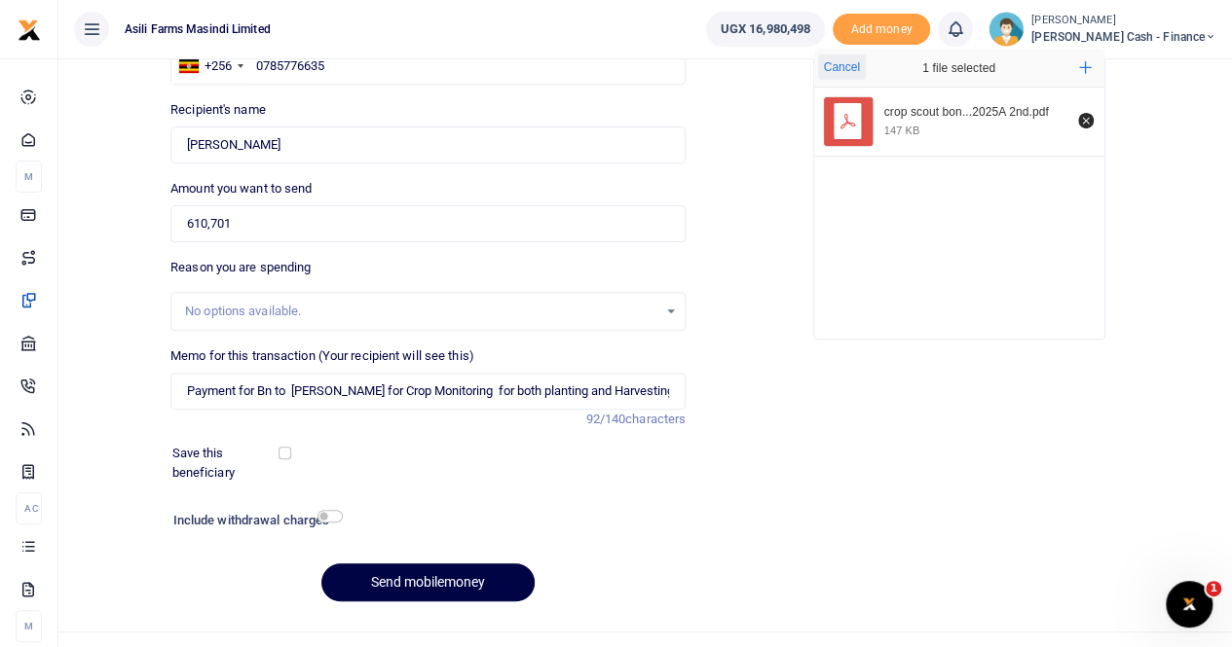
scroll to position [195, 0]
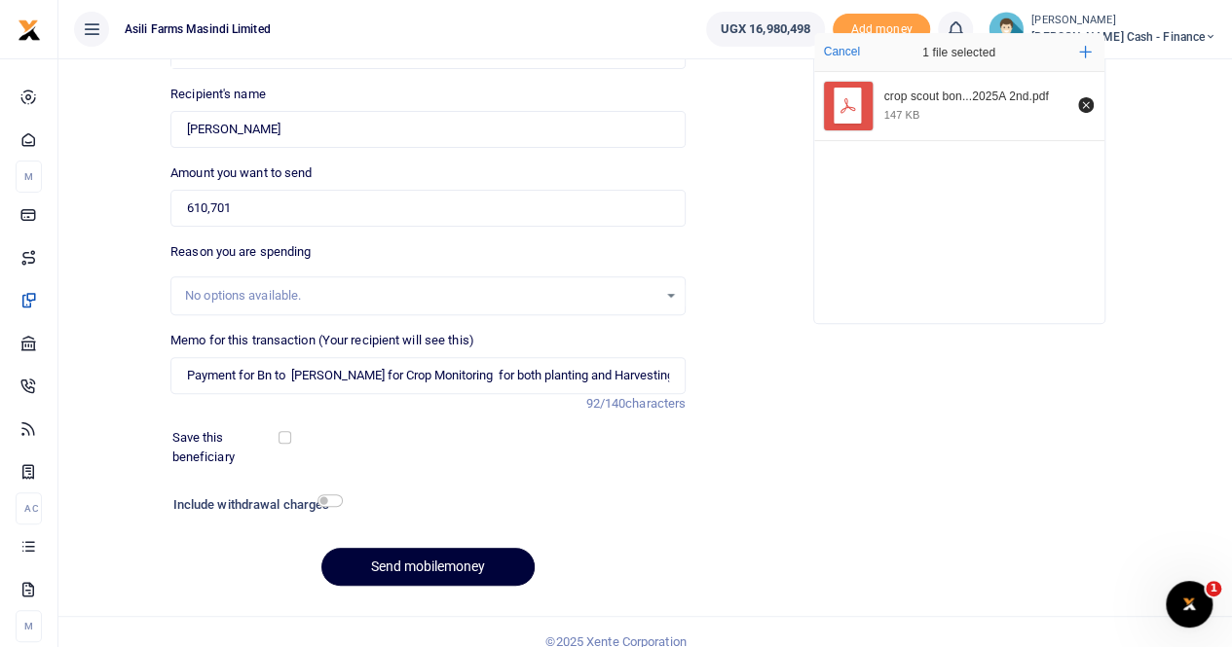
click at [386, 564] on button "Send mobilemoney" at bounding box center [427, 567] width 213 height 38
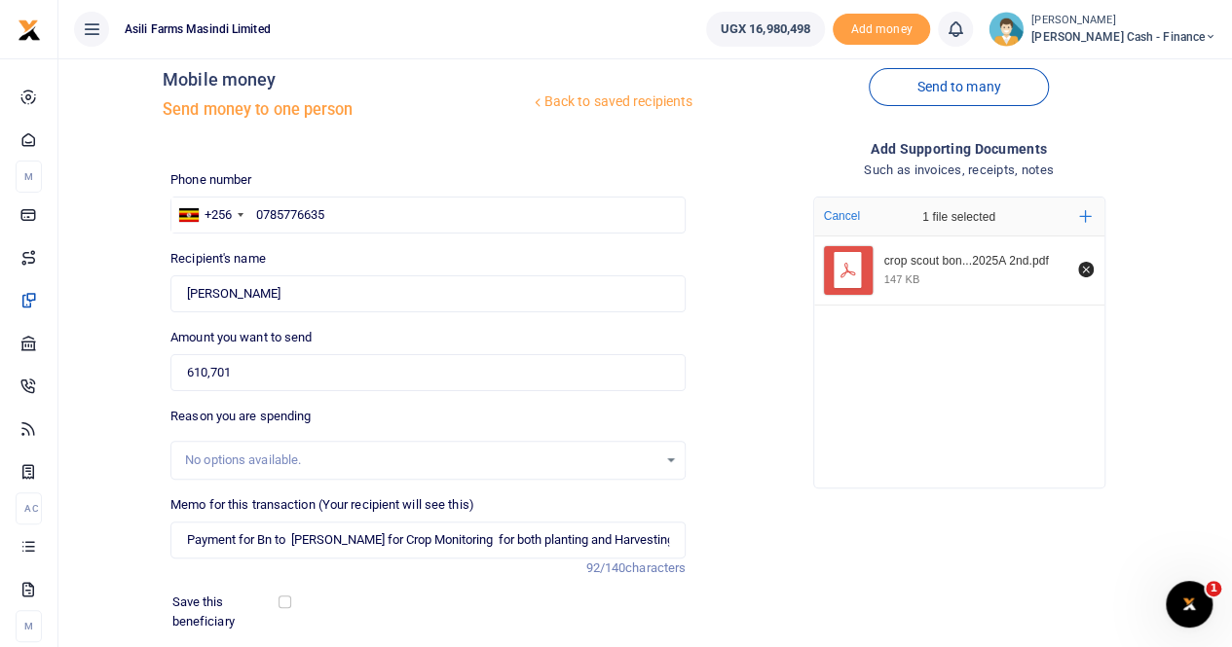
scroll to position [0, 0]
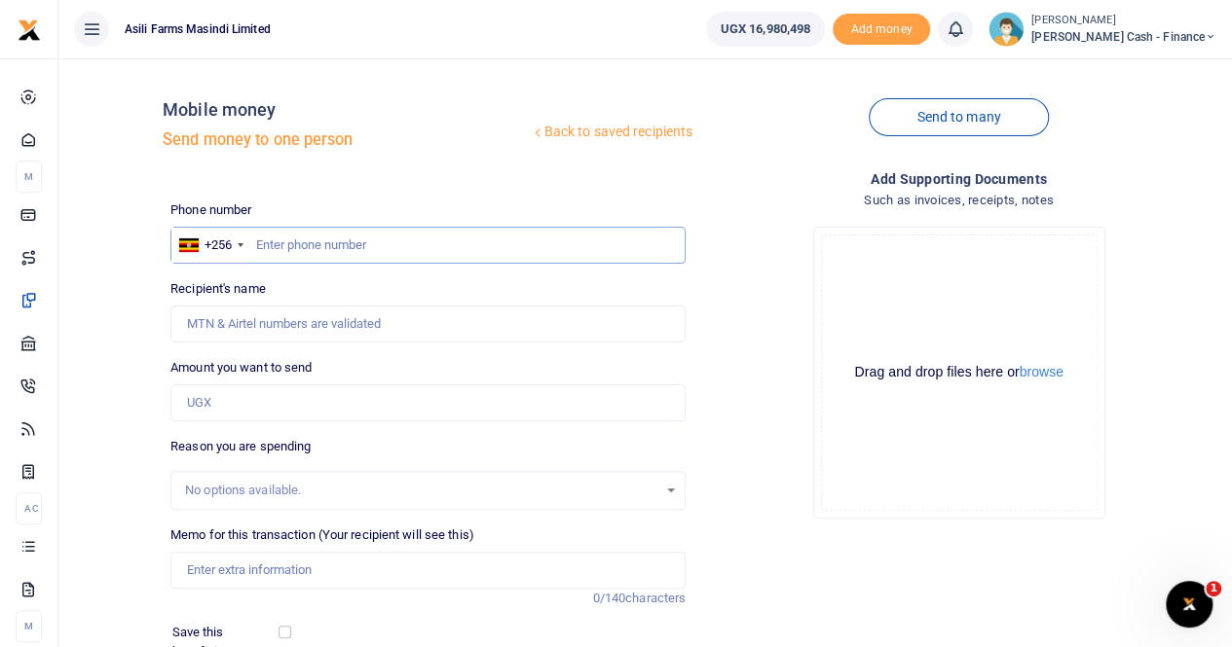
click at [267, 242] on input "text" at bounding box center [427, 245] width 515 height 37
paste input "0784702800"
type input "0784702800"
type input "[PERSON_NAME]"
type input "0784702800"
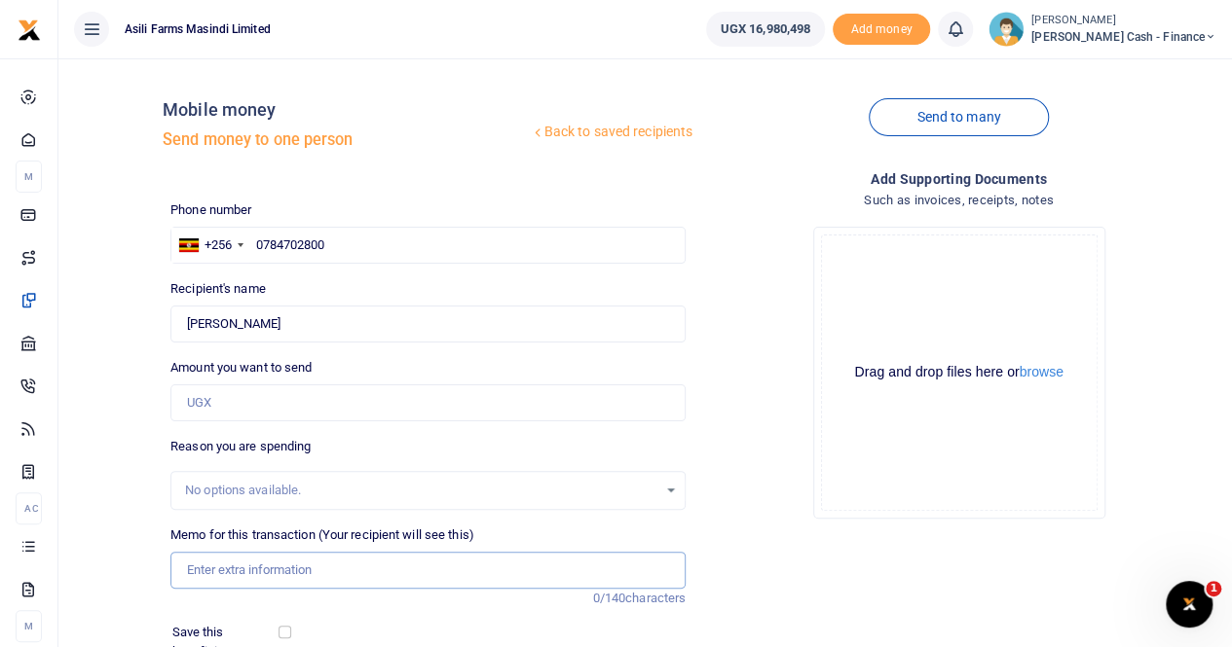
click at [227, 571] on input "Memo for this transaction (Your recipient will see this)" at bounding box center [427, 570] width 515 height 37
click at [317, 316] on input "Found" at bounding box center [427, 324] width 515 height 37
drag, startPoint x: 317, startPoint y: 317, endPoint x: 103, endPoint y: 333, distance: 214.8
click at [103, 333] on div "Back to saved recipients Mobile money Send money to one person Send to many Pho…" at bounding box center [645, 435] width 1158 height 722
click at [268, 573] on input "Payment to" at bounding box center [427, 570] width 515 height 37
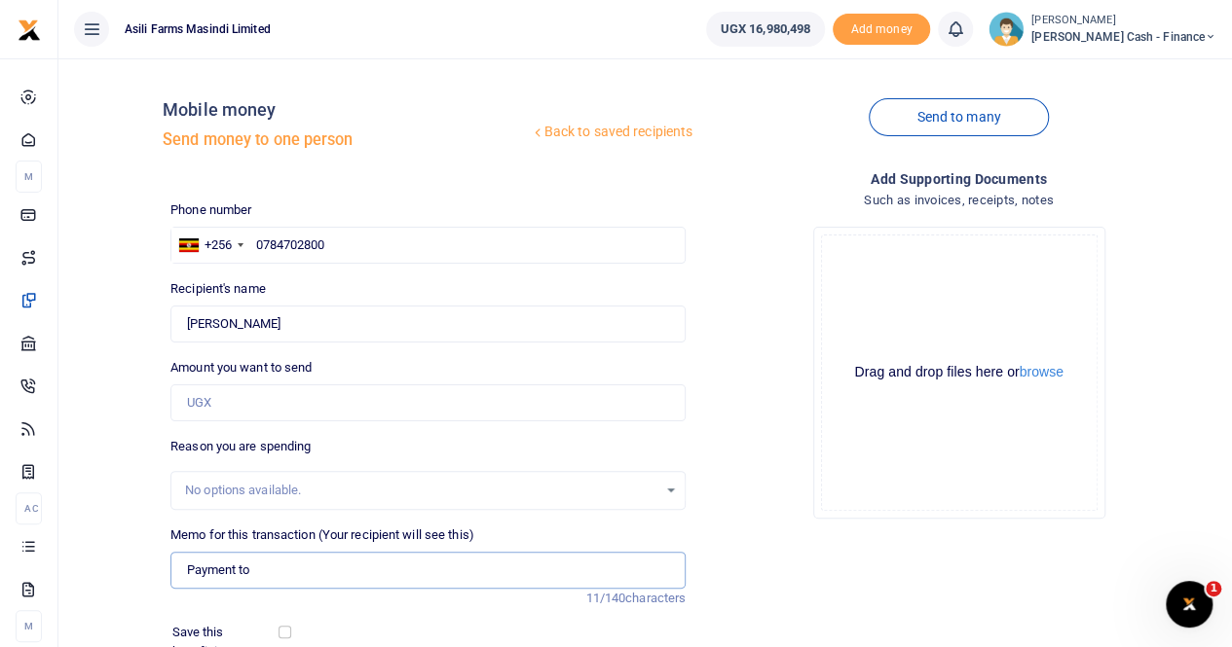
paste input "Stephen Masongole"
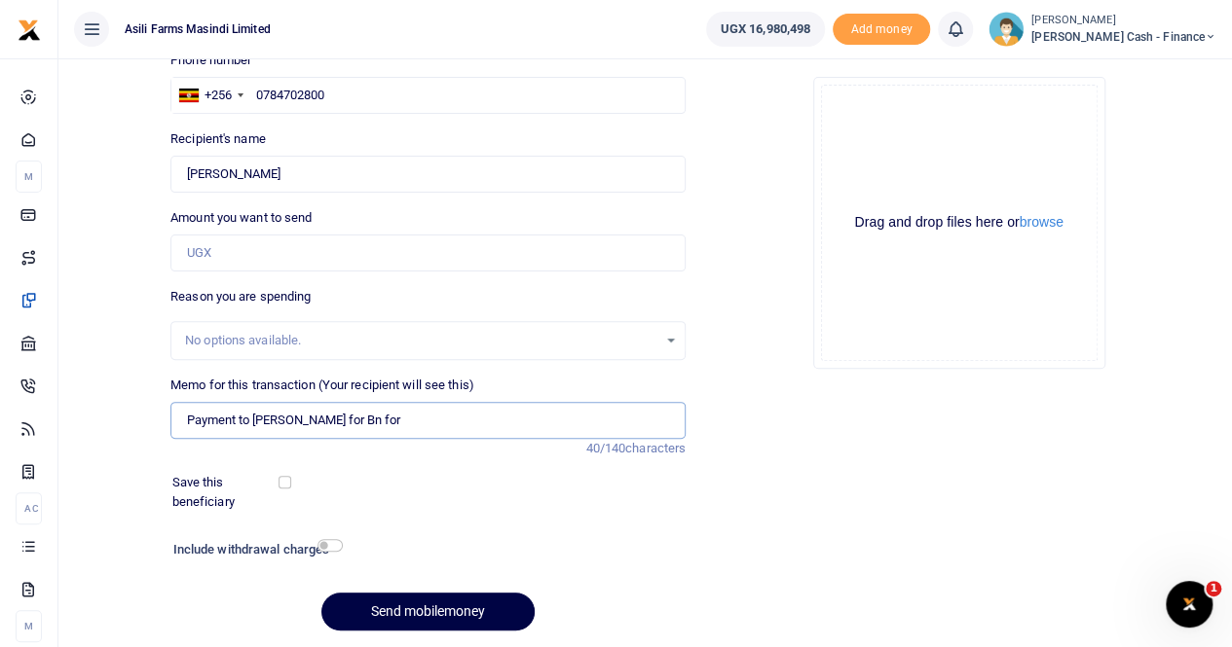
scroll to position [212, 0]
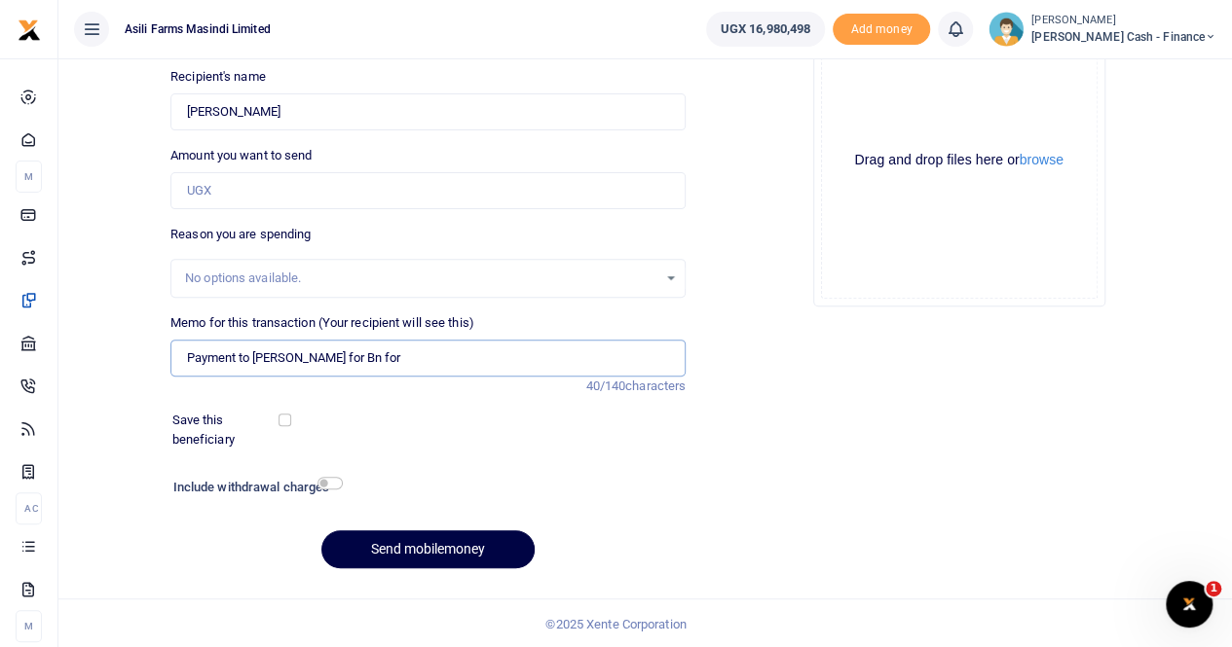
paste input "Crop Monitoring for both planting and Harvesting seasons"
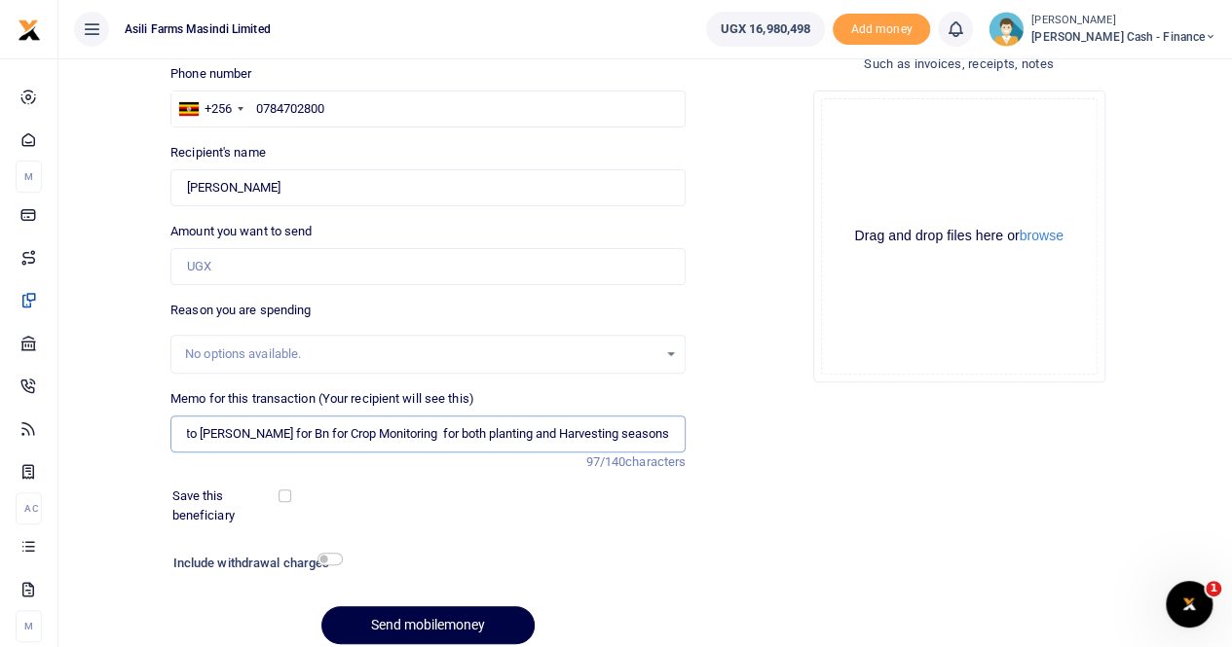
scroll to position [0, 0]
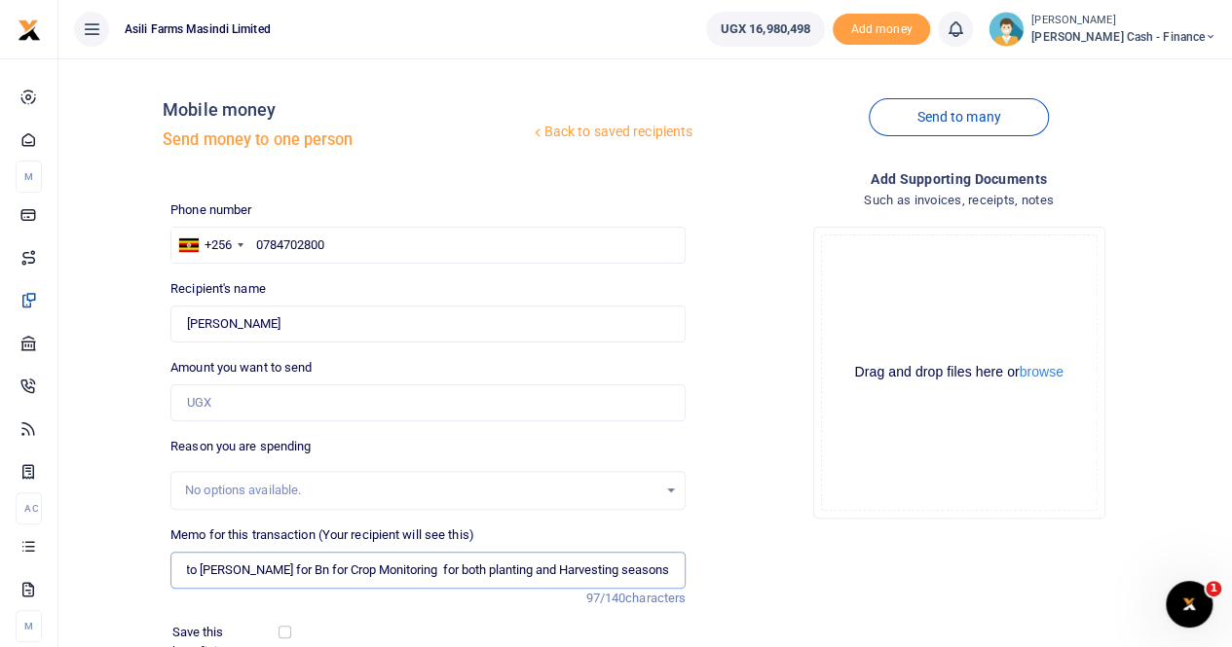
type input "Payment to Stephen Masongole for Bn for Crop Monitoring for both planting and H…"
click at [253, 416] on input "Amount you want to send" at bounding box center [427, 403] width 515 height 37
type input "610,701"
click at [1042, 373] on button "browse" at bounding box center [1041, 372] width 44 height 15
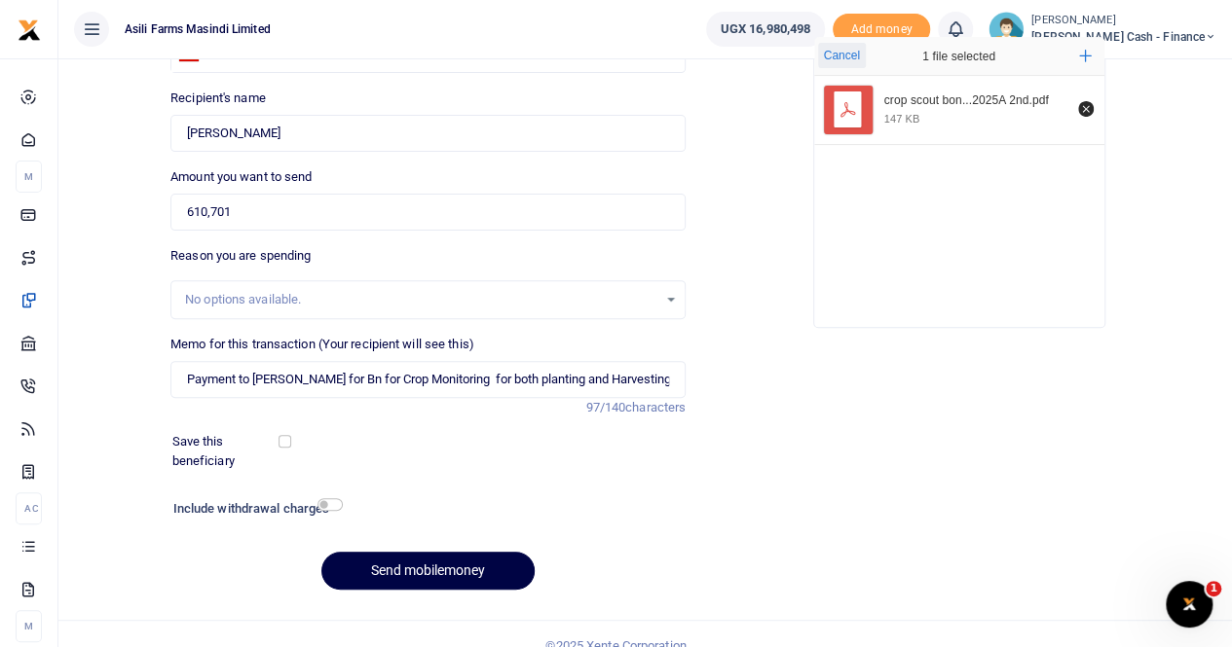
scroll to position [195, 0]
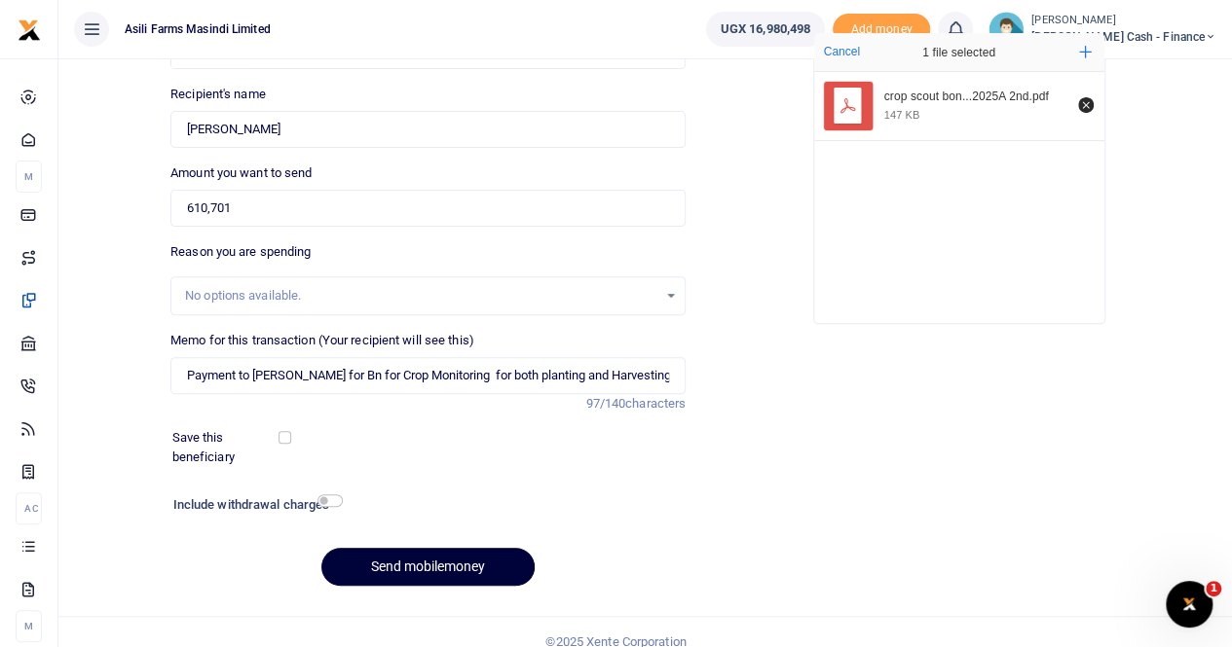
click at [416, 570] on button "Send mobilemoney" at bounding box center [427, 567] width 213 height 38
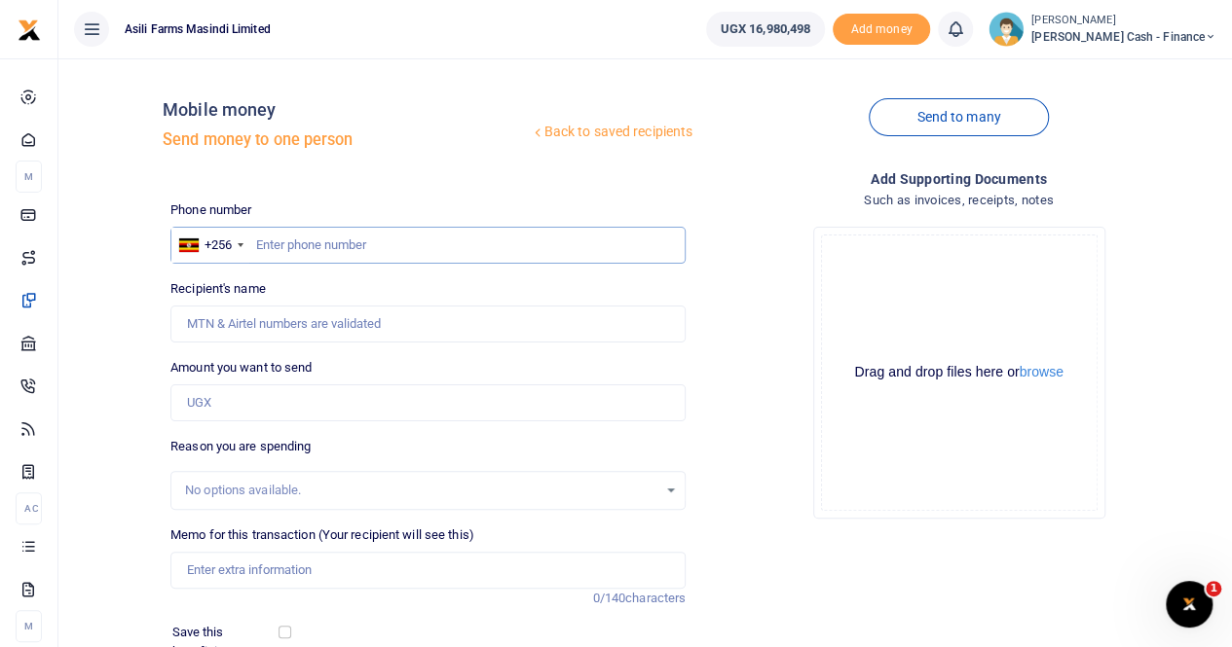
click at [270, 244] on input "text" at bounding box center [427, 245] width 515 height 37
paste input "0788148709"
type input "0788148709"
click at [262, 332] on input "Recipient's name" at bounding box center [427, 324] width 515 height 37
type input "Prossy Aloyo610701"
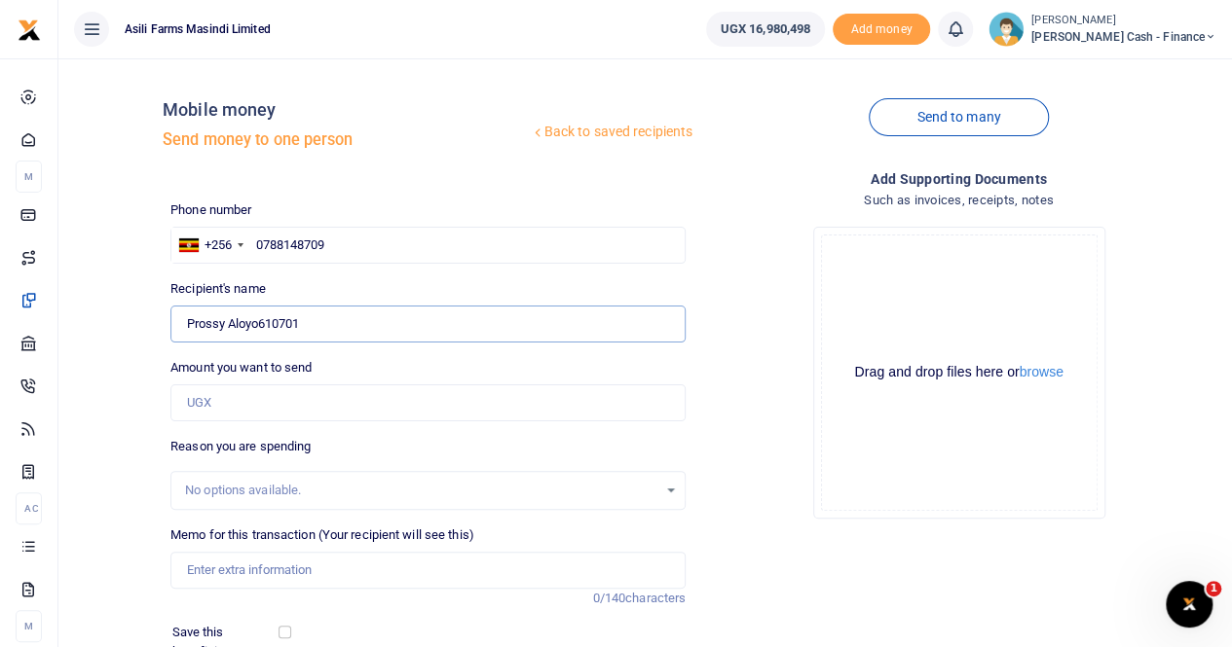
drag, startPoint x: 343, startPoint y: 318, endPoint x: 88, endPoint y: 344, distance: 256.3
click at [88, 344] on div "Back to saved recipients Mobile money Send money to one person Send to many Pho…" at bounding box center [645, 435] width 1158 height 722
click at [259, 321] on input "Found" at bounding box center [427, 324] width 515 height 37
click at [207, 404] on input "Amount you want to send" at bounding box center [427, 403] width 515 height 37
type input "610,701"
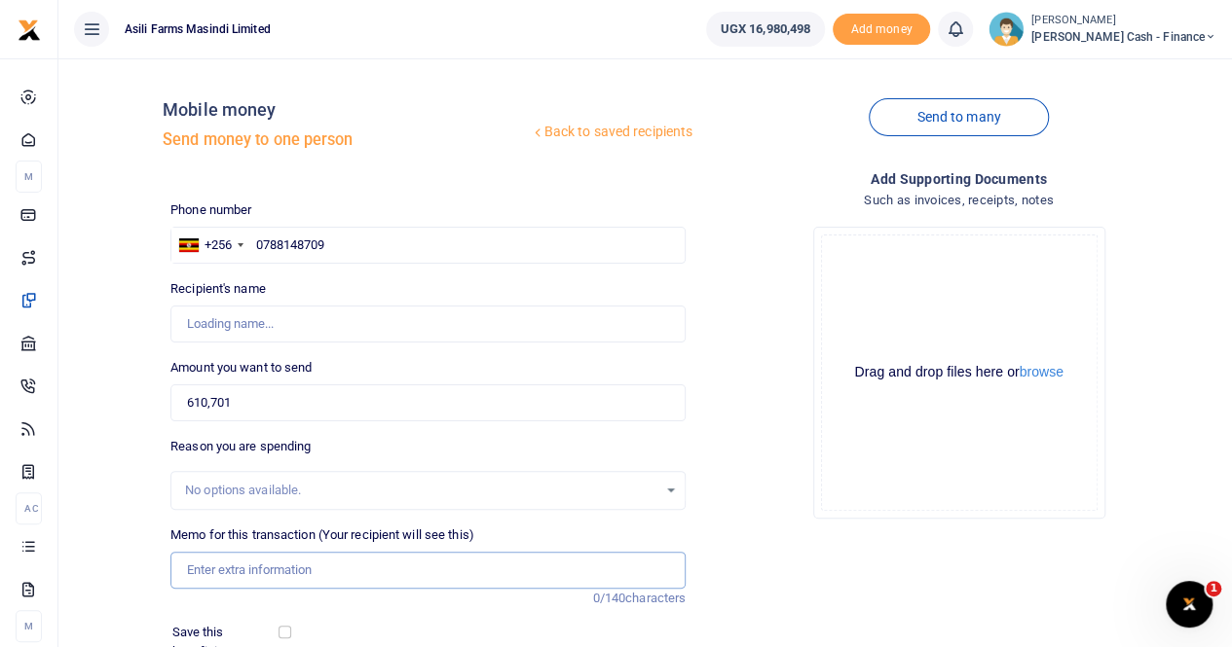
click at [234, 569] on input "Memo for this transaction (Your recipient will see this)" at bounding box center [427, 570] width 515 height 37
type input "Payment to"
click at [208, 324] on input "Found" at bounding box center [427, 324] width 515 height 37
click at [253, 320] on input "Found" at bounding box center [427, 324] width 515 height 37
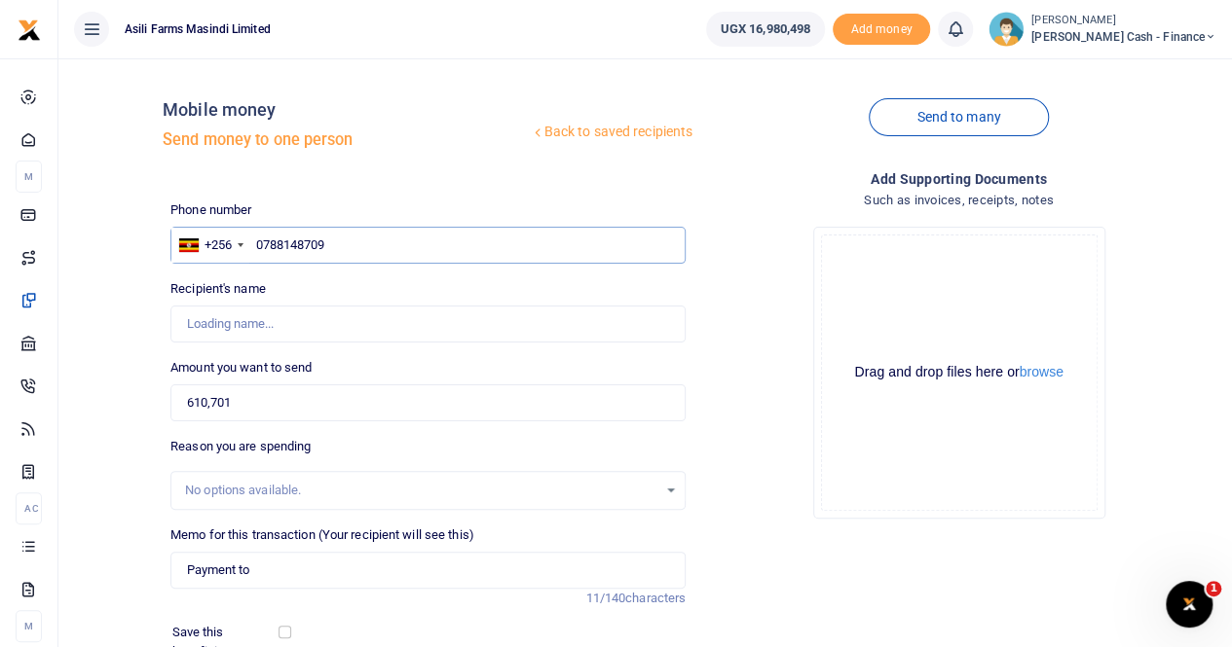
click at [372, 242] on input "0788148709" at bounding box center [427, 245] width 515 height 37
click at [275, 313] on input "Found" at bounding box center [427, 324] width 515 height 37
click at [259, 565] on input "Payment to" at bounding box center [427, 570] width 515 height 37
click at [325, 573] on input "Payment to" at bounding box center [427, 570] width 515 height 37
click at [434, 566] on input "Payment to" at bounding box center [427, 570] width 515 height 37
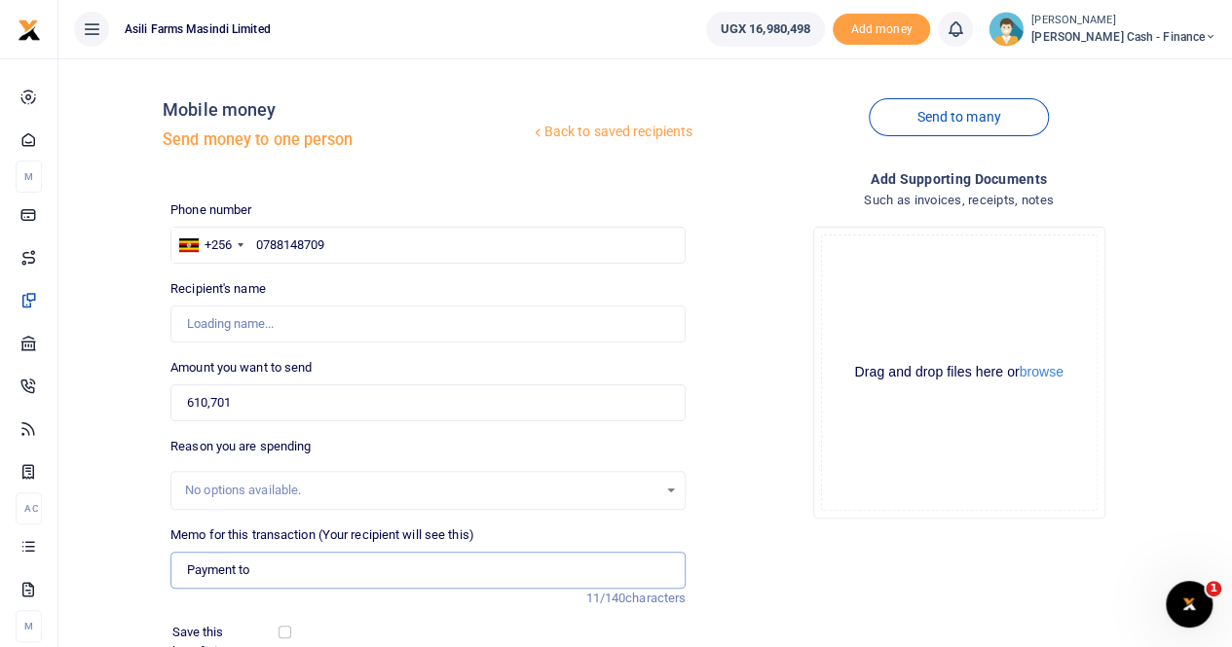
click at [496, 560] on input "Payment to" at bounding box center [427, 570] width 515 height 37
drag, startPoint x: 407, startPoint y: 569, endPoint x: 124, endPoint y: 566, distance: 283.3
click at [123, 568] on div "Back to saved recipients Mobile money Send money to one person Send to many Pho…" at bounding box center [645, 435] width 1158 height 722
click at [336, 330] on input "Found" at bounding box center [427, 324] width 515 height 37
click at [292, 331] on input "Found" at bounding box center [427, 324] width 515 height 37
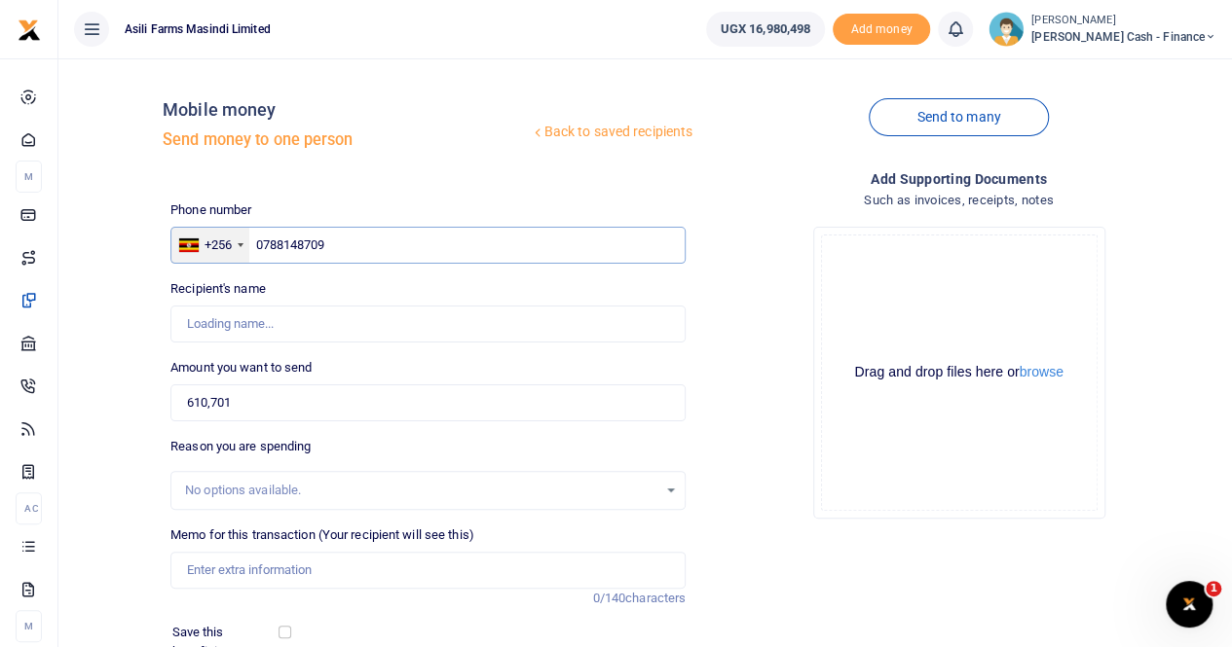
drag, startPoint x: 360, startPoint y: 242, endPoint x: 228, endPoint y: 249, distance: 132.6
click at [220, 247] on div "+256 Uganda +256 0788148709" at bounding box center [427, 245] width 515 height 37
paste input "0788148709"
type input "0788148709"
type input "[PERSON_NAME]"
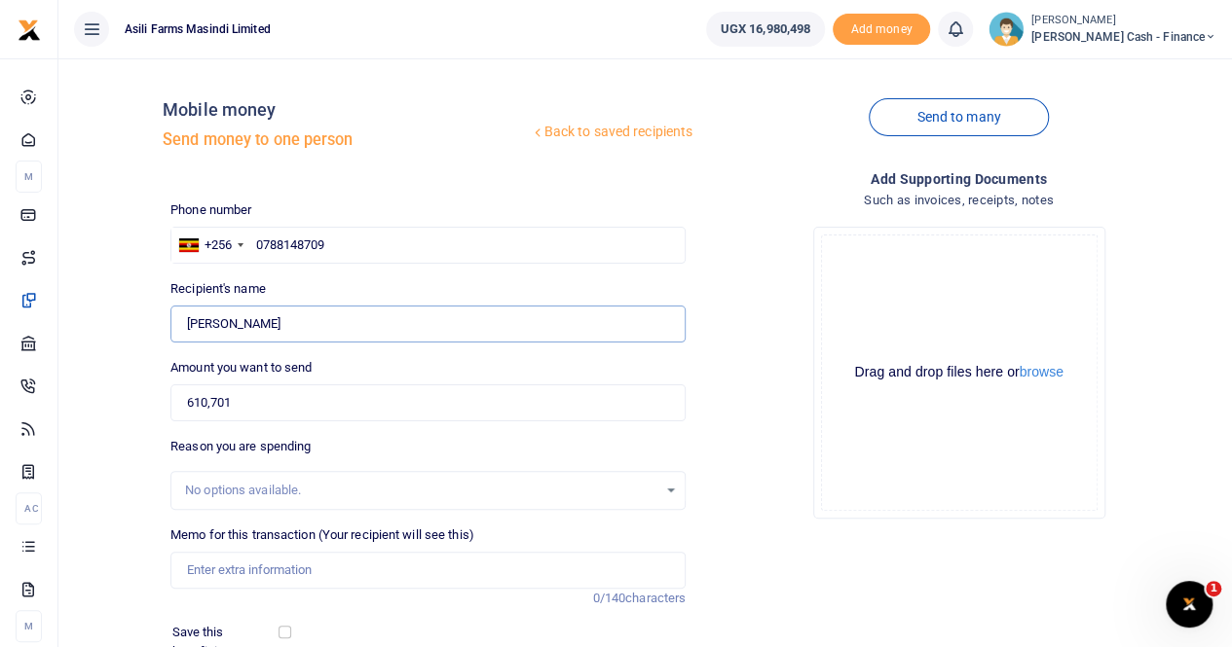
click at [264, 322] on input "Found" at bounding box center [427, 324] width 515 height 37
click at [292, 322] on input "Found" at bounding box center [427, 324] width 515 height 37
click at [344, 326] on input "Found" at bounding box center [427, 324] width 515 height 37
drag, startPoint x: 294, startPoint y: 572, endPoint x: 296, endPoint y: 591, distance: 18.6
click at [297, 584] on input "Memo for this transaction (Your recipient will see this)" at bounding box center [427, 570] width 515 height 37
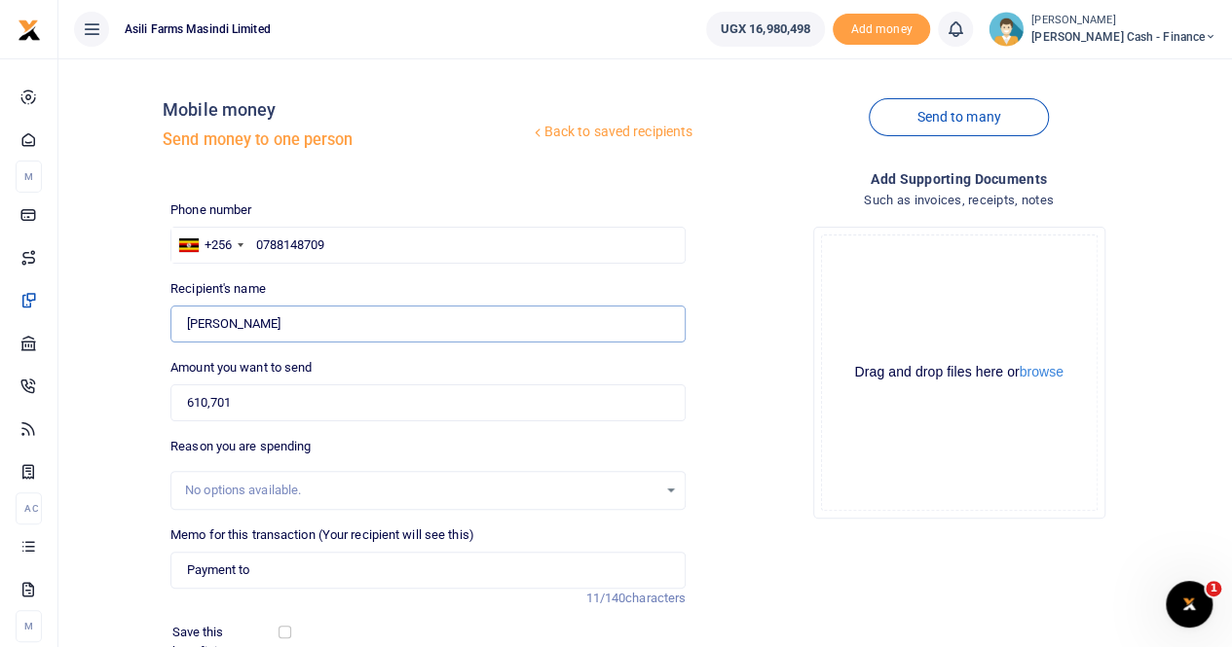
drag, startPoint x: 269, startPoint y: 321, endPoint x: 126, endPoint y: 329, distance: 143.3
click at [126, 329] on div "Back to saved recipients Mobile money Send money to one person Send to many Pho…" at bounding box center [645, 435] width 1158 height 722
click at [275, 569] on input "Payment to" at bounding box center [427, 570] width 515 height 37
paste input "[PERSON_NAME]"
click at [385, 560] on input "Payment to Prossy Aloyo for" at bounding box center [427, 570] width 515 height 37
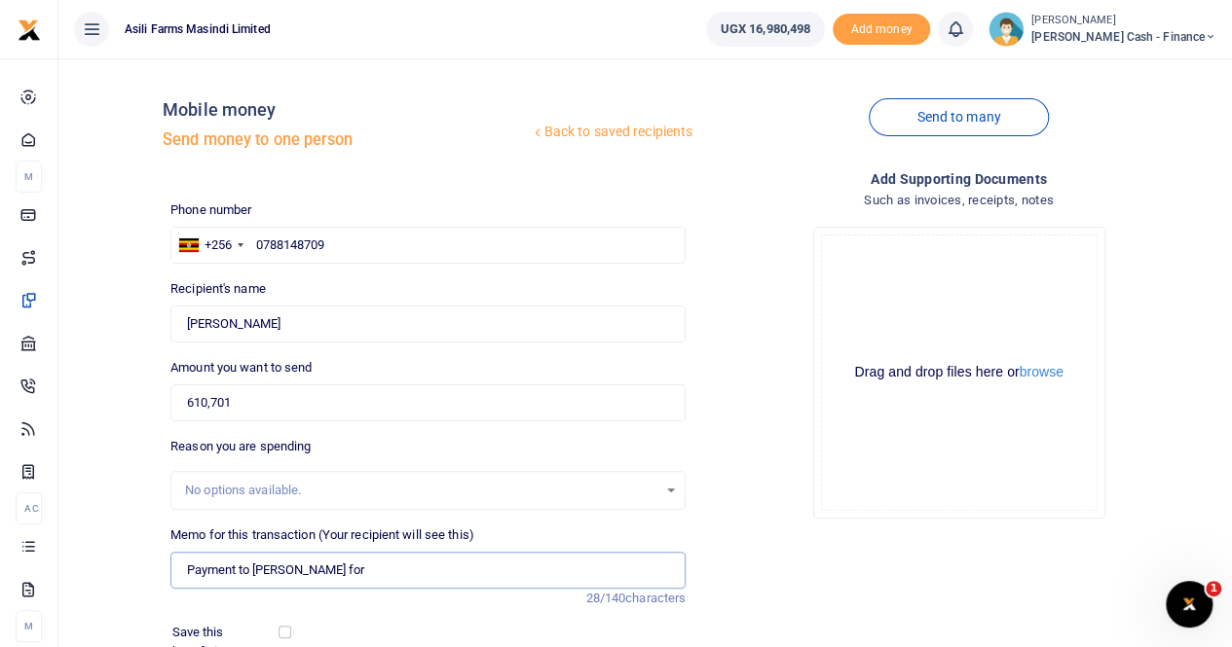
click at [251, 572] on input "Payment to Prossy Aloyo for" at bounding box center [427, 570] width 515 height 37
click at [401, 569] on input "Payment for Bn Prossy Aloyo for" at bounding box center [427, 570] width 515 height 37
paste input "Crop Monitoring for both planting and Harvesting seasons"
type input "Payment for Bn Prossy Aloyo for Crop Monitoring for both planting and Harvestin…"
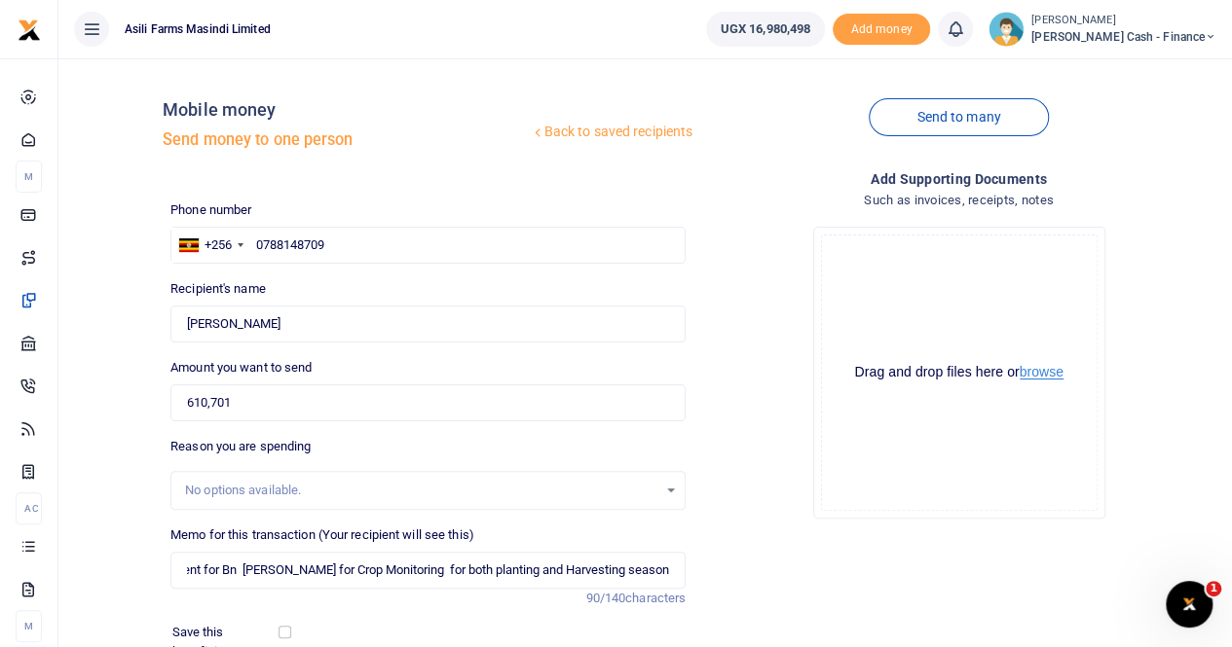
scroll to position [0, 0]
click at [1039, 374] on button "browse" at bounding box center [1041, 372] width 44 height 15
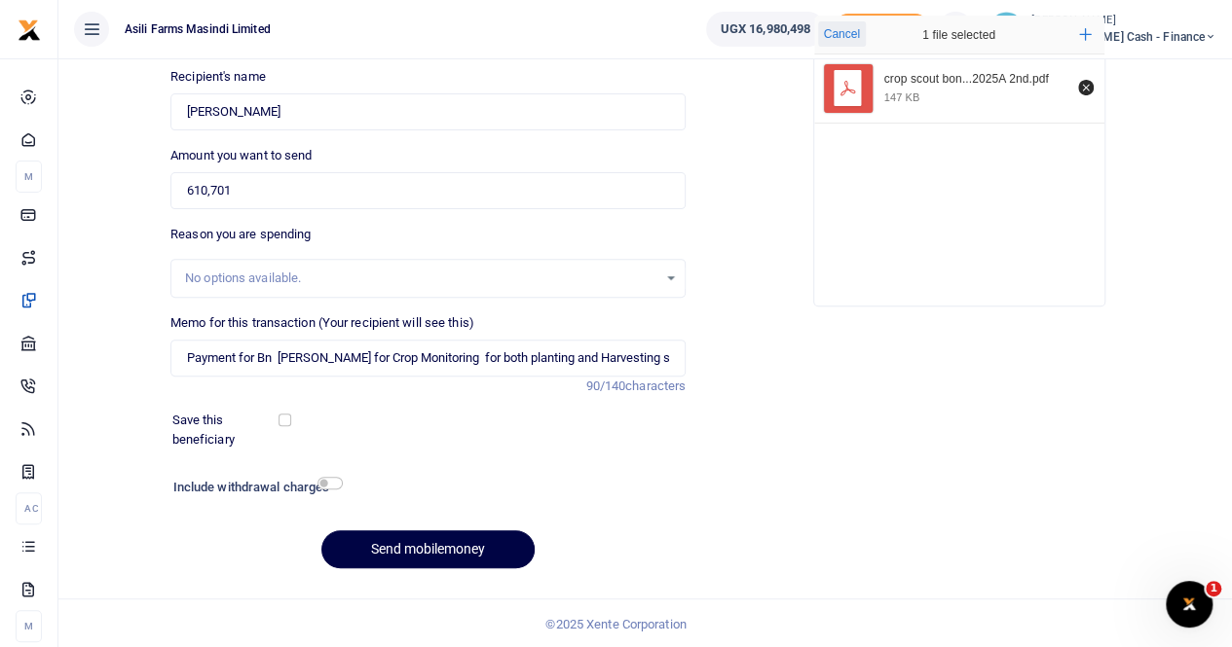
scroll to position [212, 0]
click at [408, 546] on button "Send mobilemoney" at bounding box center [427, 550] width 213 height 38
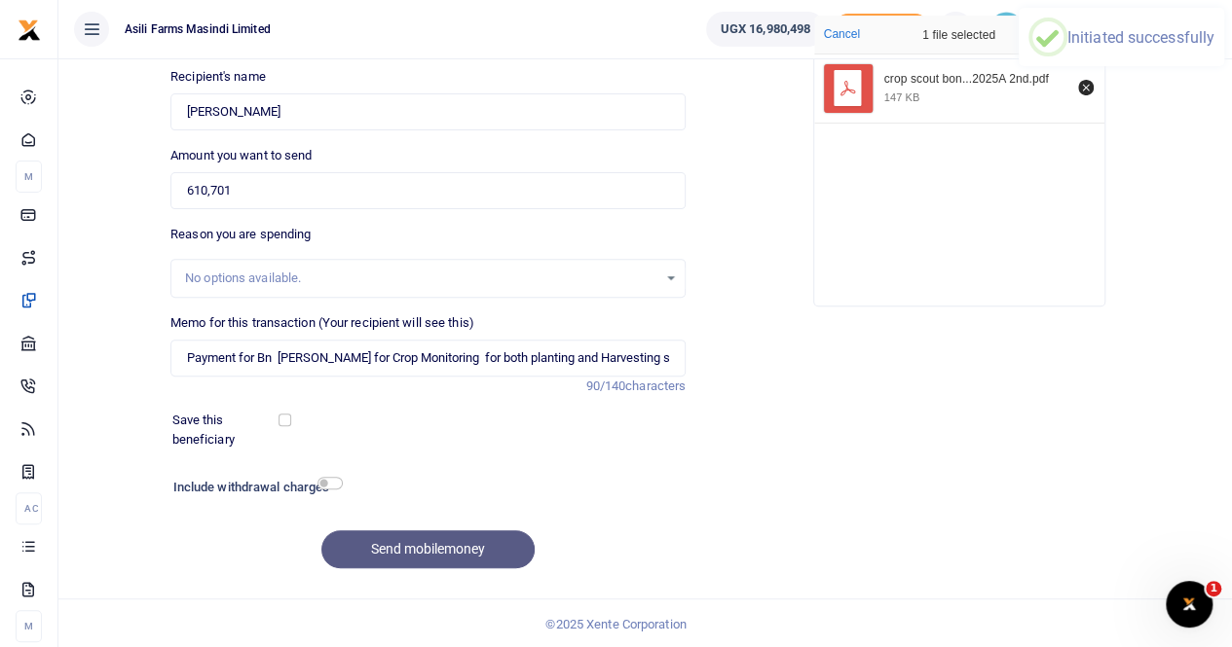
scroll to position [0, 0]
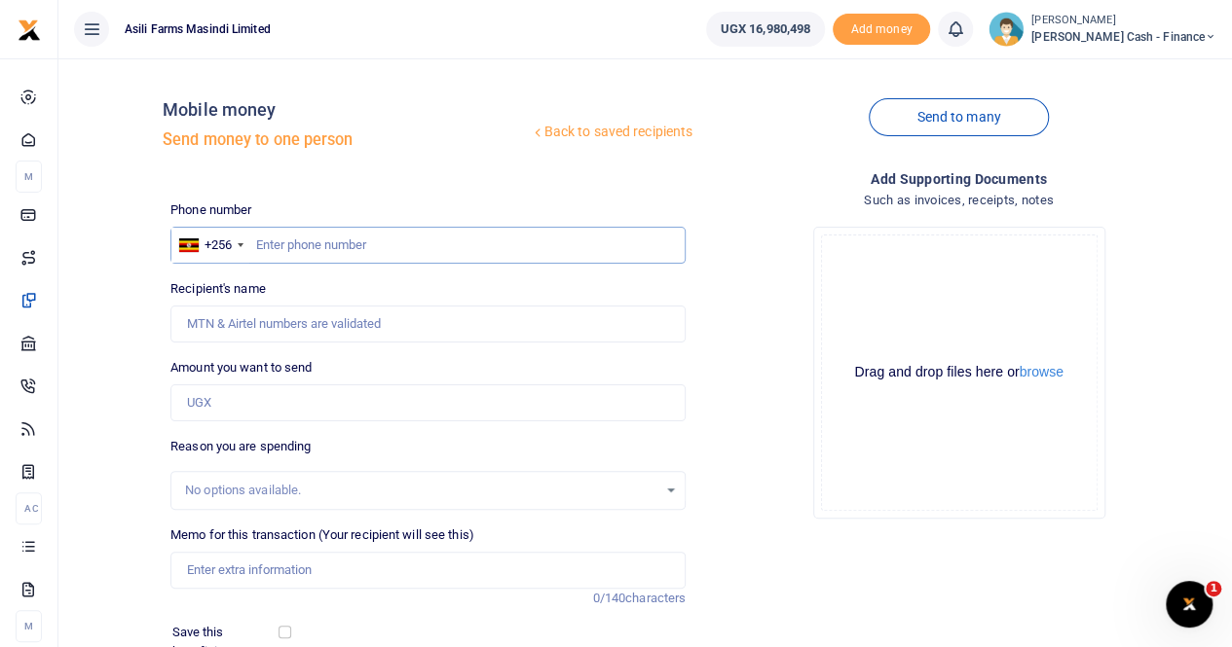
click at [273, 248] on input "text" at bounding box center [427, 245] width 515 height 37
paste input "0766755258"
type input "0766755258"
type input "Cleophus Matsiko"
type input "0766755258"
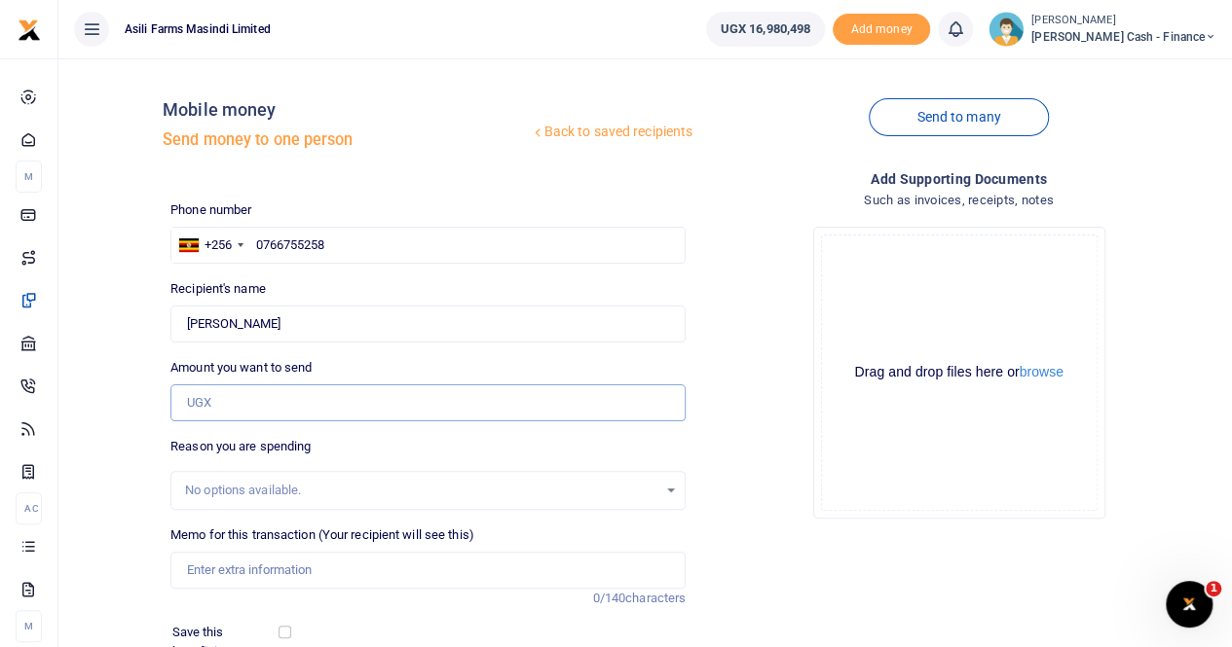
click at [240, 404] on input "Amount you want to send" at bounding box center [427, 403] width 515 height 37
type input "610,701"
click at [261, 570] on input "Memo for this transaction (Your recipient will see this)" at bounding box center [427, 570] width 515 height 37
click at [188, 326] on input "Found" at bounding box center [427, 324] width 515 height 37
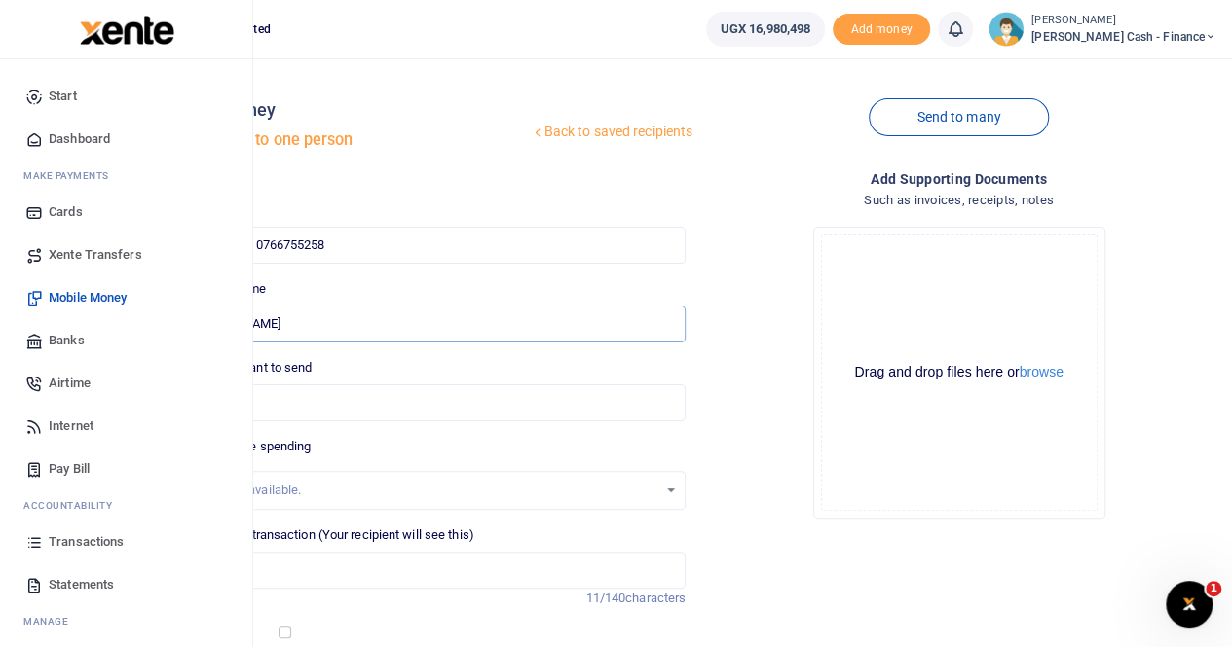
drag, startPoint x: 350, startPoint y: 322, endPoint x: 265, endPoint y: 363, distance: 94.1
click at [234, 365] on body "Start Dashboard M ake Payments Cards Xente Transfers Mobile Money Banks Airtime…" at bounding box center [616, 431] width 1232 height 863
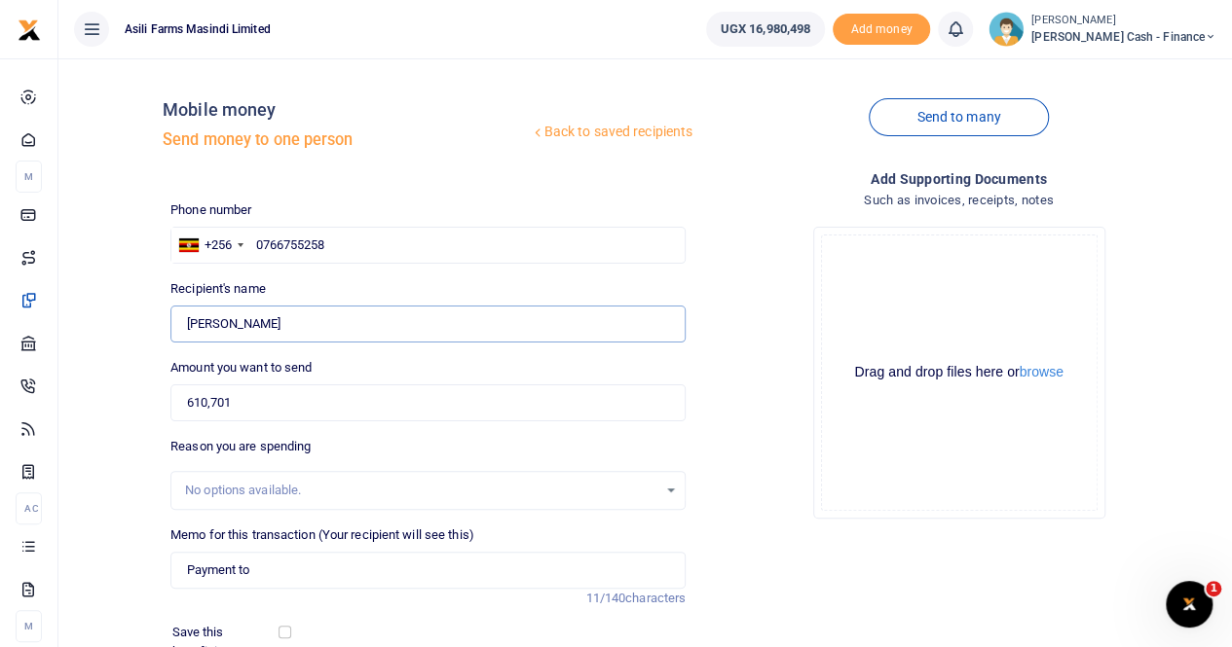
click at [375, 324] on input "Found" at bounding box center [427, 324] width 515 height 37
drag, startPoint x: 185, startPoint y: 321, endPoint x: 367, endPoint y: 326, distance: 182.1
click at [367, 326] on input "Found" at bounding box center [427, 324] width 515 height 37
click at [269, 579] on input "Payment to" at bounding box center [427, 570] width 515 height 37
paste input "Cleophus Matsiko"
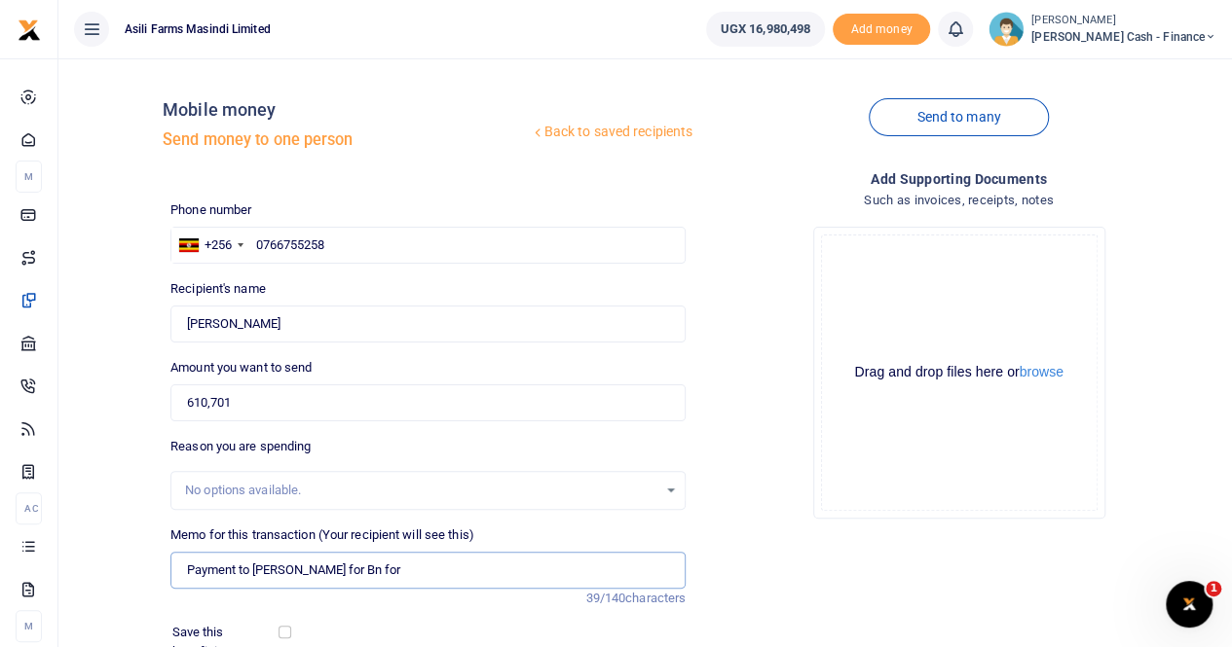
click at [461, 568] on input "Payment to Cleophus Matsiko for Bn for" at bounding box center [427, 570] width 515 height 37
paste input "Crop Monitoring for both planting and Harvesting seasons"
type input "Payment to Cleophus Matsiko for Bn for Crop Monitoring for both planting and Ha…"
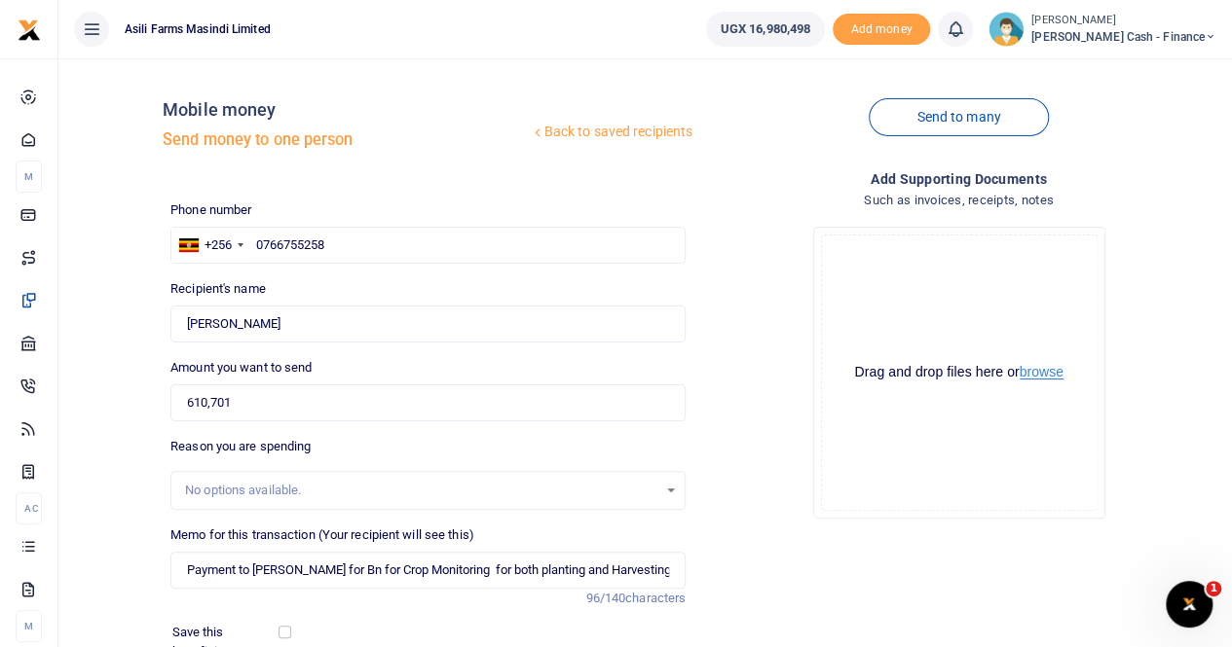
click at [1050, 373] on button "browse" at bounding box center [1041, 372] width 44 height 15
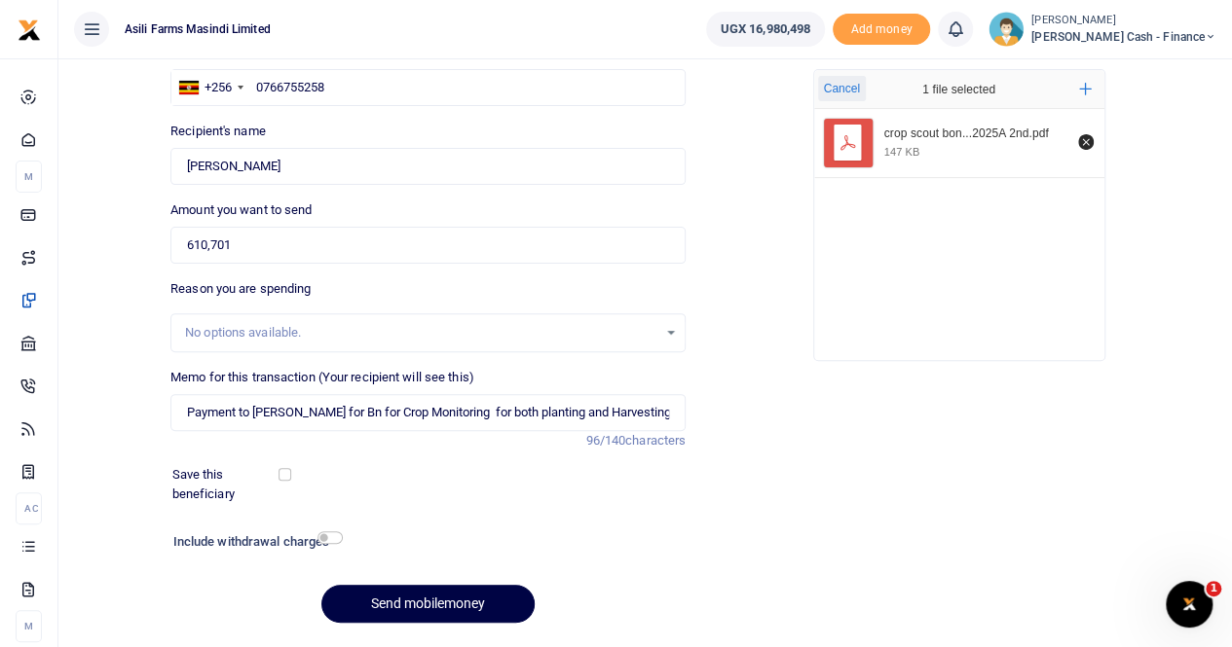
scroll to position [212, 0]
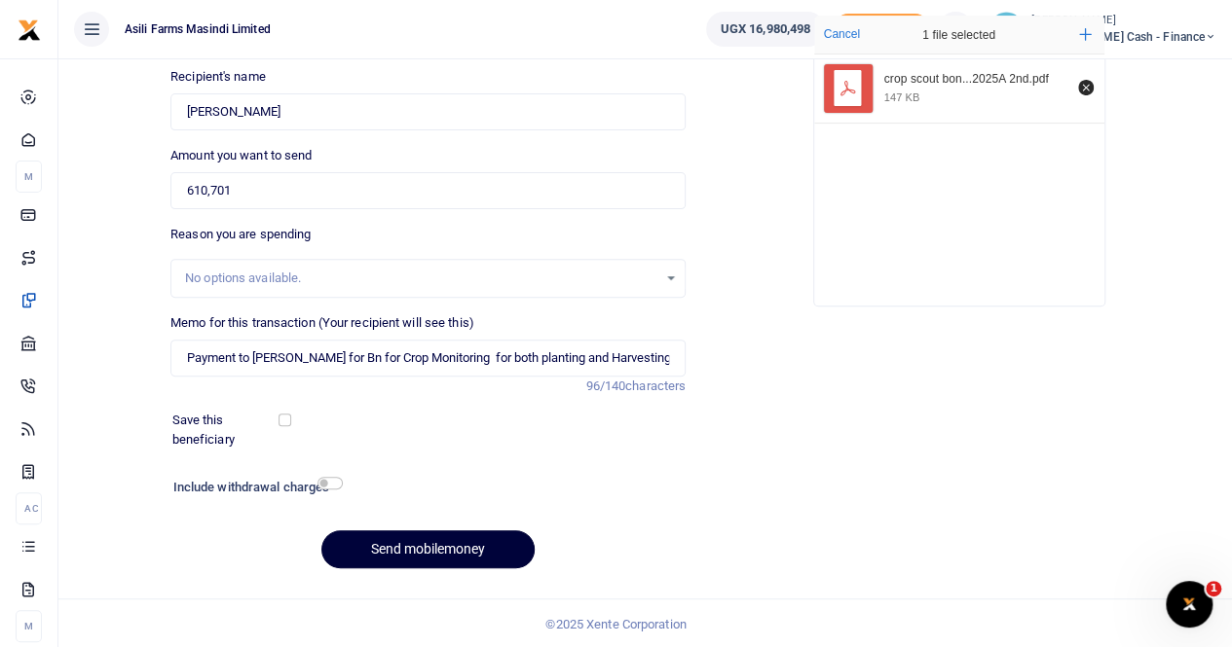
click at [397, 549] on button "Send mobilemoney" at bounding box center [427, 550] width 213 height 38
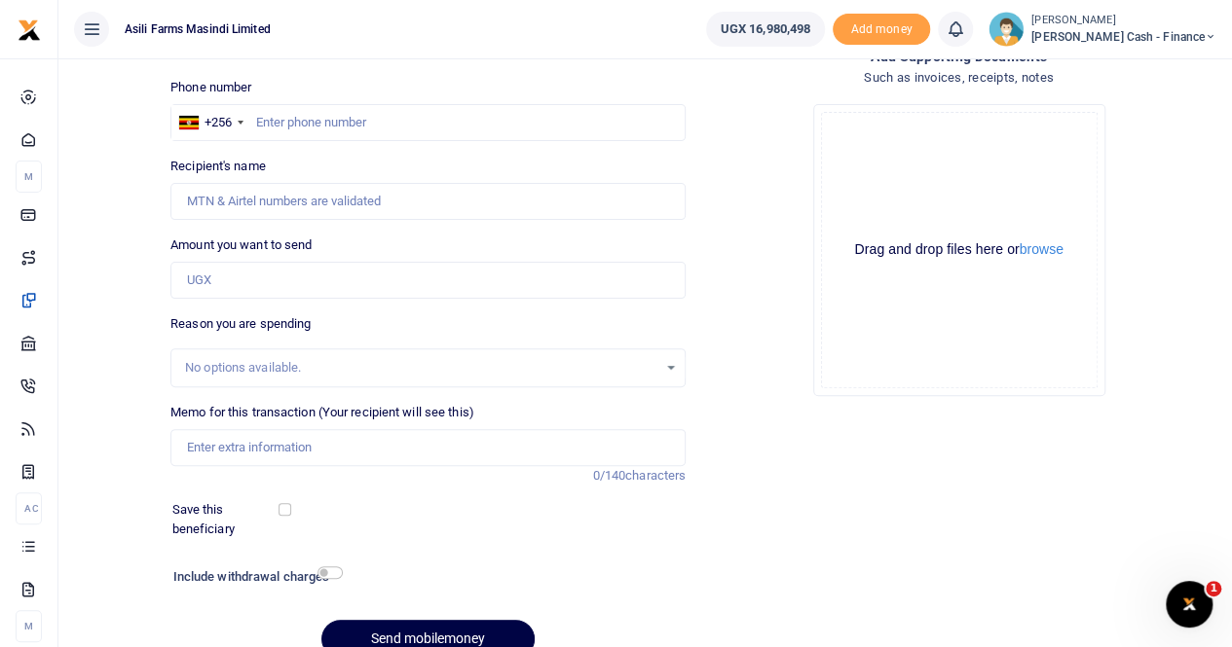
scroll to position [212, 0]
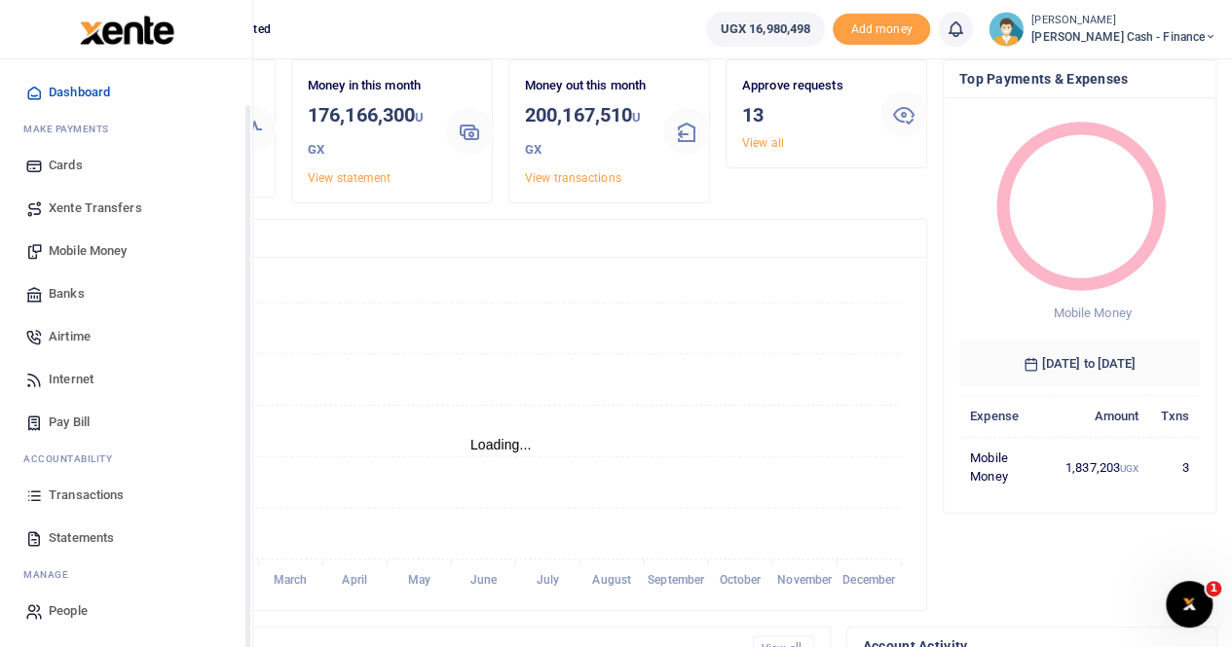
scroll to position [97, 0]
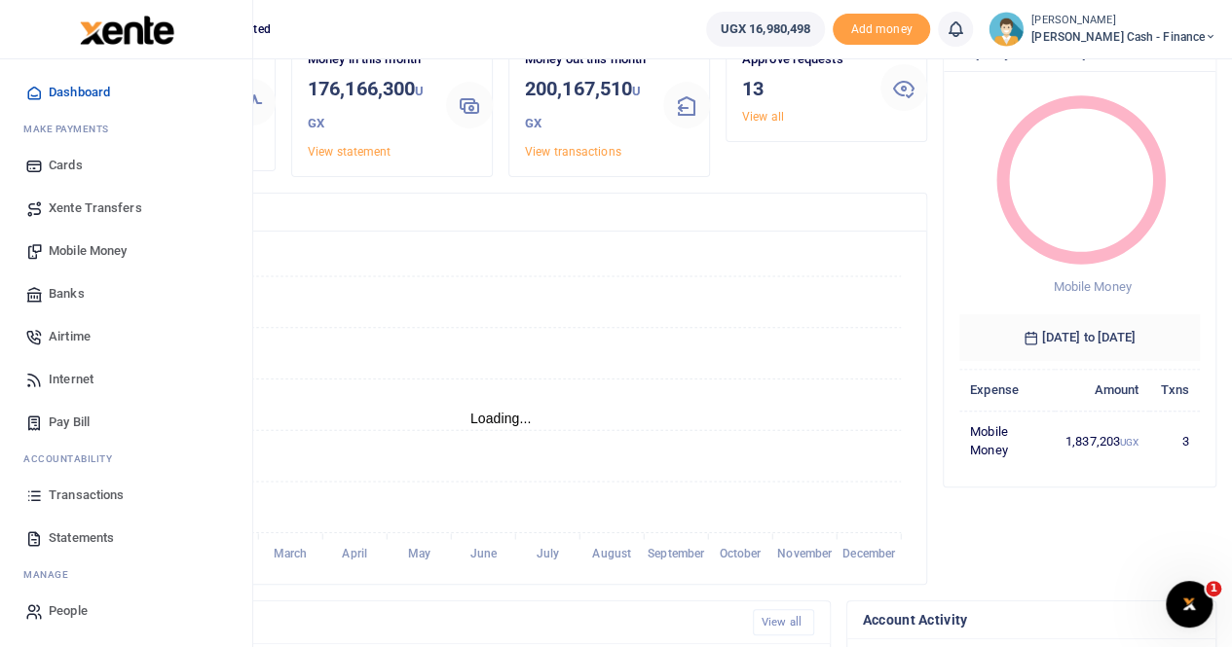
click at [92, 535] on span "Statements" at bounding box center [81, 538] width 65 height 19
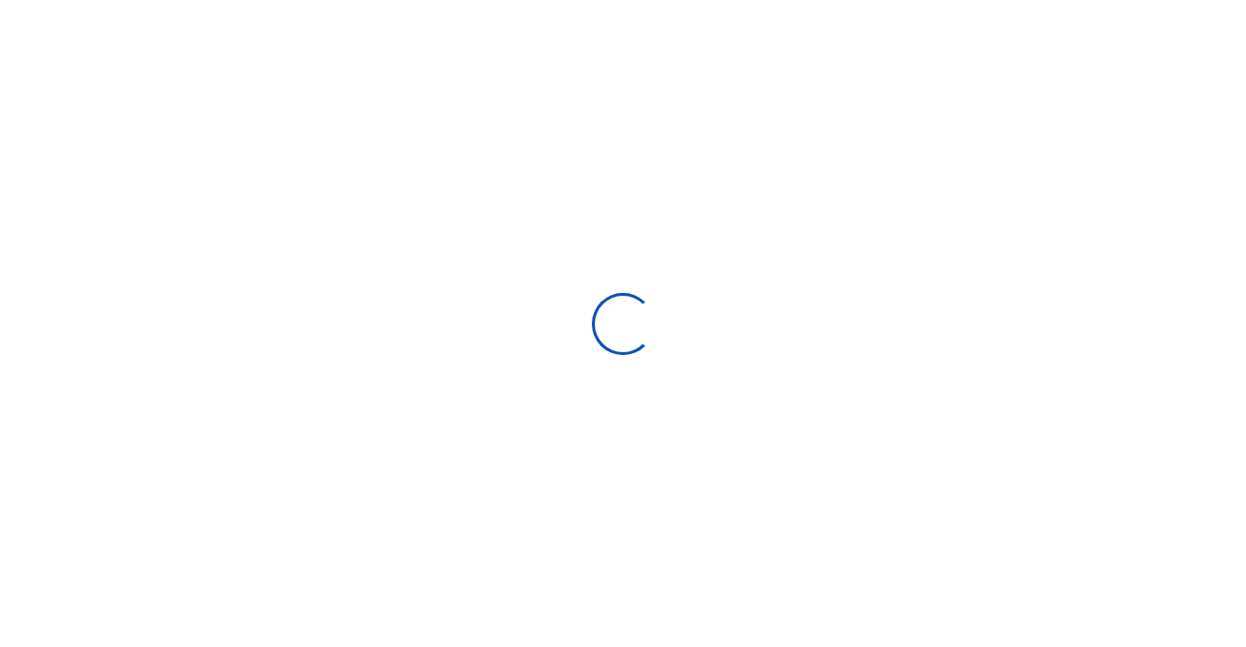
select select "ALL"
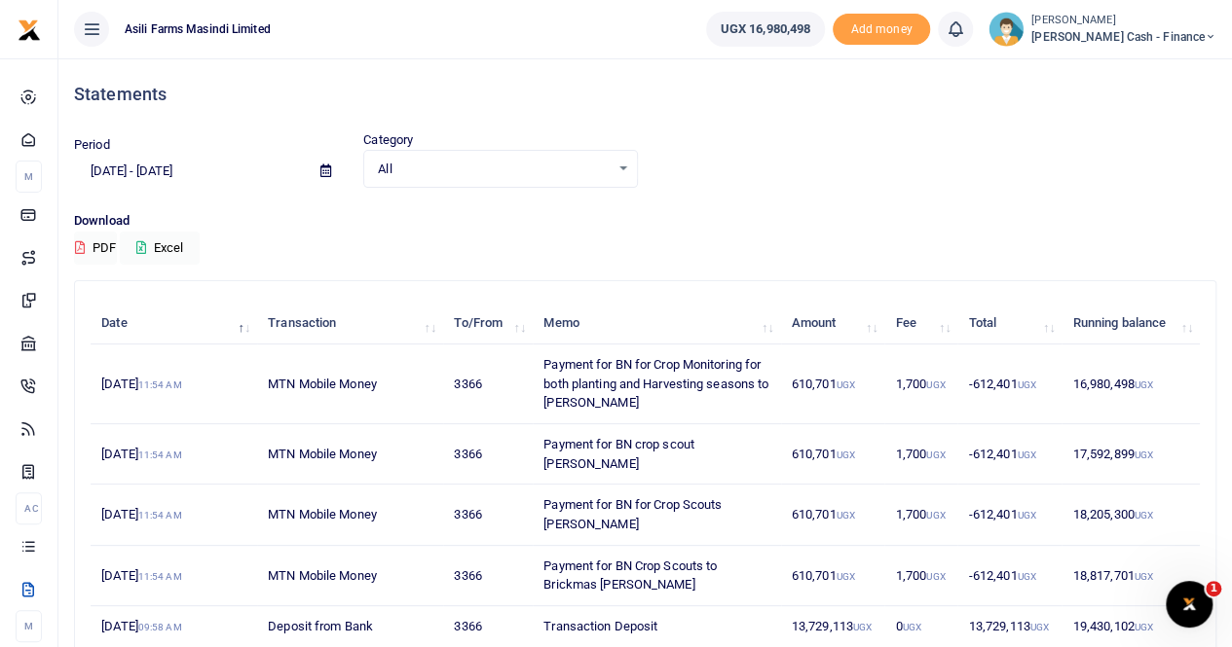
click at [323, 170] on icon at bounding box center [325, 171] width 11 height 13
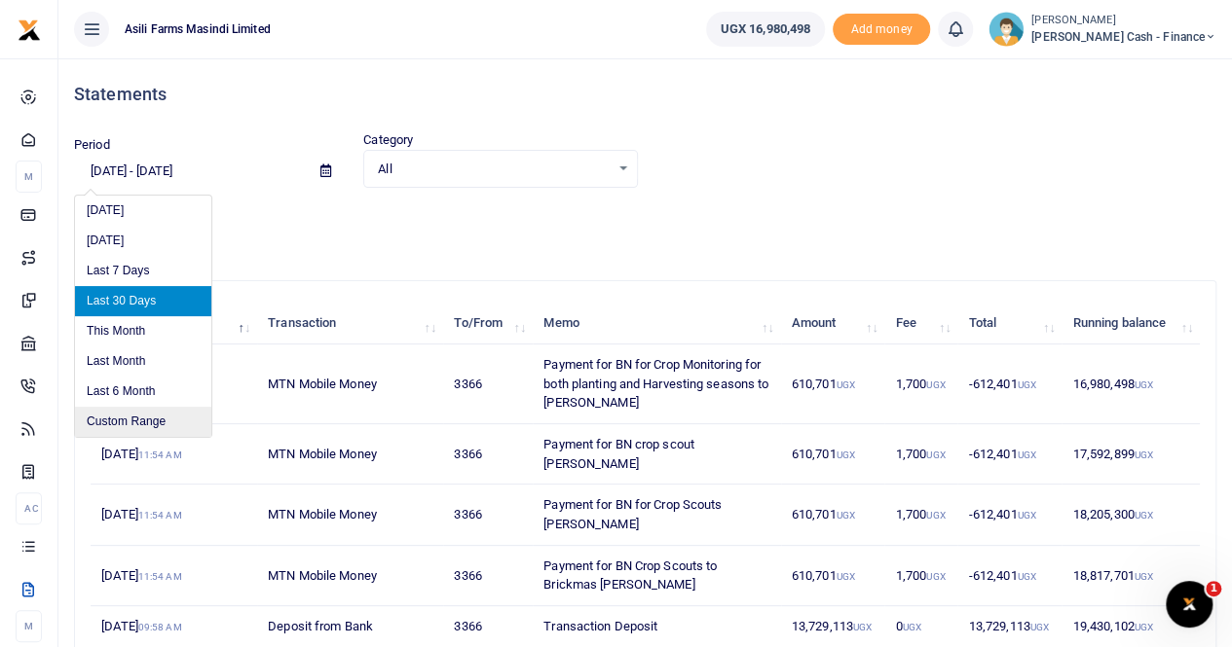
click at [136, 424] on li "Custom Range" at bounding box center [143, 422] width 136 height 30
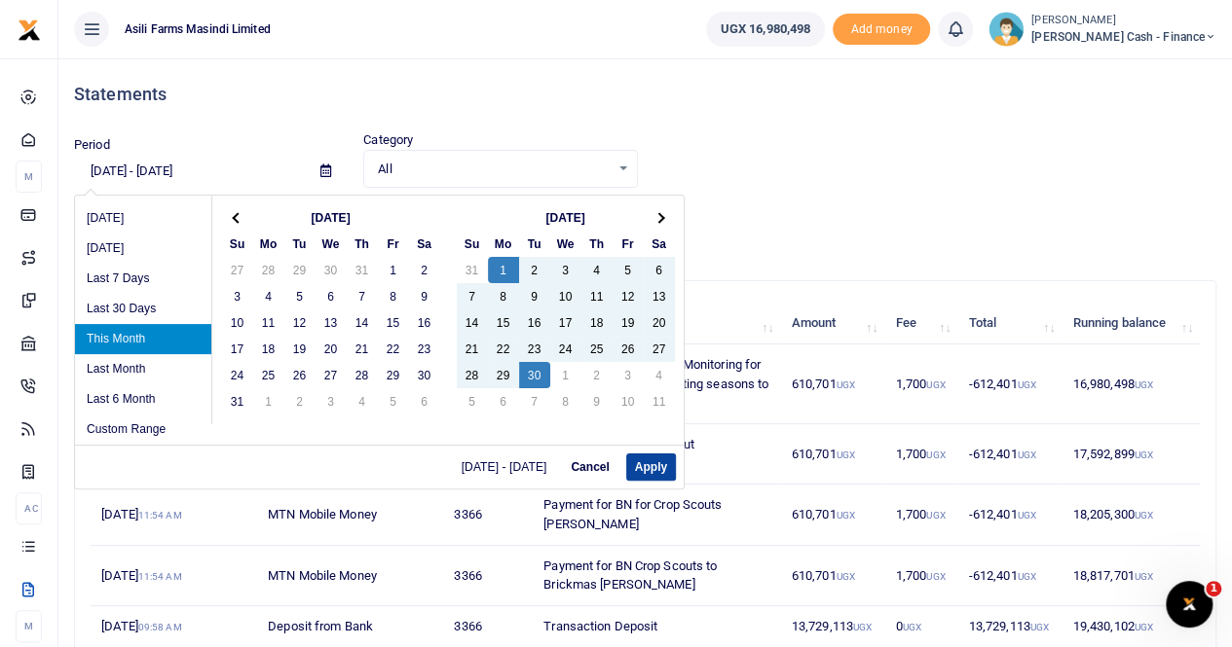
click at [644, 468] on button "Apply" at bounding box center [651, 467] width 50 height 27
type input "[DATE] - [DATE]"
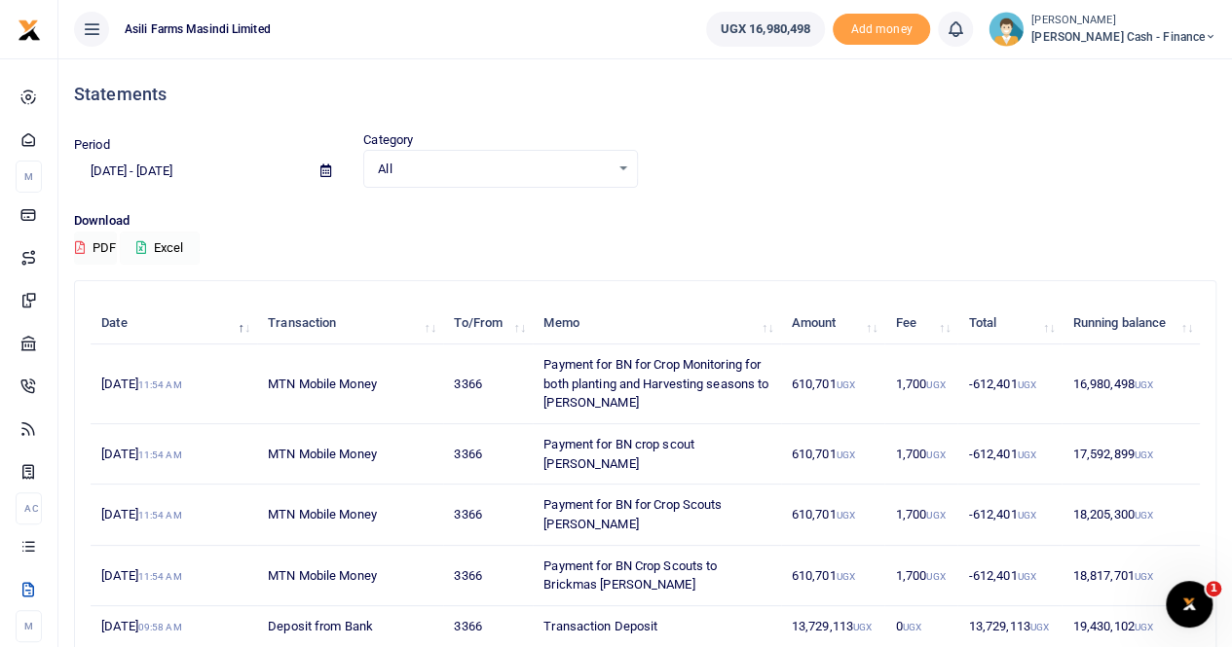
click at [183, 246] on button "Excel" at bounding box center [160, 248] width 80 height 33
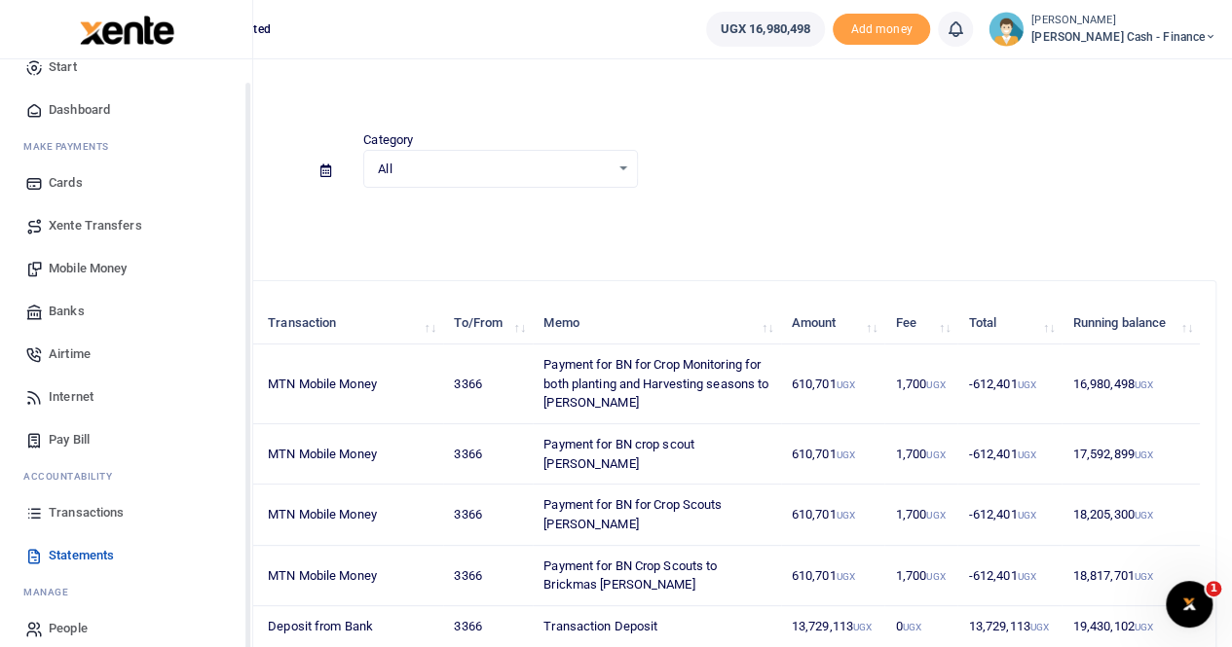
scroll to position [47, 0]
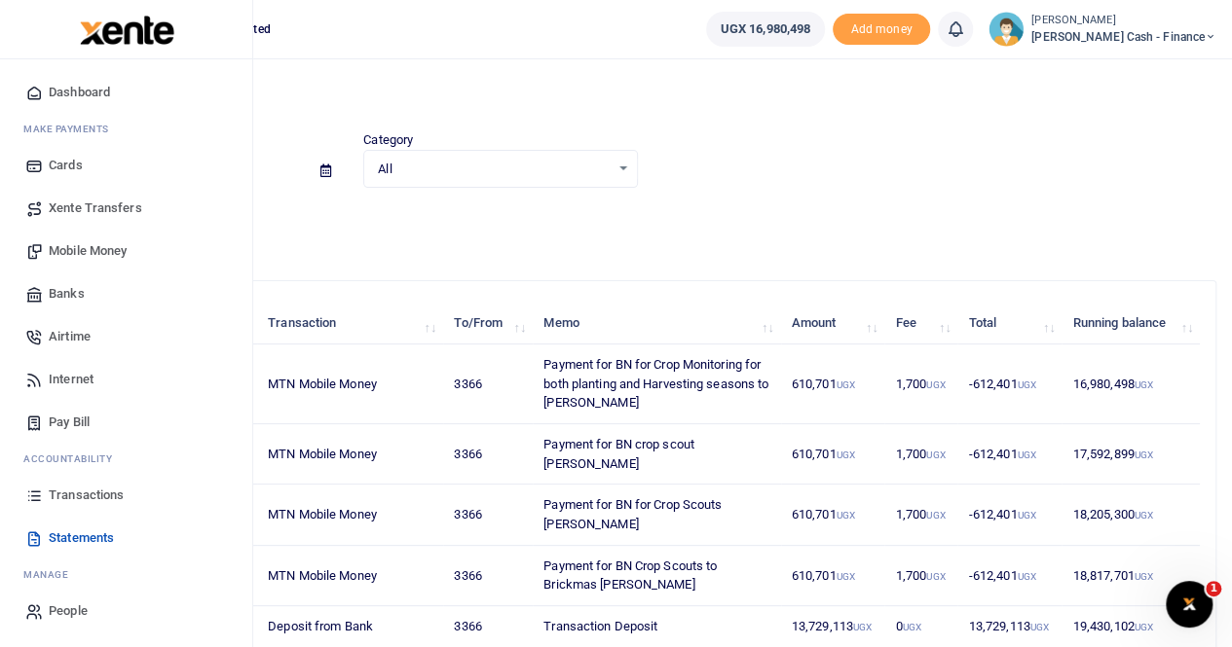
click at [88, 494] on span "Transactions" at bounding box center [86, 495] width 75 height 19
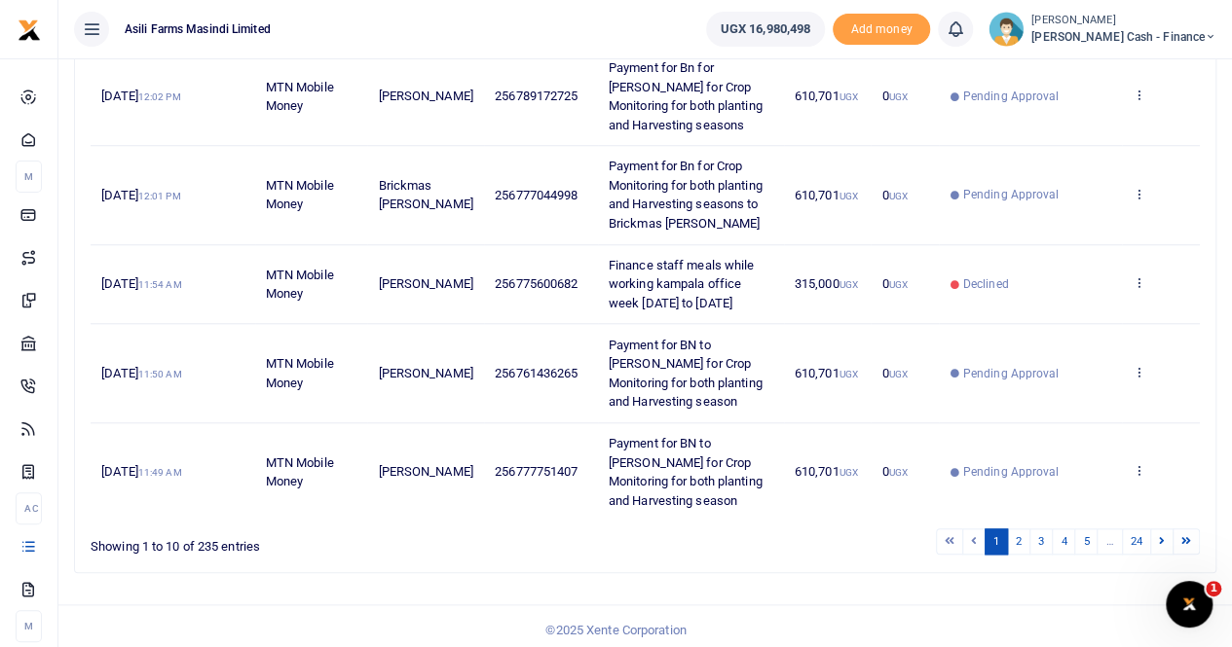
scroll to position [812, 0]
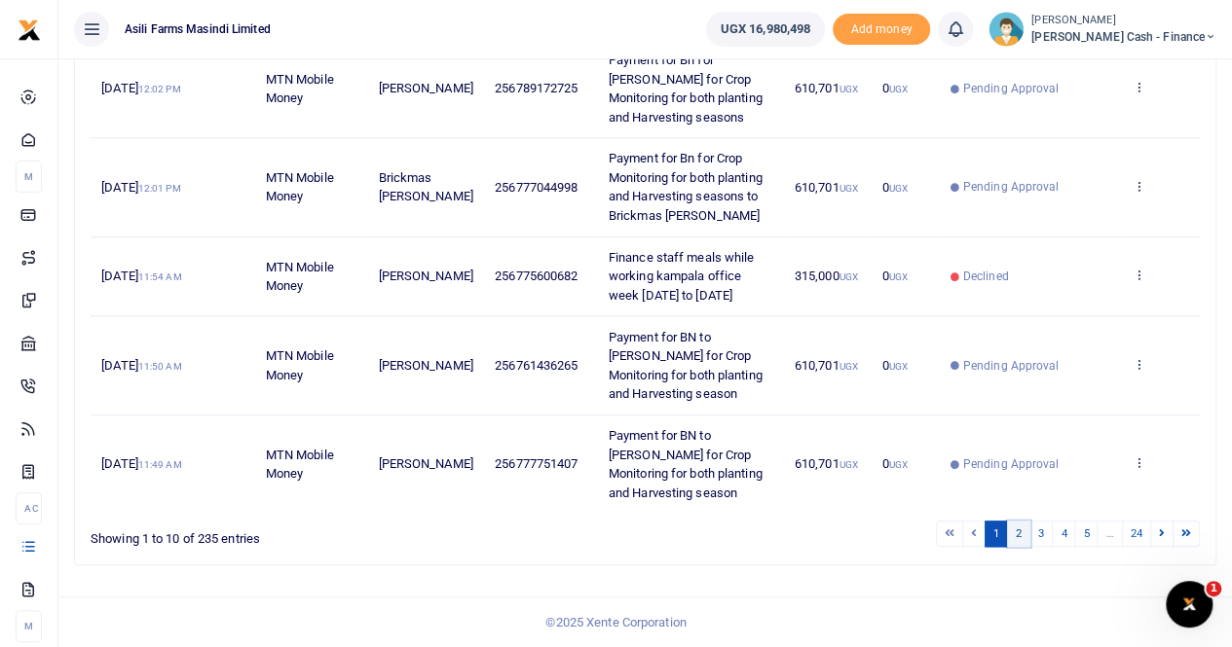
click at [1024, 535] on link "2" at bounding box center [1018, 534] width 23 height 26
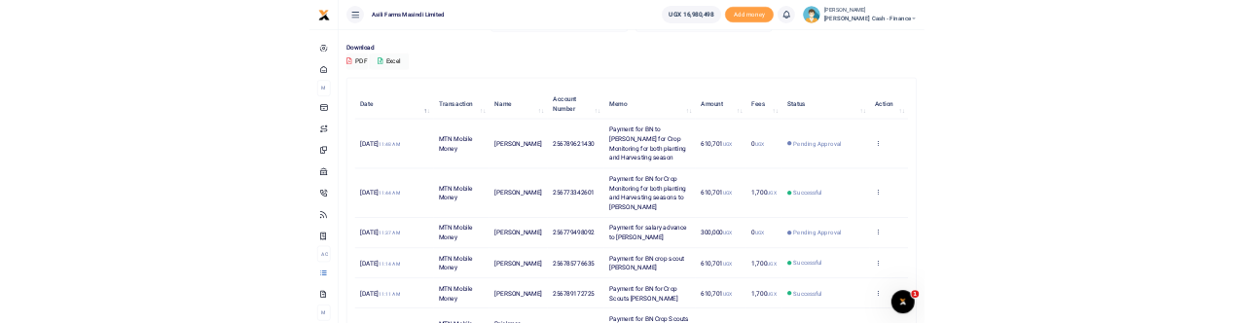
scroll to position [0, 0]
